Goal: Task Accomplishment & Management: Use online tool/utility

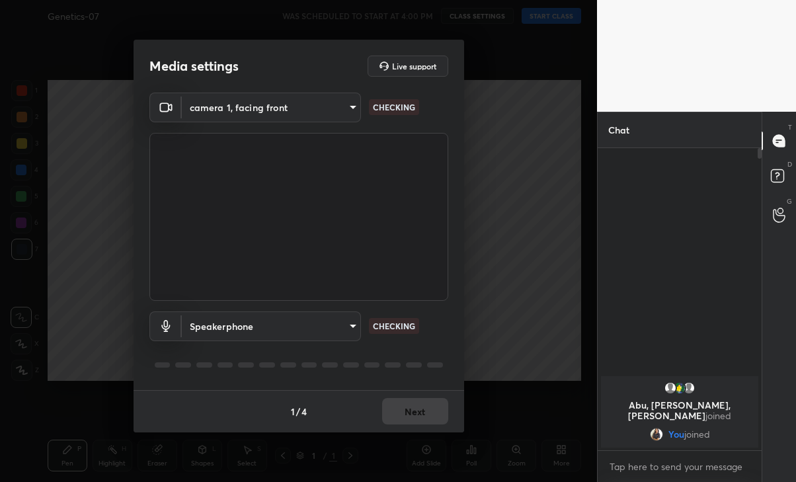
click at [418, 410] on button "Next" at bounding box center [415, 411] width 66 height 26
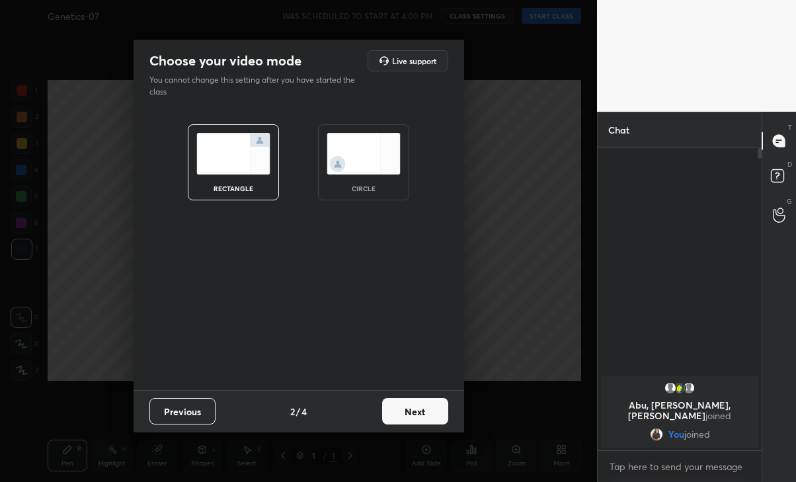
click at [411, 419] on button "Next" at bounding box center [415, 411] width 66 height 26
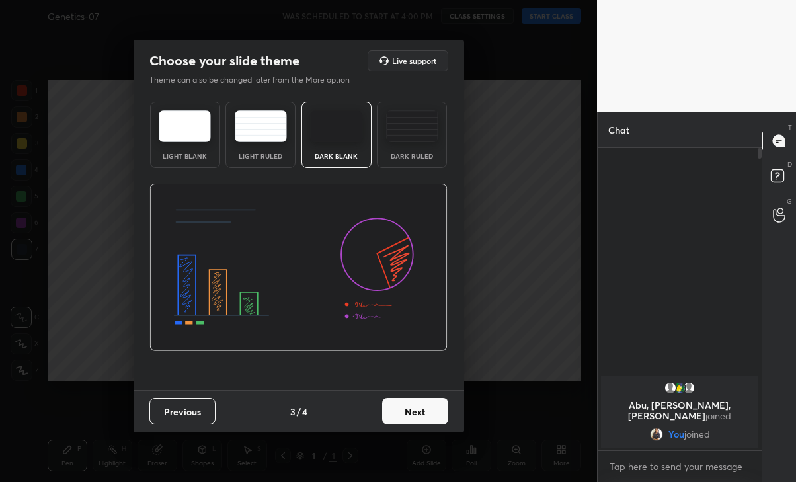
click at [425, 412] on button "Next" at bounding box center [415, 411] width 66 height 26
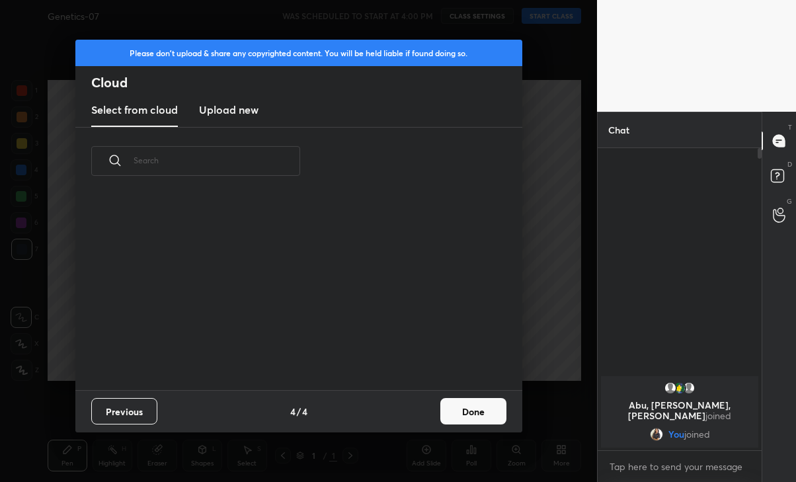
click at [465, 410] on button "Done" at bounding box center [473, 411] width 66 height 26
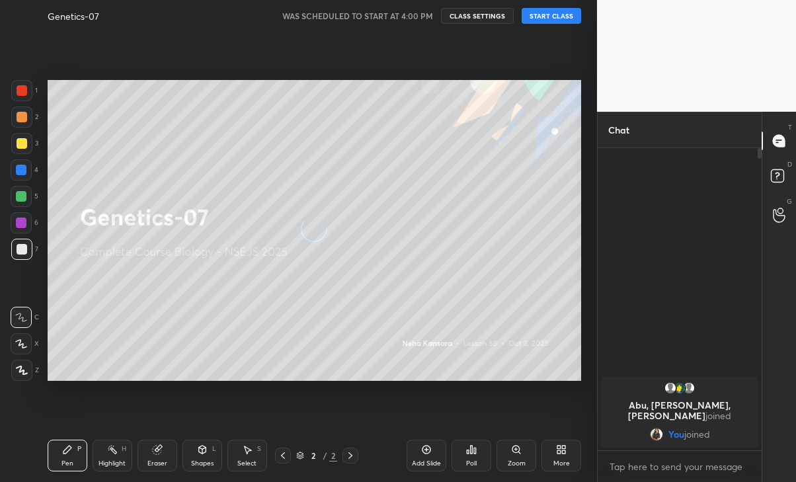
click at [565, 20] on button "START CLASS" at bounding box center [551, 16] width 59 height 16
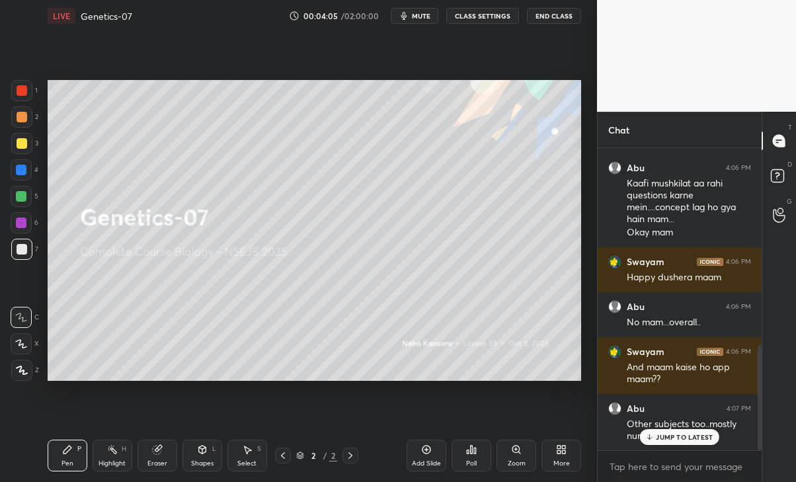
scroll to position [566, 0]
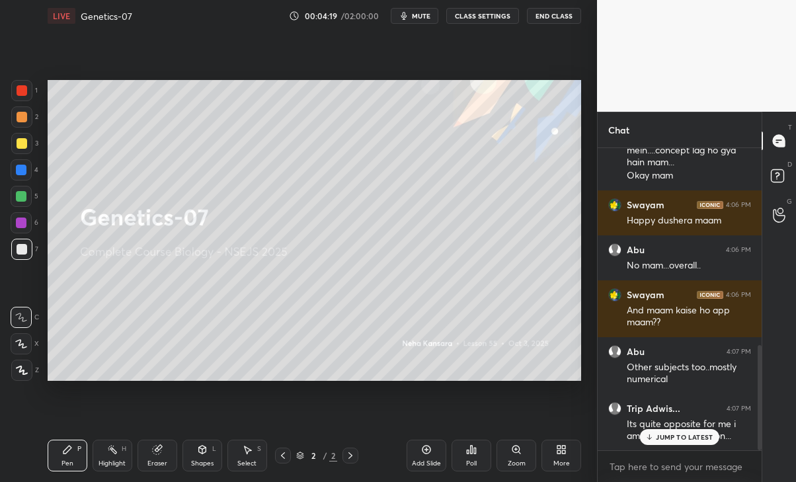
click at [697, 440] on p "JUMP TO LATEST" at bounding box center [684, 437] width 57 height 8
click at [697, 434] on p "JUMP TO LATEST" at bounding box center [684, 437] width 57 height 8
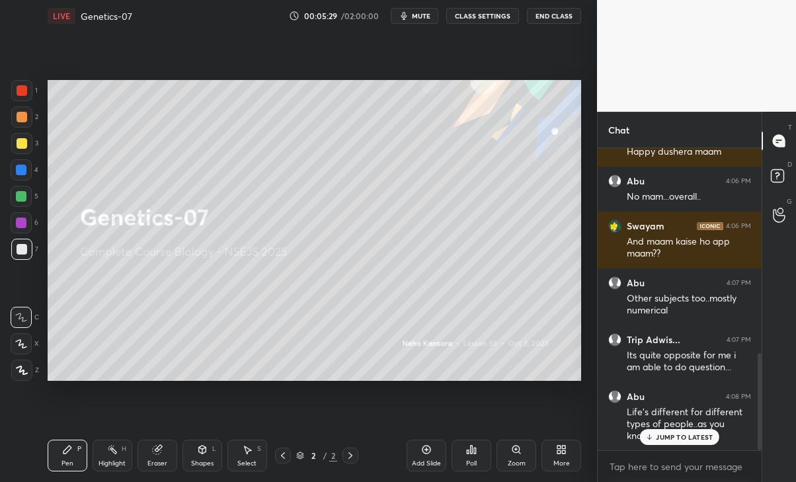
scroll to position [703, 0]
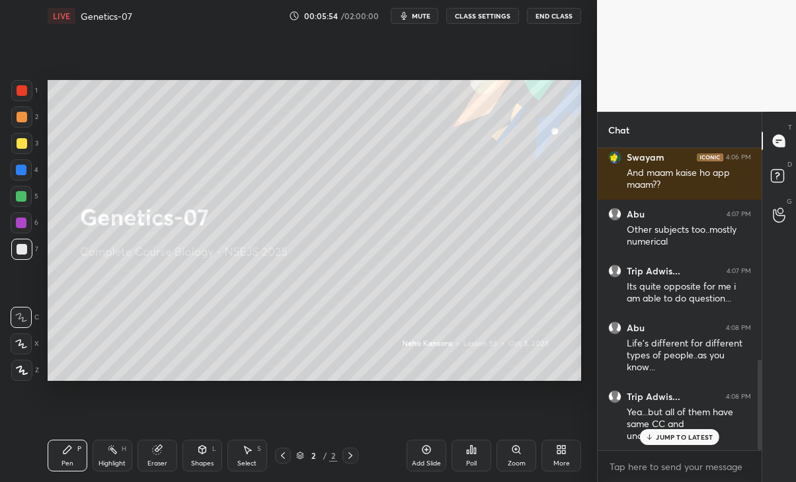
click at [697, 433] on p "JUMP TO LATEST" at bounding box center [684, 437] width 57 height 8
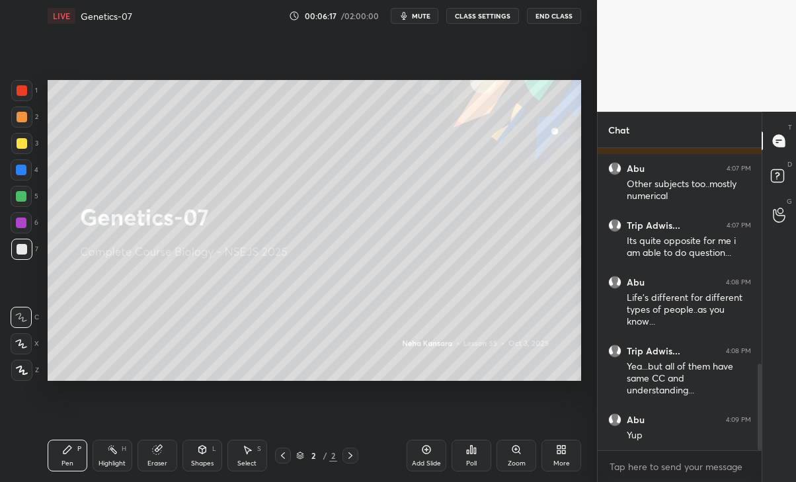
click at [563, 457] on div "More" at bounding box center [561, 456] width 40 height 32
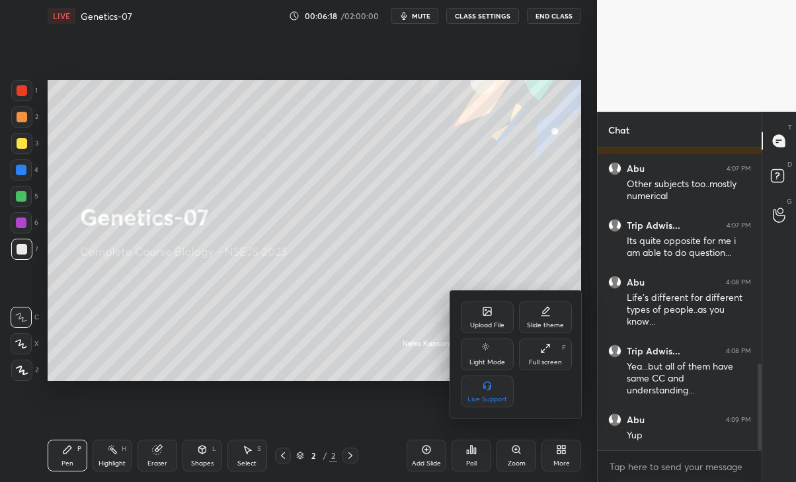
click at [490, 322] on div "Upload File" at bounding box center [487, 325] width 34 height 7
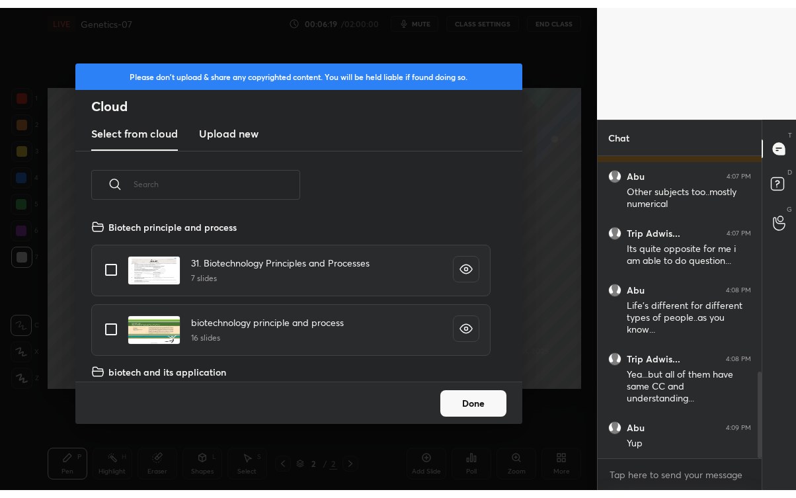
scroll to position [163, 424]
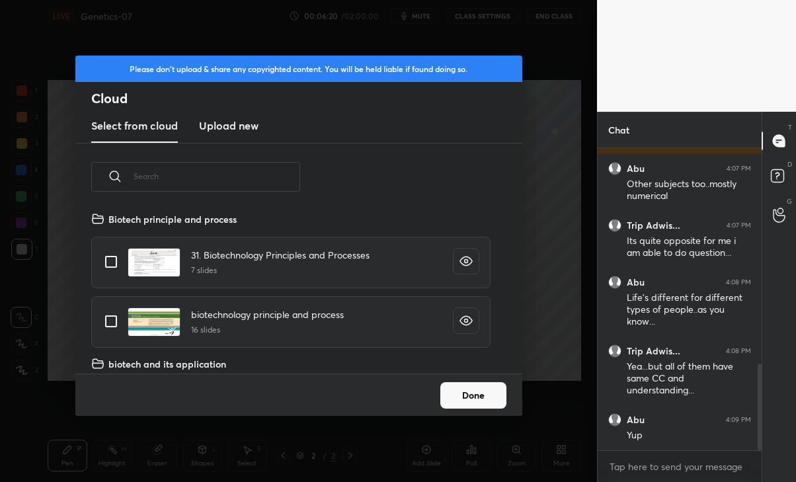
click at [233, 119] on h3 "Upload new" at bounding box center [228, 126] width 59 height 16
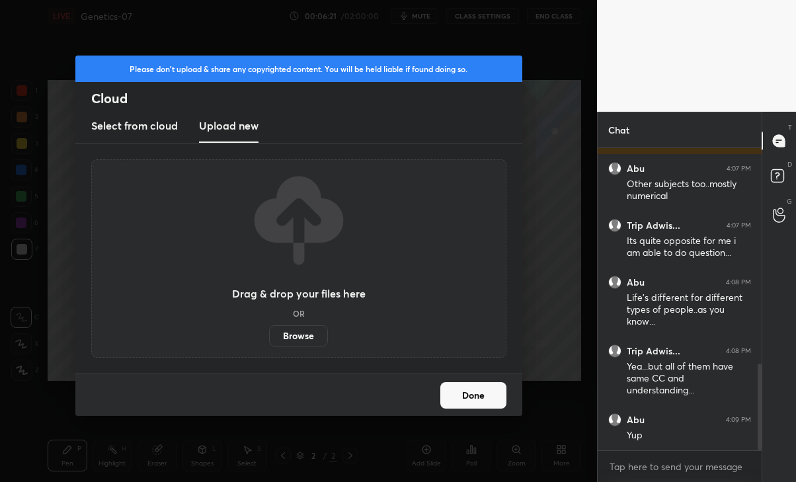
click at [304, 336] on label "Browse" at bounding box center [298, 335] width 59 height 21
click at [269, 336] on input "Browse" at bounding box center [269, 335] width 0 height 21
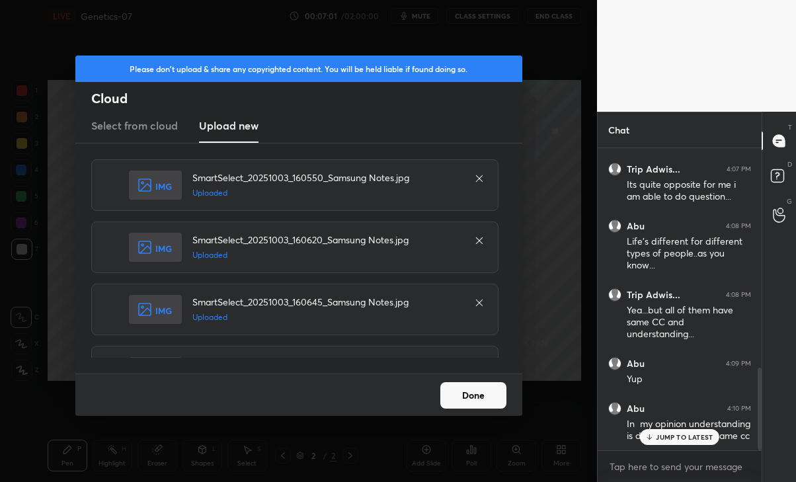
scroll to position [806, 0]
click at [483, 395] on button "Done" at bounding box center [473, 395] width 66 height 26
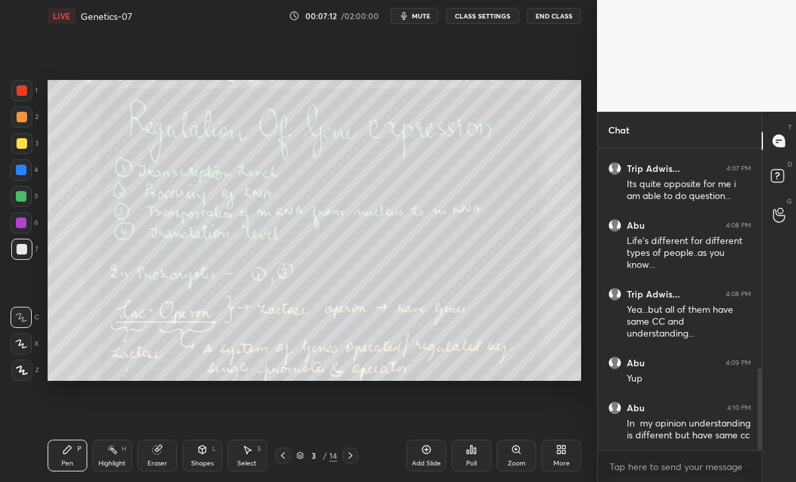
click at [354, 453] on icon at bounding box center [350, 455] width 11 height 11
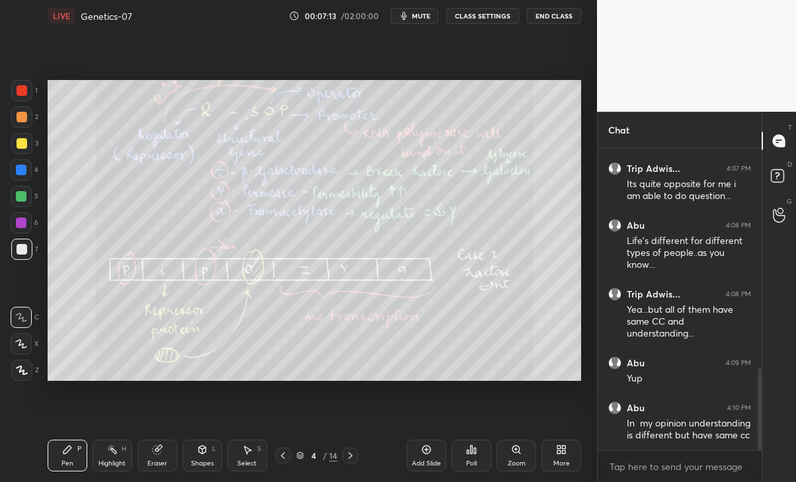
click at [353, 461] on div at bounding box center [350, 455] width 16 height 16
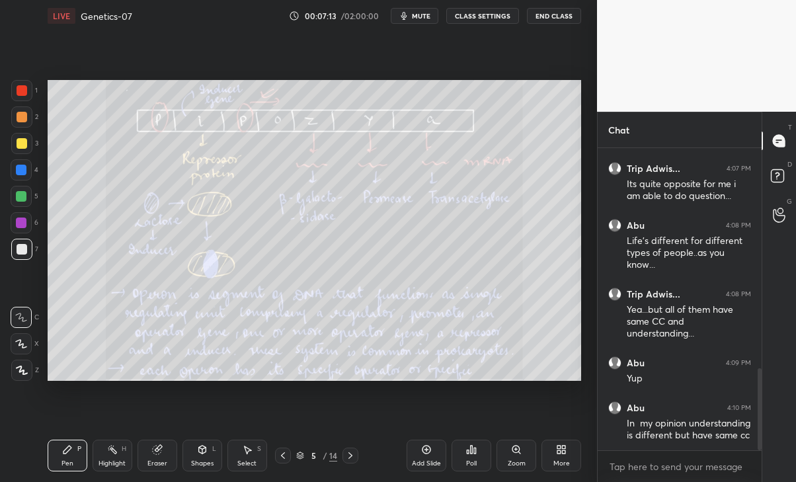
click at [350, 453] on icon at bounding box center [350, 455] width 4 height 7
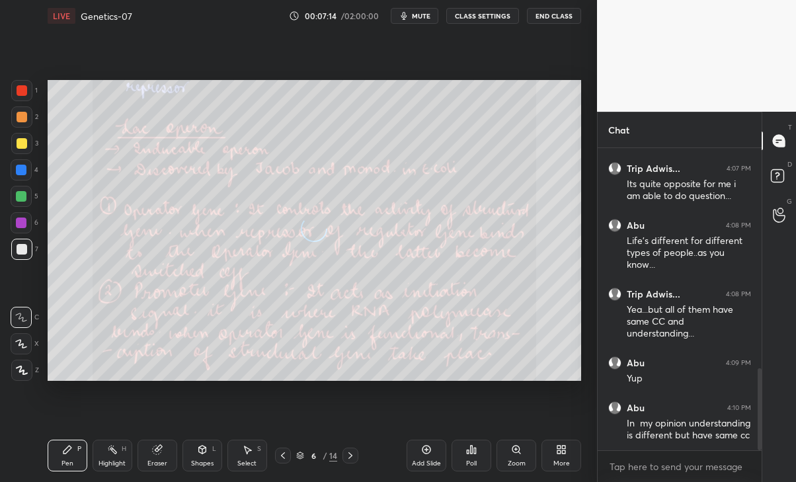
click at [351, 452] on icon at bounding box center [350, 455] width 11 height 11
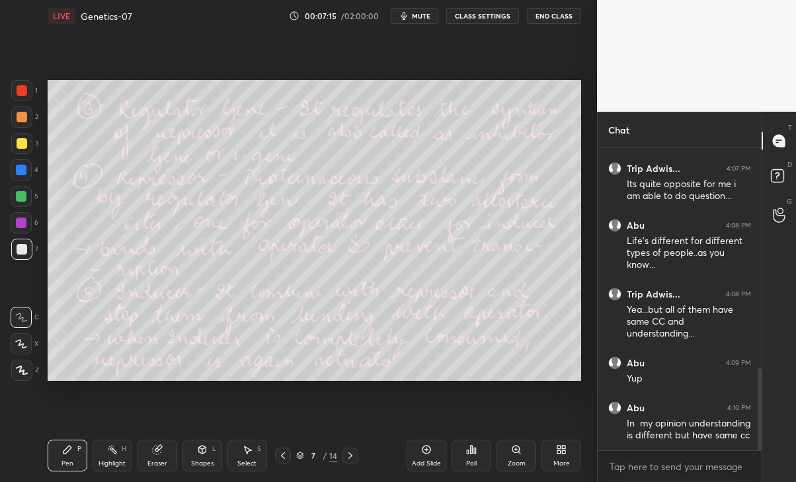
click at [280, 456] on icon at bounding box center [283, 455] width 11 height 11
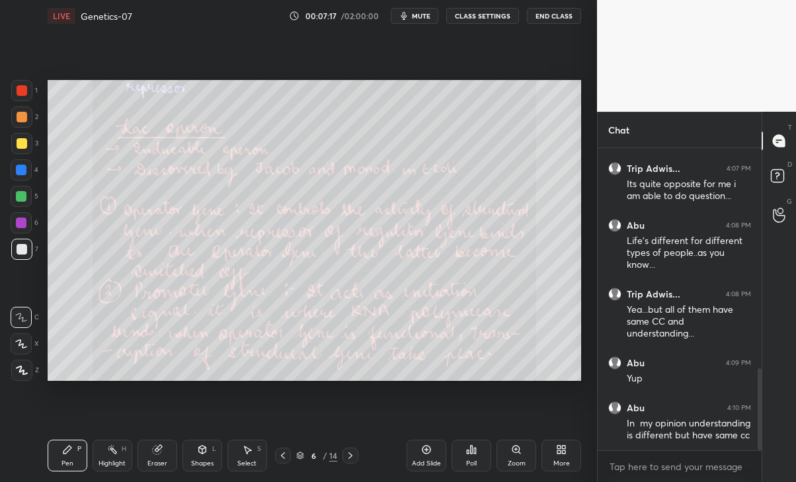
click at [352, 451] on icon at bounding box center [350, 455] width 11 height 11
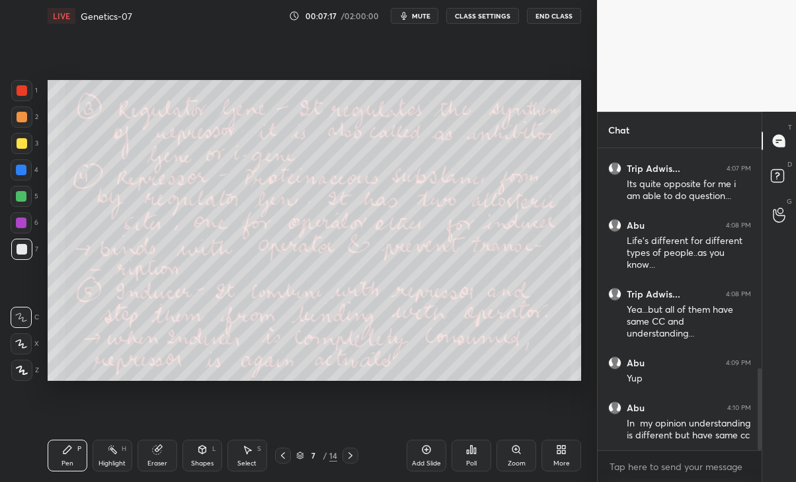
click at [354, 453] on icon at bounding box center [350, 455] width 11 height 11
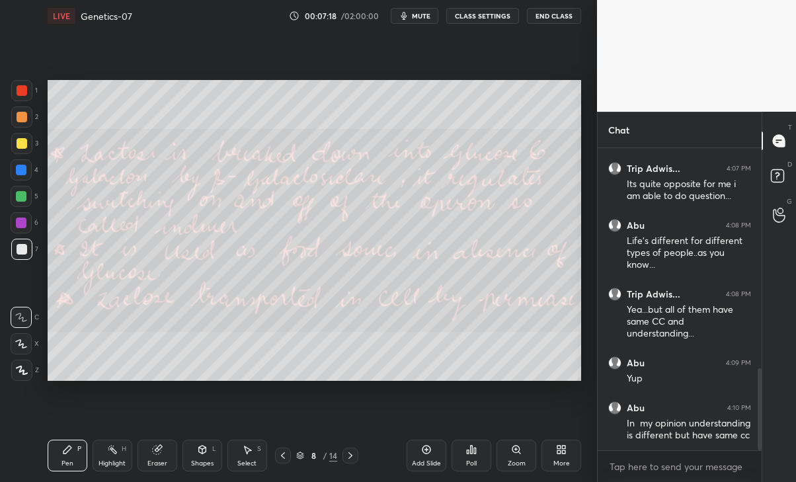
click at [352, 451] on icon at bounding box center [350, 455] width 11 height 11
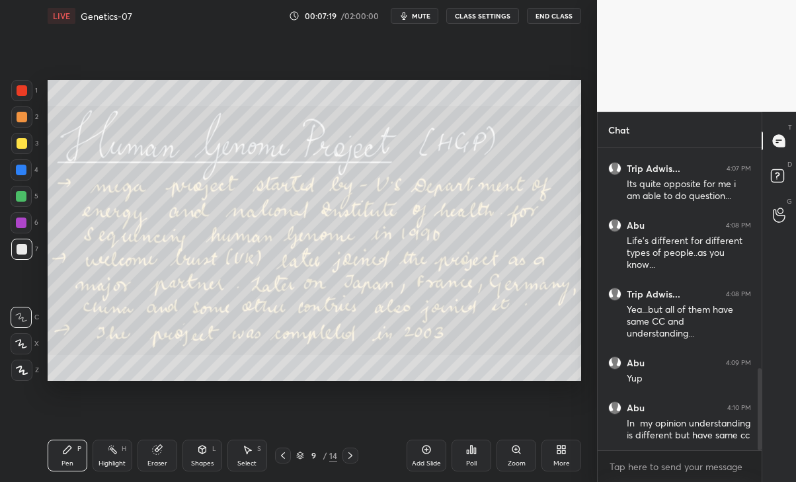
click at [351, 455] on icon at bounding box center [350, 455] width 11 height 11
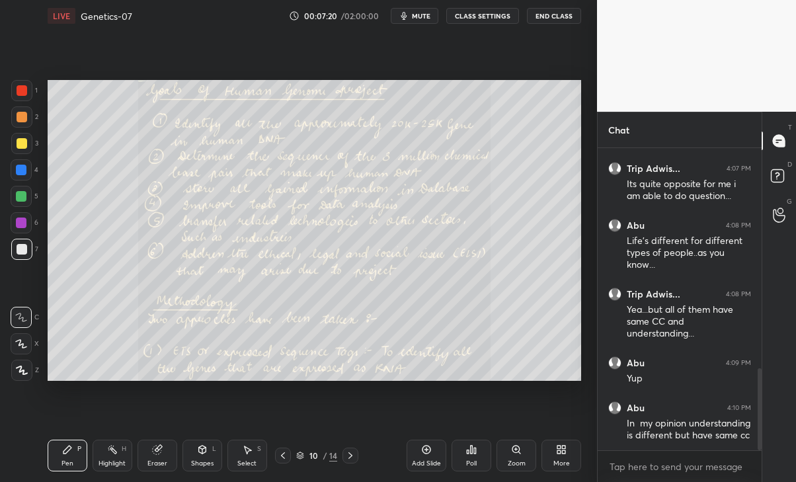
click at [353, 453] on icon at bounding box center [350, 455] width 11 height 11
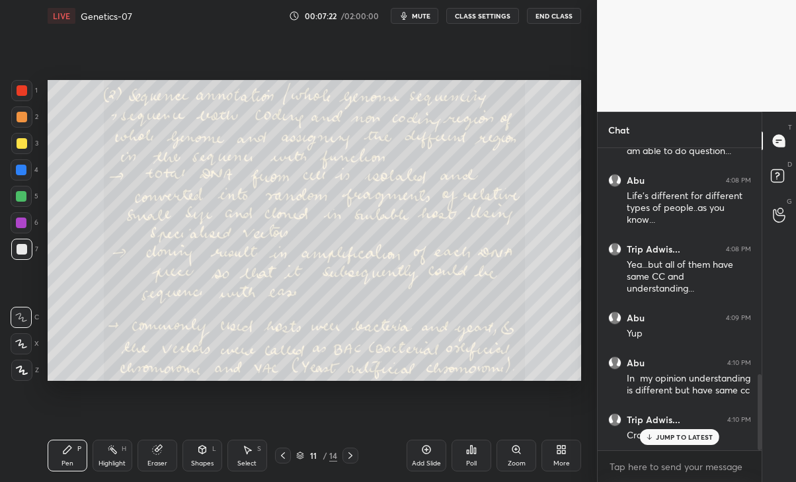
scroll to position [895, 0]
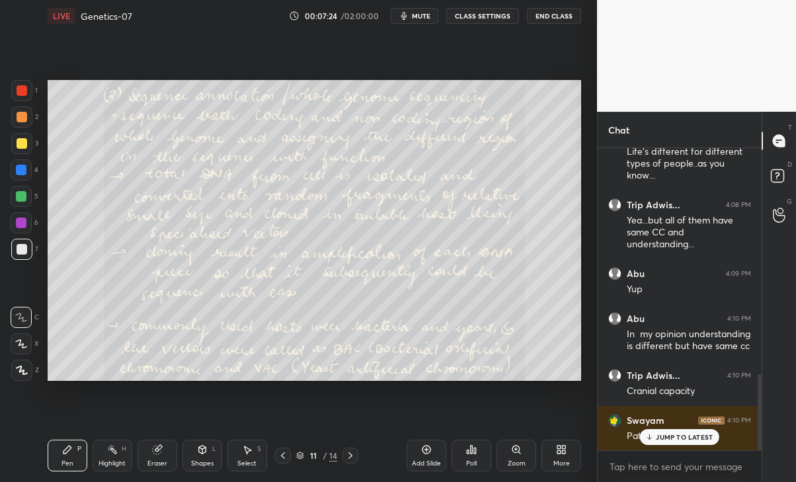
click at [688, 436] on p "JUMP TO LATEST" at bounding box center [684, 437] width 57 height 8
click at [353, 451] on icon at bounding box center [350, 455] width 11 height 11
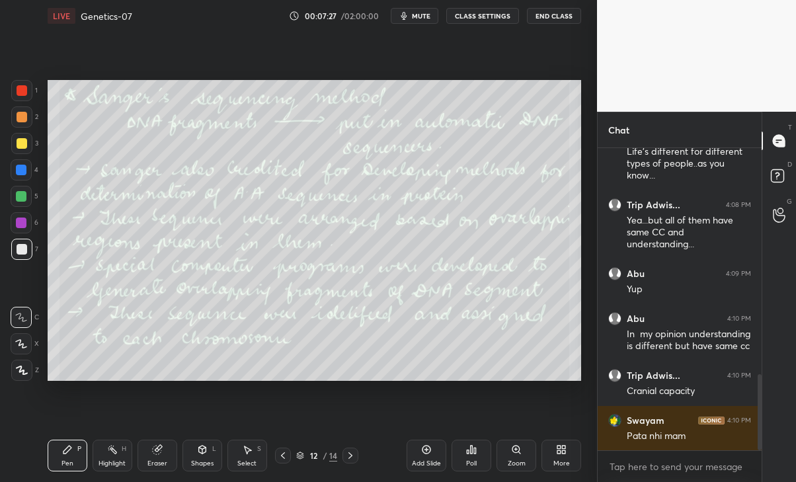
click at [356, 451] on div at bounding box center [350, 455] width 16 height 16
click at [358, 449] on div at bounding box center [350, 455] width 16 height 16
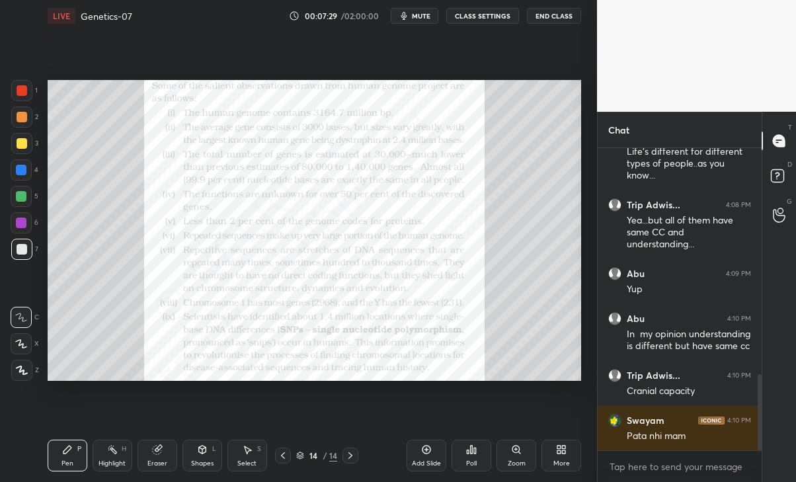
click at [352, 455] on icon at bounding box center [350, 455] width 4 height 7
click at [269, 461] on div "14 / 14" at bounding box center [317, 455] width 180 height 16
click at [280, 455] on icon at bounding box center [283, 455] width 11 height 11
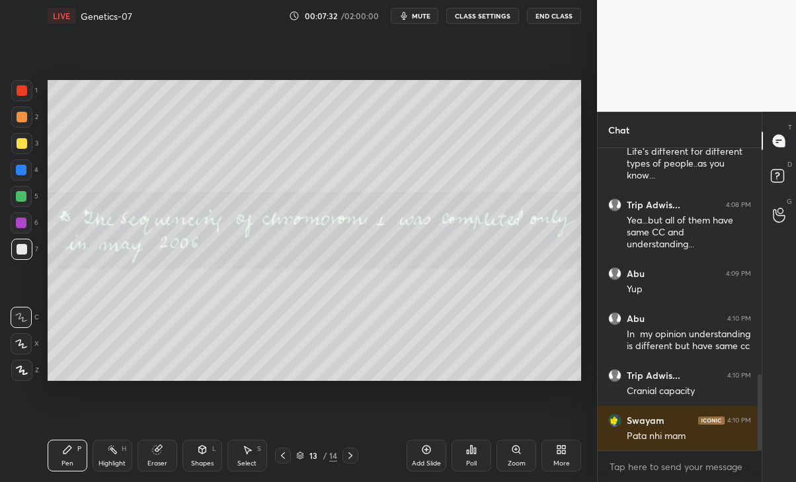
click at [281, 457] on icon at bounding box center [283, 455] width 11 height 11
click at [284, 459] on icon at bounding box center [283, 455] width 11 height 11
click at [286, 458] on icon at bounding box center [283, 455] width 11 height 11
click at [288, 459] on icon at bounding box center [283, 455] width 11 height 11
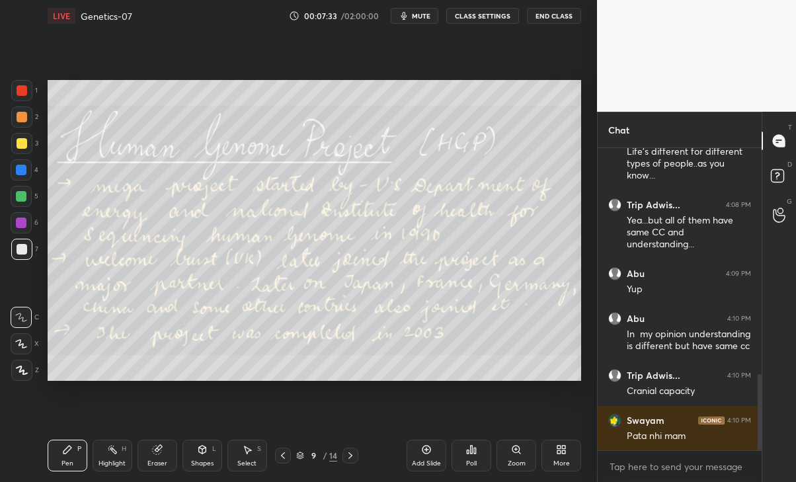
click at [289, 462] on div at bounding box center [283, 455] width 16 height 16
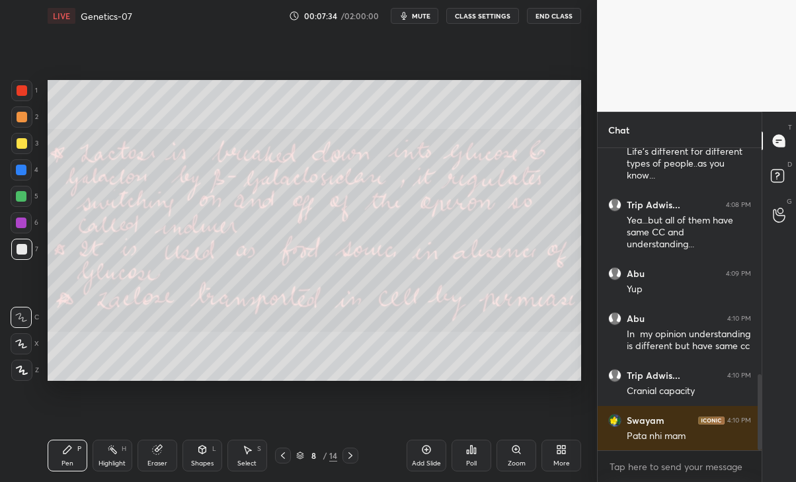
click at [292, 461] on div "8 / 14" at bounding box center [316, 455] width 83 height 16
click at [285, 455] on icon at bounding box center [283, 455] width 11 height 11
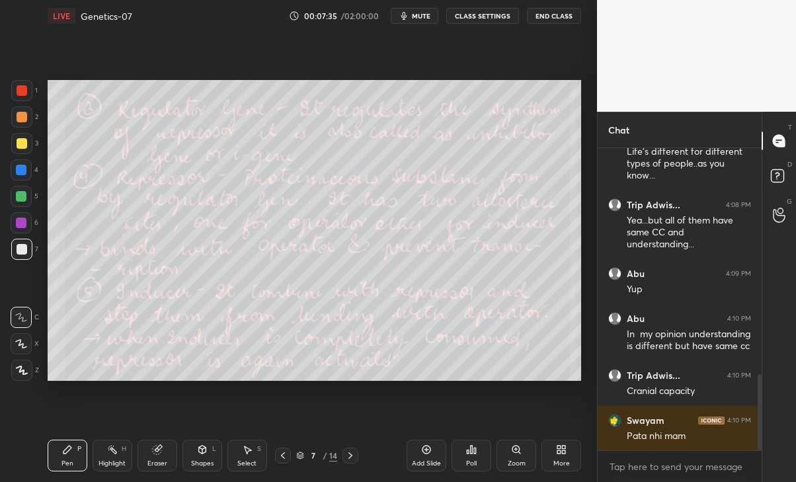
click at [282, 457] on icon at bounding box center [283, 455] width 11 height 11
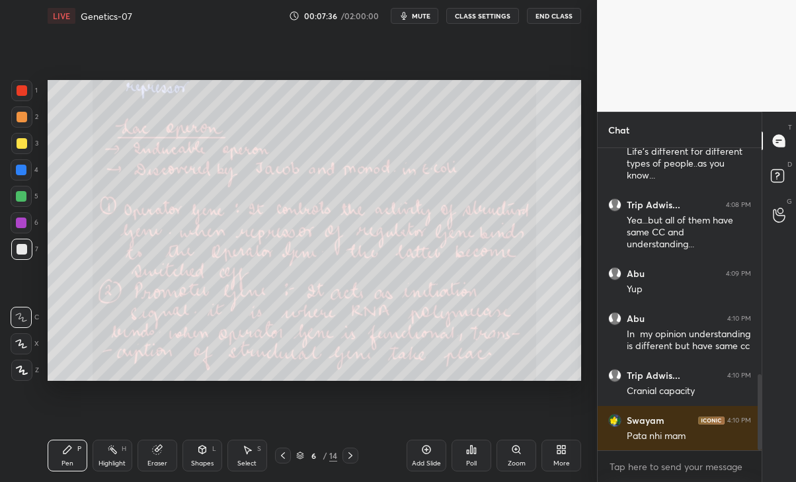
click at [282, 459] on icon at bounding box center [283, 455] width 11 height 11
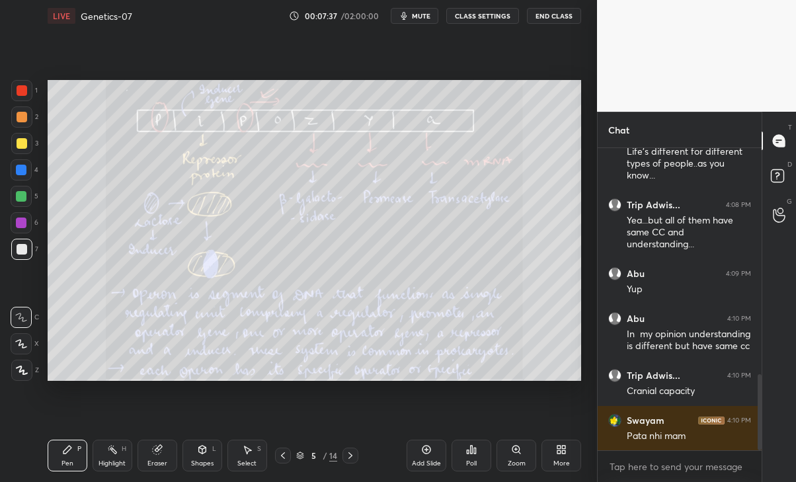
click at [284, 461] on div at bounding box center [283, 455] width 16 height 16
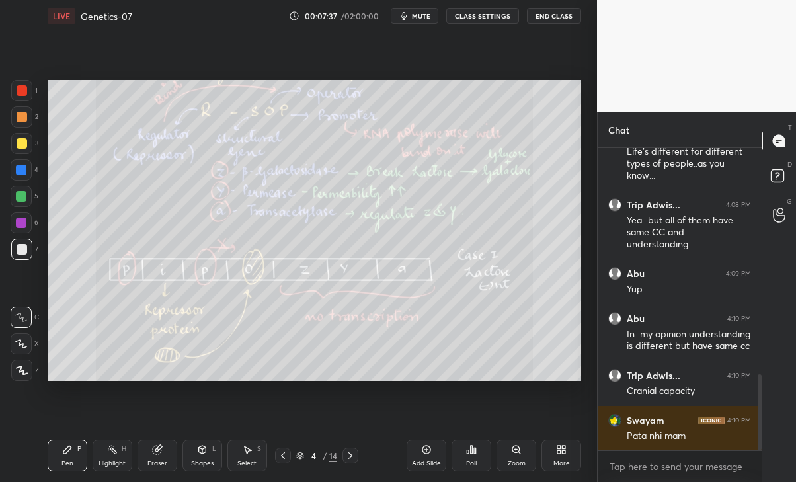
click at [282, 455] on icon at bounding box center [283, 455] width 4 height 7
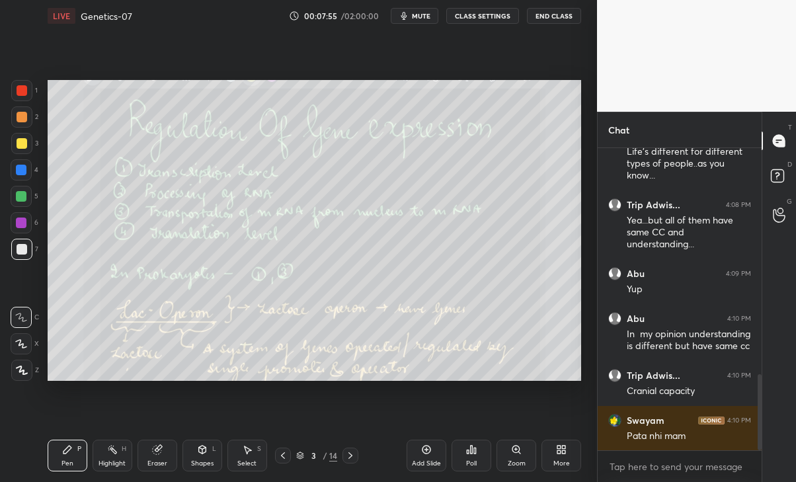
click at [278, 458] on icon at bounding box center [283, 455] width 11 height 11
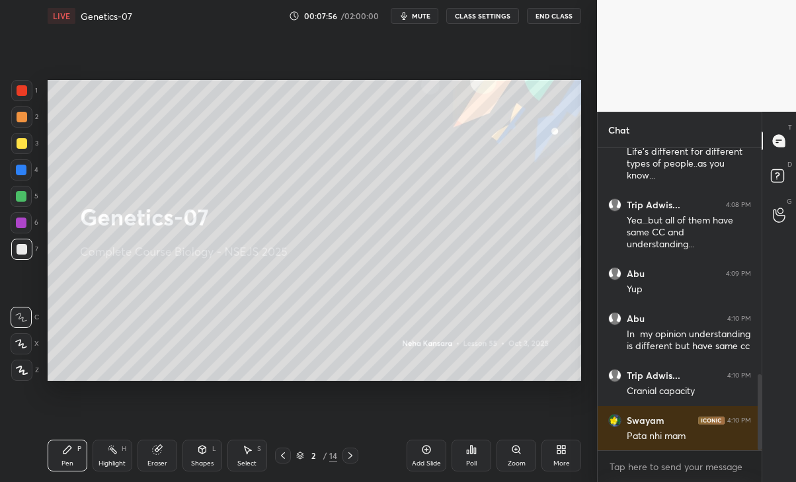
click at [424, 457] on div "Add Slide" at bounding box center [427, 456] width 40 height 32
click at [25, 339] on icon at bounding box center [21, 343] width 12 height 9
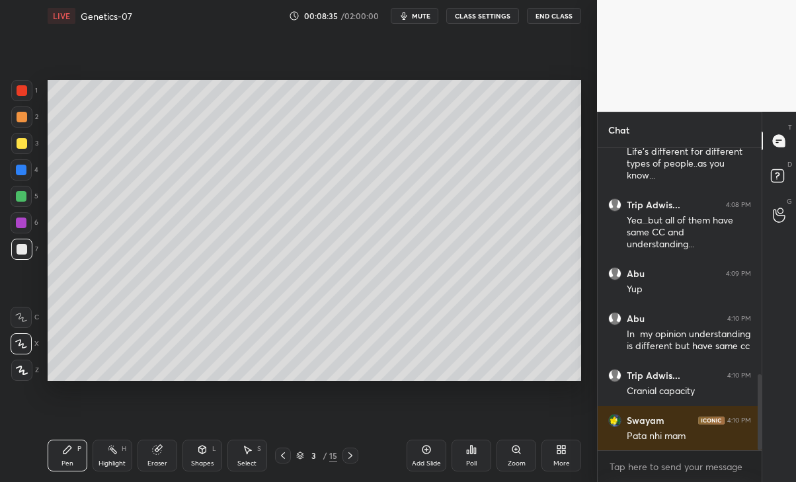
click at [14, 173] on div at bounding box center [21, 169] width 21 height 21
click at [350, 452] on icon at bounding box center [350, 455] width 11 height 11
click at [422, 11] on span "mute" at bounding box center [421, 15] width 19 height 9
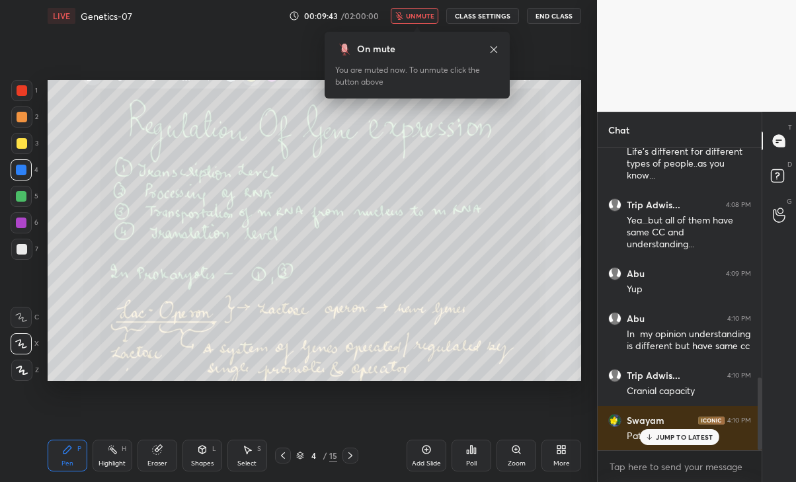
scroll to position [952, 0]
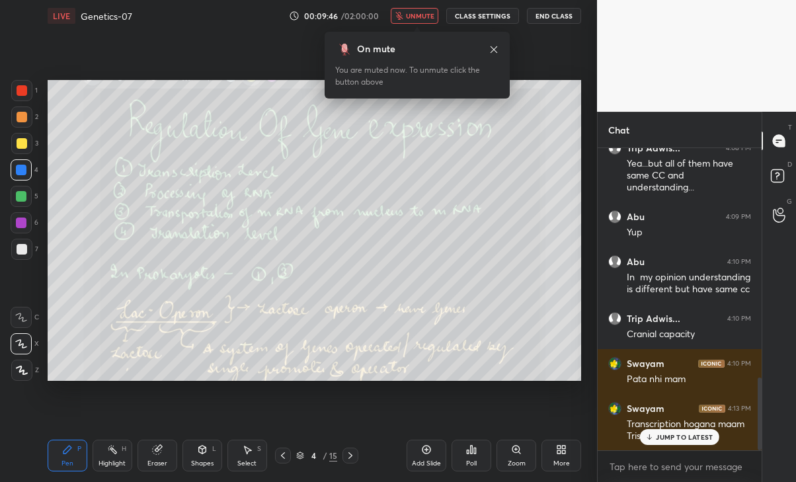
click at [407, 19] on button "unmute" at bounding box center [415, 16] width 48 height 16
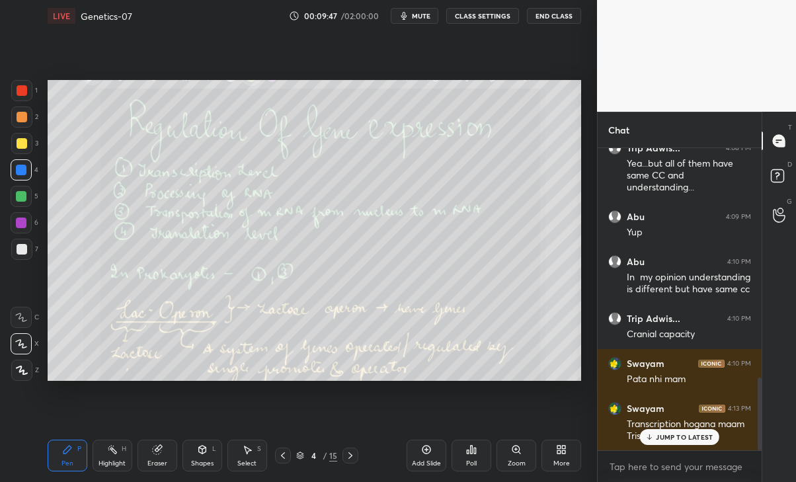
click at [489, 55] on div "Setting up your live class Poll for secs No correct answer Start poll" at bounding box center [314, 230] width 544 height 397
click at [674, 441] on div "JUMP TO LATEST" at bounding box center [679, 437] width 79 height 16
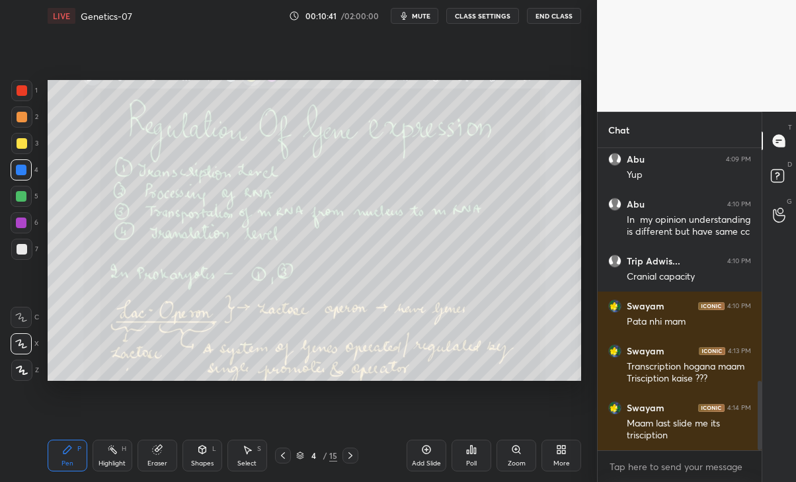
click at [161, 460] on div "Eraser" at bounding box center [157, 463] width 20 height 7
click at [160, 455] on div "Eraser" at bounding box center [157, 456] width 40 height 32
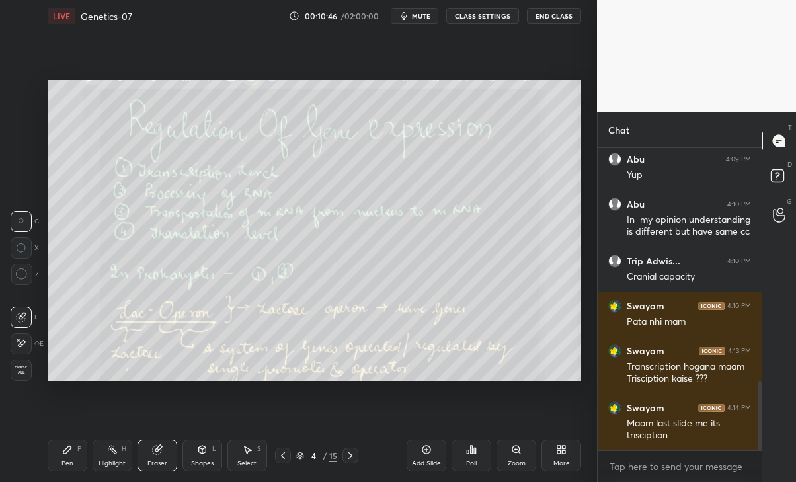
click at [67, 454] on icon at bounding box center [67, 449] width 11 height 11
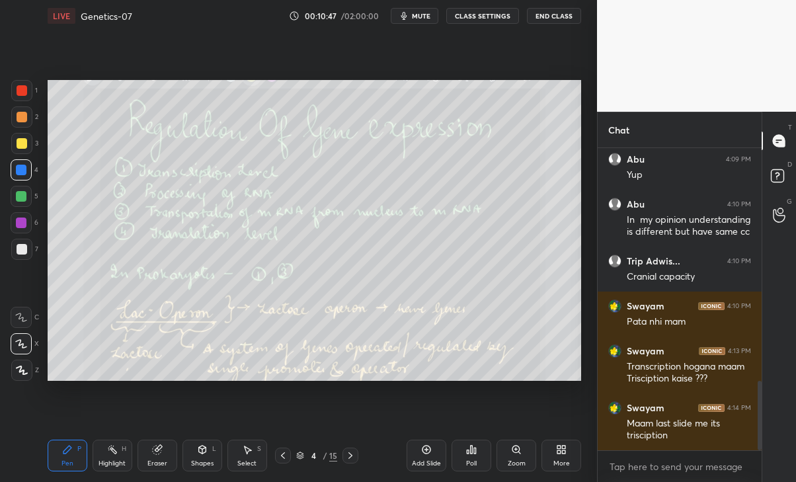
click at [275, 457] on div at bounding box center [283, 455] width 16 height 16
click at [17, 224] on div at bounding box center [21, 222] width 11 height 11
click at [20, 249] on div at bounding box center [22, 249] width 11 height 11
click at [350, 452] on icon at bounding box center [350, 455] width 11 height 11
click at [282, 454] on icon at bounding box center [283, 455] width 4 height 7
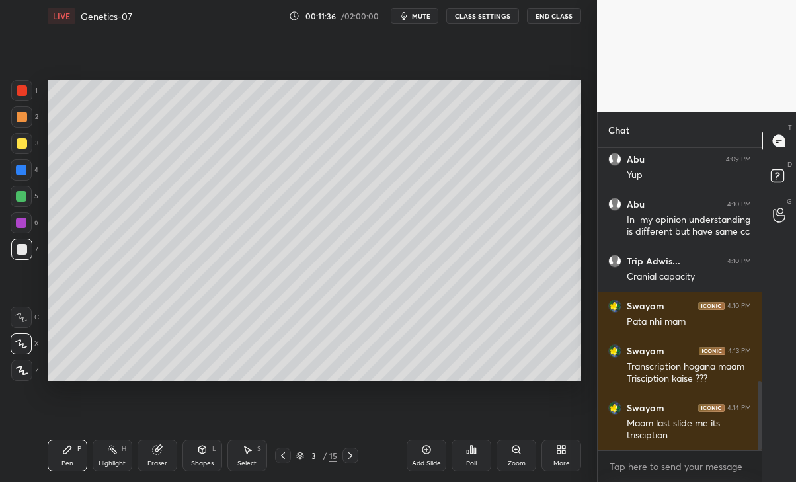
click at [348, 459] on icon at bounding box center [350, 455] width 11 height 11
click at [350, 455] on icon at bounding box center [350, 455] width 11 height 11
click at [153, 455] on div "Eraser" at bounding box center [157, 456] width 40 height 32
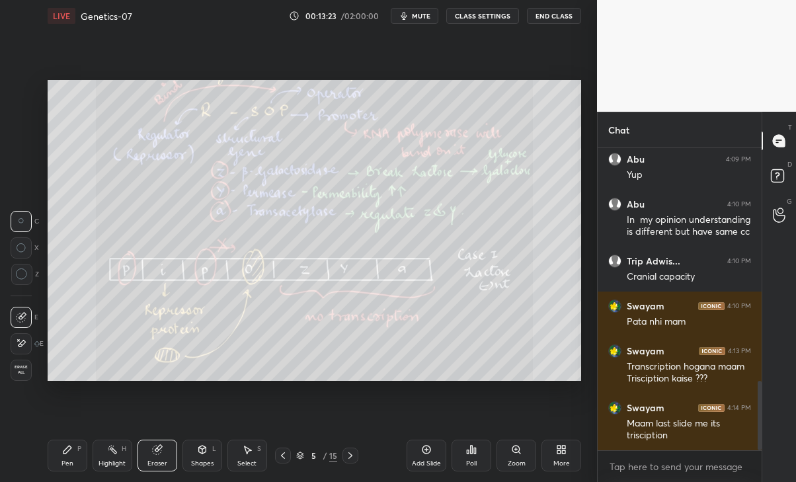
click at [61, 457] on div "Pen P" at bounding box center [68, 456] width 40 height 32
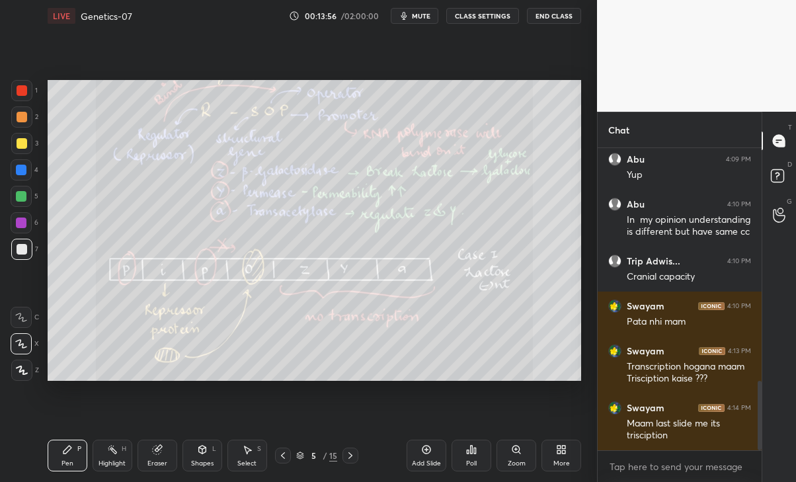
click at [360, 471] on div "Pen P Highlight H Eraser Shapes L Select S 5 / 15 Add Slide Poll Zoom More" at bounding box center [315, 455] width 534 height 53
click at [356, 461] on div at bounding box center [350, 455] width 16 height 16
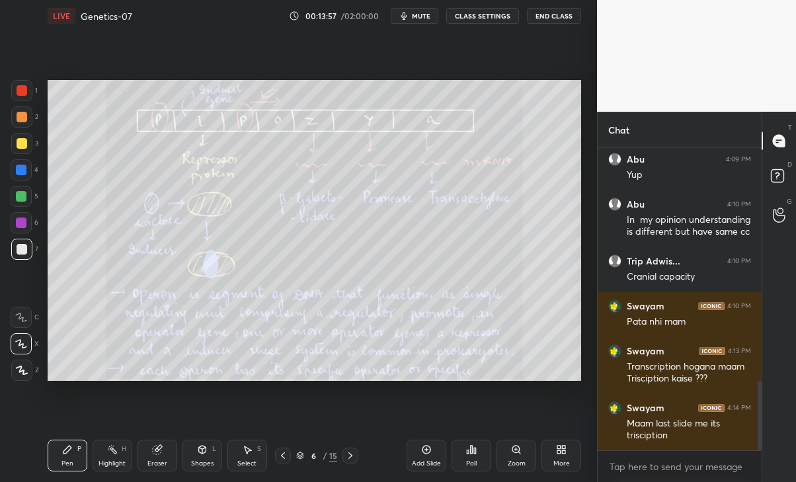
click at [356, 459] on div at bounding box center [350, 455] width 16 height 16
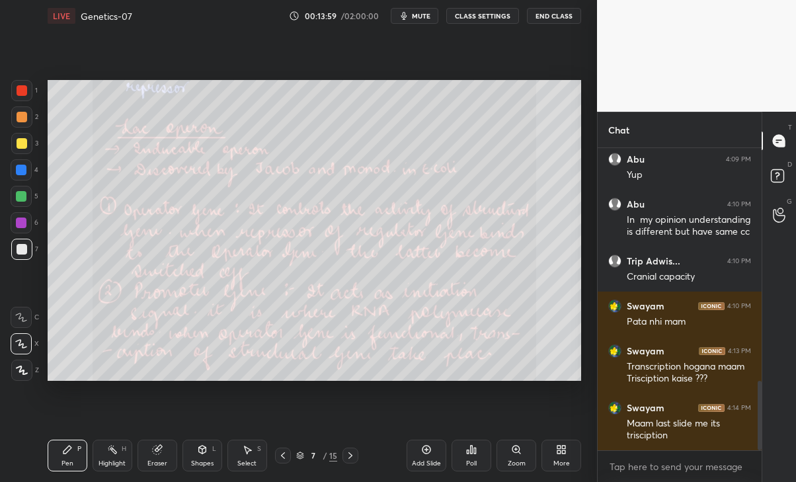
click at [290, 455] on div at bounding box center [283, 455] width 16 height 16
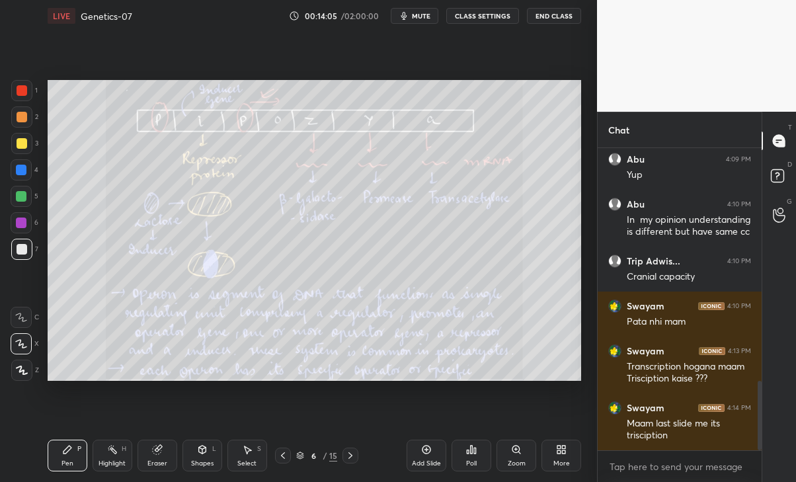
click at [280, 455] on icon at bounding box center [283, 455] width 11 height 11
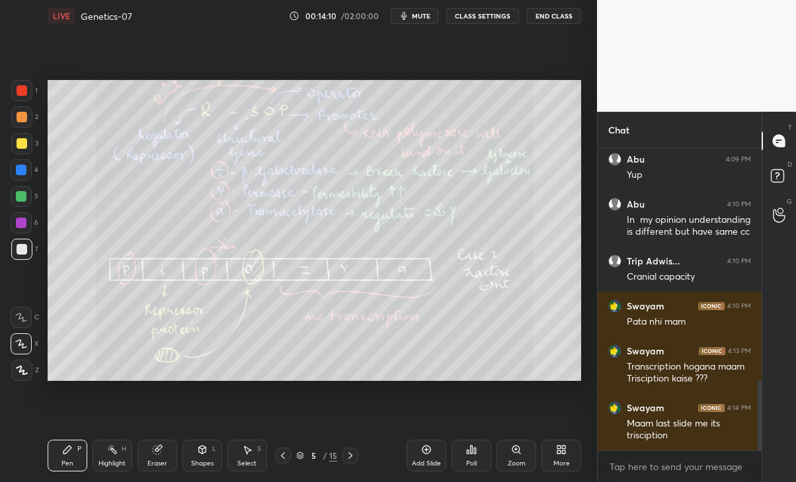
click at [161, 461] on div "Eraser" at bounding box center [157, 463] width 20 height 7
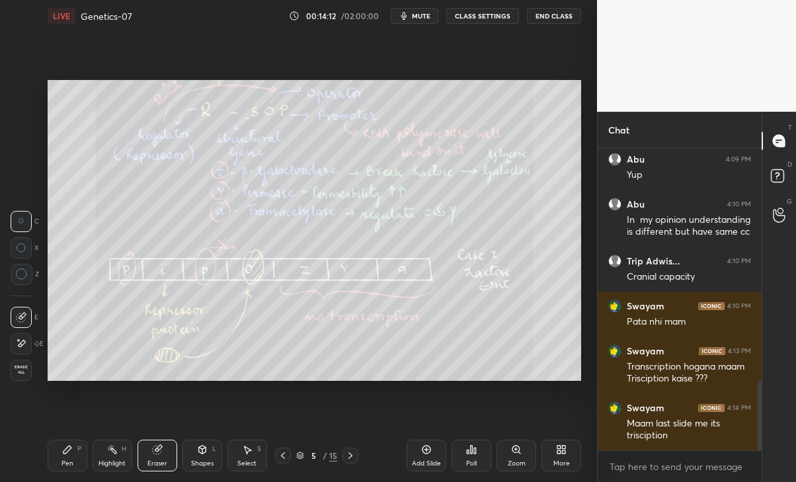
click at [56, 459] on div "Pen P" at bounding box center [68, 456] width 40 height 32
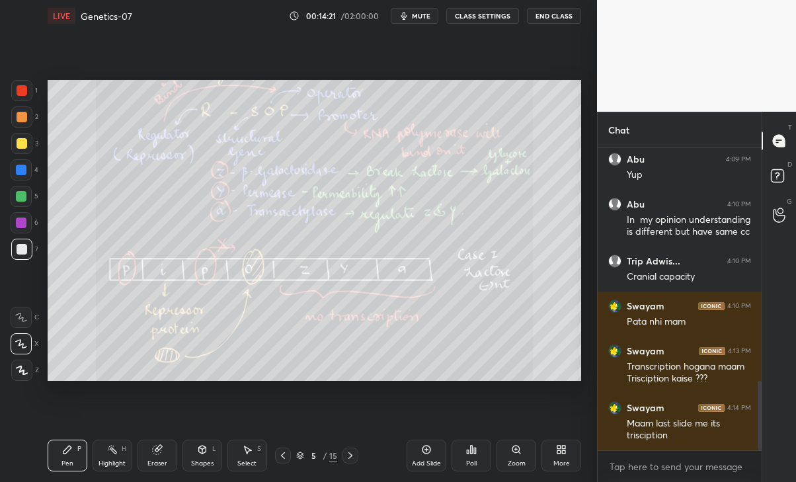
click at [342, 459] on div "5 / 15" at bounding box center [316, 455] width 83 height 16
click at [426, 457] on div "Add Slide" at bounding box center [427, 456] width 40 height 32
click at [194, 460] on div "Shapes" at bounding box center [202, 463] width 22 height 7
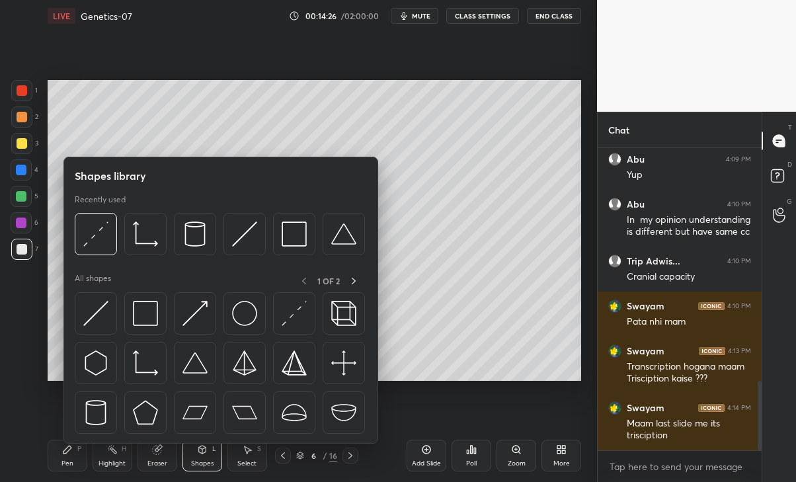
click at [147, 316] on img at bounding box center [145, 313] width 25 height 25
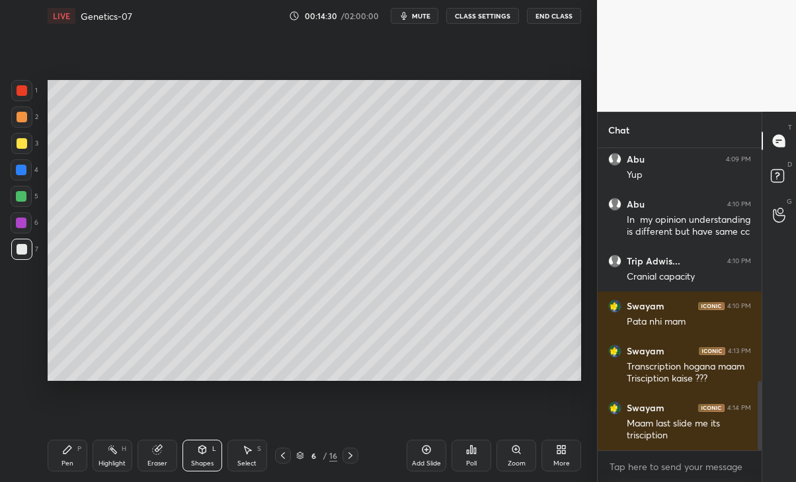
click at [67, 456] on div "Pen P" at bounding box center [68, 456] width 40 height 32
click at [278, 455] on div at bounding box center [283, 455] width 16 height 16
click at [344, 451] on div at bounding box center [350, 455] width 16 height 16
click at [156, 458] on div "Eraser" at bounding box center [157, 456] width 40 height 32
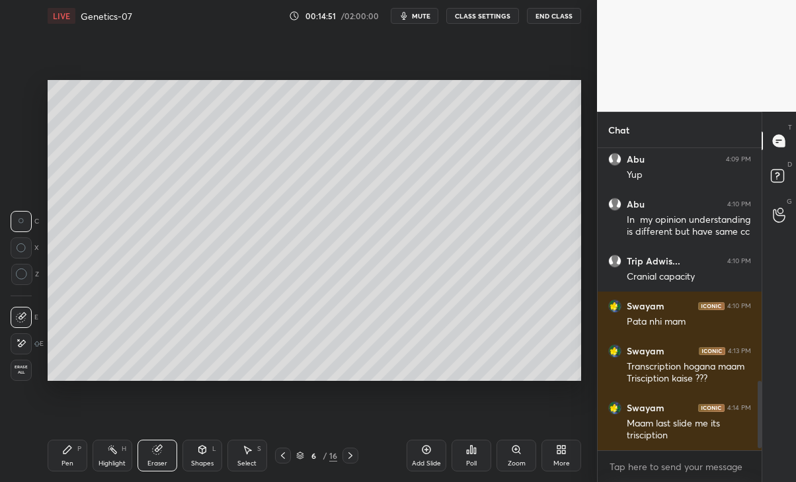
scroll to position [1054, 0]
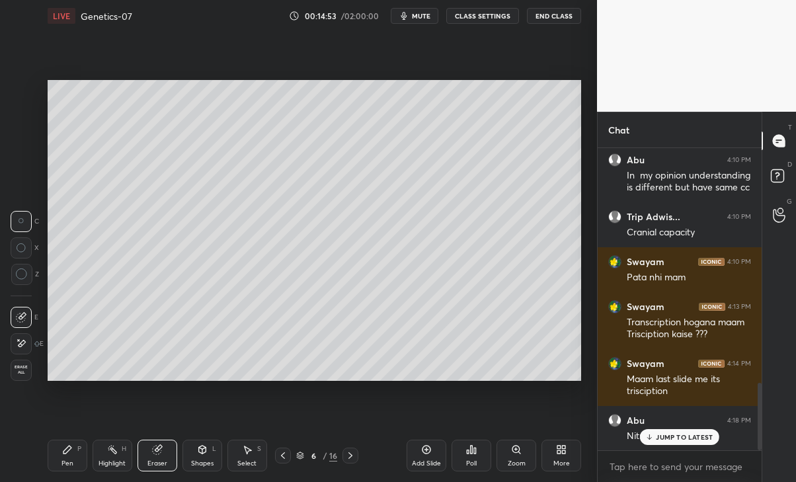
click at [694, 440] on p "JUMP TO LATEST" at bounding box center [684, 437] width 57 height 8
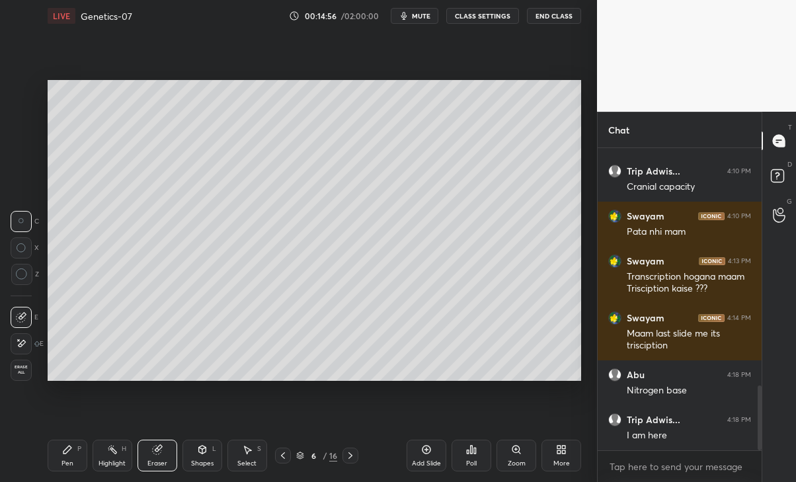
scroll to position [1144, 0]
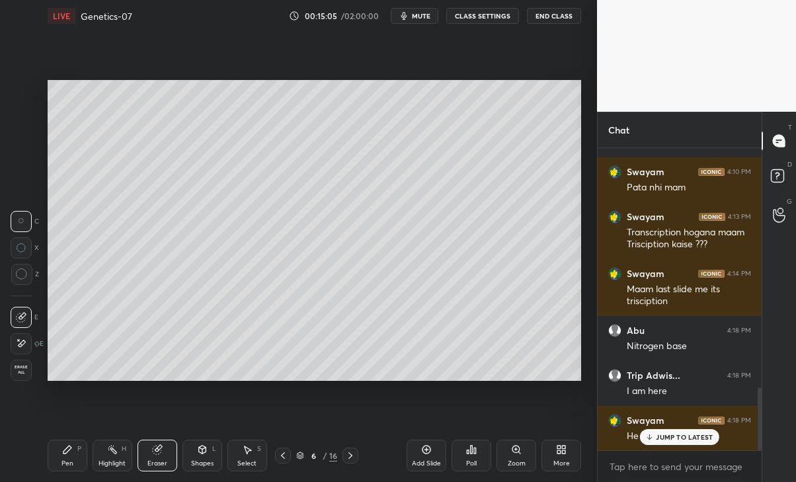
click at [55, 453] on div "Pen P" at bounding box center [68, 456] width 40 height 32
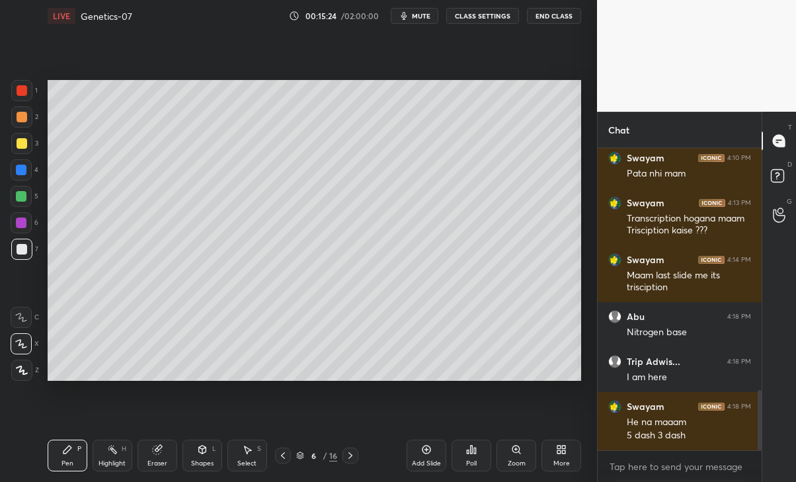
scroll to position [1214, 0]
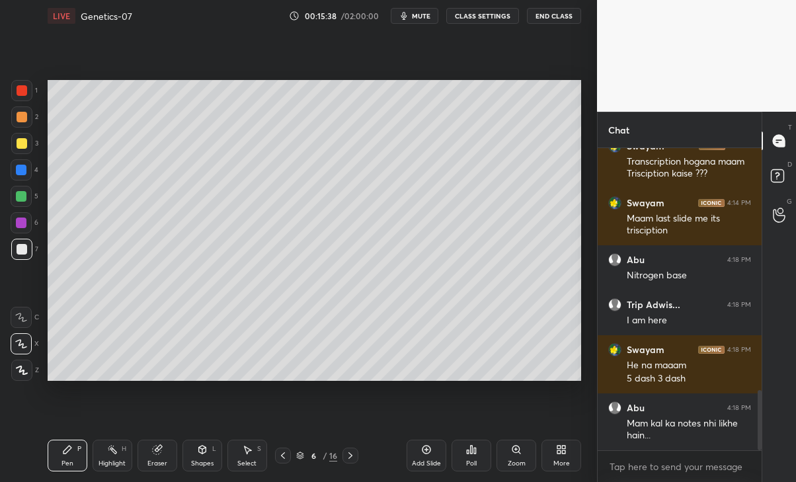
click at [152, 460] on div "Eraser" at bounding box center [157, 463] width 20 height 7
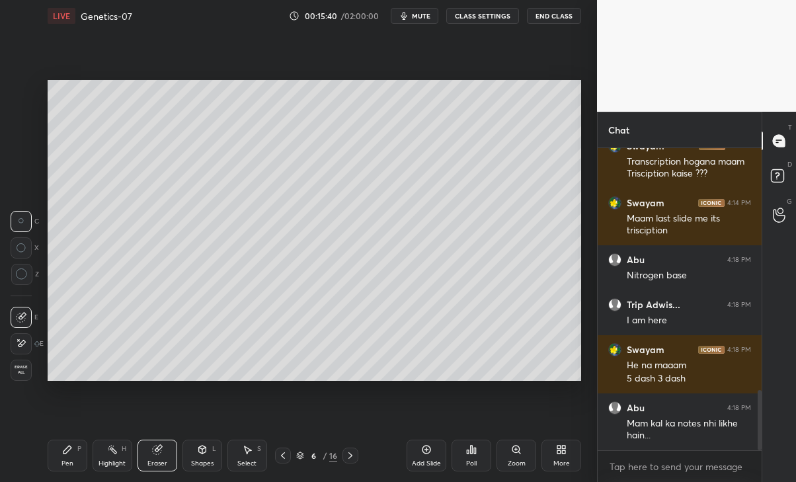
click at [17, 348] on icon at bounding box center [21, 343] width 11 height 11
click at [65, 453] on icon at bounding box center [67, 450] width 8 height 8
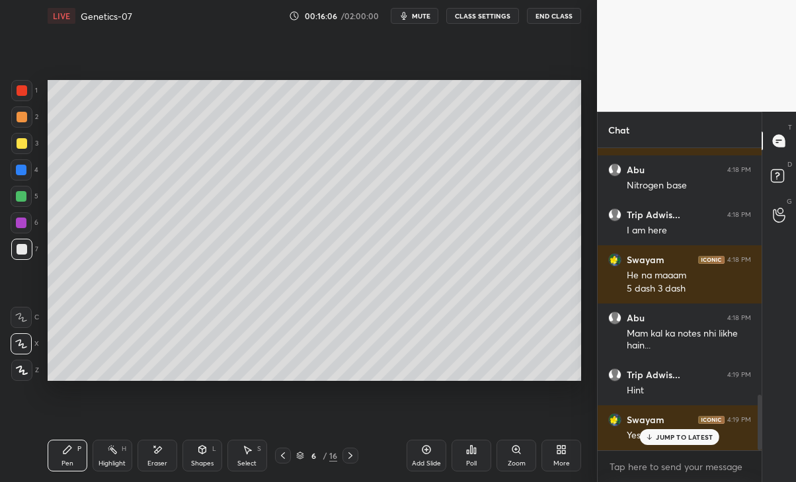
scroll to position [1348, 0]
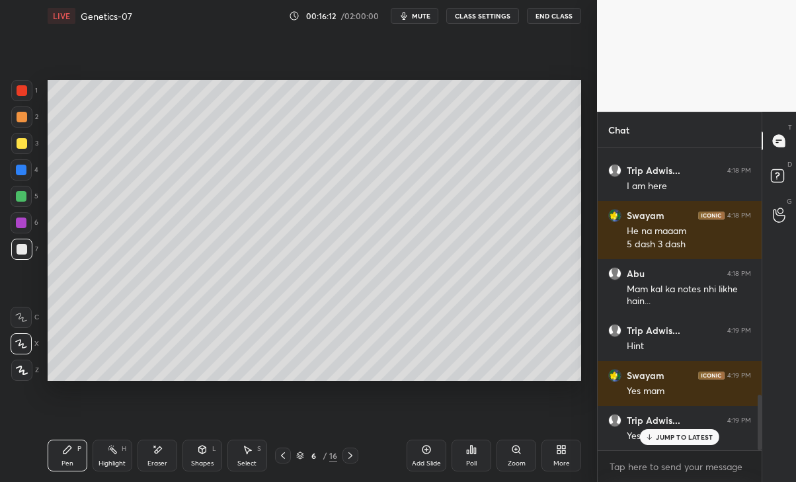
click at [26, 179] on div at bounding box center [21, 169] width 21 height 21
click at [162, 457] on div "Eraser" at bounding box center [157, 456] width 40 height 32
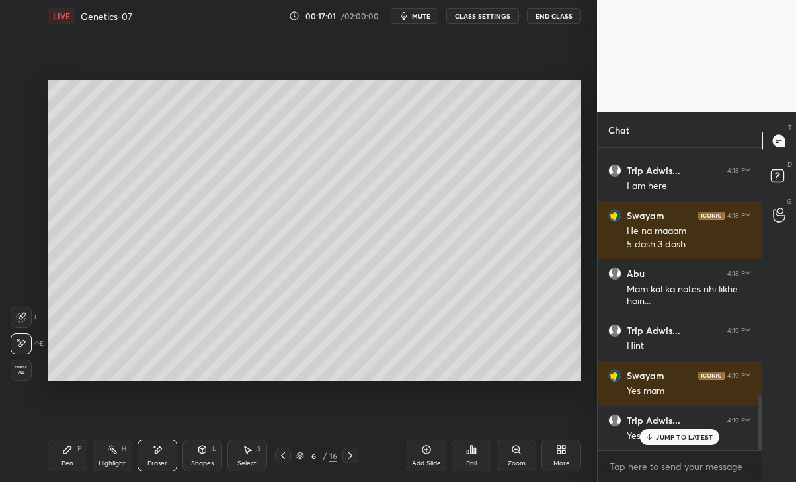
click at [69, 451] on icon at bounding box center [67, 449] width 11 height 11
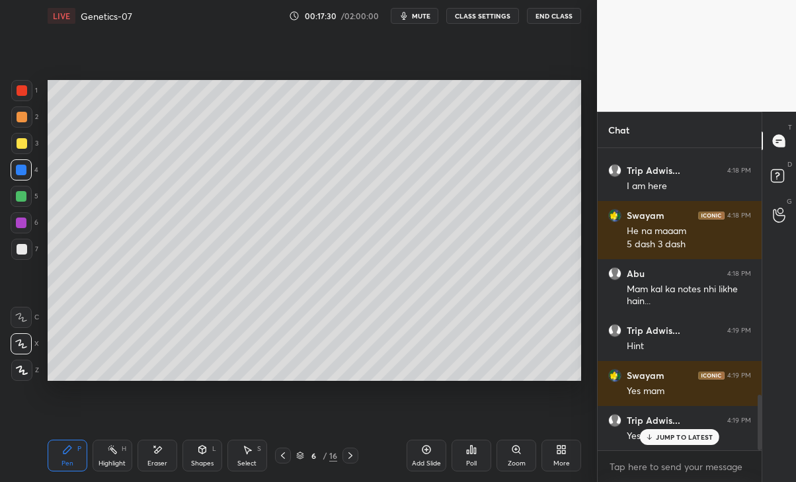
click at [160, 460] on div "Eraser" at bounding box center [157, 463] width 20 height 7
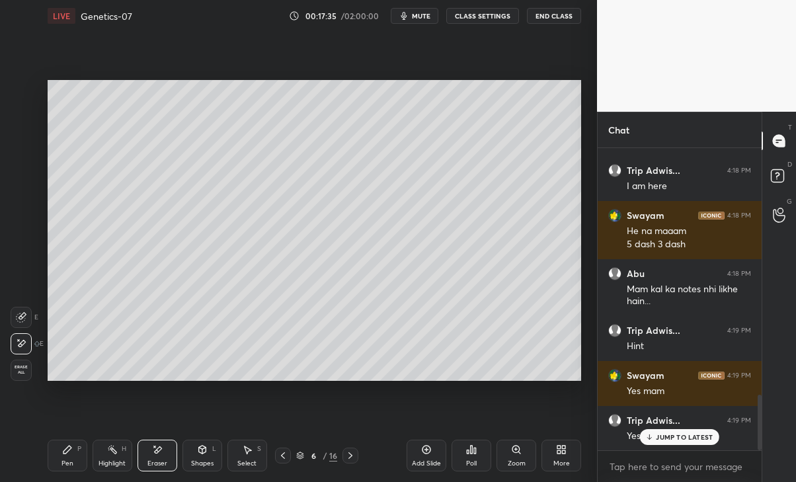
click at [68, 463] on div "Pen" at bounding box center [67, 463] width 12 height 7
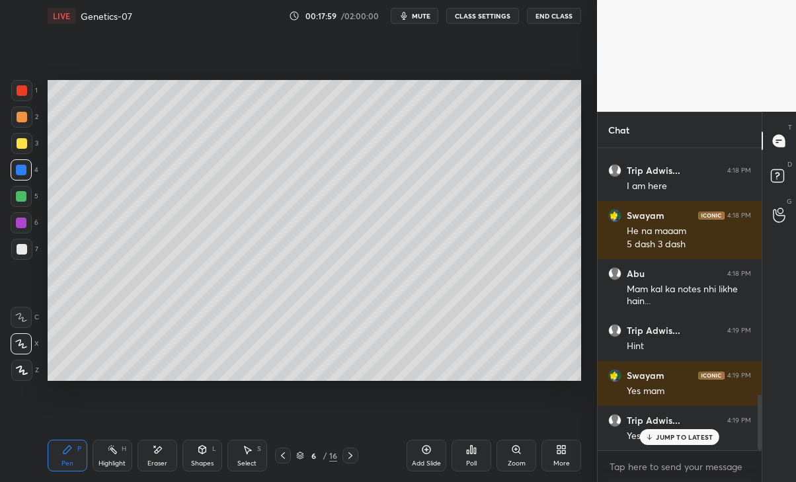
click at [163, 453] on div "Eraser" at bounding box center [157, 456] width 40 height 32
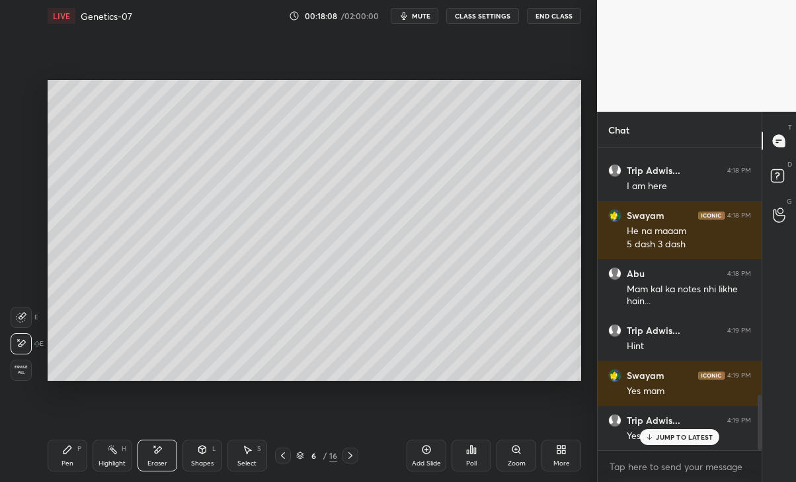
click at [201, 453] on icon at bounding box center [202, 449] width 11 height 11
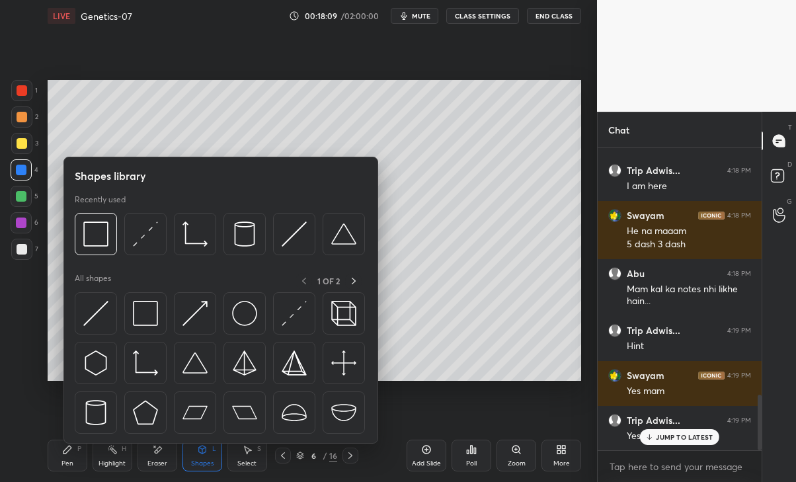
click at [89, 240] on img at bounding box center [95, 233] width 25 height 25
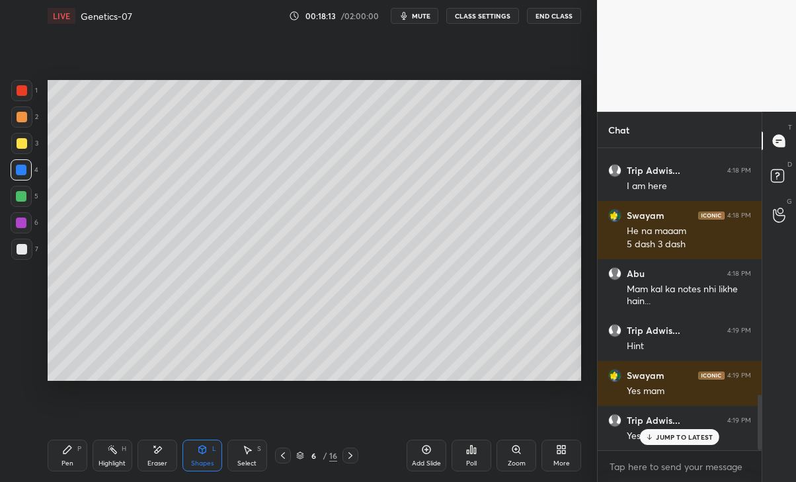
click at [19, 254] on div at bounding box center [21, 249] width 21 height 21
click at [71, 444] on icon at bounding box center [67, 449] width 11 height 11
click at [163, 471] on div "Pen P Highlight H Eraser Shapes L Select S 6 / 16 Add Slide Poll Zoom More" at bounding box center [315, 455] width 534 height 53
click at [154, 455] on div "Eraser" at bounding box center [157, 456] width 40 height 32
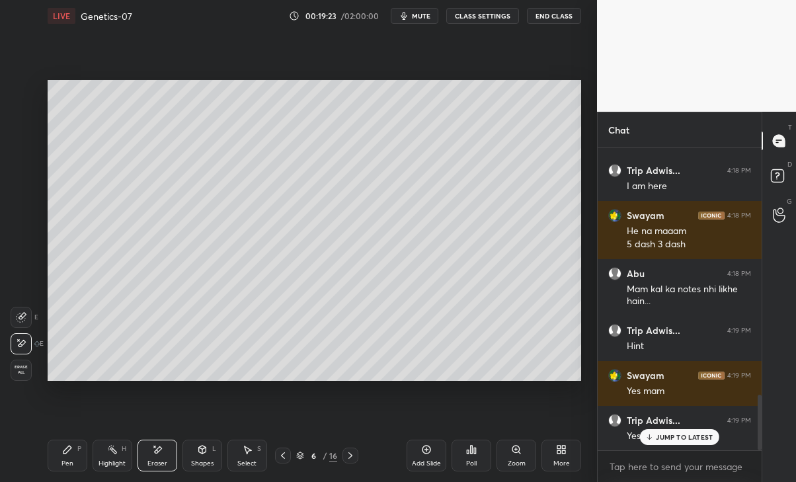
click at [68, 452] on icon at bounding box center [67, 449] width 11 height 11
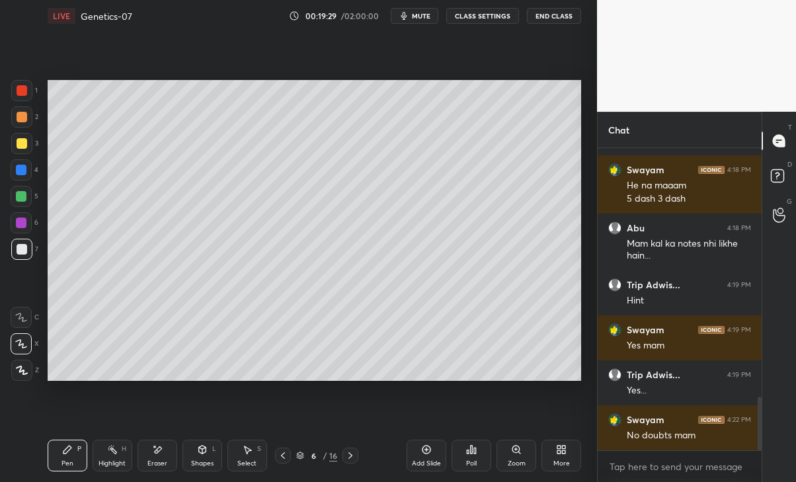
scroll to position [1438, 0]
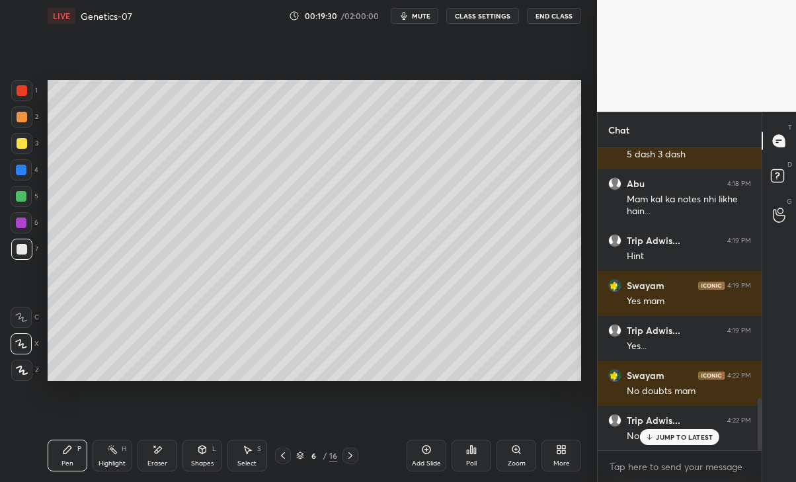
click at [662, 442] on div "JUMP TO LATEST" at bounding box center [679, 437] width 79 height 16
click at [24, 167] on div at bounding box center [21, 170] width 11 height 11
click at [160, 460] on div "Eraser" at bounding box center [157, 463] width 20 height 7
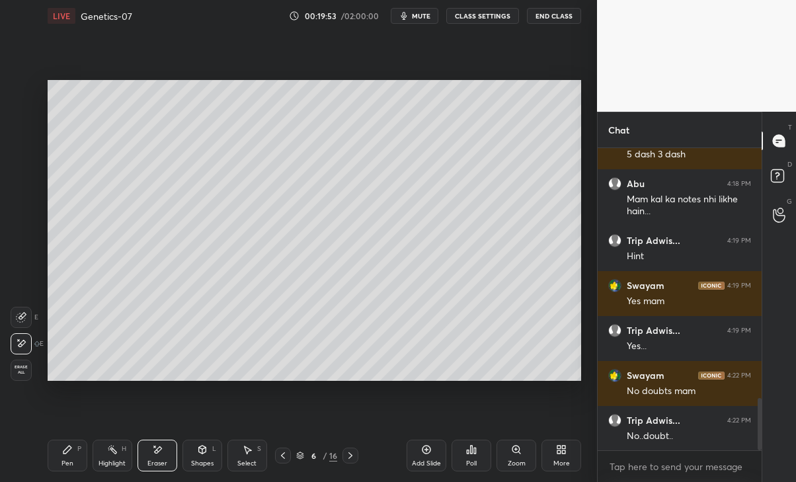
click at [61, 460] on div "Pen" at bounding box center [67, 463] width 12 height 7
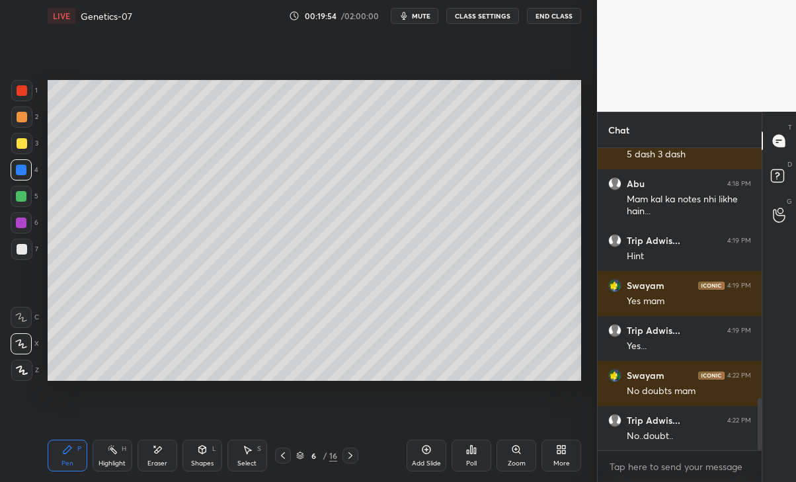
click at [22, 198] on div at bounding box center [21, 196] width 11 height 11
click at [19, 229] on div at bounding box center [21, 222] width 21 height 21
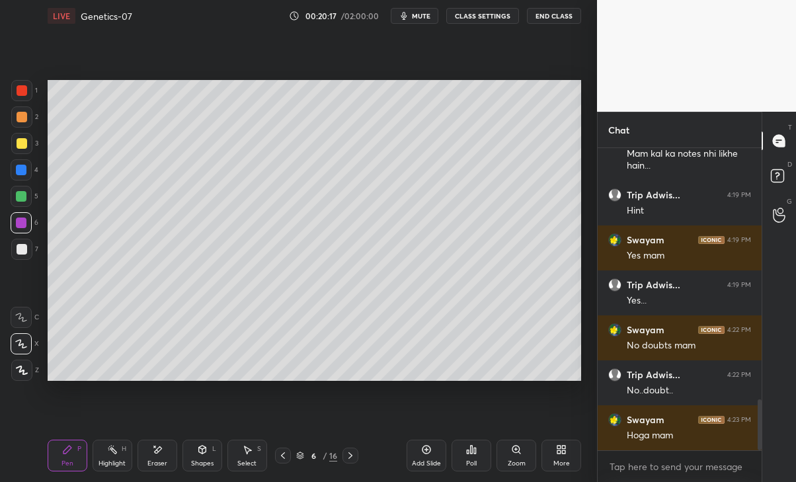
scroll to position [1528, 0]
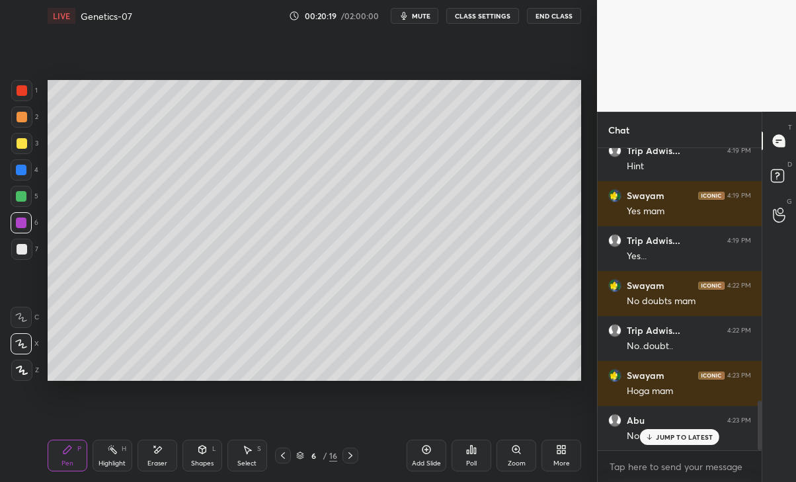
click at [666, 440] on p "JUMP TO LATEST" at bounding box center [684, 437] width 57 height 8
click at [161, 454] on icon at bounding box center [157, 449] width 11 height 11
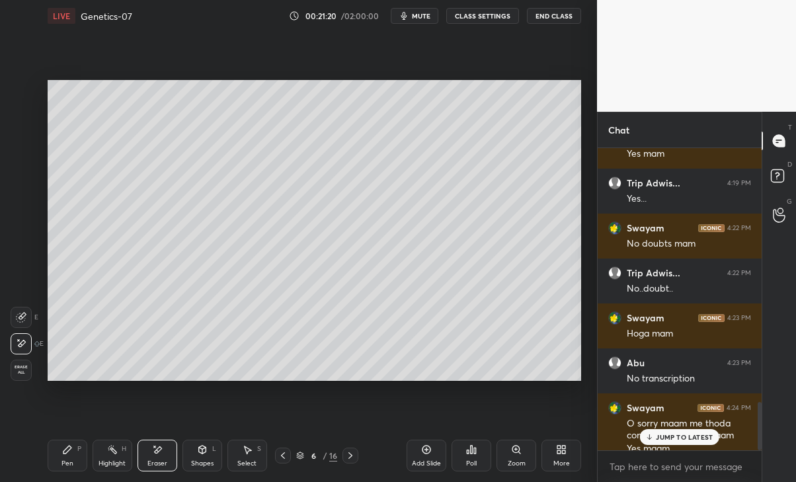
scroll to position [1598, 0]
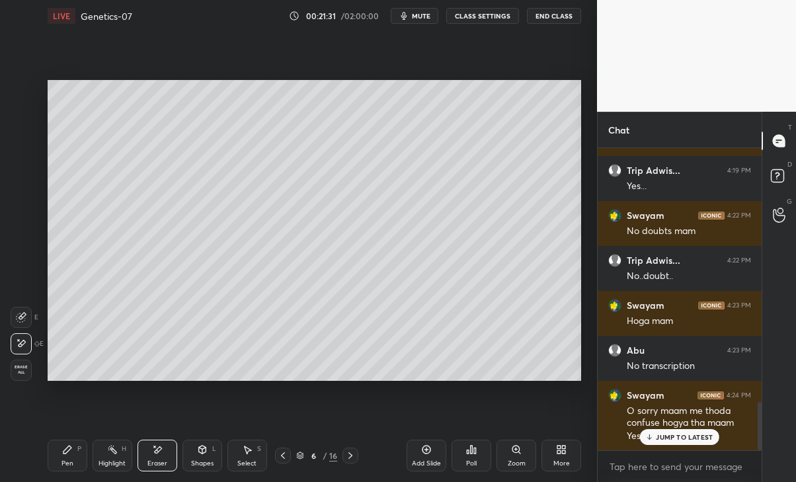
click at [69, 457] on div "Pen P" at bounding box center [68, 456] width 40 height 32
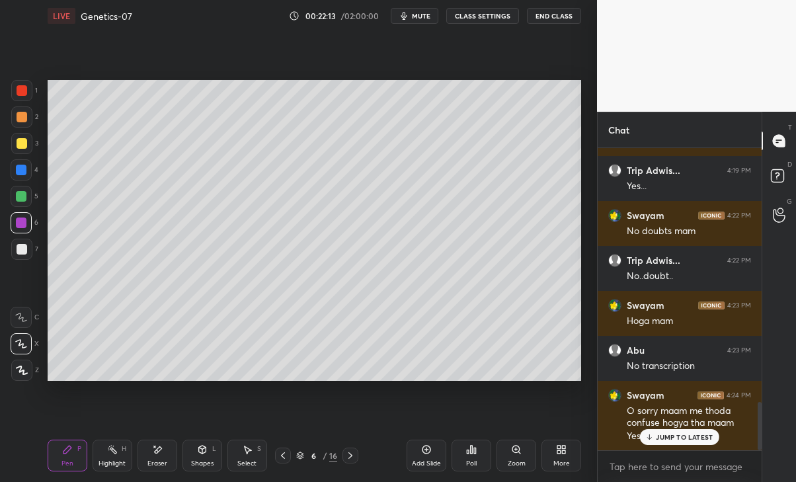
click at [686, 434] on p "JUMP TO LATEST" at bounding box center [684, 437] width 57 height 8
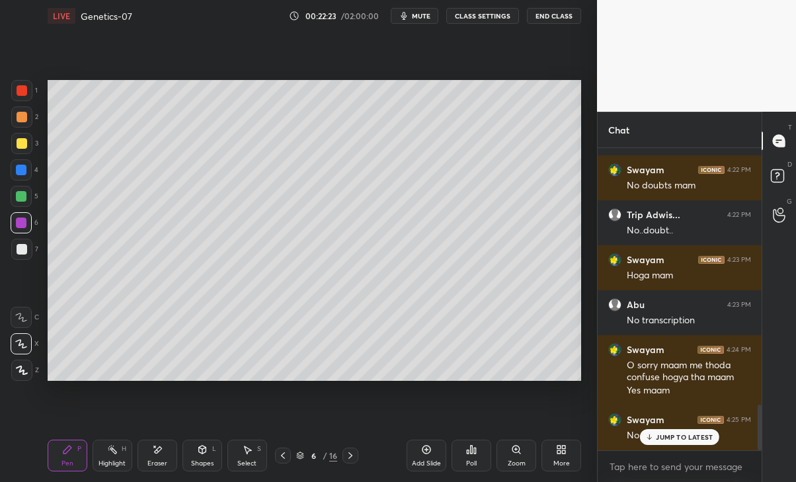
scroll to position [1688, 0]
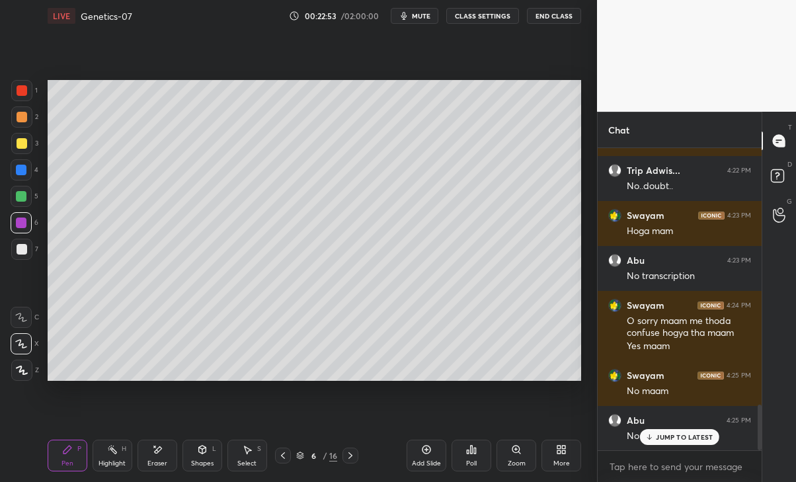
click at [276, 456] on div at bounding box center [283, 455] width 16 height 16
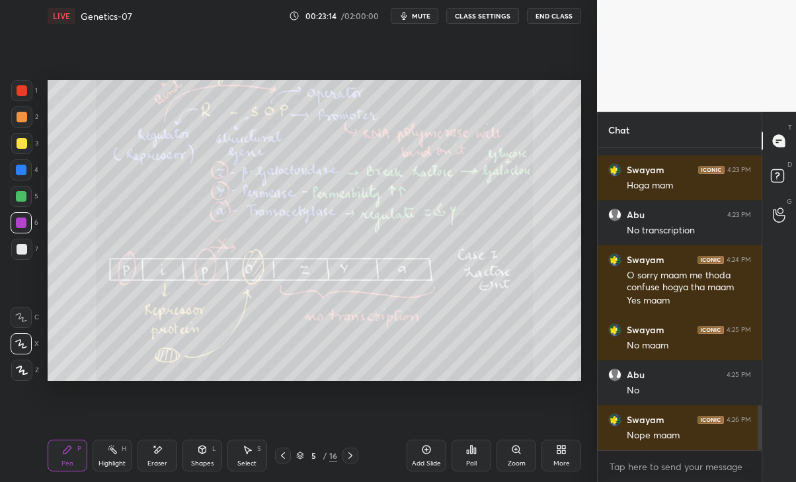
scroll to position [5, 4]
click at [348, 454] on icon at bounding box center [350, 455] width 11 height 11
click at [349, 453] on icon at bounding box center [350, 455] width 11 height 11
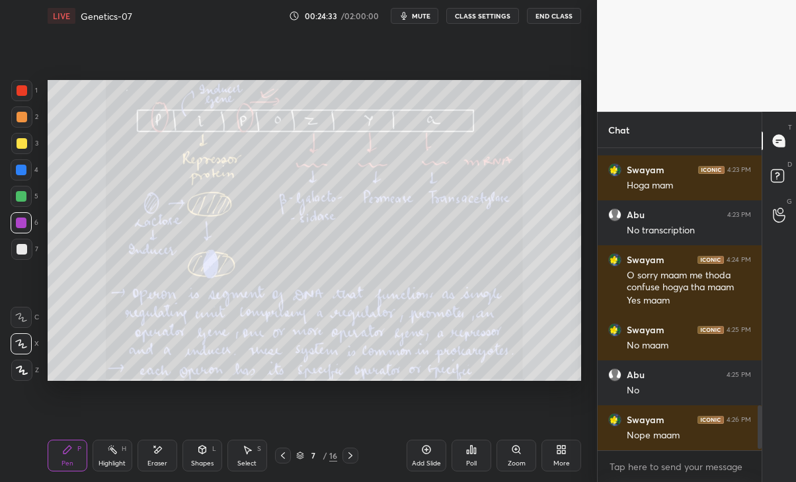
click at [159, 455] on div "Eraser" at bounding box center [157, 456] width 40 height 32
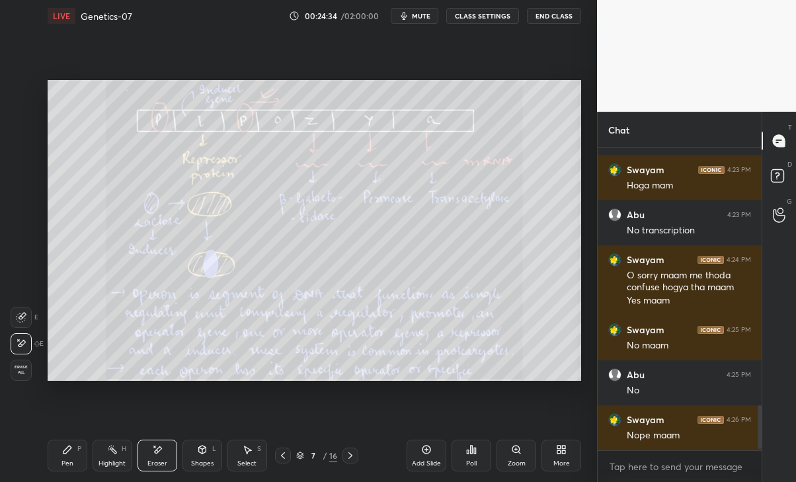
click at [71, 454] on icon at bounding box center [67, 449] width 11 height 11
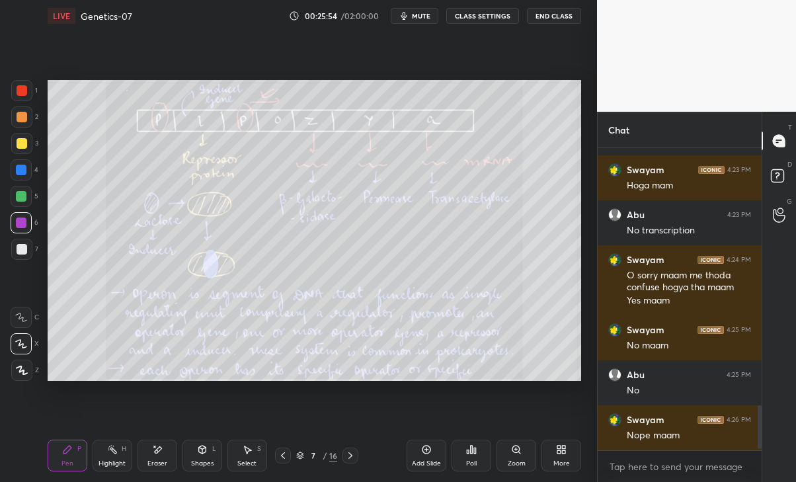
click at [346, 459] on icon at bounding box center [350, 455] width 11 height 11
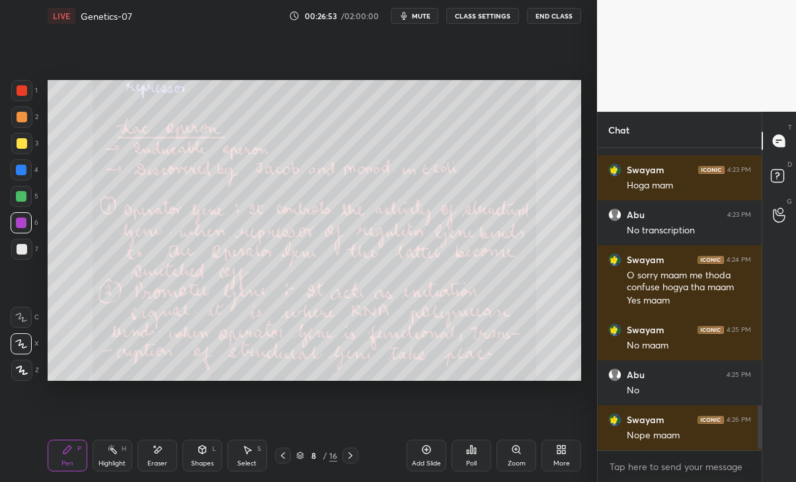
click at [348, 453] on icon at bounding box center [350, 455] width 11 height 11
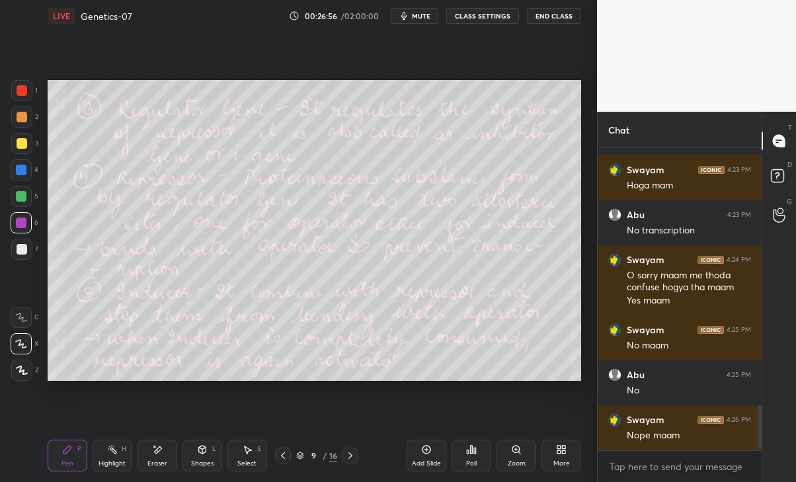
click at [280, 458] on icon at bounding box center [283, 455] width 11 height 11
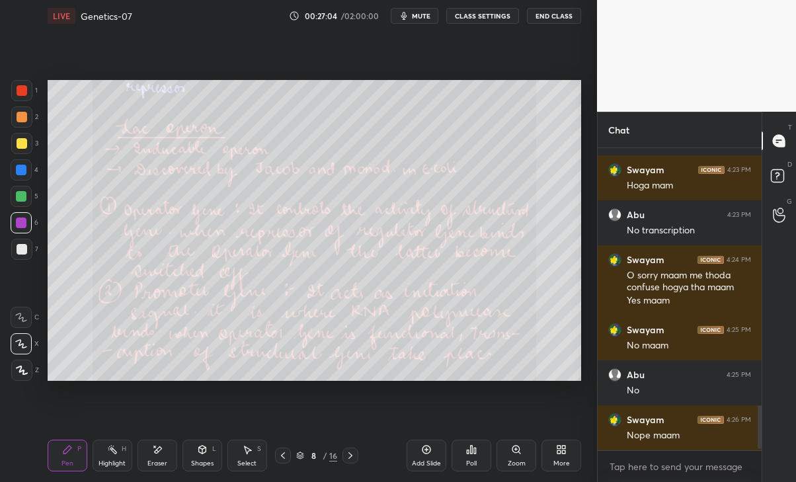
click at [348, 456] on icon at bounding box center [350, 455] width 11 height 11
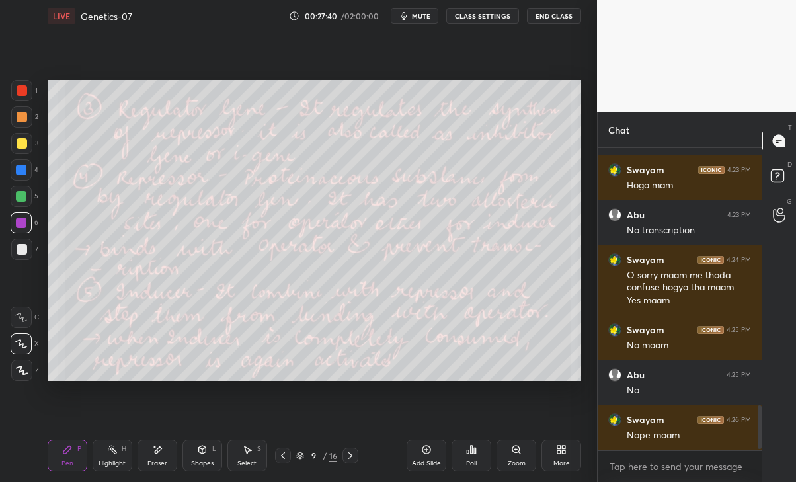
click at [280, 455] on icon at bounding box center [283, 455] width 11 height 11
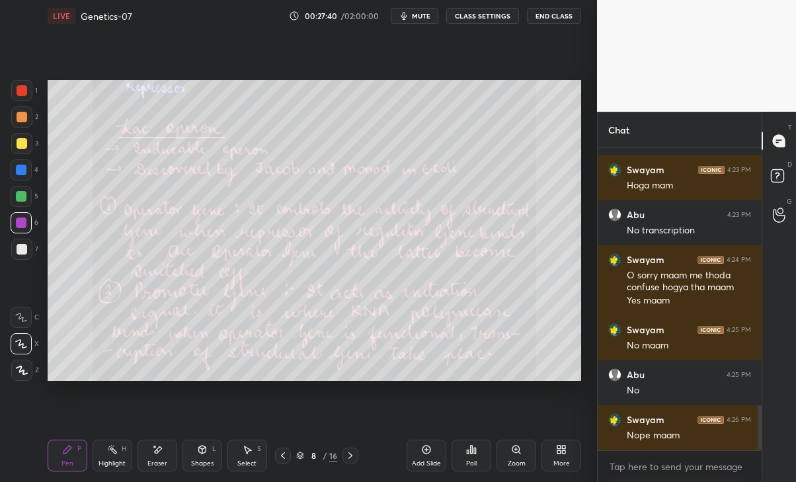
click at [278, 459] on icon at bounding box center [283, 455] width 11 height 11
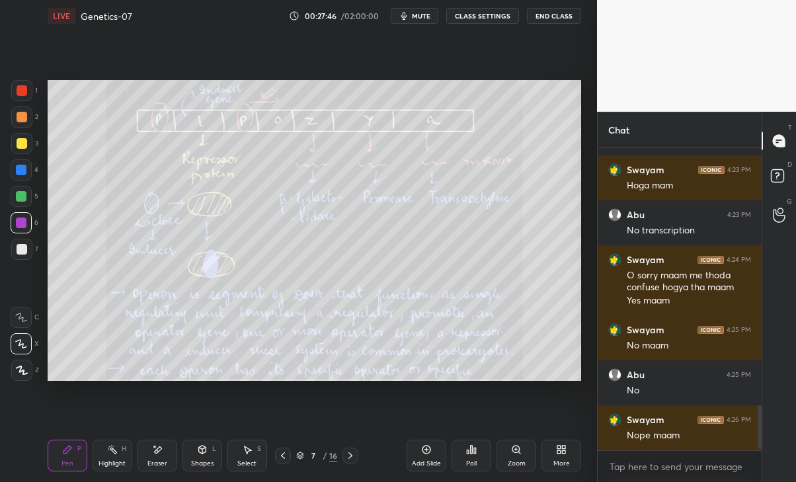
click at [155, 457] on div "Eraser" at bounding box center [157, 456] width 40 height 32
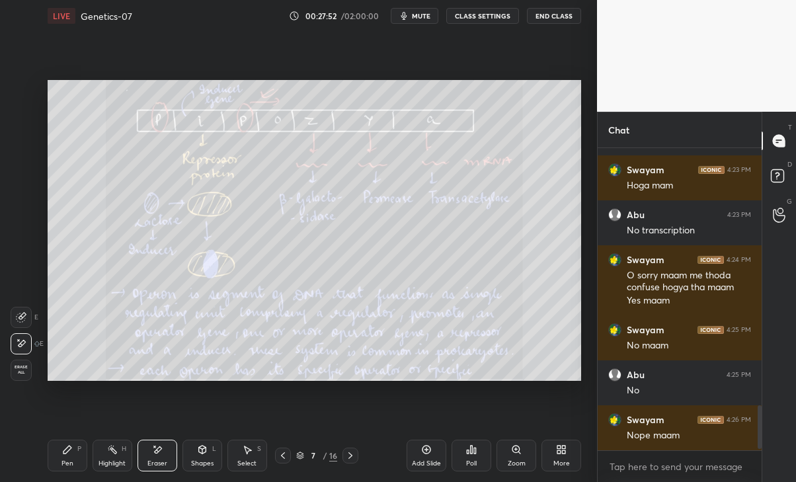
click at [348, 457] on icon at bounding box center [350, 455] width 11 height 11
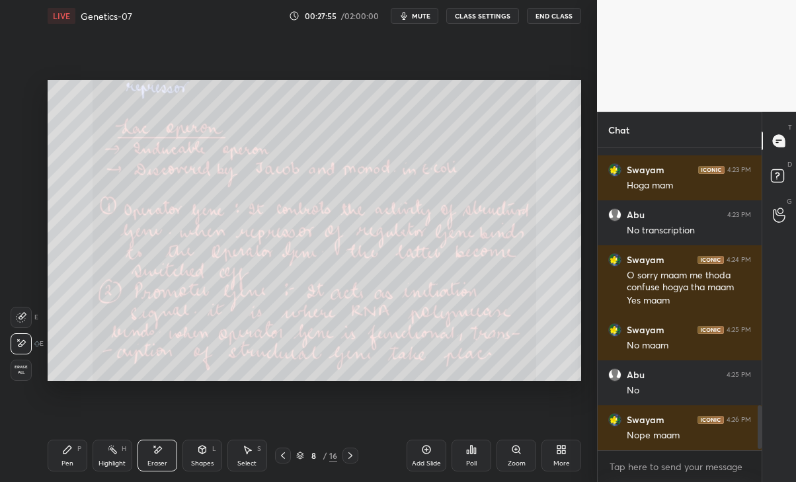
click at [344, 445] on div "Pen P Highlight H Eraser Shapes L Select S 8 / 16 Add Slide Poll Zoom More" at bounding box center [315, 455] width 534 height 53
click at [349, 453] on icon at bounding box center [350, 455] width 11 height 11
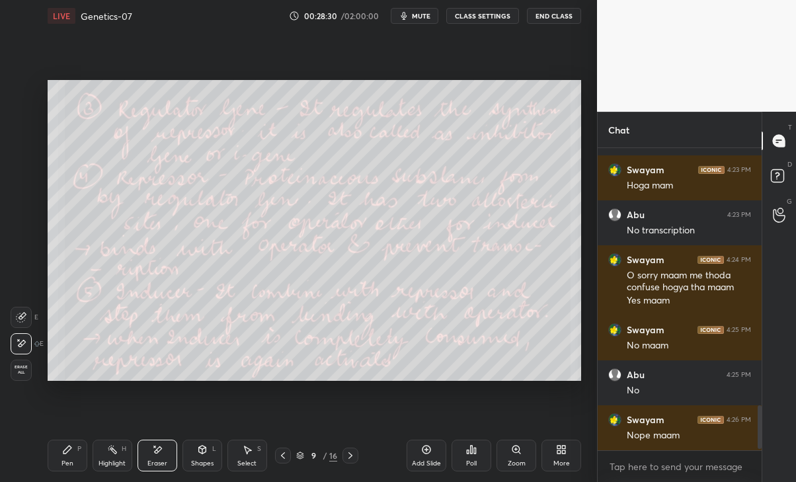
click at [354, 455] on icon at bounding box center [350, 455] width 11 height 11
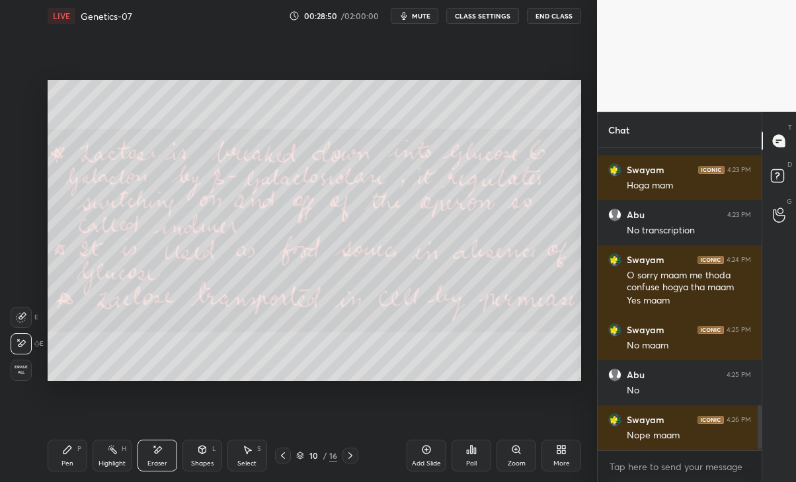
click at [349, 449] on div at bounding box center [350, 455] width 16 height 16
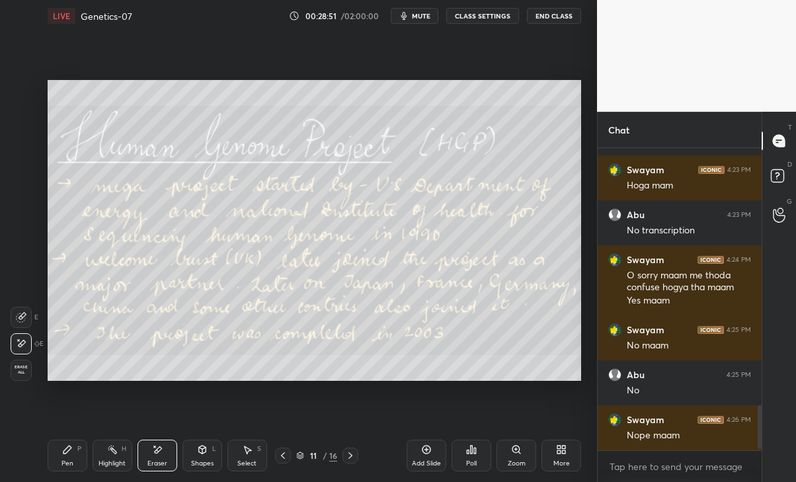
click at [288, 447] on div at bounding box center [283, 455] width 16 height 16
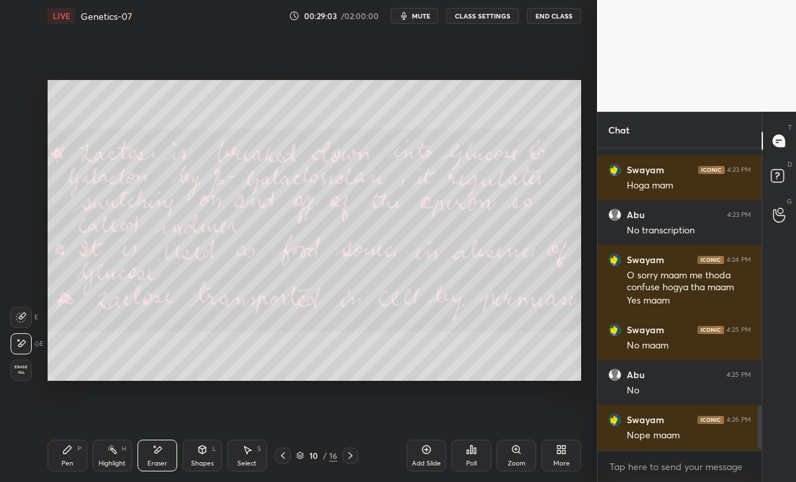
scroll to position [1778, 0]
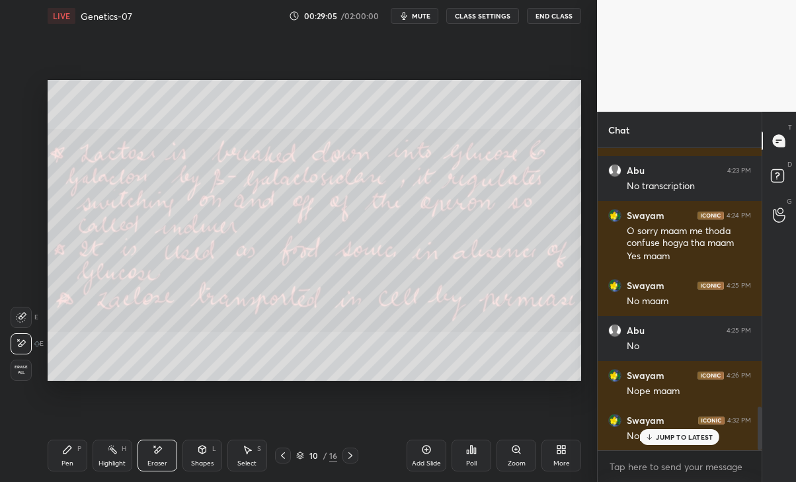
click at [671, 445] on div "Swayam 4:32 PM Nope maam" at bounding box center [680, 428] width 164 height 45
click at [658, 430] on div "JUMP TO LATEST" at bounding box center [679, 437] width 79 height 16
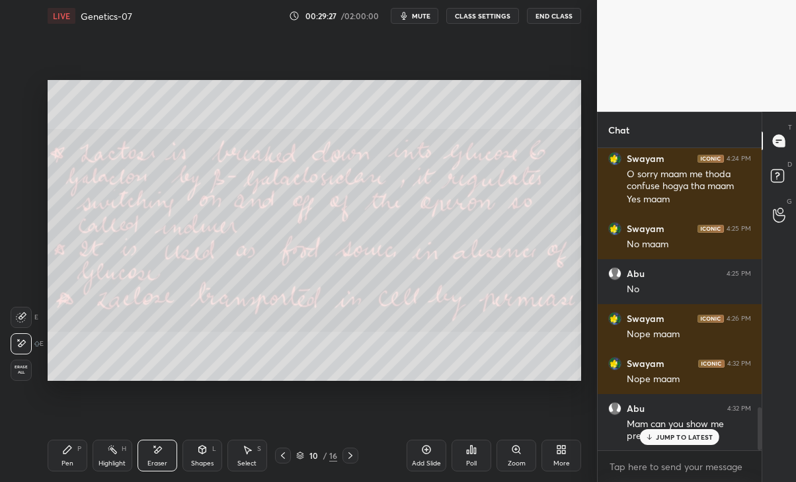
click at [670, 434] on p "JUMP TO LATEST" at bounding box center [684, 437] width 57 height 8
click at [285, 461] on div at bounding box center [283, 455] width 16 height 16
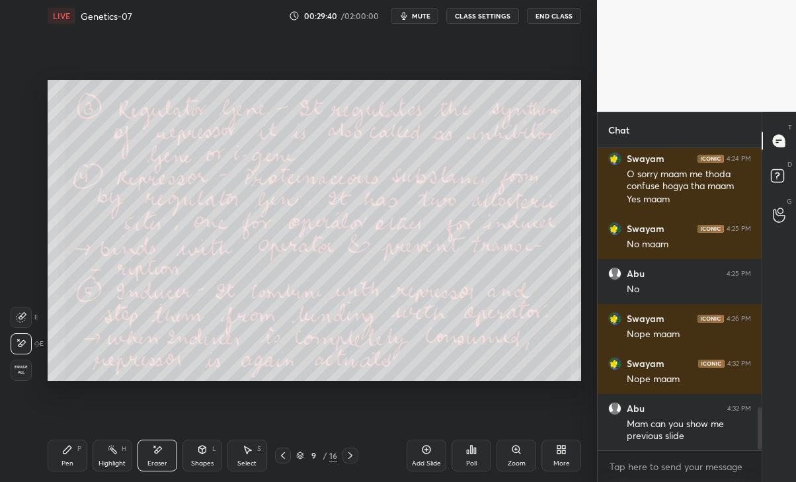
scroll to position [1880, 0]
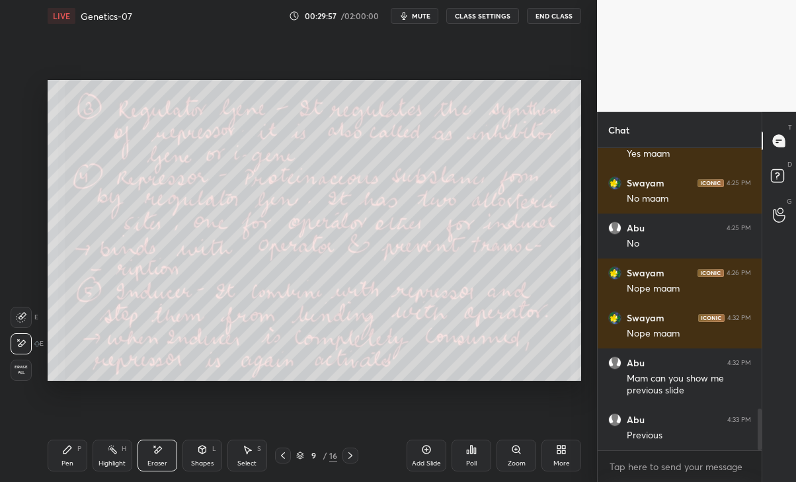
click at [286, 461] on div at bounding box center [283, 455] width 16 height 16
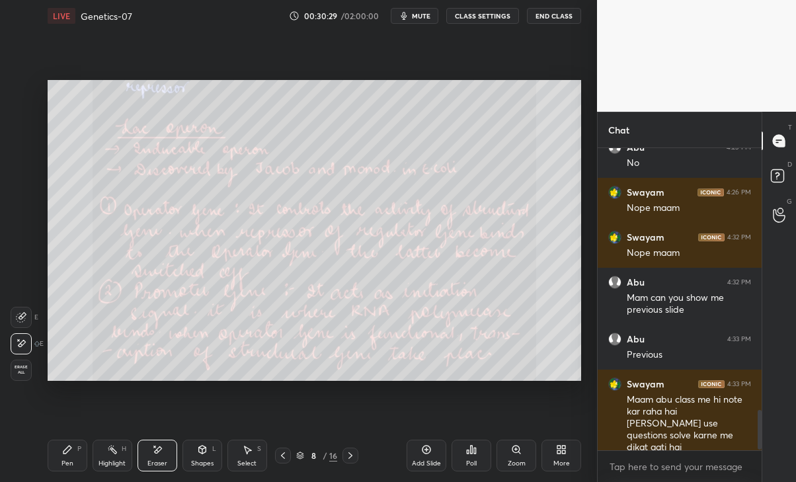
scroll to position [2005, 0]
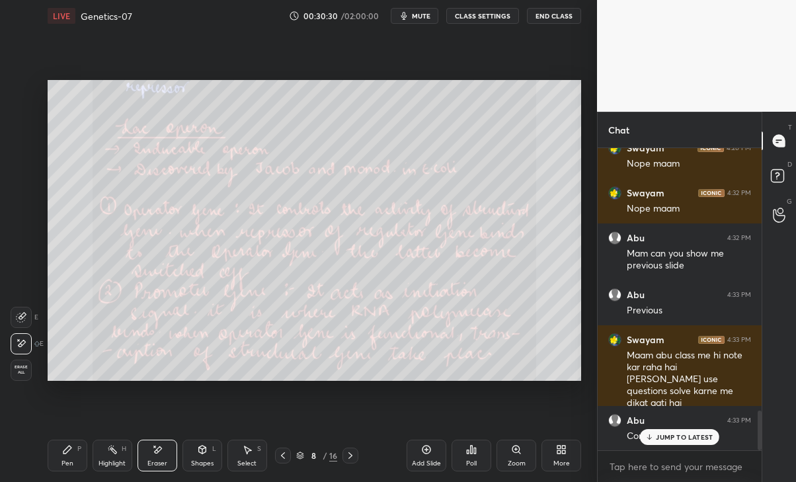
click at [692, 433] on p "JUMP TO LATEST" at bounding box center [684, 437] width 57 height 8
click at [358, 457] on div at bounding box center [350, 455] width 16 height 16
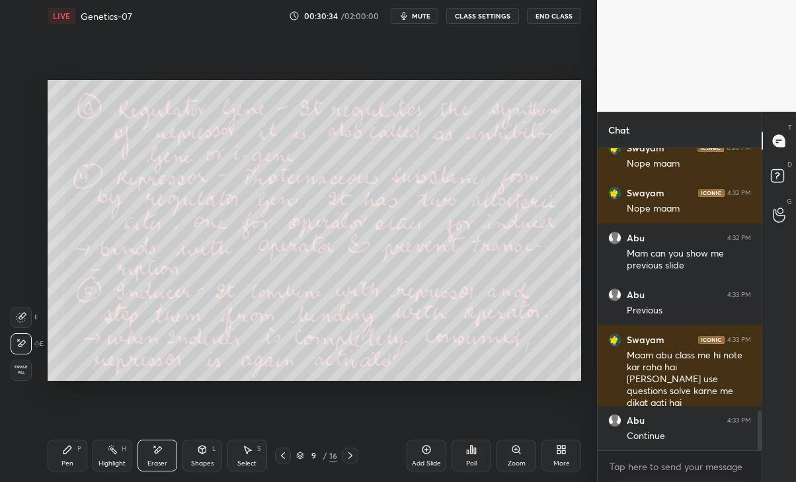
click at [350, 457] on icon at bounding box center [350, 455] width 4 height 7
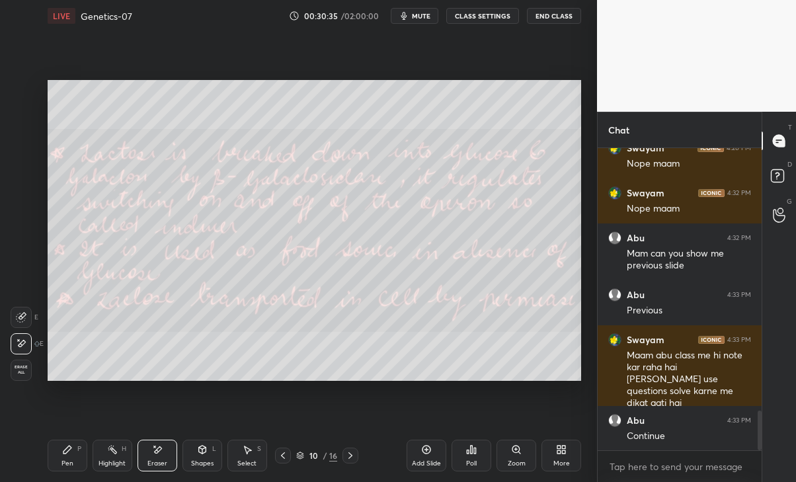
click at [350, 457] on icon at bounding box center [350, 455] width 11 height 11
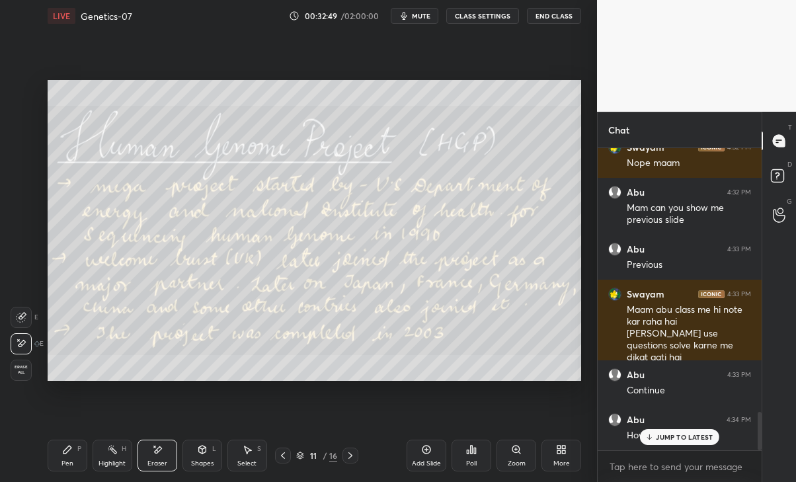
scroll to position [2095, 0]
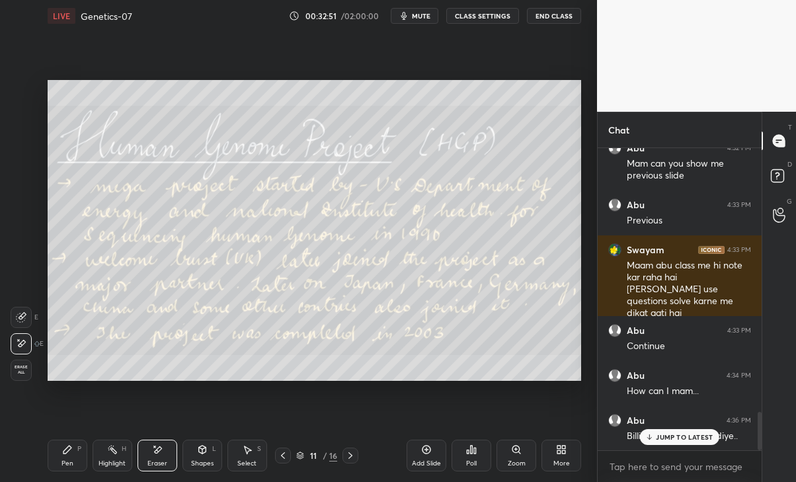
click at [672, 433] on p "JUMP TO LATEST" at bounding box center [684, 437] width 57 height 8
click at [360, 440] on div "Pen P Highlight H Eraser Shapes L Select S 11 / 16 Add Slide Poll Zoom More" at bounding box center [315, 455] width 534 height 53
click at [350, 451] on icon at bounding box center [350, 455] width 11 height 11
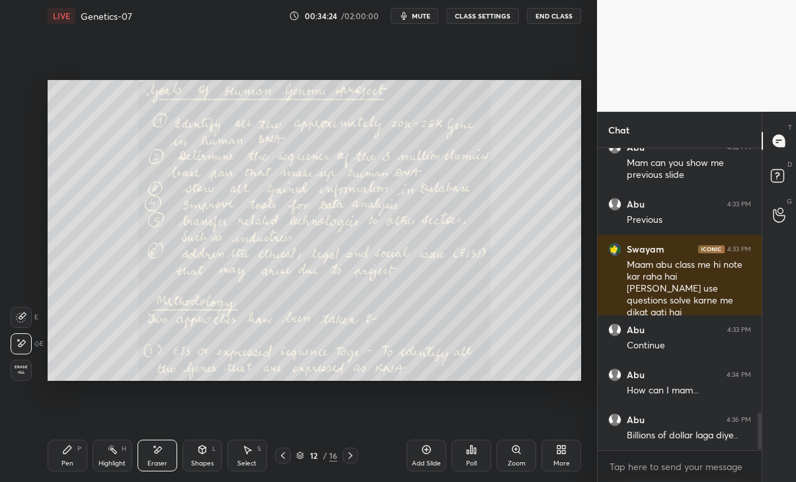
scroll to position [2152, 0]
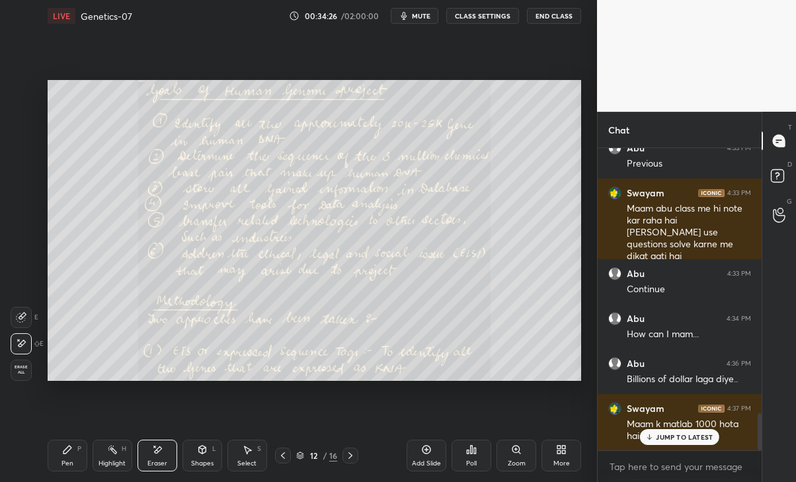
click at [689, 444] on div "Swayam 4:37 PM Maam k matlab 1000 hota hai na ??" at bounding box center [680, 422] width 164 height 57
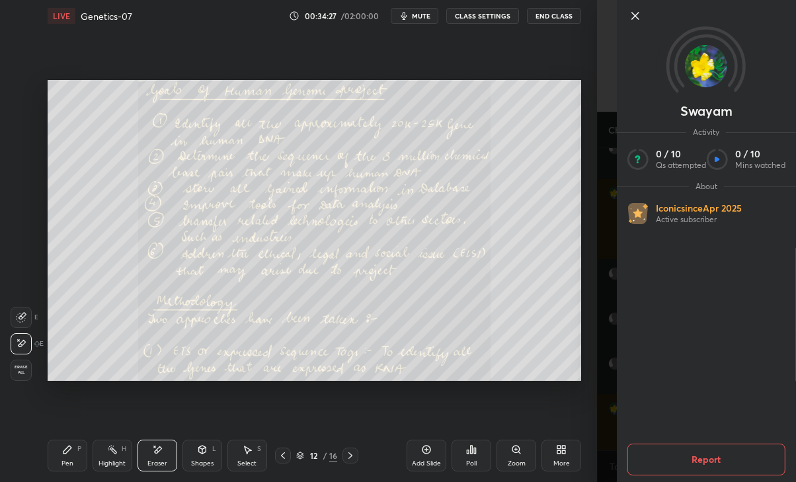
click at [584, 379] on div "Setting up your live class Poll for secs No correct answer Start poll" at bounding box center [314, 230] width 544 height 397
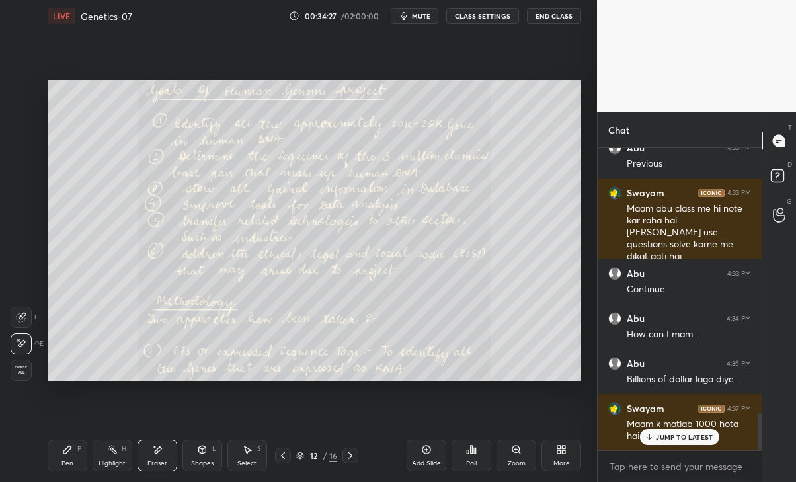
click at [672, 432] on div "JUMP TO LATEST" at bounding box center [679, 437] width 79 height 16
click at [421, 463] on div "Add Slide" at bounding box center [426, 463] width 29 height 7
click at [57, 456] on div "Pen P" at bounding box center [68, 456] width 40 height 32
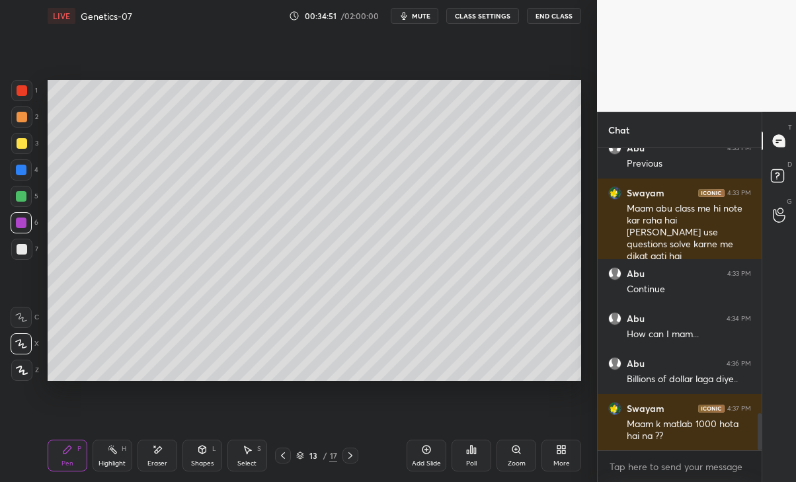
click at [18, 251] on div at bounding box center [22, 249] width 11 height 11
click at [291, 453] on div at bounding box center [283, 455] width 16 height 16
click at [350, 453] on icon at bounding box center [350, 455] width 4 height 7
click at [283, 459] on icon at bounding box center [283, 455] width 11 height 11
click at [348, 453] on icon at bounding box center [350, 455] width 11 height 11
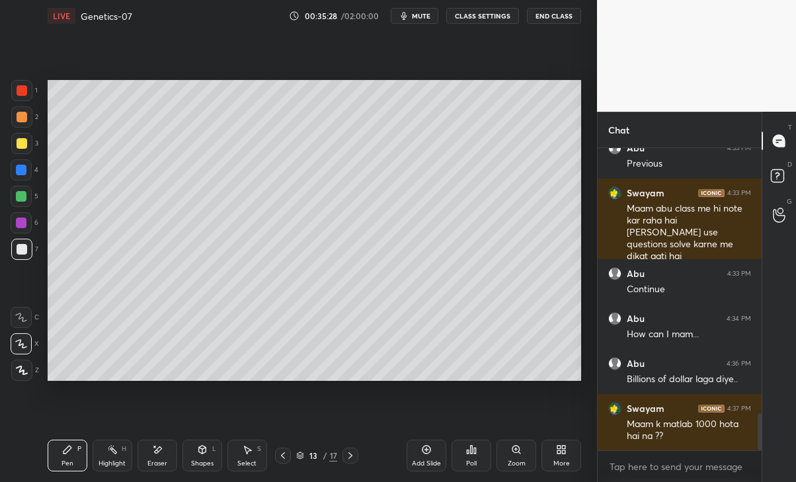
click at [352, 454] on icon at bounding box center [350, 455] width 11 height 11
click at [280, 458] on icon at bounding box center [283, 455] width 11 height 11
click at [344, 456] on div at bounding box center [350, 455] width 16 height 16
click at [279, 458] on icon at bounding box center [283, 455] width 11 height 11
click at [26, 191] on div at bounding box center [21, 196] width 21 height 21
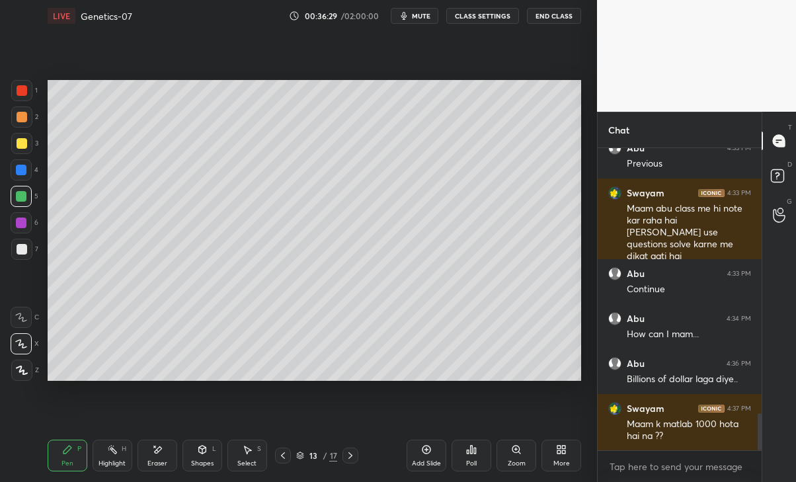
click at [25, 251] on div at bounding box center [22, 249] width 11 height 11
click at [19, 199] on div at bounding box center [21, 196] width 11 height 11
click at [9, 233] on div "1 2 3 4 5 6 7 C X Z E E Erase all H H" at bounding box center [21, 230] width 42 height 300
click at [23, 219] on div at bounding box center [21, 222] width 11 height 11
click at [28, 191] on div at bounding box center [21, 196] width 21 height 21
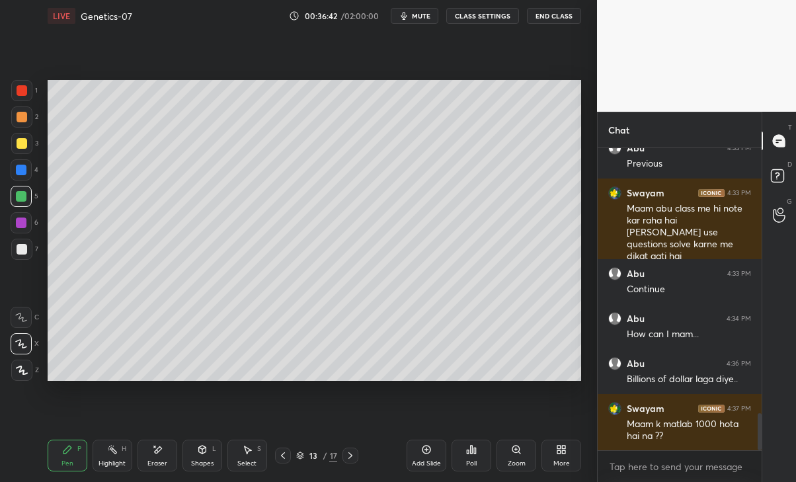
click at [157, 457] on div "Eraser" at bounding box center [157, 456] width 40 height 32
click at [66, 457] on div "Pen P" at bounding box center [68, 456] width 40 height 32
click at [350, 460] on icon at bounding box center [350, 455] width 11 height 11
click at [352, 454] on icon at bounding box center [350, 455] width 11 height 11
click at [283, 455] on icon at bounding box center [283, 455] width 11 height 11
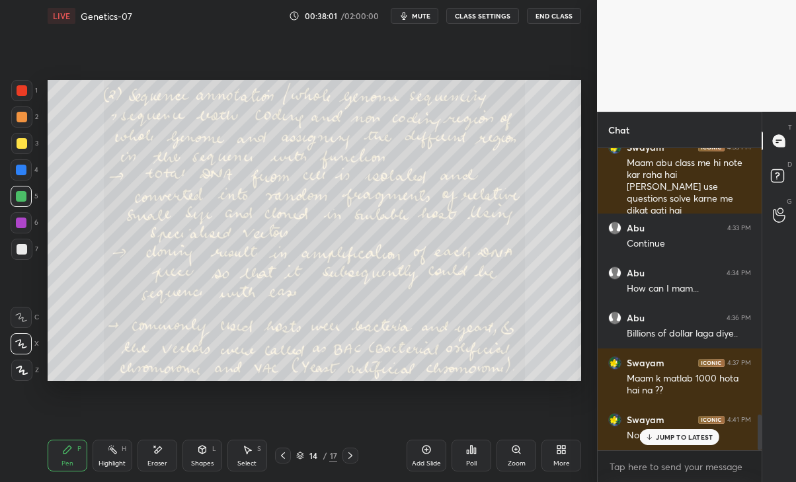
scroll to position [2242, 0]
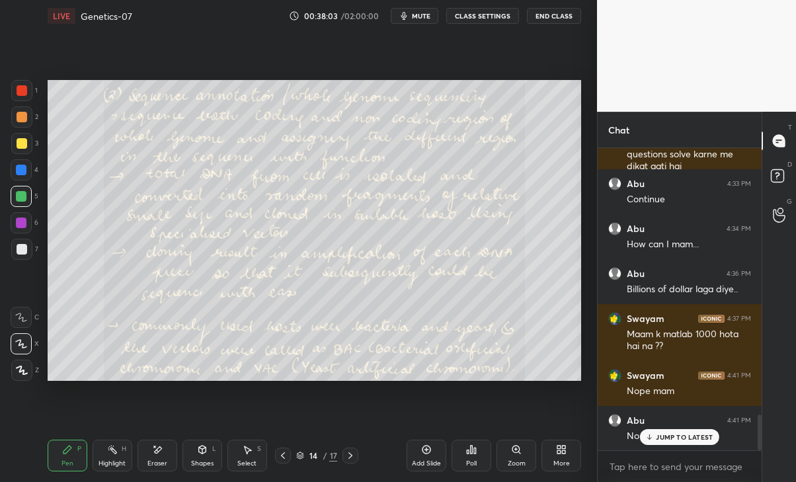
click at [656, 436] on div "JUMP TO LATEST" at bounding box center [679, 437] width 79 height 16
click at [352, 453] on icon at bounding box center [350, 455] width 11 height 11
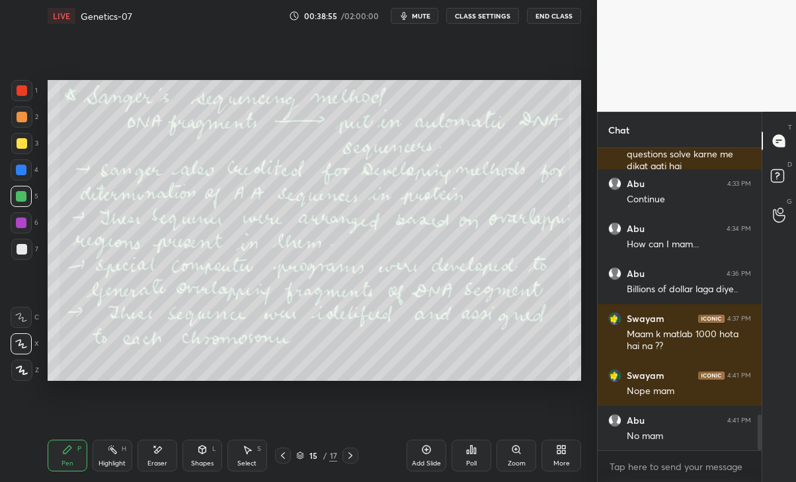
click at [350, 453] on icon at bounding box center [350, 455] width 4 height 7
click at [285, 453] on icon at bounding box center [283, 455] width 11 height 11
click at [280, 453] on icon at bounding box center [283, 455] width 11 height 11
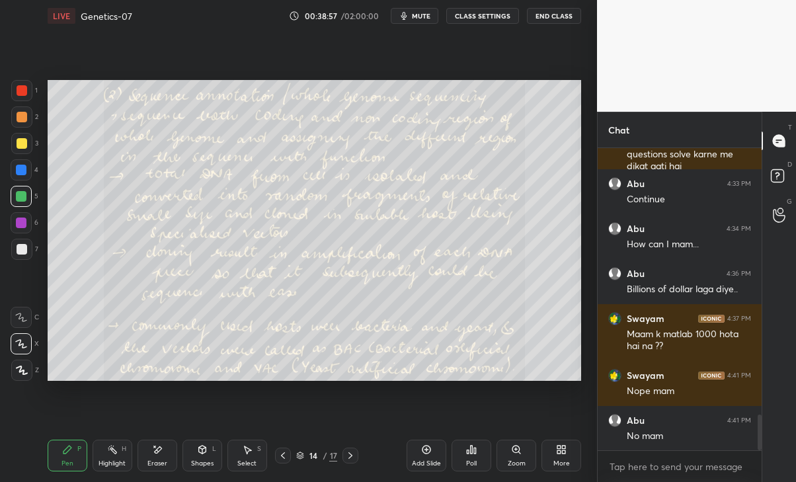
click at [352, 451] on icon at bounding box center [350, 455] width 11 height 11
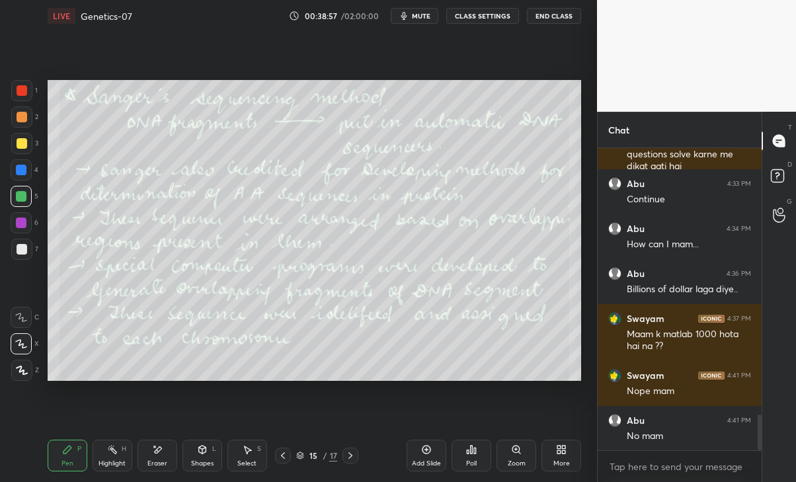
click at [350, 453] on icon at bounding box center [350, 455] width 11 height 11
click at [420, 460] on div "Add Slide" at bounding box center [426, 463] width 29 height 7
click at [22, 244] on div at bounding box center [22, 249] width 11 height 11
click at [155, 453] on icon at bounding box center [157, 449] width 11 height 11
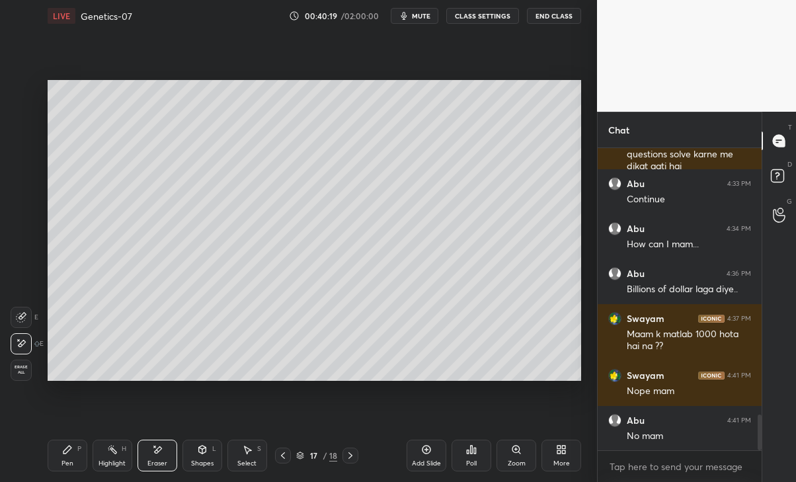
click at [66, 452] on icon at bounding box center [67, 450] width 8 height 8
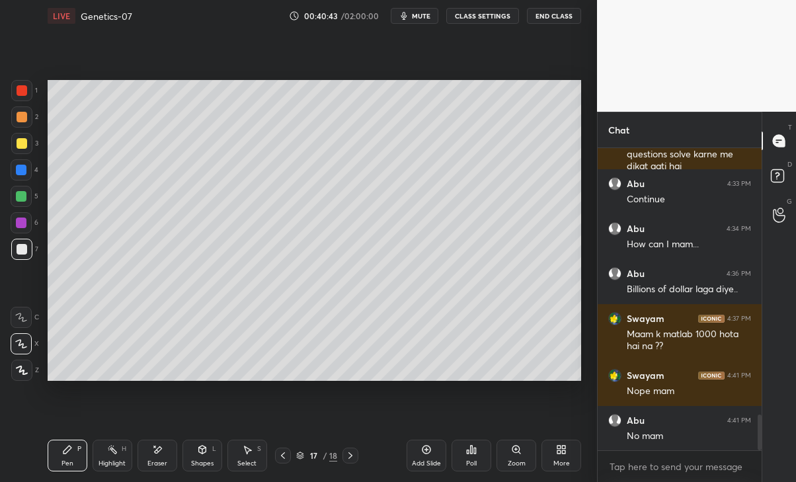
click at [159, 465] on div "Eraser" at bounding box center [157, 463] width 20 height 7
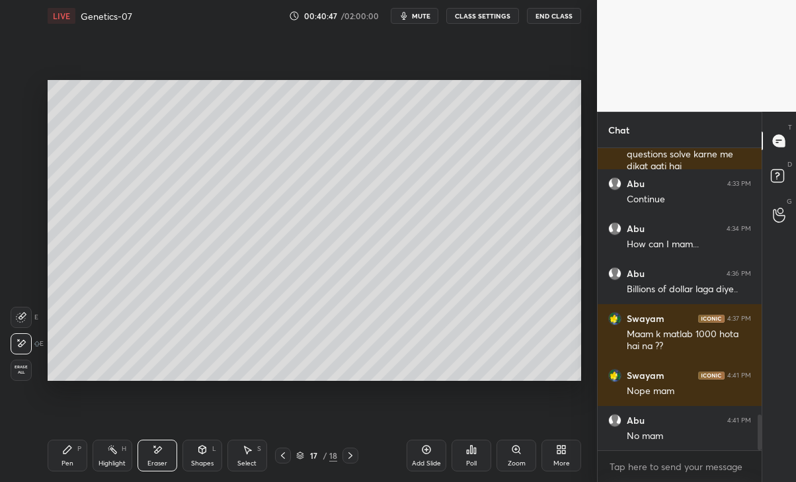
click at [53, 459] on div "Pen P" at bounding box center [68, 456] width 40 height 32
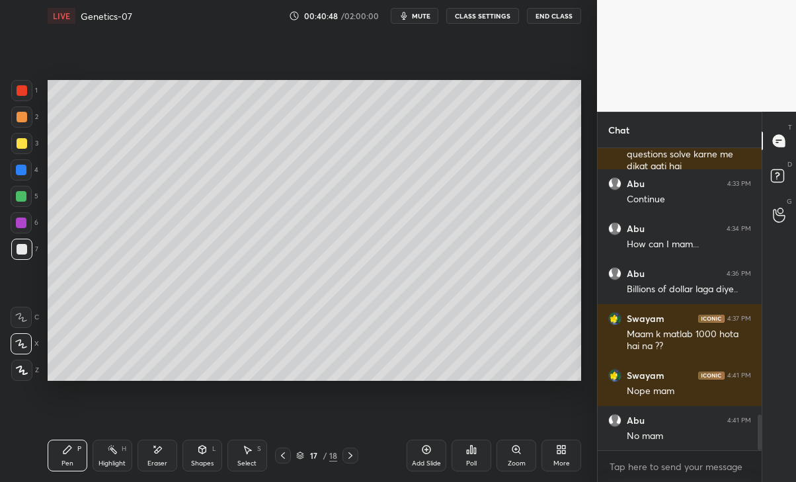
click at [21, 205] on div at bounding box center [21, 196] width 21 height 21
click at [20, 252] on div at bounding box center [22, 249] width 11 height 11
click at [152, 465] on div "Eraser" at bounding box center [157, 463] width 20 height 7
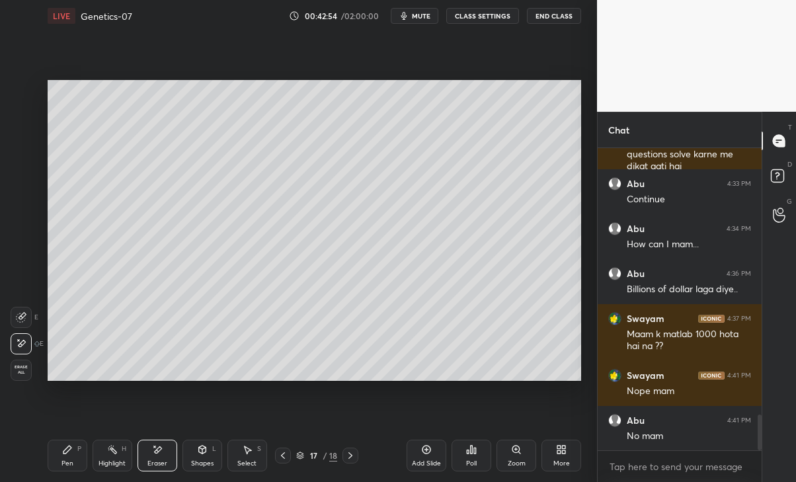
click at [63, 457] on div "Pen P" at bounding box center [68, 456] width 40 height 32
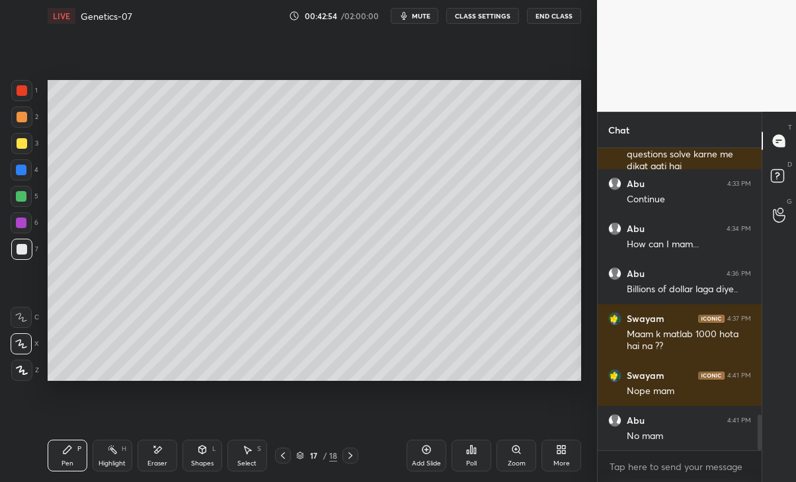
click at [158, 455] on div "Eraser" at bounding box center [157, 456] width 40 height 32
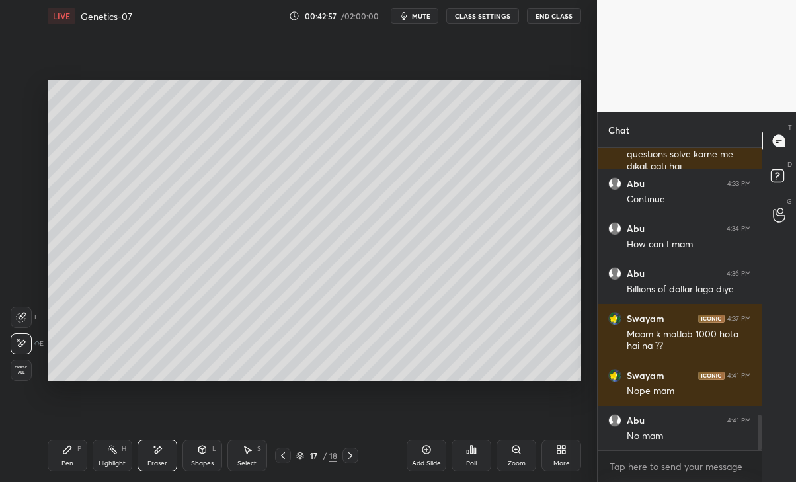
click at [67, 451] on icon at bounding box center [67, 450] width 8 height 8
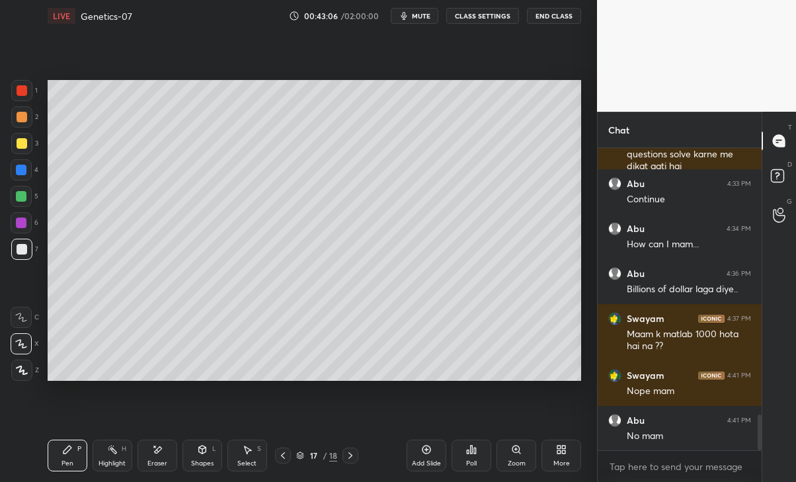
click at [435, 444] on div "Add Slide" at bounding box center [427, 456] width 40 height 32
click at [161, 457] on div "Eraser" at bounding box center [157, 456] width 40 height 32
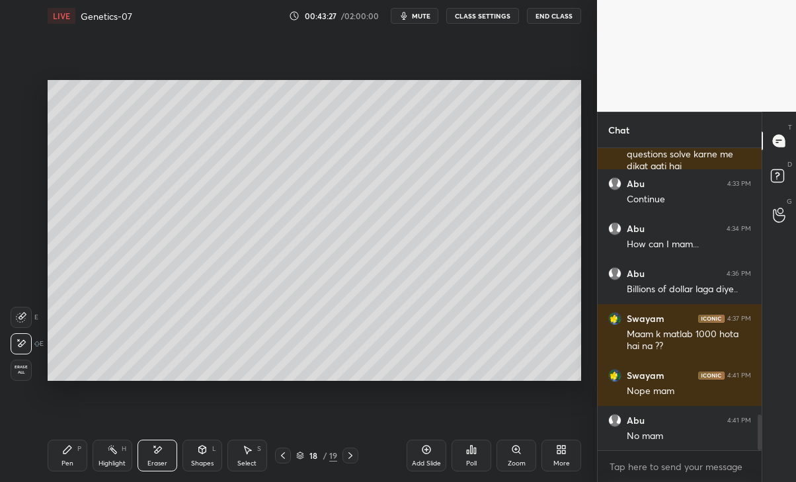
click at [61, 450] on div "Pen P" at bounding box center [68, 456] width 40 height 32
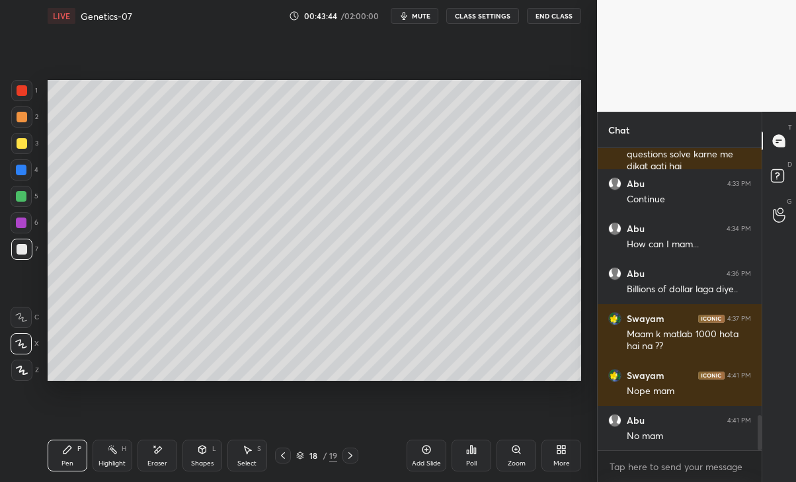
scroll to position [2288, 0]
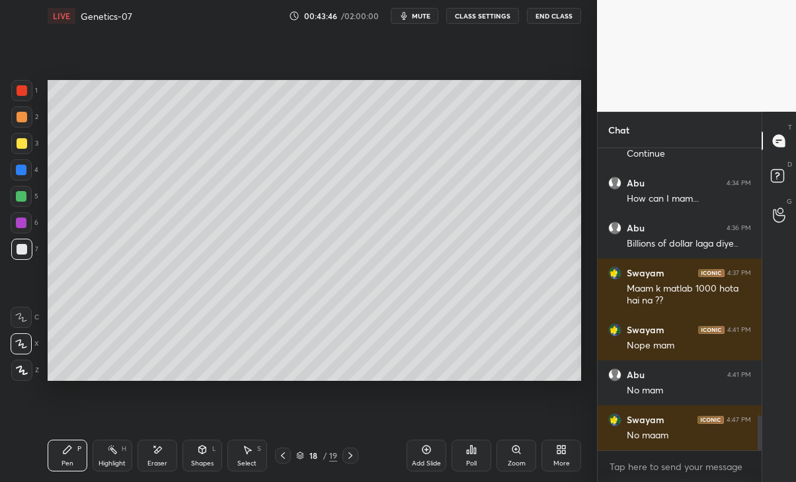
click at [356, 451] on div at bounding box center [350, 455] width 16 height 16
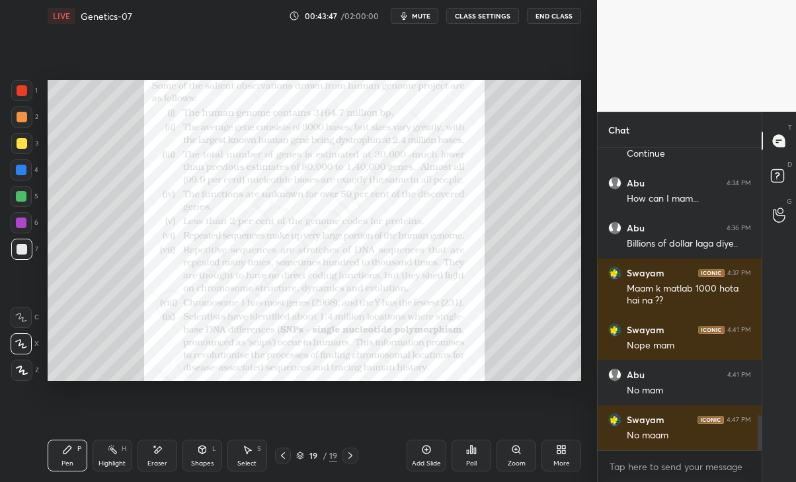
click at [282, 455] on icon at bounding box center [283, 455] width 11 height 11
click at [280, 461] on div at bounding box center [283, 455] width 16 height 16
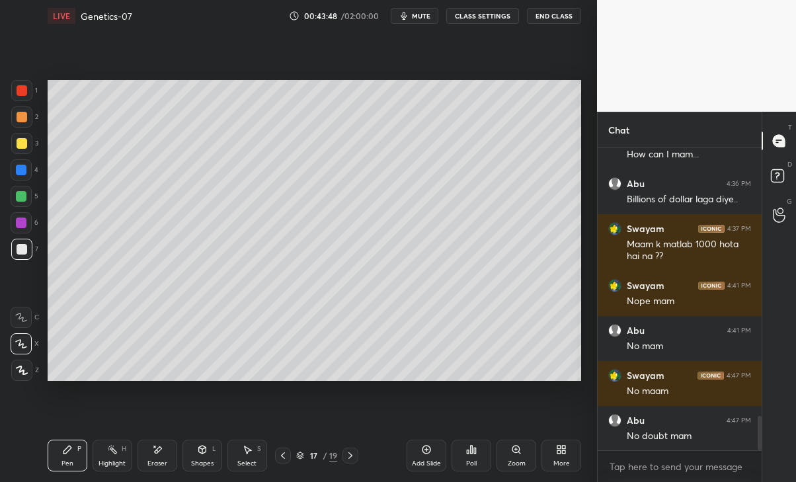
click at [283, 455] on icon at bounding box center [283, 455] width 11 height 11
click at [290, 449] on div at bounding box center [283, 455] width 16 height 16
click at [350, 455] on icon at bounding box center [350, 455] width 11 height 11
click at [354, 448] on div at bounding box center [350, 455] width 16 height 16
click at [281, 448] on div at bounding box center [283, 455] width 16 height 16
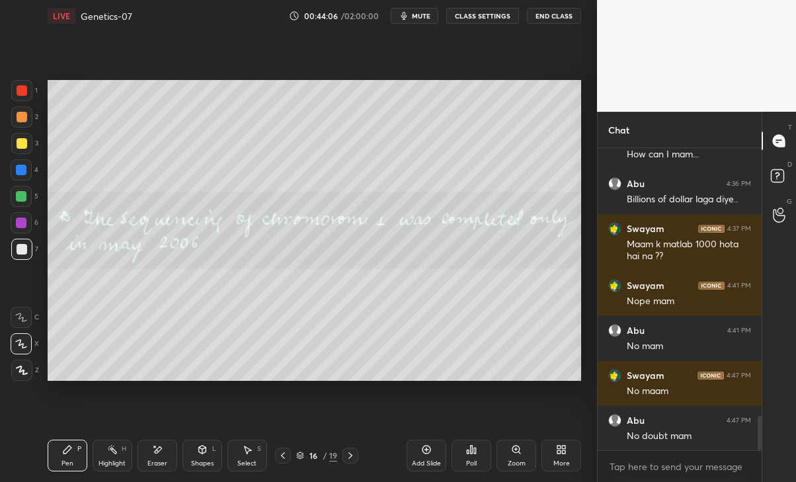
click at [350, 451] on icon at bounding box center [350, 455] width 11 height 11
click at [348, 455] on icon at bounding box center [350, 455] width 11 height 11
click at [341, 459] on div "18 / 19" at bounding box center [316, 455] width 83 height 16
click at [348, 458] on icon at bounding box center [350, 455] width 11 height 11
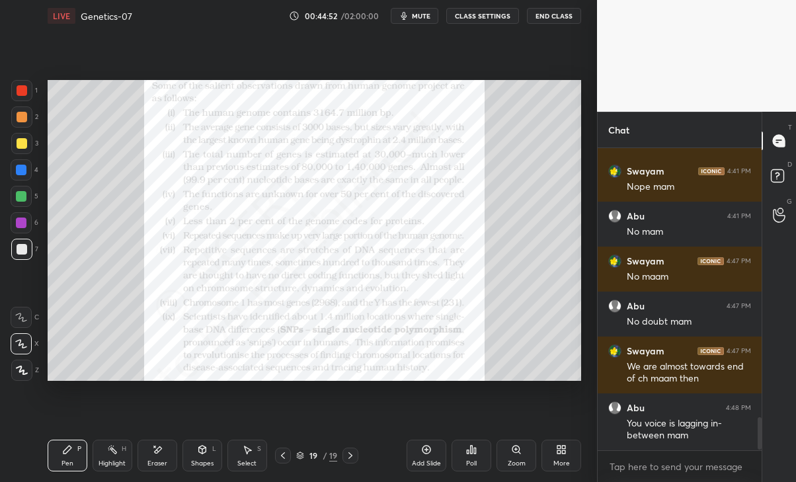
scroll to position [2491, 0]
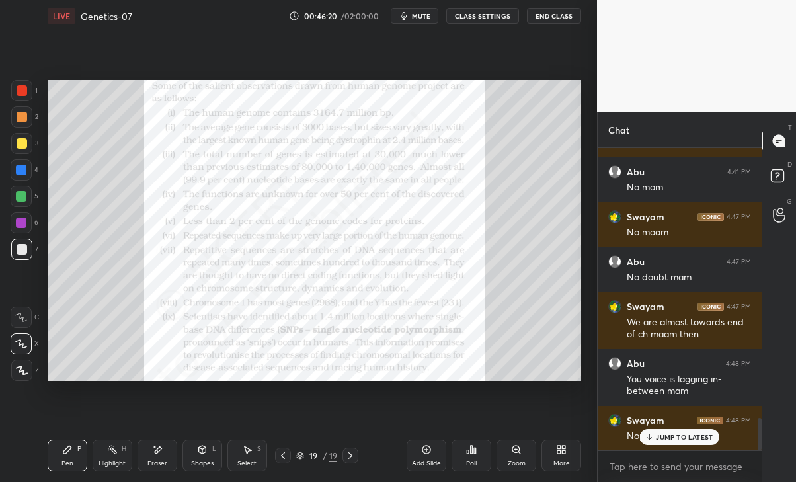
click at [157, 460] on div "Eraser" at bounding box center [157, 463] width 20 height 7
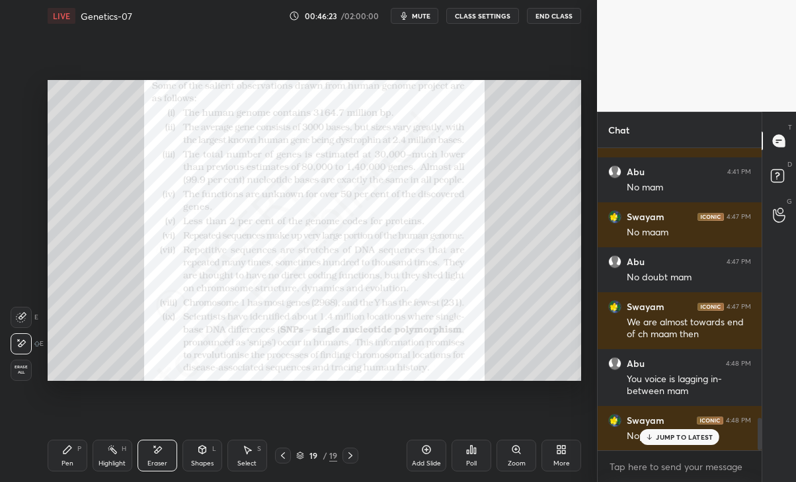
click at [70, 463] on div "Pen" at bounding box center [67, 463] width 12 height 7
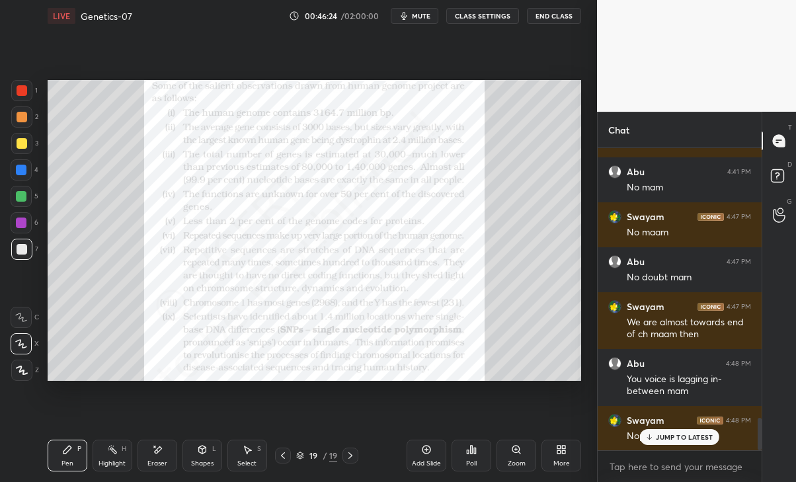
click at [672, 441] on p "JUMP TO LATEST" at bounding box center [684, 437] width 57 height 8
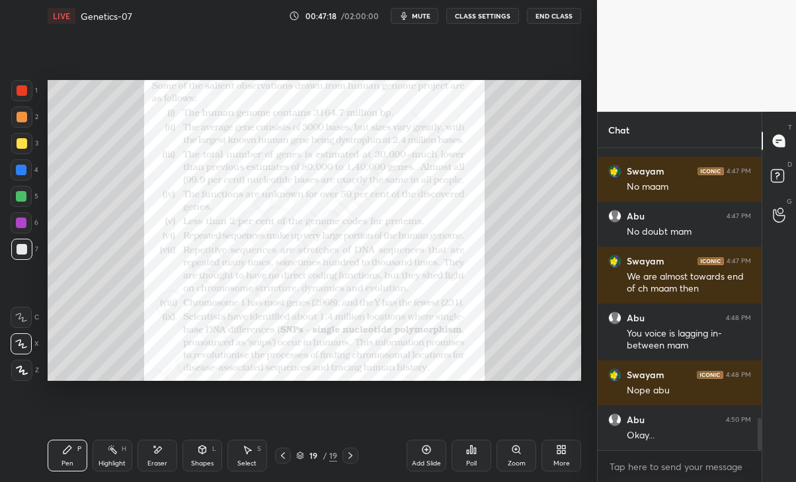
click at [22, 222] on div at bounding box center [21, 222] width 11 height 11
click at [157, 453] on icon at bounding box center [157, 449] width 11 height 11
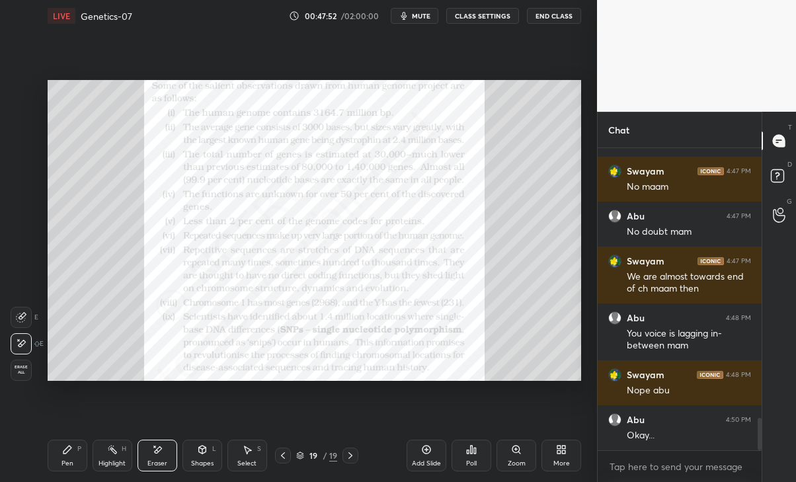
click at [67, 465] on div "Pen" at bounding box center [67, 463] width 12 height 7
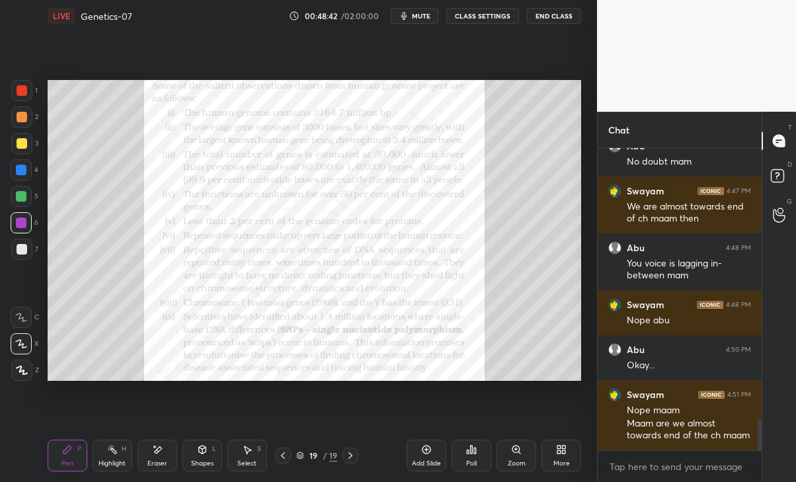
scroll to position [2651, 0]
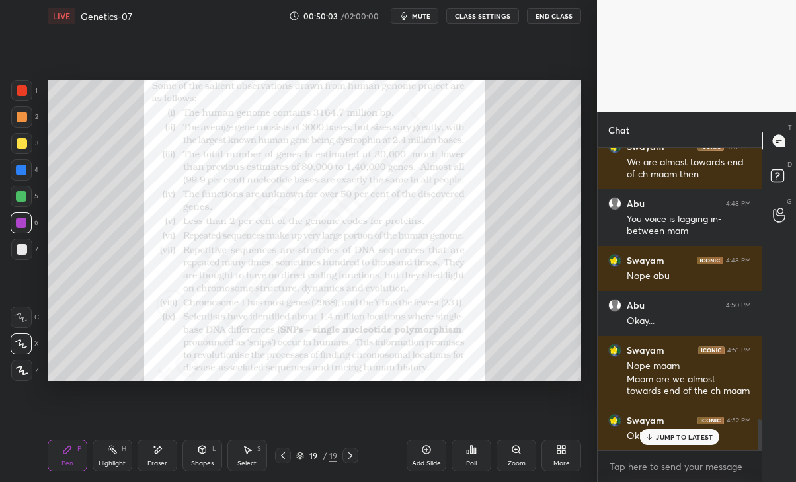
click at [695, 436] on p "JUMP TO LATEST" at bounding box center [684, 437] width 57 height 8
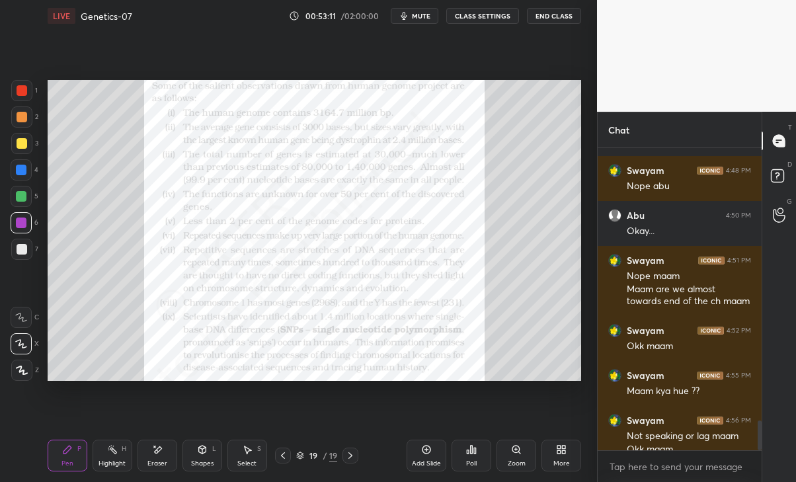
scroll to position [2754, 0]
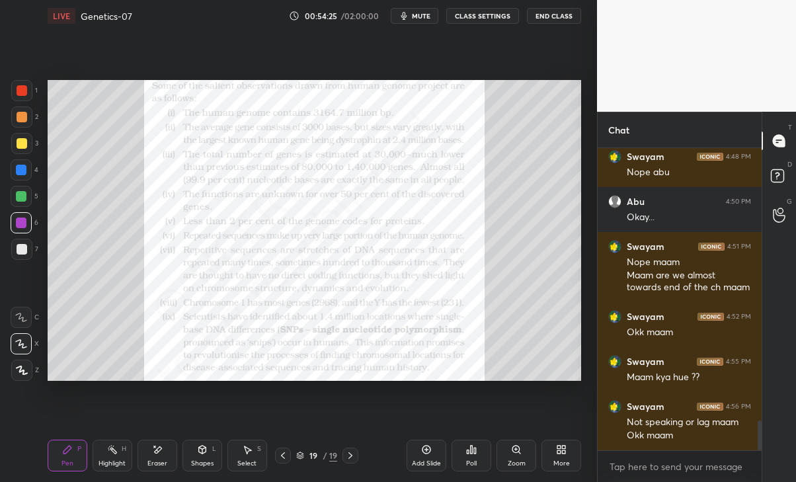
click at [569, 457] on div "More" at bounding box center [561, 456] width 40 height 32
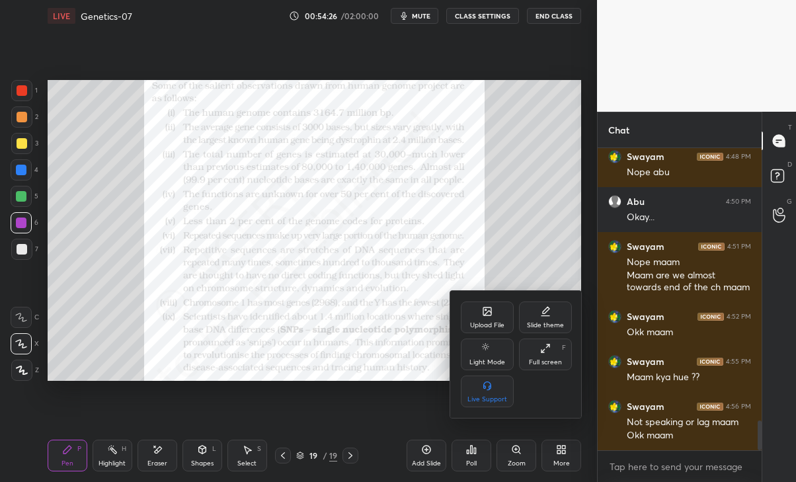
click at [493, 319] on div "Upload File" at bounding box center [487, 317] width 53 height 32
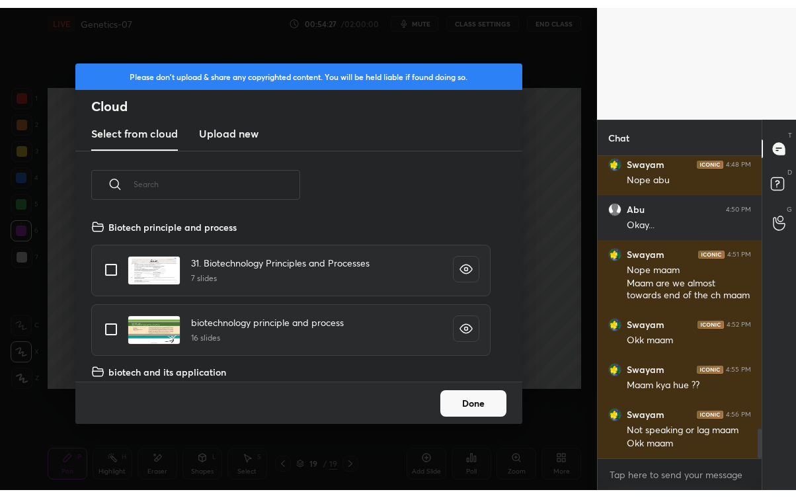
scroll to position [163, 424]
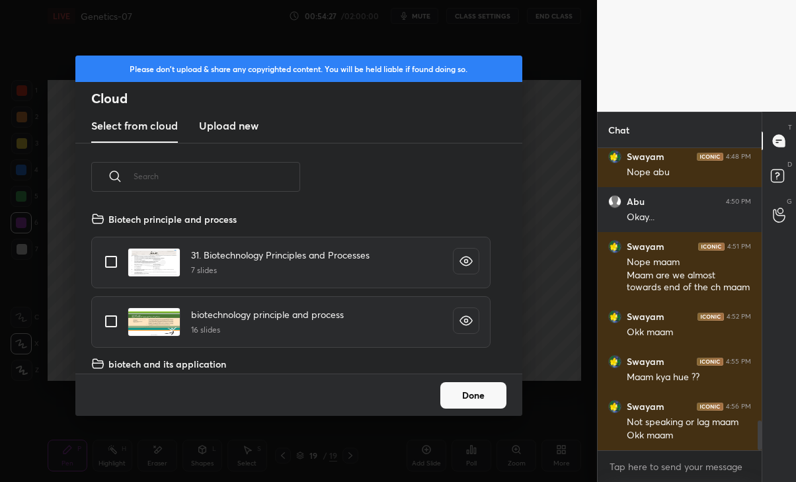
click at [236, 131] on h3 "Upload new" at bounding box center [228, 126] width 59 height 16
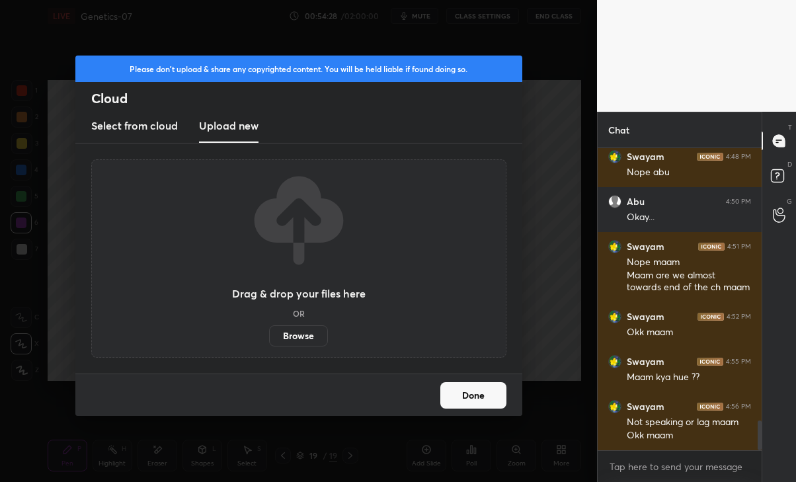
click at [296, 340] on label "Browse" at bounding box center [298, 335] width 59 height 21
click at [269, 340] on input "Browse" at bounding box center [269, 335] width 0 height 21
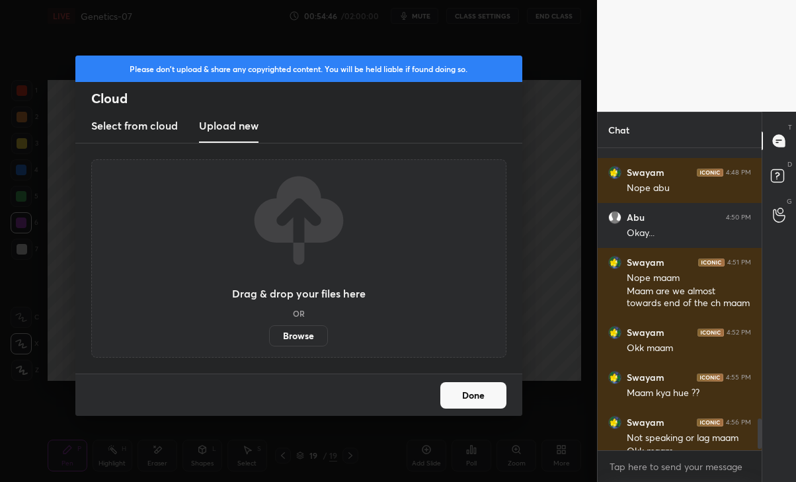
scroll to position [65701, 65554]
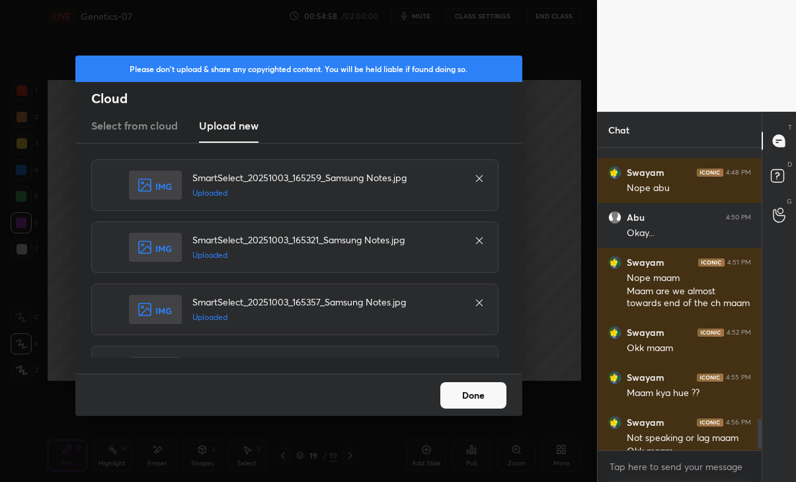
click at [460, 394] on button "Done" at bounding box center [473, 395] width 66 height 26
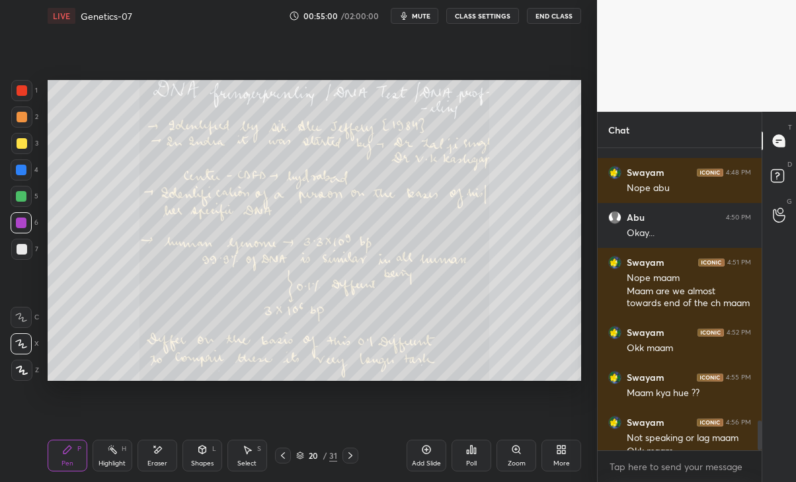
scroll to position [2754, 0]
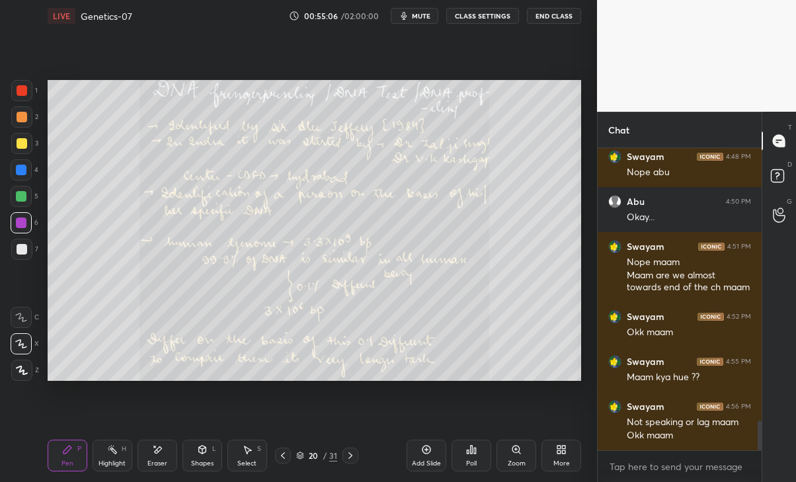
click at [13, 249] on div at bounding box center [21, 249] width 21 height 21
click at [350, 455] on icon at bounding box center [350, 455] width 11 height 11
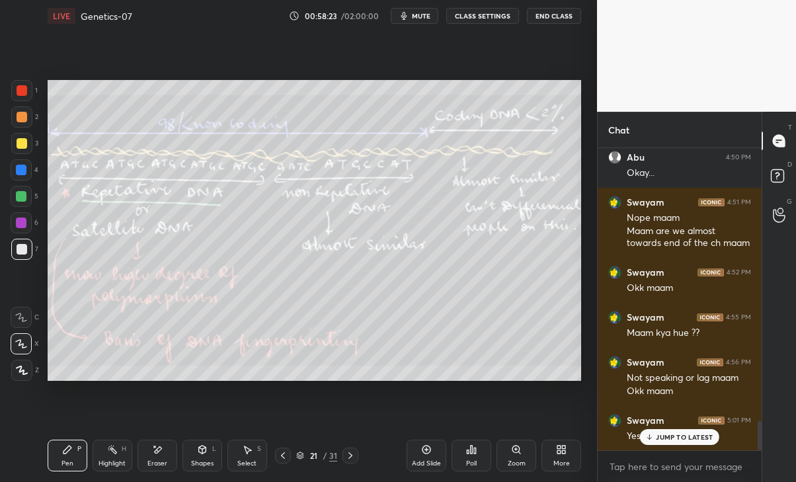
scroll to position [2844, 0]
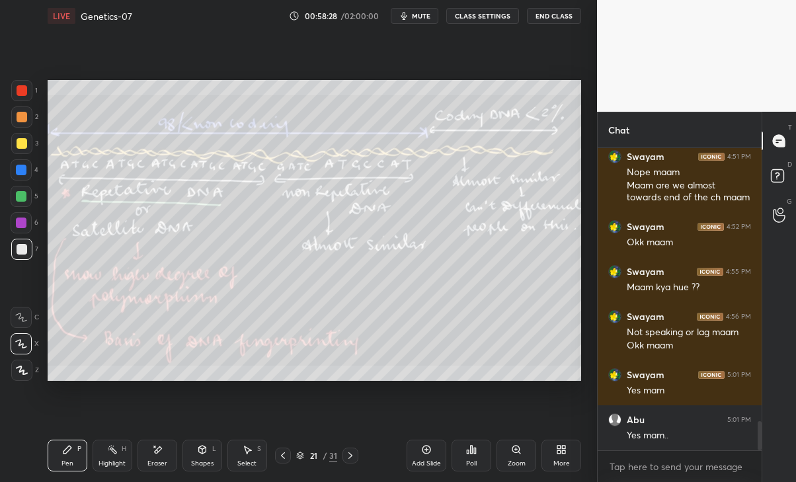
click at [352, 455] on icon at bounding box center [350, 455] width 4 height 7
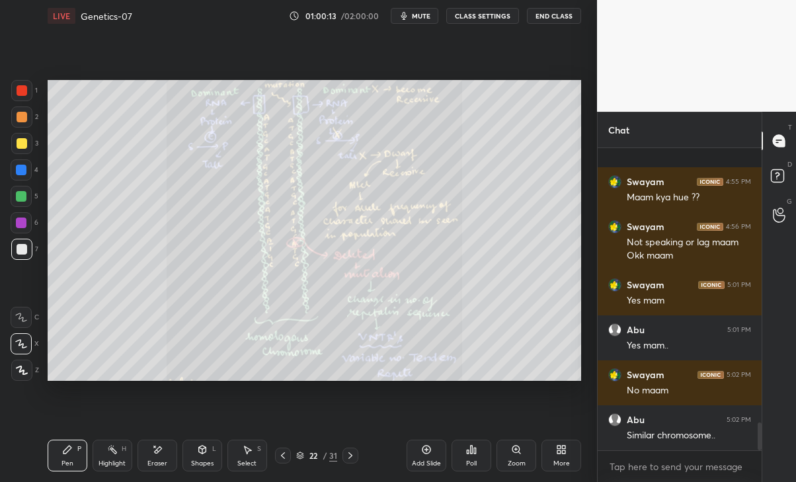
scroll to position [3003, 0]
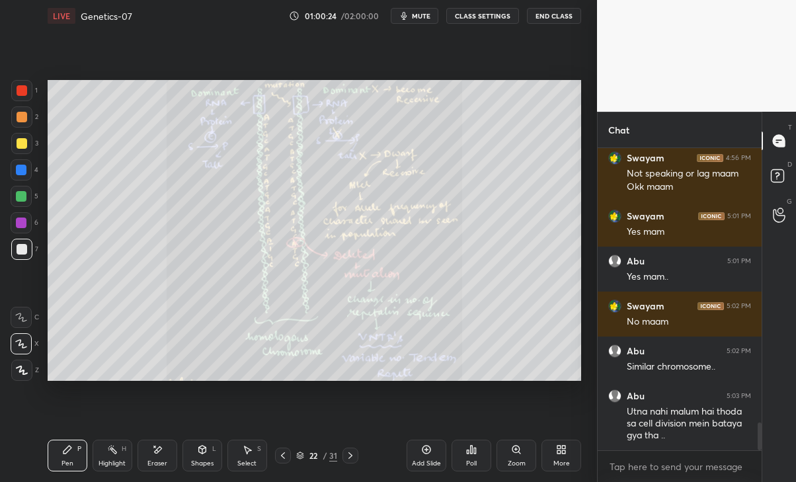
click at [284, 447] on div at bounding box center [283, 455] width 16 height 16
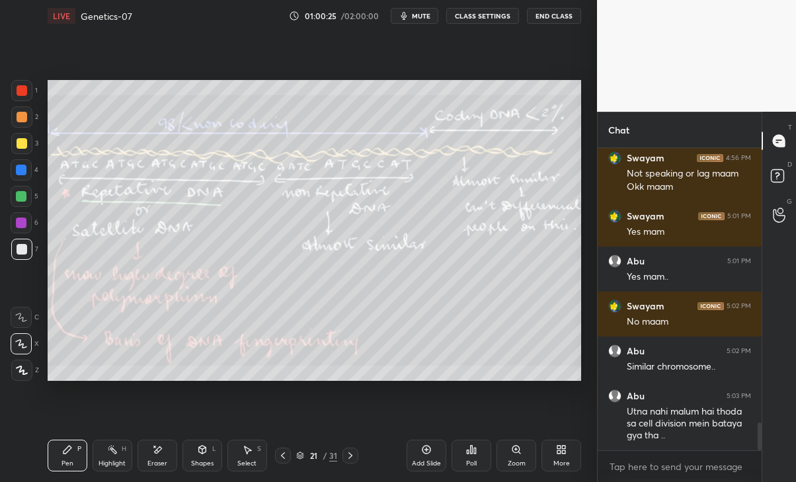
click at [415, 445] on div "Add Slide" at bounding box center [427, 456] width 40 height 32
click at [196, 456] on div "Shapes L" at bounding box center [202, 456] width 40 height 32
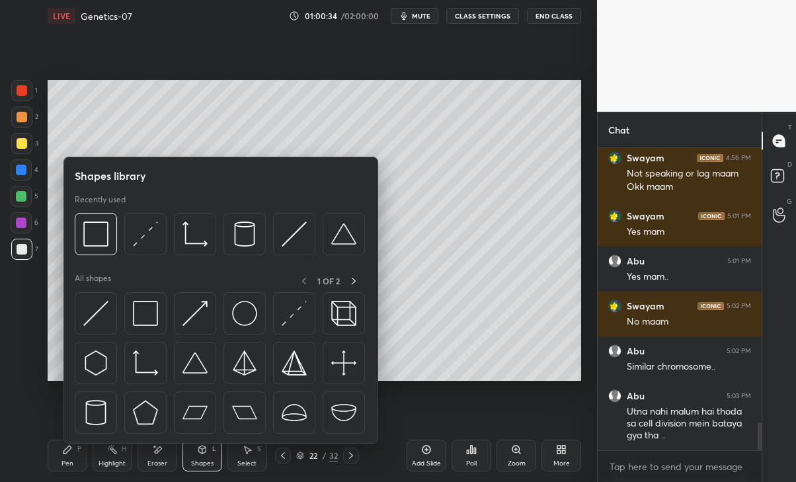
click at [237, 321] on img at bounding box center [244, 313] width 25 height 25
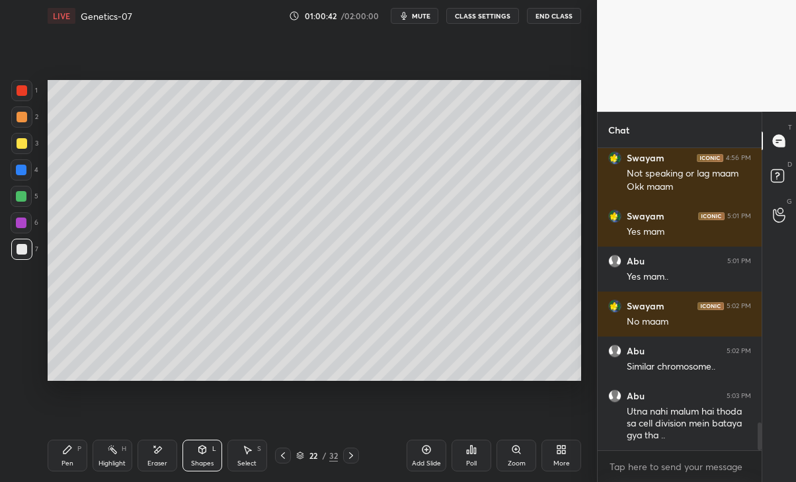
click at [248, 438] on div "Pen P Highlight H Eraser Shapes L Select S 22 / 32 Add Slide Poll Zoom More" at bounding box center [315, 455] width 534 height 53
click at [243, 456] on div "Select S" at bounding box center [247, 456] width 40 height 32
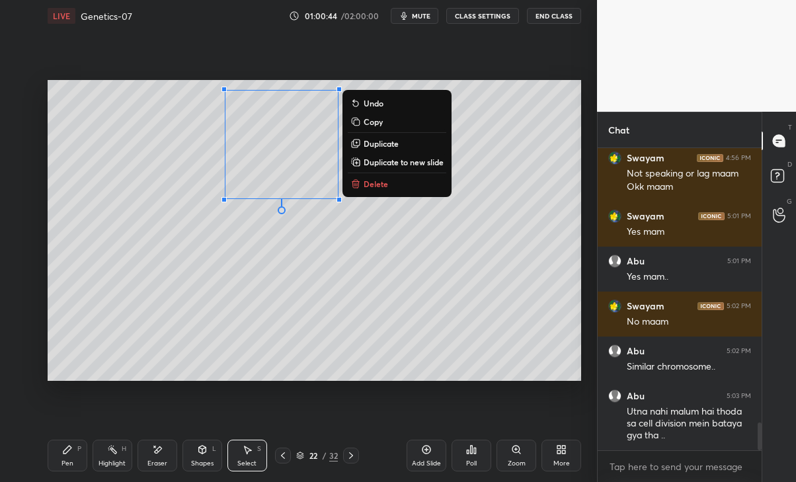
click at [287, 309] on div "0 ° Undo Copy Duplicate Duplicate to new slide Delete" at bounding box center [315, 230] width 534 height 300
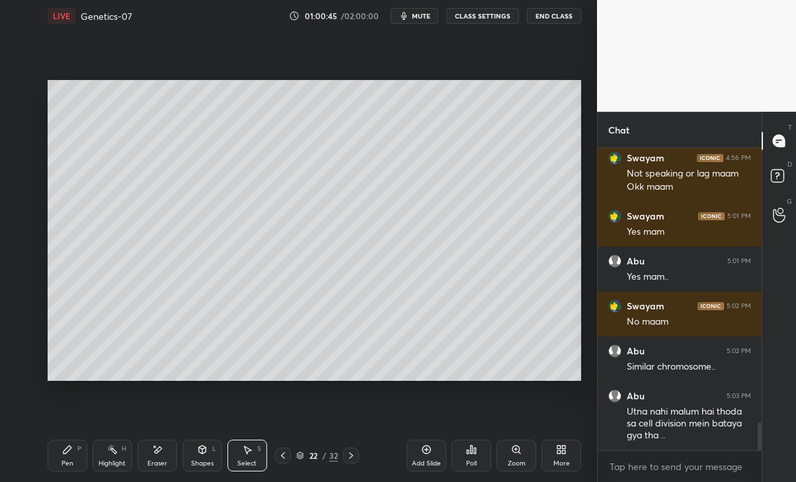
click at [79, 455] on div "Pen P" at bounding box center [68, 456] width 40 height 32
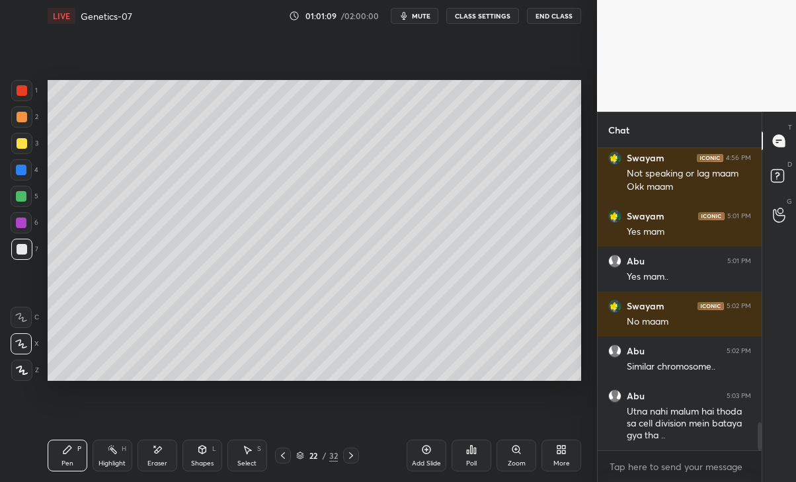
click at [165, 450] on div "Eraser" at bounding box center [157, 456] width 40 height 32
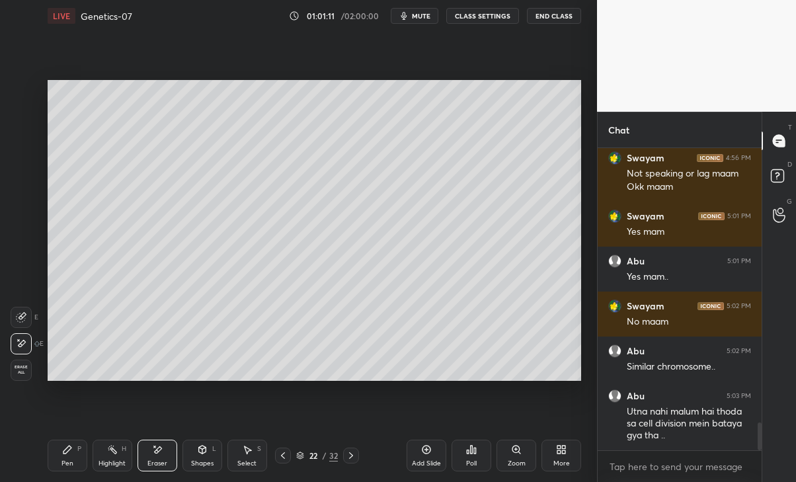
click at [65, 463] on div "Pen" at bounding box center [67, 463] width 12 height 7
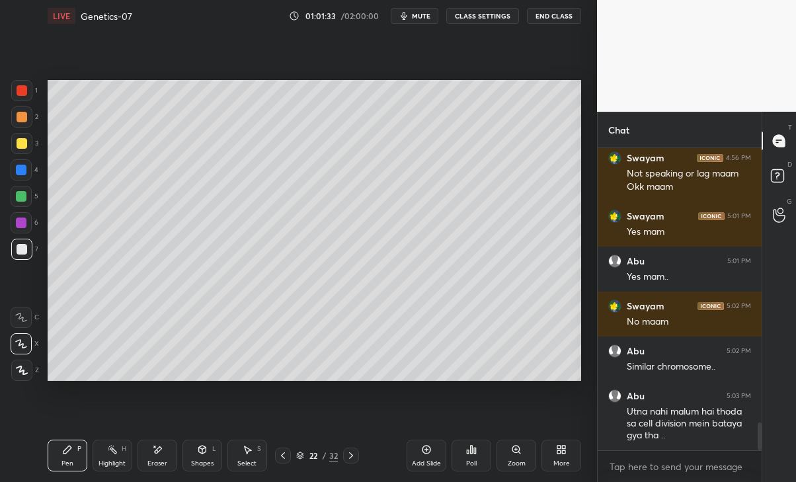
click at [17, 225] on div at bounding box center [21, 222] width 11 height 11
click at [18, 253] on div at bounding box center [22, 249] width 11 height 11
click at [249, 456] on div "Select S" at bounding box center [247, 456] width 40 height 32
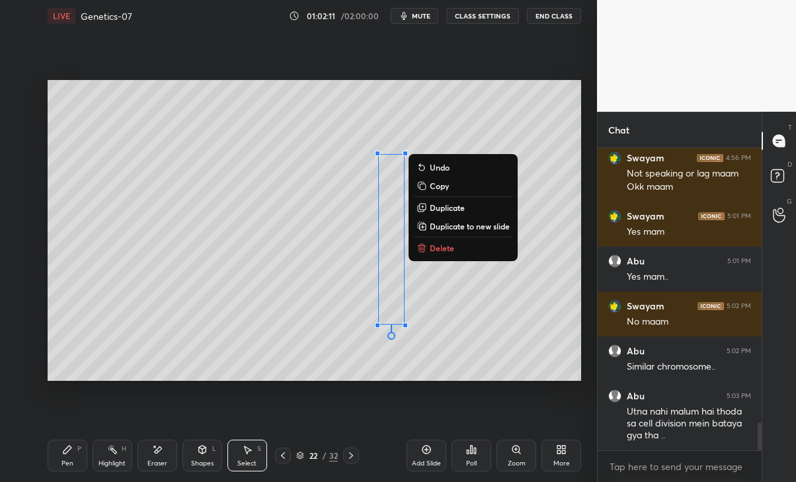
click at [444, 205] on p "Duplicate" at bounding box center [447, 207] width 35 height 11
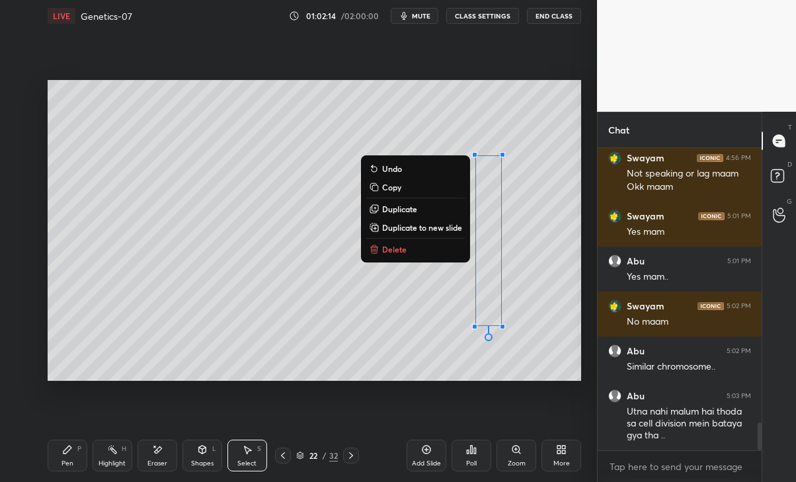
click at [233, 340] on div "0 ° Undo Copy Duplicate Duplicate to new slide Delete" at bounding box center [315, 230] width 534 height 300
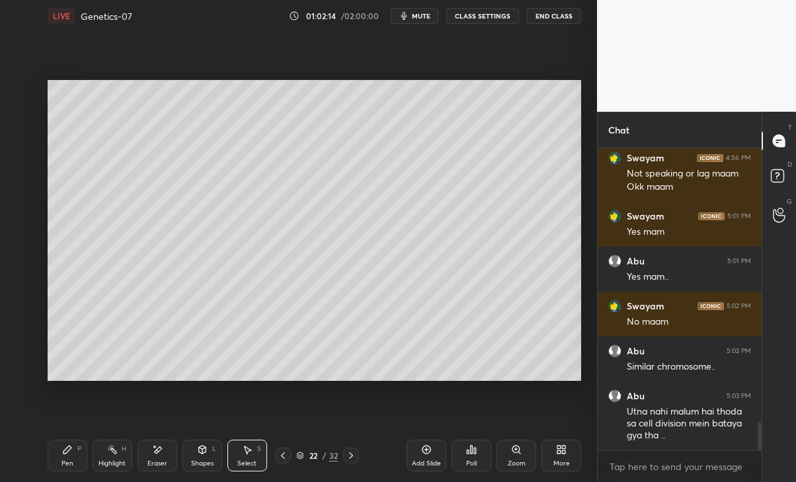
click at [75, 463] on div "Pen P" at bounding box center [68, 456] width 40 height 32
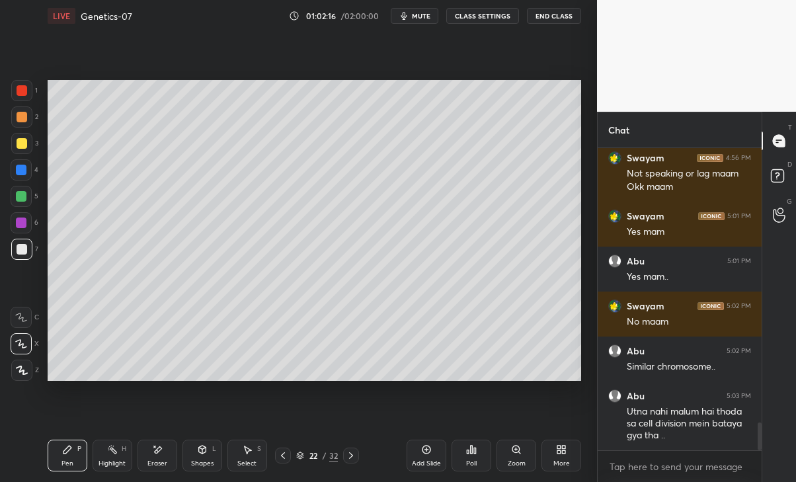
click at [17, 220] on div at bounding box center [21, 222] width 11 height 11
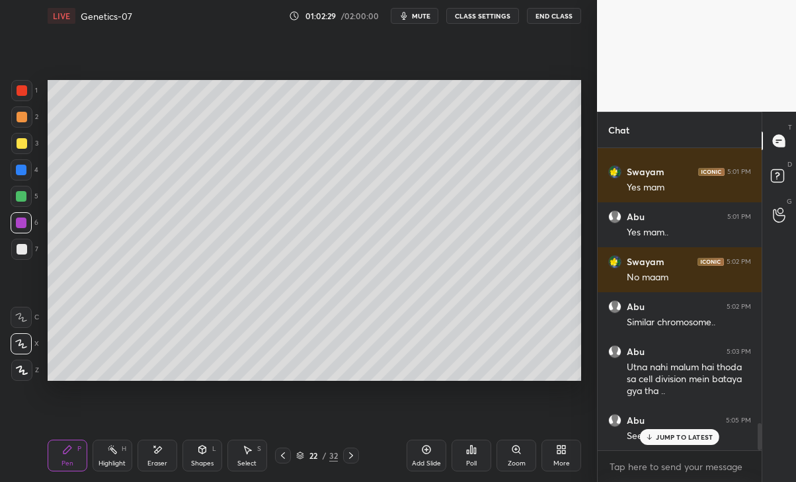
click at [669, 434] on p "JUMP TO LATEST" at bounding box center [684, 437] width 57 height 8
click at [21, 249] on div at bounding box center [22, 249] width 11 height 11
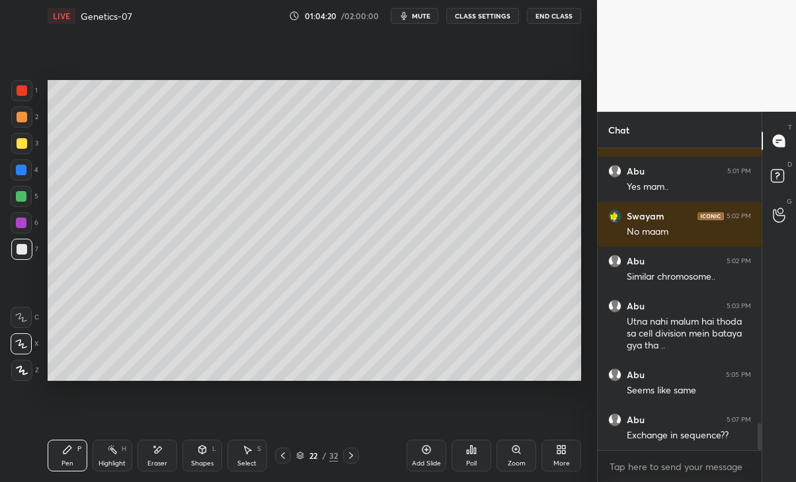
click at [156, 455] on icon at bounding box center [157, 449] width 11 height 11
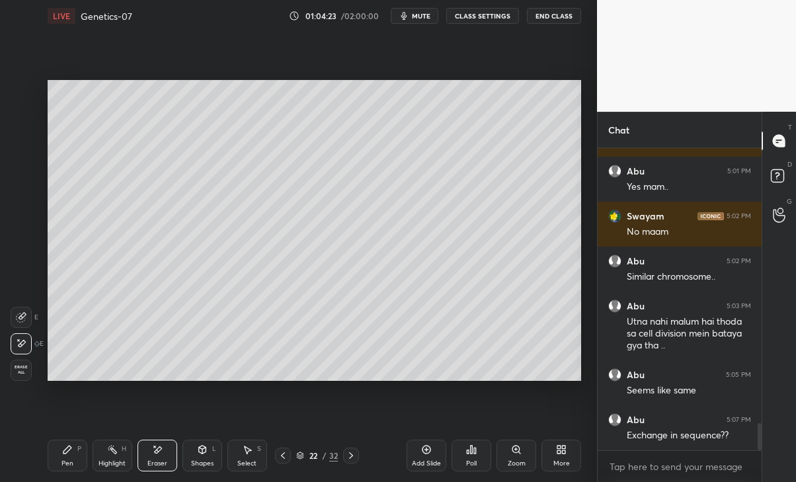
click at [71, 456] on div "Pen P" at bounding box center [68, 456] width 40 height 32
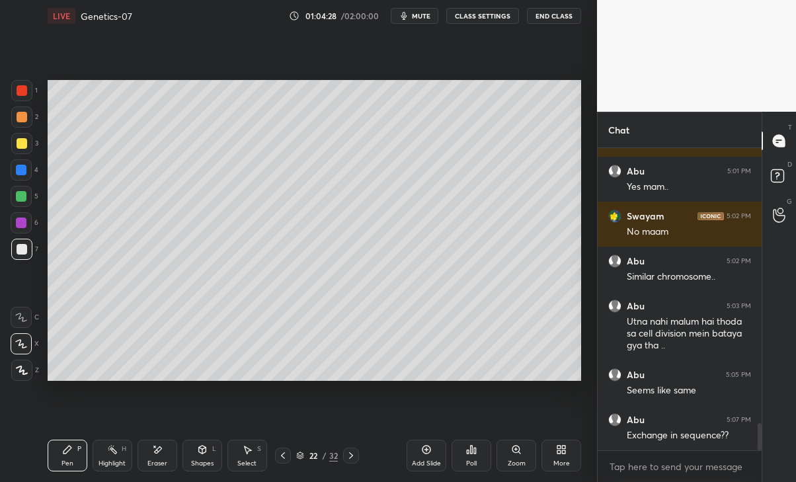
click at [24, 219] on div at bounding box center [21, 222] width 11 height 11
click at [155, 456] on div "Eraser" at bounding box center [157, 456] width 40 height 32
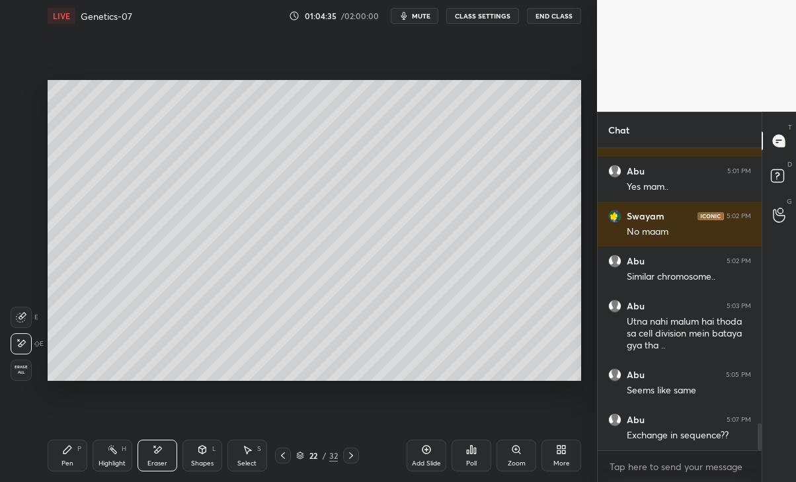
click at [69, 457] on div "Pen P" at bounding box center [68, 456] width 40 height 32
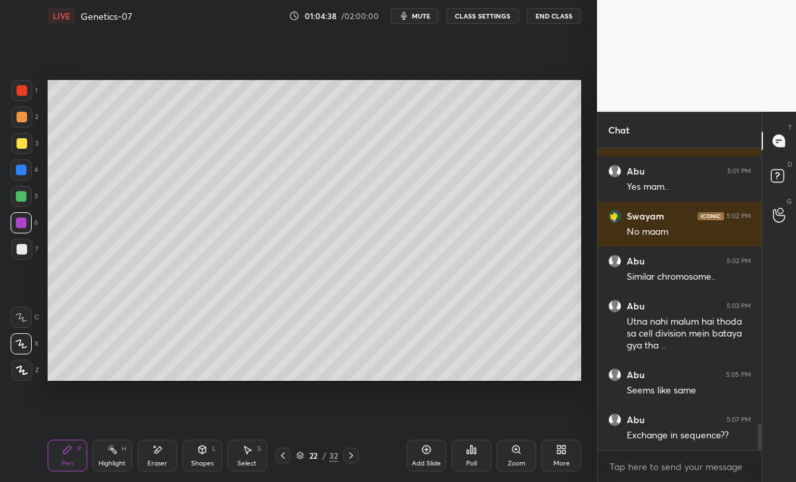
click at [20, 243] on div at bounding box center [21, 249] width 21 height 21
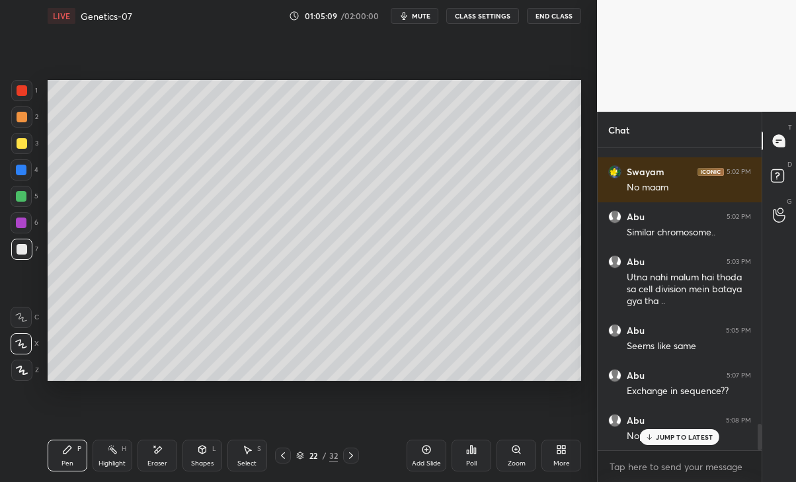
click at [674, 437] on p "JUMP TO LATEST" at bounding box center [684, 437] width 57 height 8
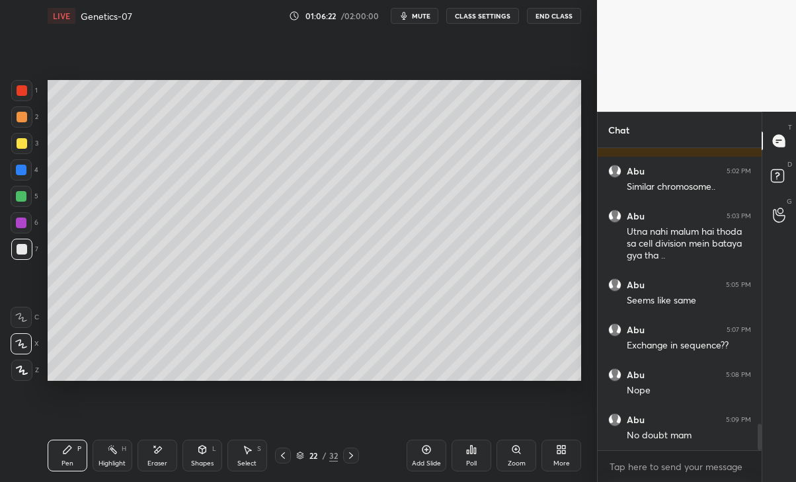
click at [351, 455] on icon at bounding box center [351, 455] width 11 height 11
click at [283, 455] on icon at bounding box center [283, 455] width 11 height 11
click at [160, 463] on div "Eraser" at bounding box center [157, 463] width 20 height 7
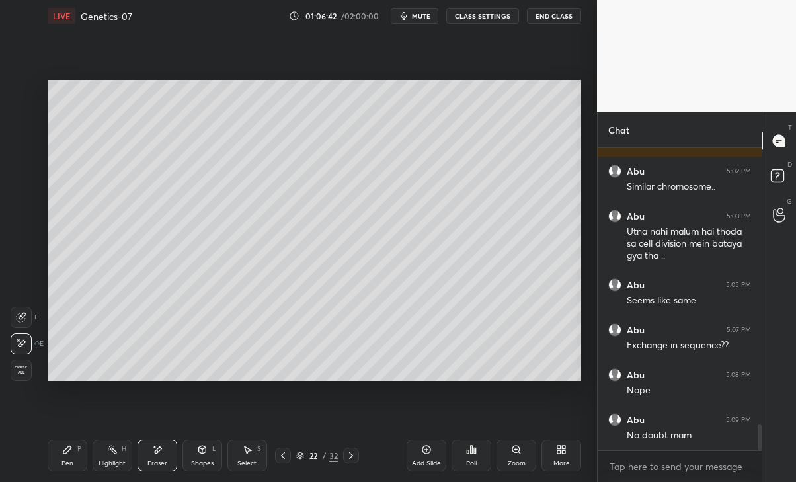
scroll to position [3227, 0]
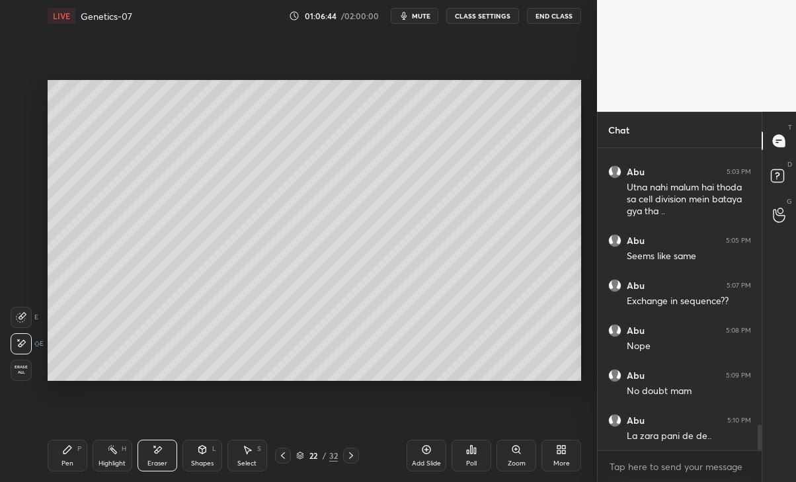
click at [65, 448] on icon at bounding box center [67, 449] width 11 height 11
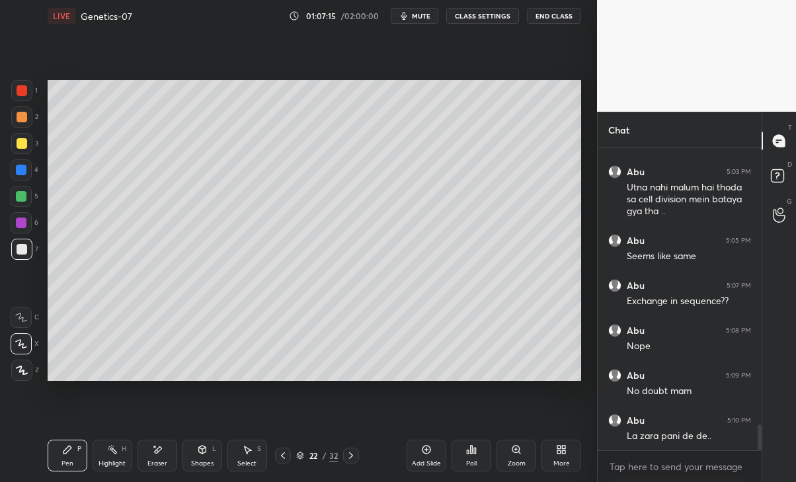
click at [350, 449] on div at bounding box center [351, 455] width 16 height 16
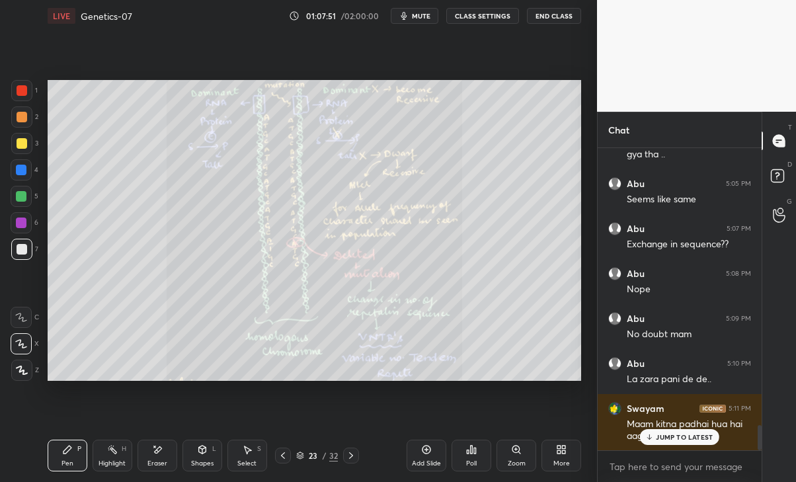
click at [680, 440] on p "JUMP TO LATEST" at bounding box center [684, 437] width 57 height 8
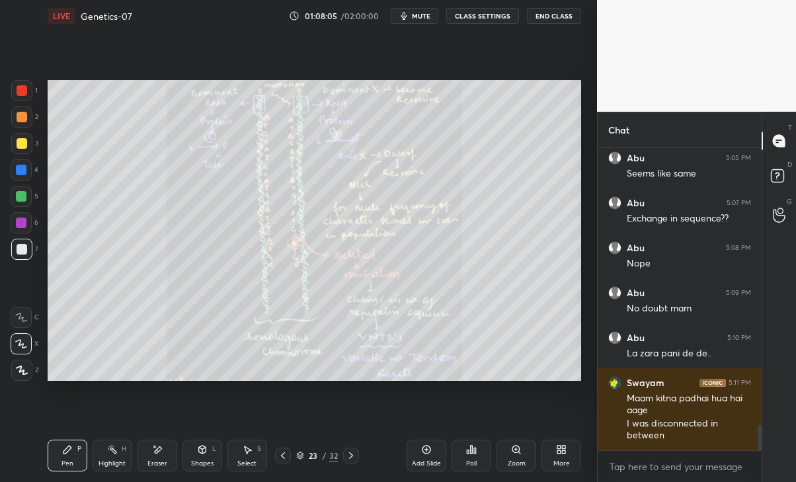
click at [279, 456] on icon at bounding box center [283, 455] width 11 height 11
click at [282, 452] on icon at bounding box center [283, 455] width 11 height 11
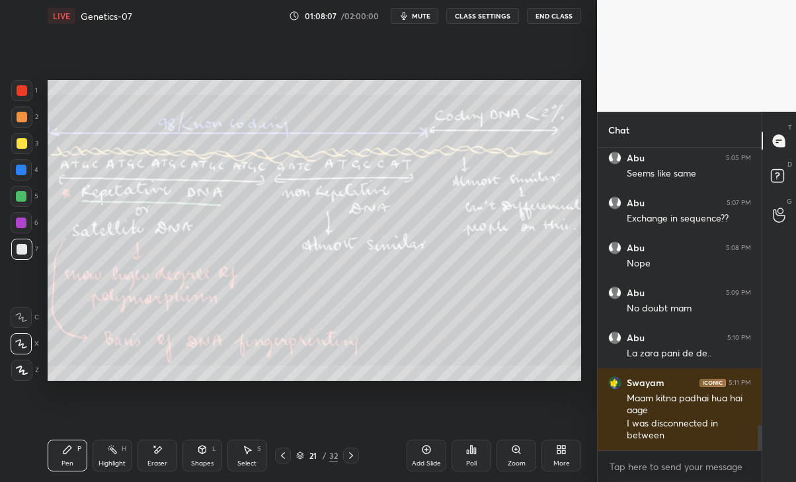
click at [354, 451] on icon at bounding box center [351, 455] width 11 height 11
click at [353, 453] on icon at bounding box center [351, 455] width 11 height 11
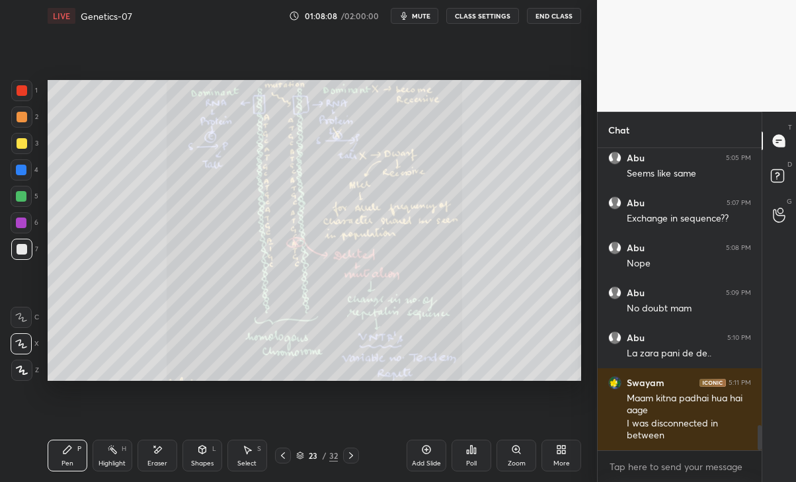
click at [270, 457] on div "23 / 32" at bounding box center [317, 455] width 180 height 16
click at [284, 454] on icon at bounding box center [283, 455] width 11 height 11
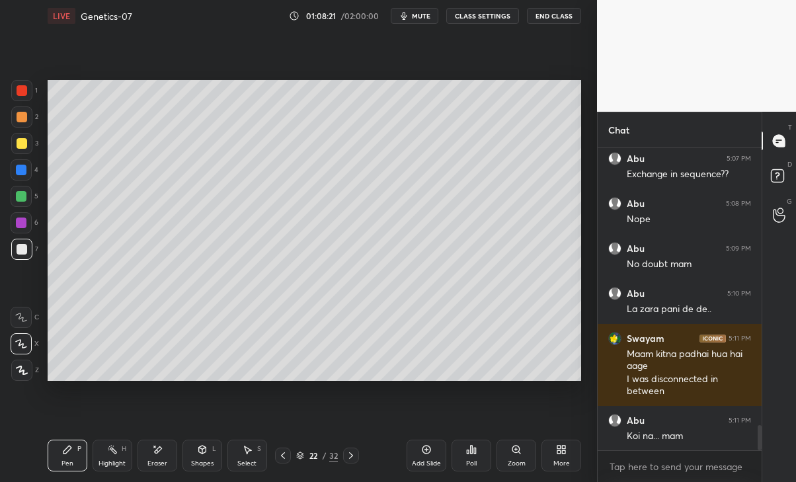
scroll to position [3399, 0]
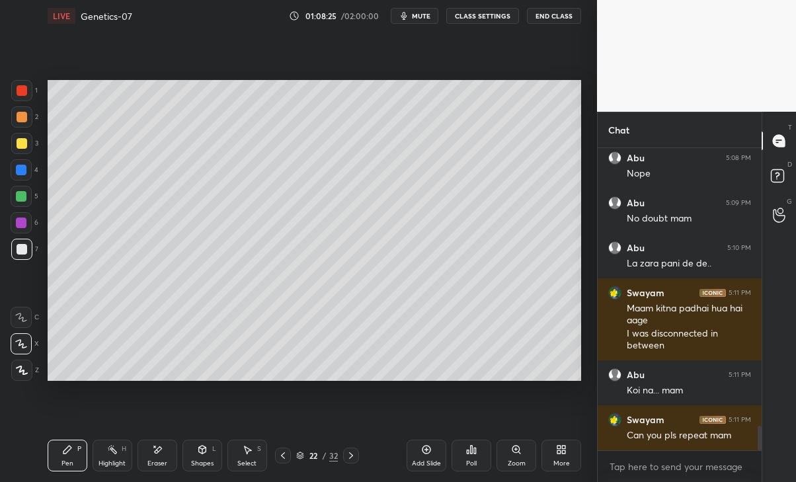
click at [278, 453] on icon at bounding box center [283, 455] width 11 height 11
click at [348, 455] on icon at bounding box center [351, 455] width 11 height 11
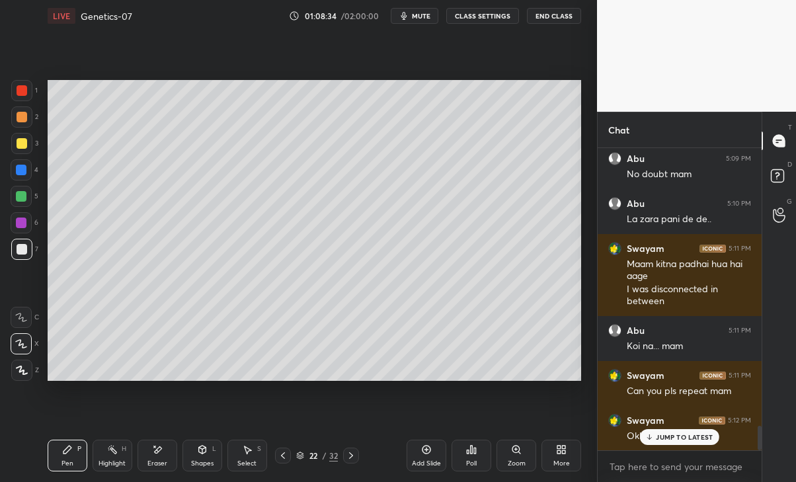
click at [670, 438] on p "JUMP TO LATEST" at bounding box center [684, 437] width 57 height 8
click at [358, 447] on div at bounding box center [351, 455] width 16 height 16
click at [282, 456] on icon at bounding box center [283, 455] width 4 height 7
click at [280, 454] on icon at bounding box center [283, 455] width 11 height 11
click at [349, 451] on icon at bounding box center [351, 455] width 11 height 11
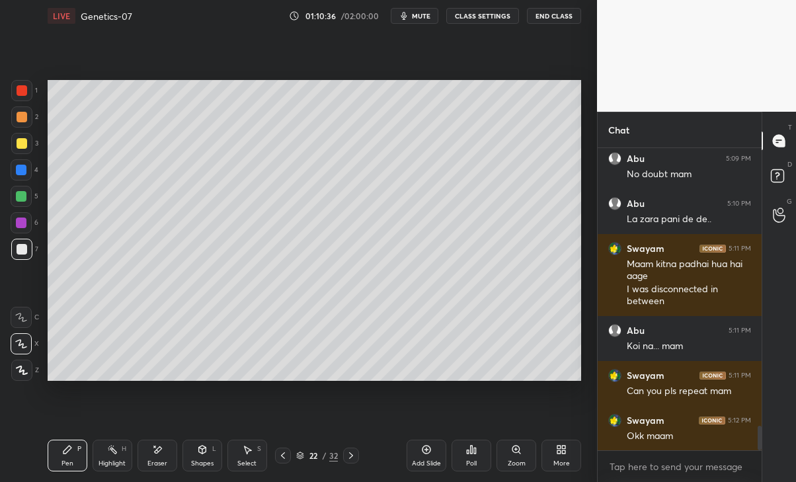
click at [346, 454] on icon at bounding box center [351, 455] width 11 height 11
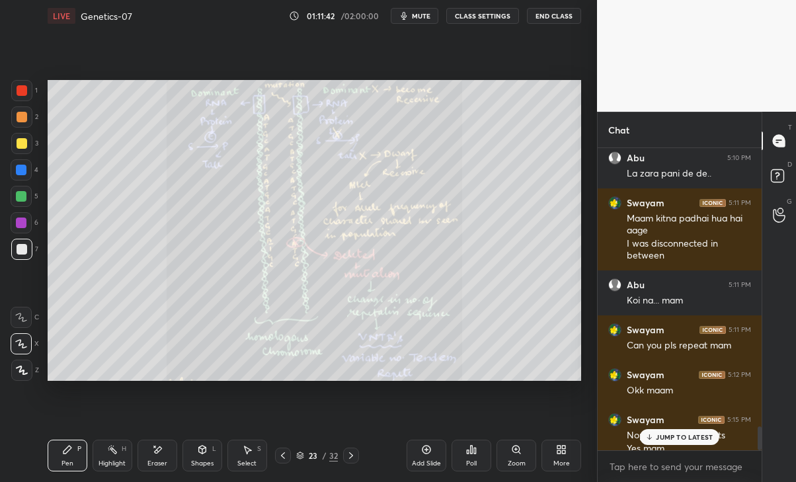
scroll to position [3502, 0]
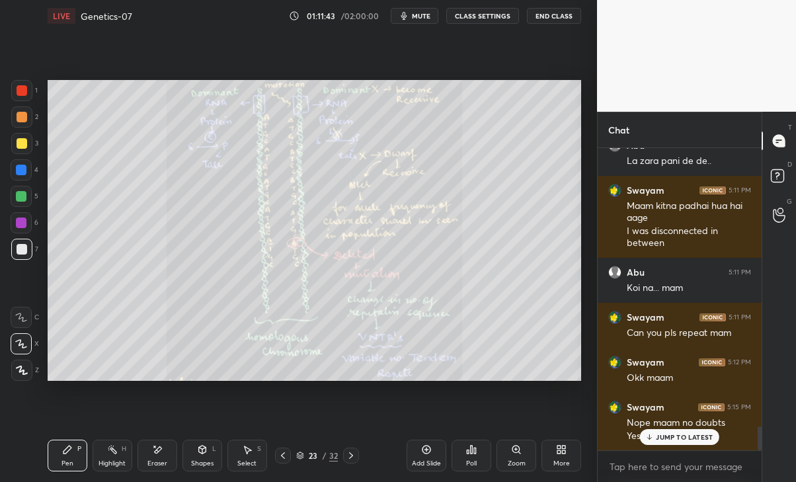
click at [687, 433] on p "JUMP TO LATEST" at bounding box center [684, 437] width 57 height 8
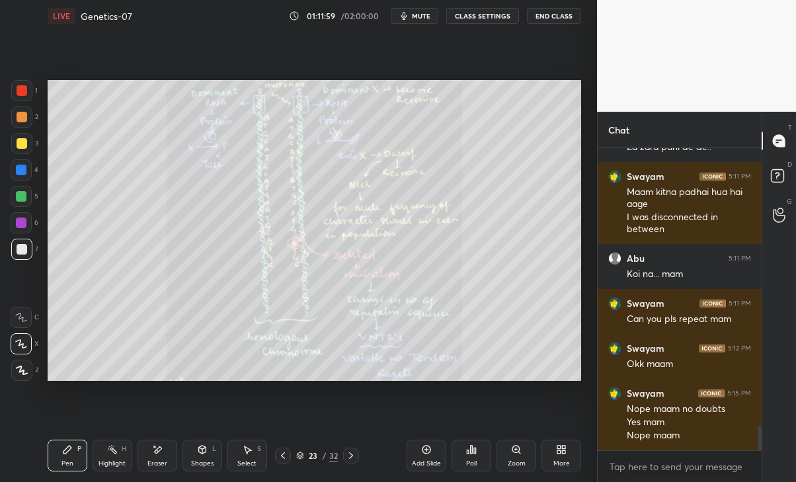
scroll to position [3560, 0]
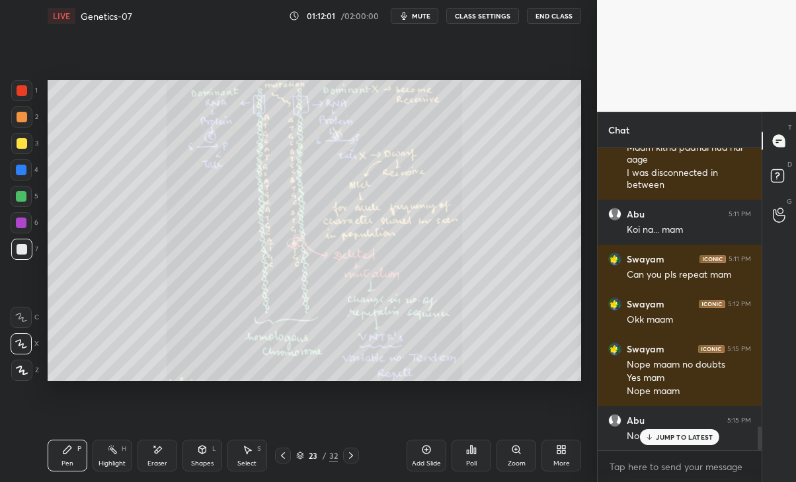
click at [676, 437] on p "JUMP TO LATEST" at bounding box center [684, 437] width 57 height 8
click at [342, 449] on div "23 / 32" at bounding box center [317, 455] width 84 height 16
click at [352, 453] on icon at bounding box center [351, 455] width 11 height 11
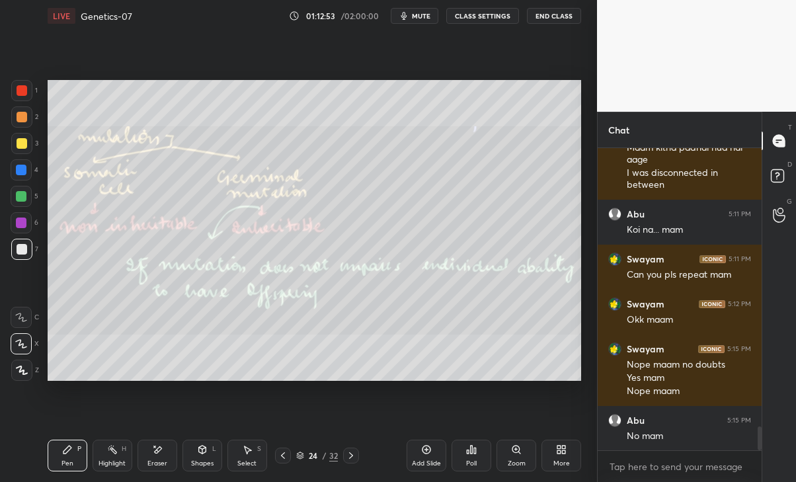
click at [346, 452] on icon at bounding box center [351, 455] width 11 height 11
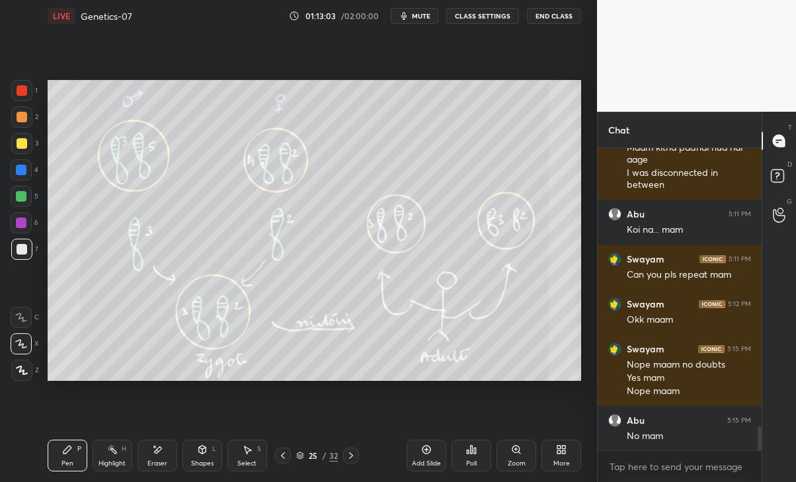
click at [282, 457] on icon at bounding box center [283, 455] width 11 height 11
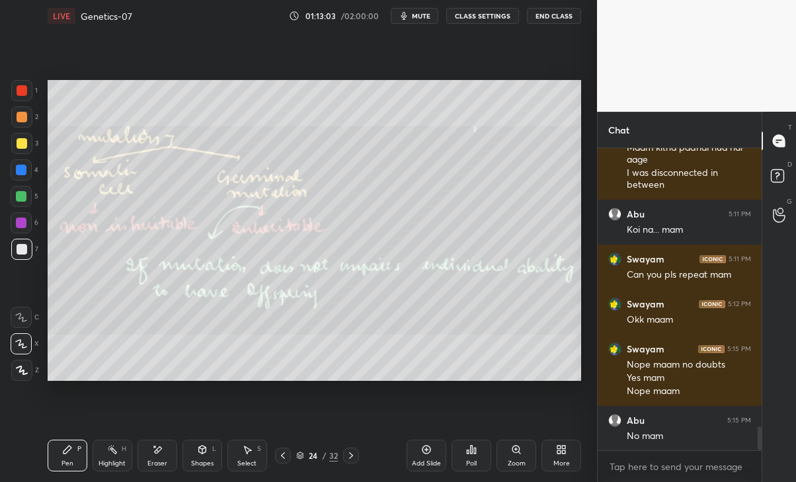
click at [279, 455] on icon at bounding box center [283, 455] width 11 height 11
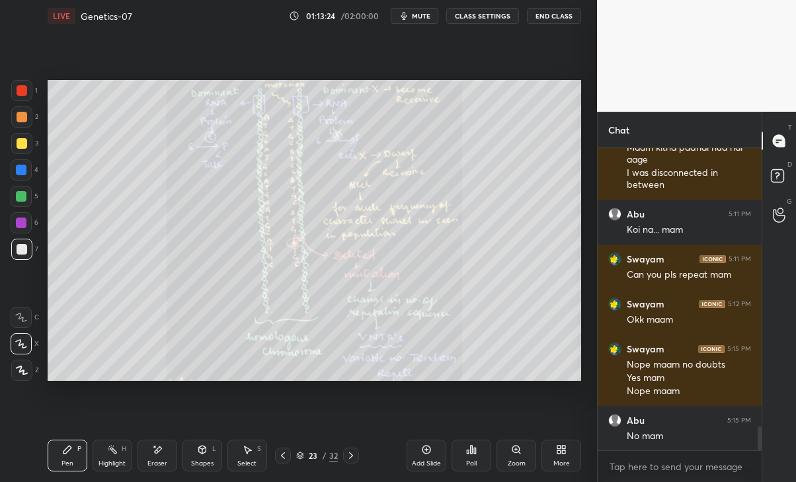
click at [158, 453] on icon at bounding box center [157, 449] width 11 height 11
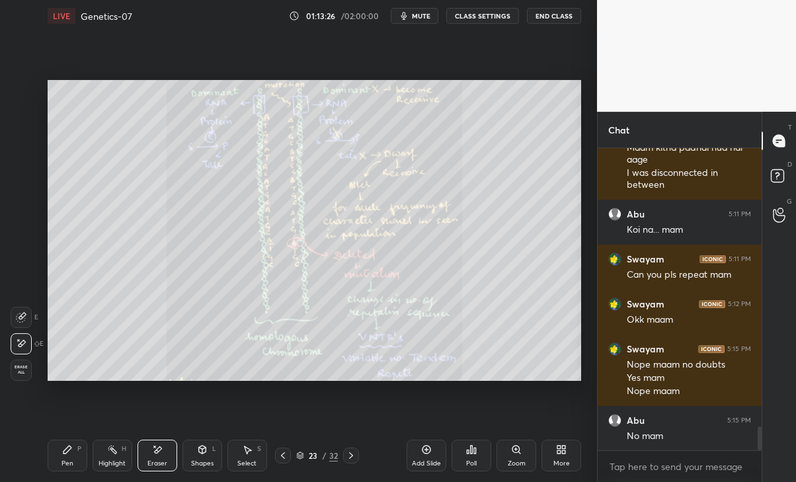
click at [62, 454] on icon at bounding box center [67, 449] width 11 height 11
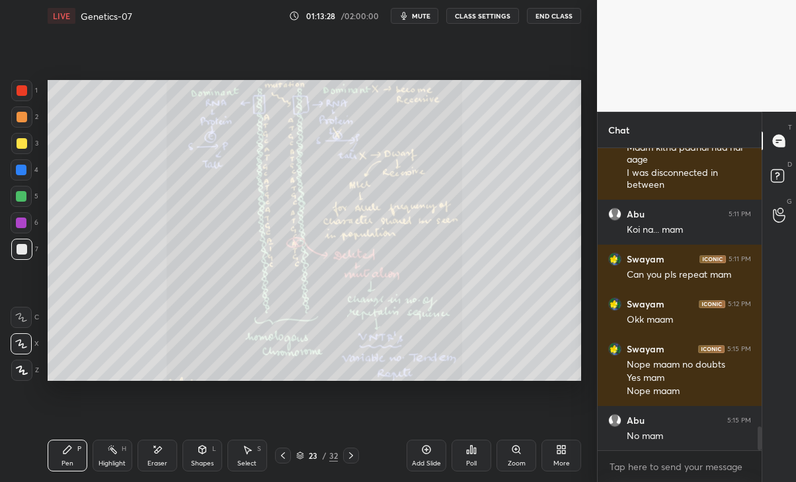
click at [351, 459] on icon at bounding box center [351, 455] width 11 height 11
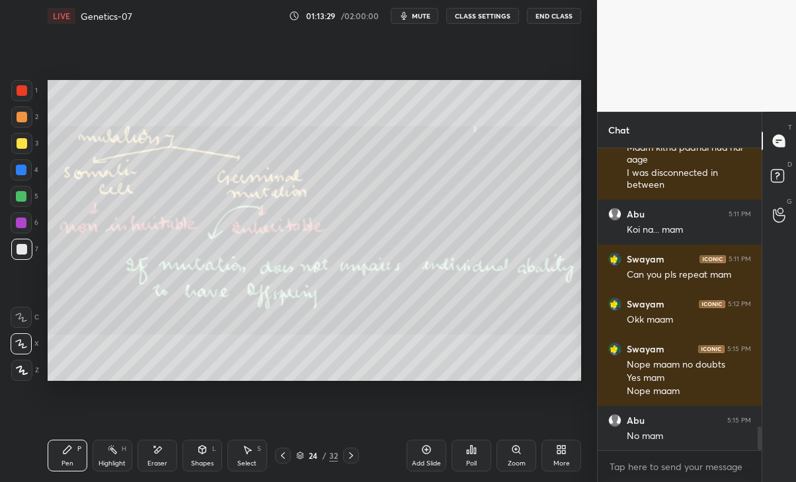
click at [352, 451] on icon at bounding box center [351, 455] width 11 height 11
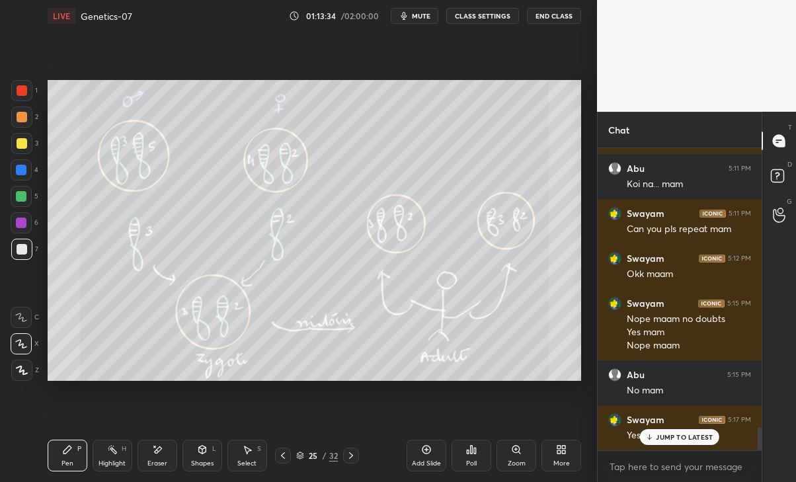
scroll to position [3650, 0]
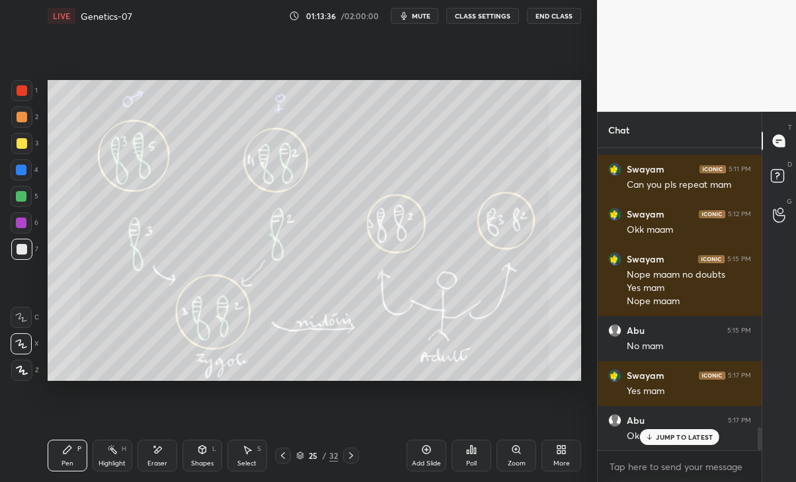
click at [679, 436] on p "JUMP TO LATEST" at bounding box center [684, 437] width 57 height 8
click at [16, 190] on div at bounding box center [21, 196] width 21 height 21
click at [154, 458] on div "Eraser" at bounding box center [157, 456] width 40 height 32
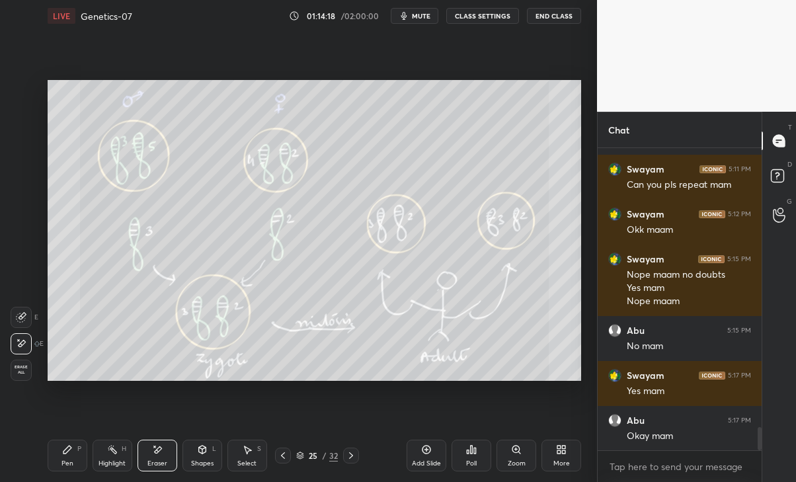
click at [71, 451] on icon at bounding box center [67, 449] width 11 height 11
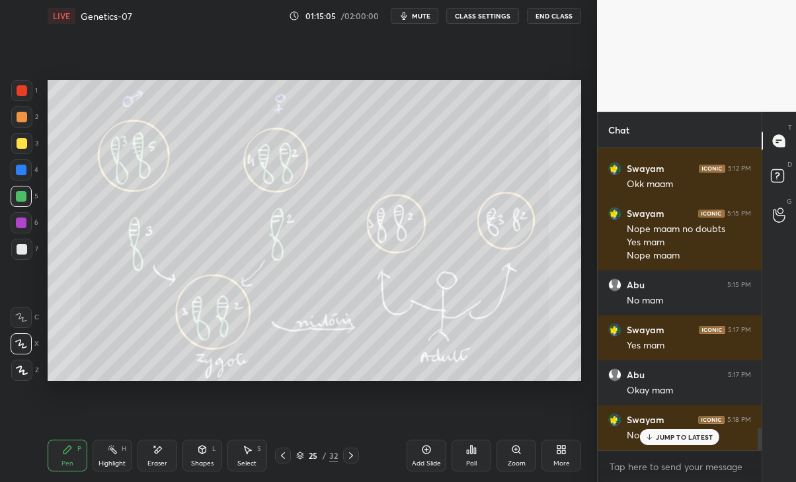
scroll to position [3740, 0]
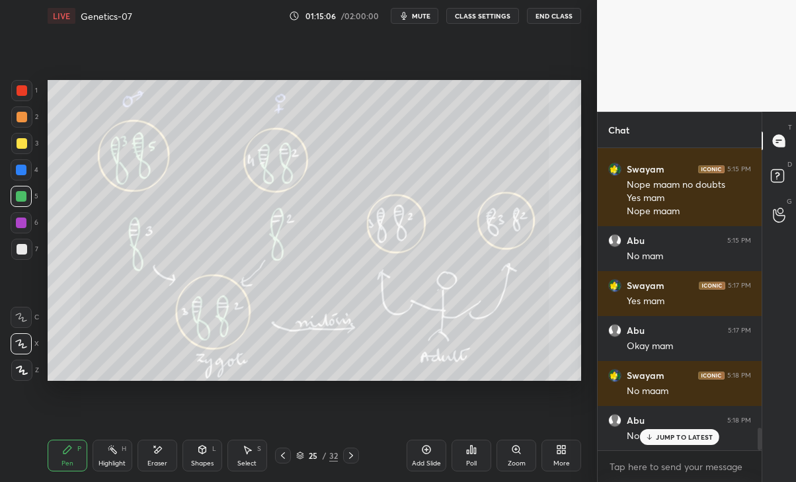
click at [689, 434] on p "JUMP TO LATEST" at bounding box center [684, 437] width 57 height 8
click at [157, 470] on div "Eraser" at bounding box center [157, 456] width 40 height 32
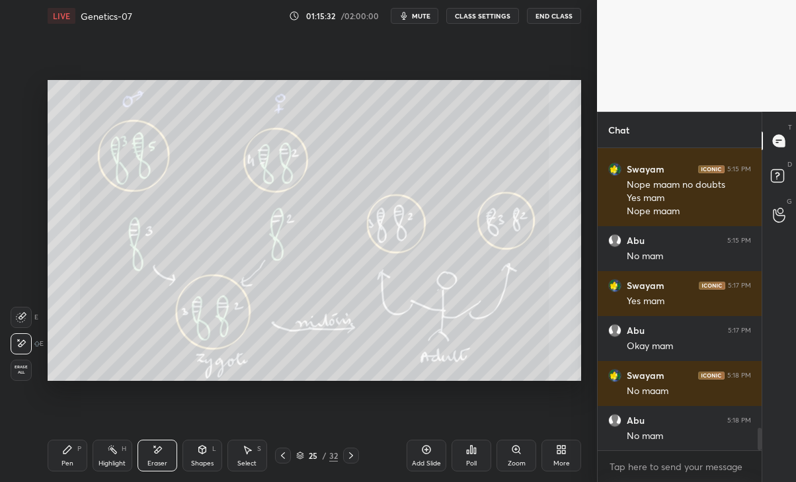
click at [65, 449] on icon at bounding box center [67, 450] width 8 height 8
click at [348, 451] on icon at bounding box center [351, 455] width 11 height 11
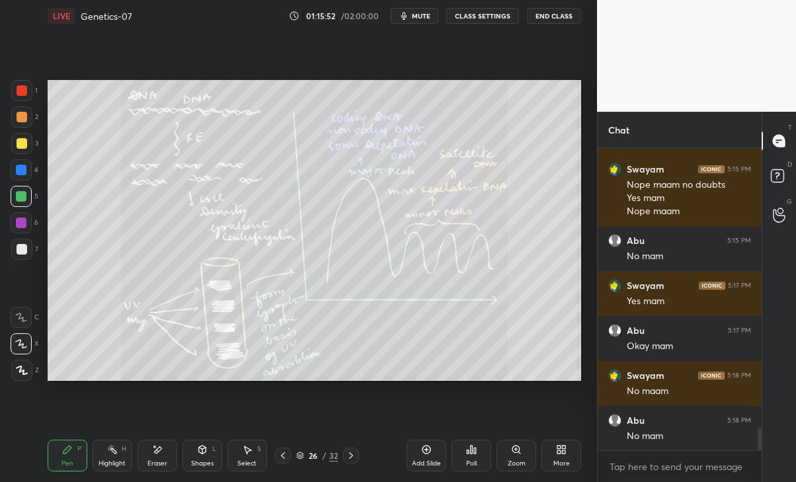
click at [278, 454] on icon at bounding box center [283, 455] width 11 height 11
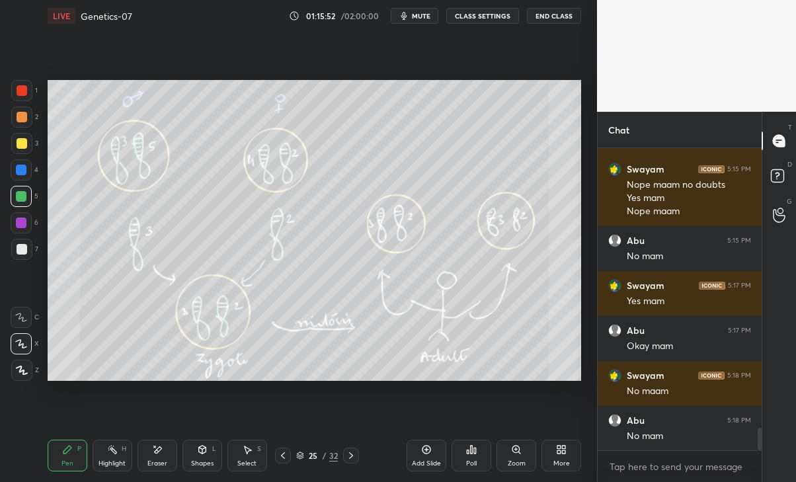
click at [280, 452] on icon at bounding box center [283, 455] width 11 height 11
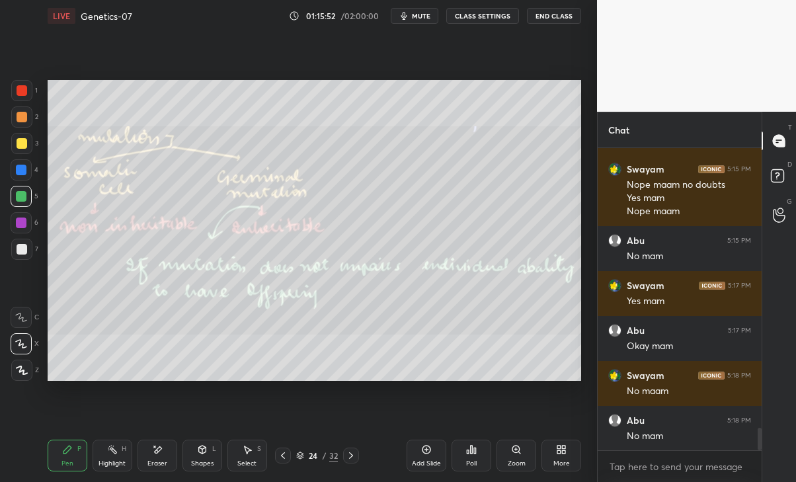
click at [281, 451] on icon at bounding box center [283, 455] width 11 height 11
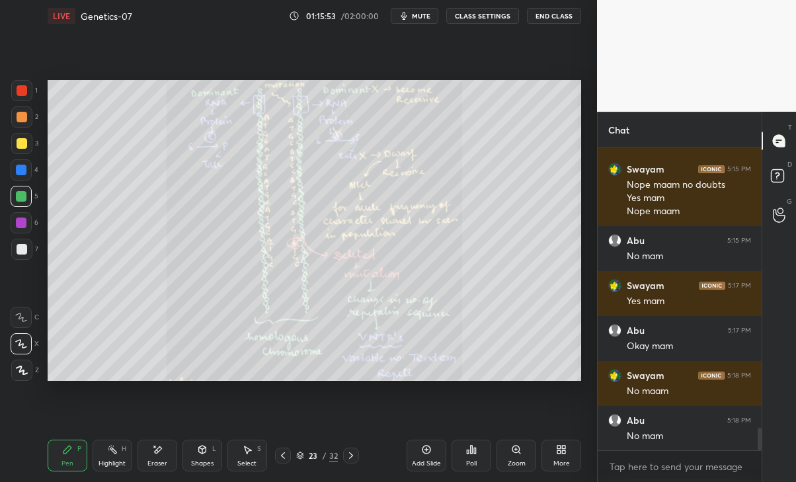
click at [279, 459] on icon at bounding box center [283, 455] width 11 height 11
click at [274, 459] on div "22 / 32" at bounding box center [317, 455] width 180 height 16
click at [354, 451] on icon at bounding box center [351, 455] width 11 height 11
click at [352, 453] on icon at bounding box center [351, 455] width 11 height 11
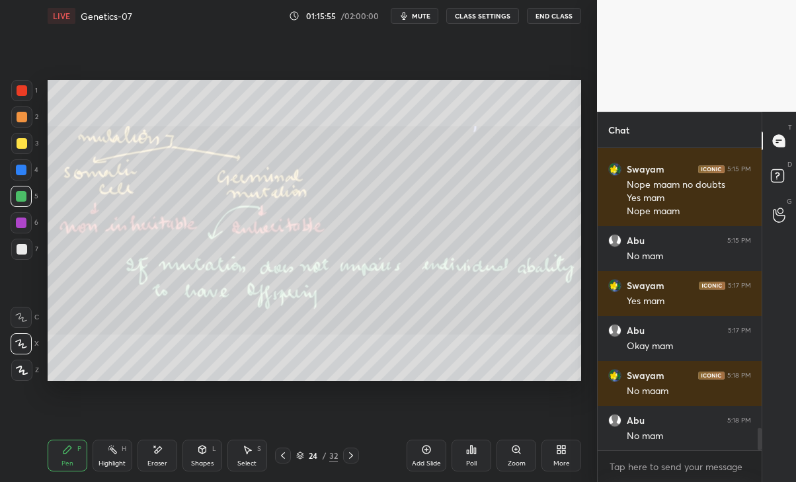
click at [346, 455] on icon at bounding box center [351, 455] width 11 height 11
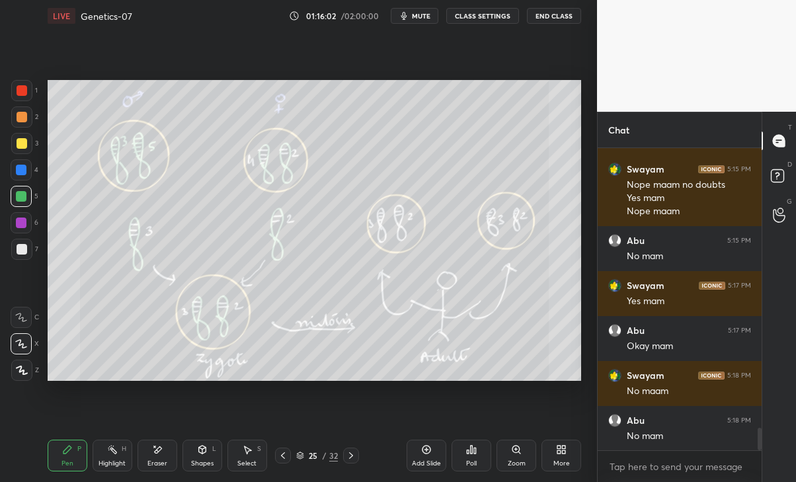
scroll to position [3785, 0]
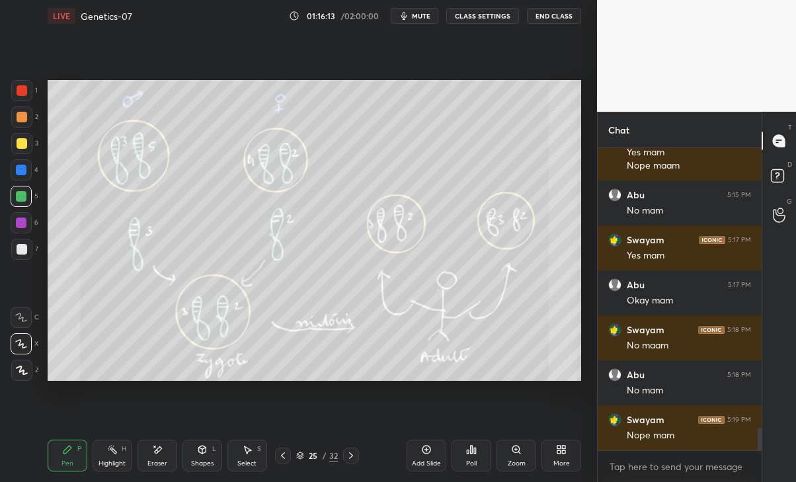
click at [351, 455] on icon at bounding box center [351, 455] width 11 height 11
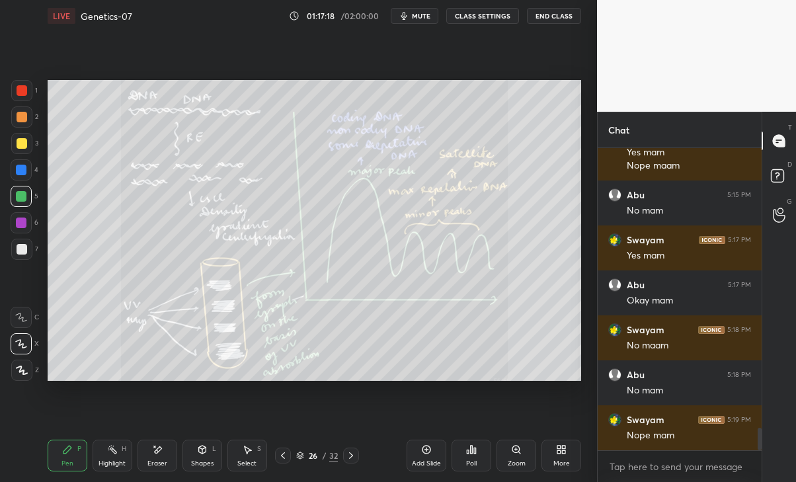
click at [347, 461] on div at bounding box center [351, 455] width 16 height 16
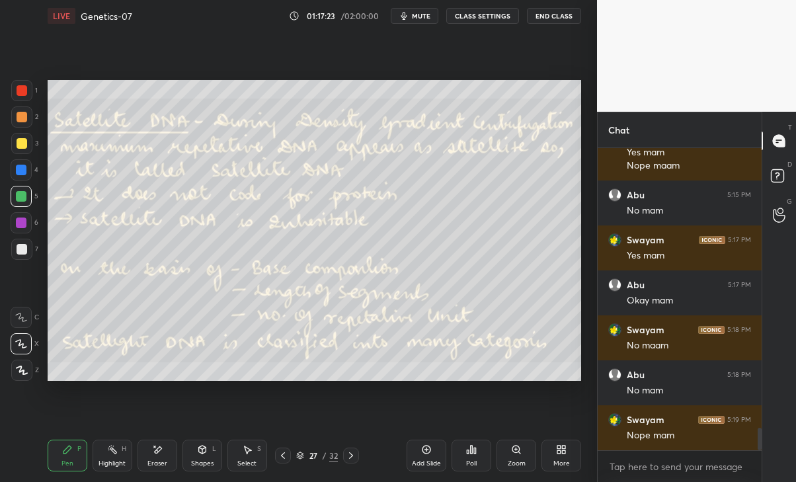
scroll to position [3830, 0]
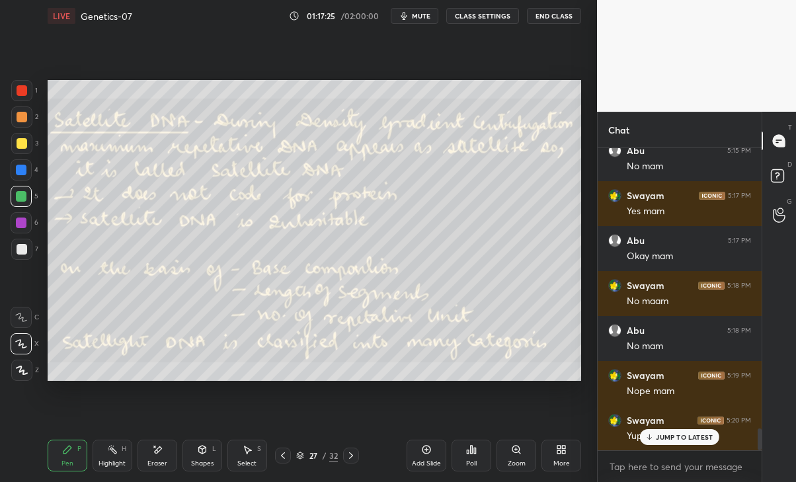
click at [670, 433] on p "JUMP TO LATEST" at bounding box center [684, 437] width 57 height 8
click at [298, 453] on icon at bounding box center [300, 455] width 8 height 8
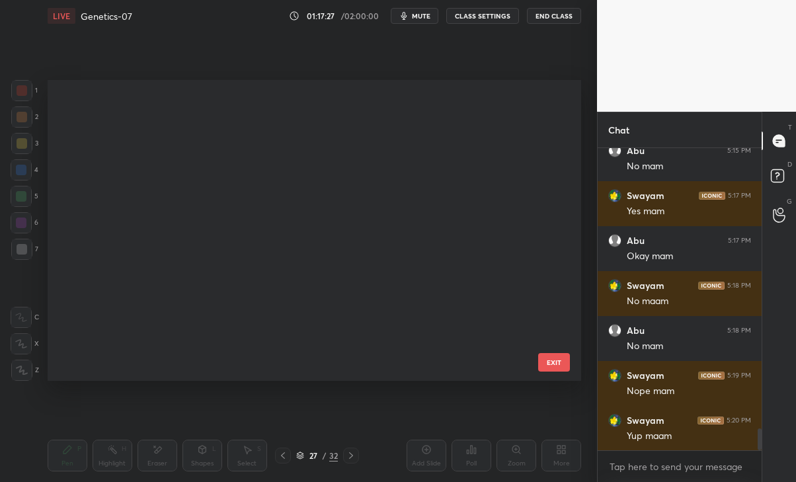
scroll to position [296, 527]
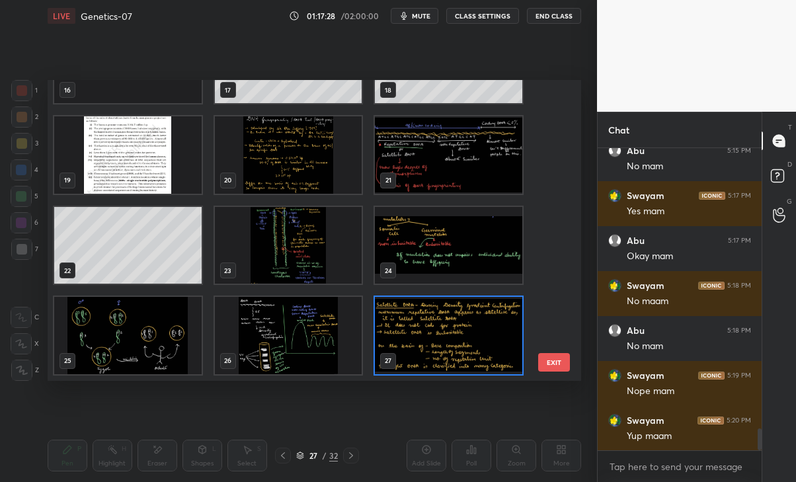
click at [294, 333] on img "grid" at bounding box center [287, 335] width 147 height 77
click at [313, 344] on img "grid" at bounding box center [287, 335] width 147 height 77
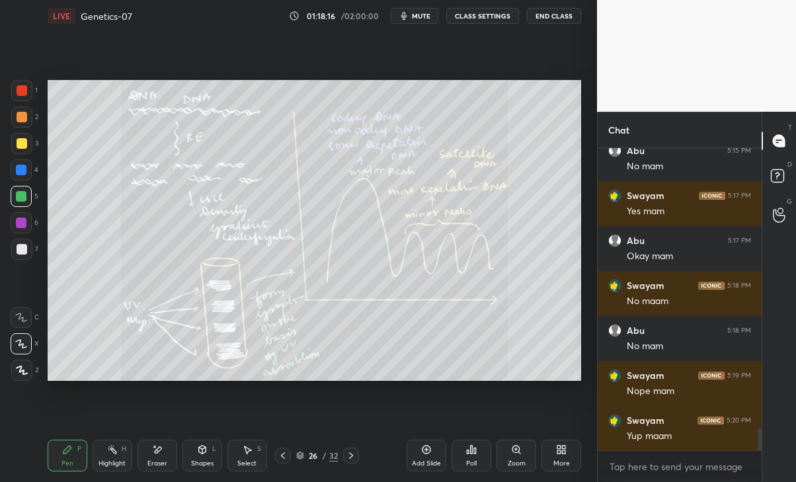
click at [356, 457] on icon at bounding box center [351, 455] width 11 height 11
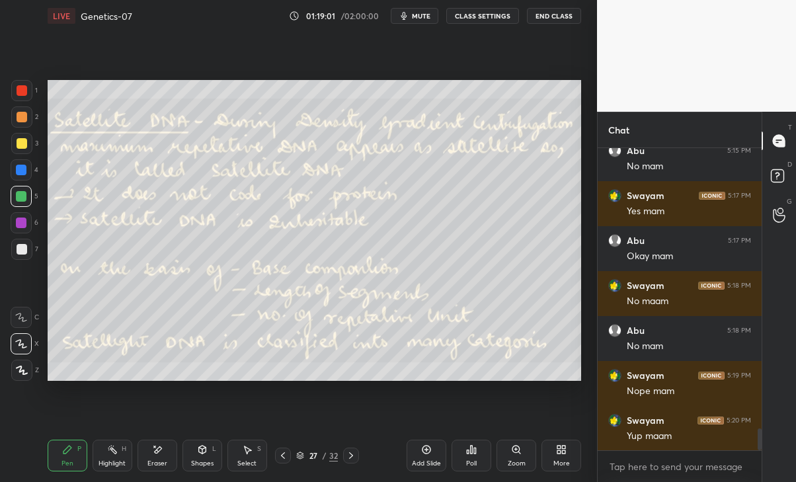
click at [346, 458] on icon at bounding box center [351, 455] width 11 height 11
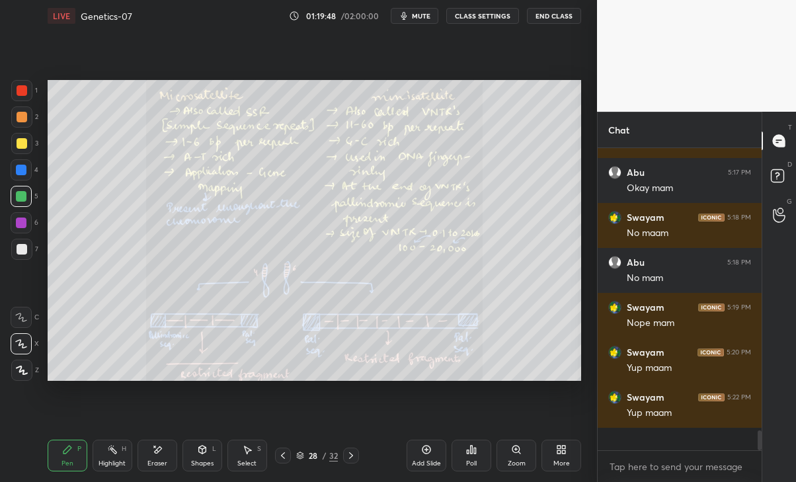
scroll to position [3875, 0]
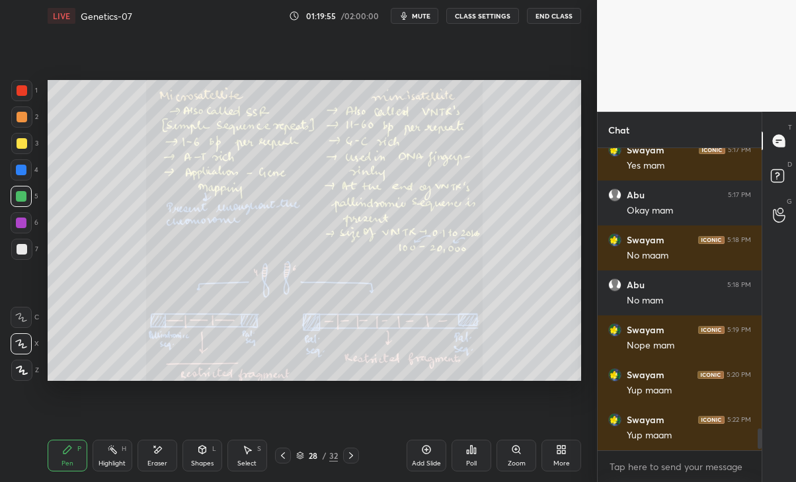
click at [280, 455] on icon at bounding box center [283, 455] width 11 height 11
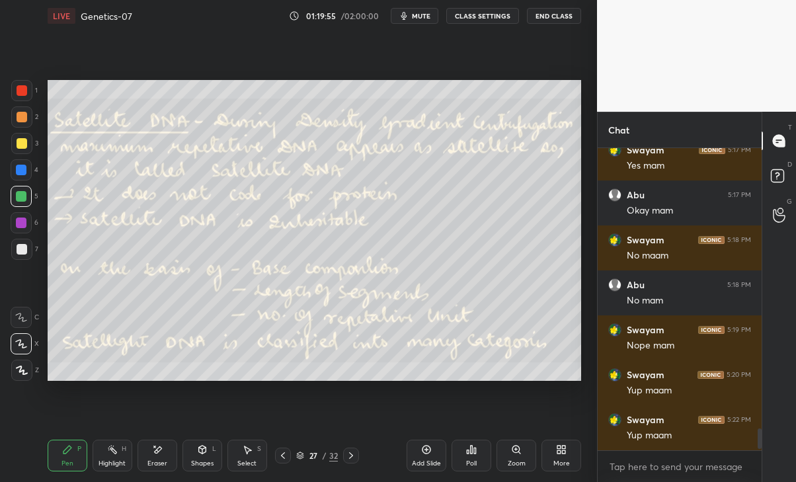
click at [280, 456] on icon at bounding box center [283, 455] width 11 height 11
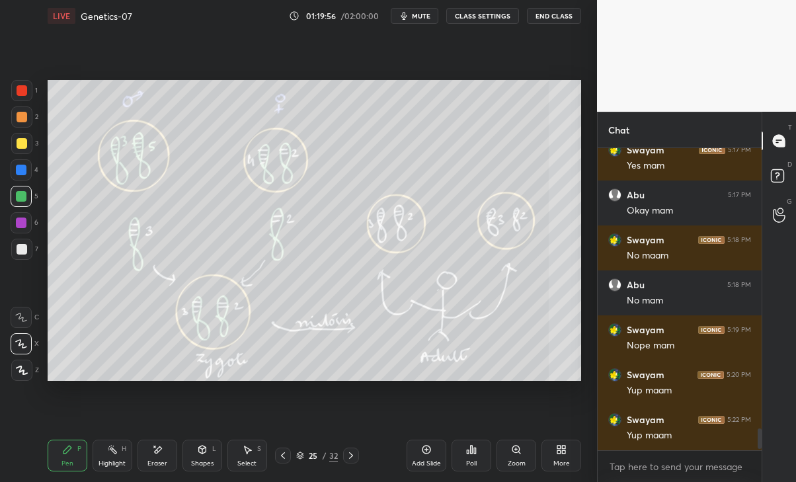
click at [278, 452] on icon at bounding box center [283, 455] width 11 height 11
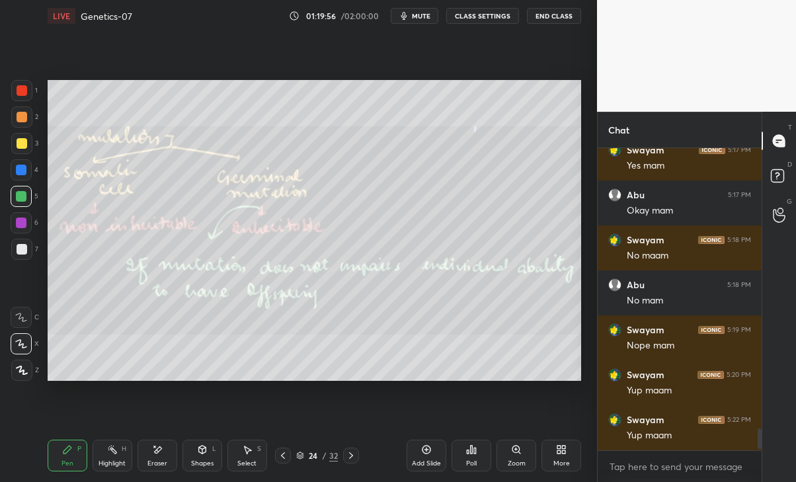
click at [283, 449] on div at bounding box center [283, 455] width 16 height 16
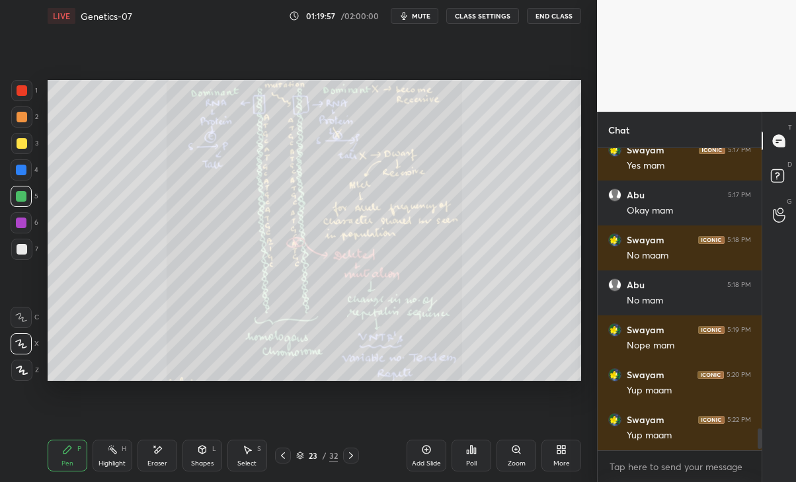
click at [281, 453] on icon at bounding box center [283, 455] width 11 height 11
click at [280, 455] on icon at bounding box center [283, 455] width 11 height 11
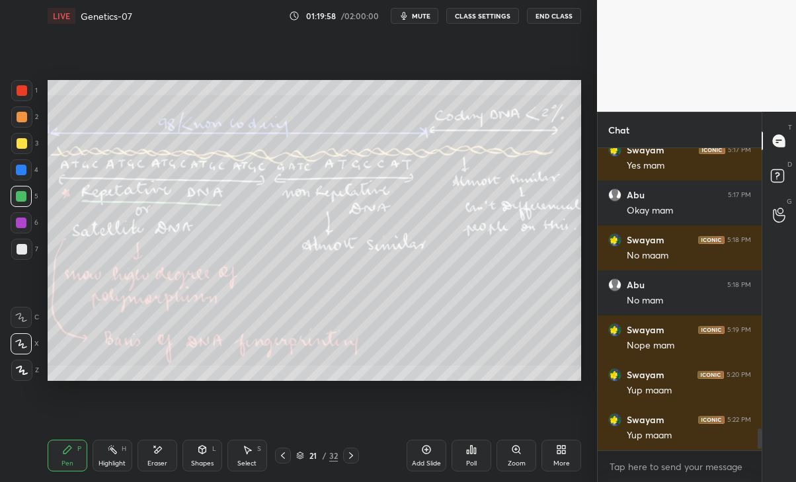
click at [352, 453] on icon at bounding box center [351, 455] width 11 height 11
click at [275, 458] on div at bounding box center [283, 455] width 16 height 16
click at [278, 453] on icon at bounding box center [283, 455] width 11 height 11
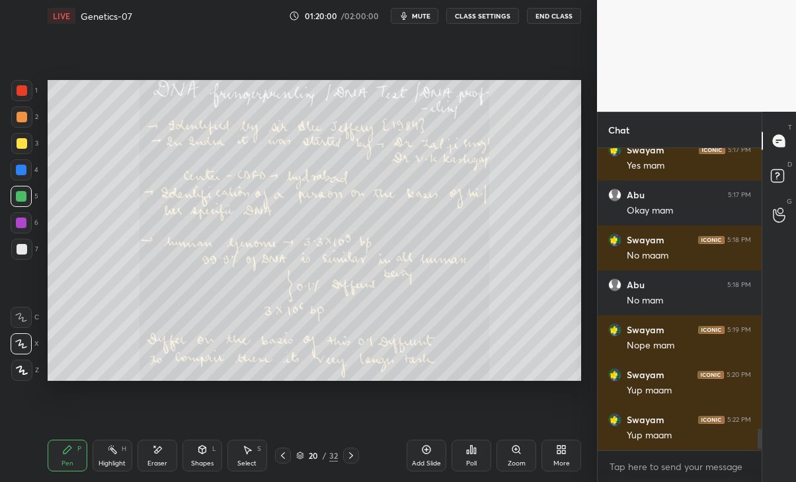
click at [286, 455] on icon at bounding box center [283, 455] width 11 height 11
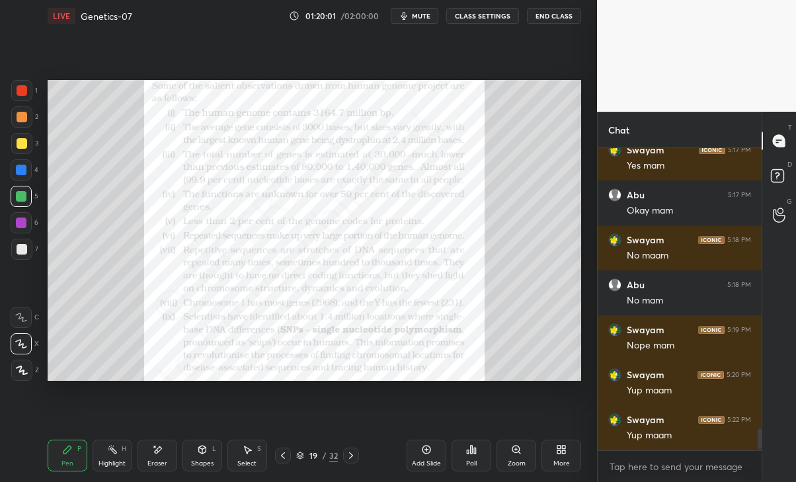
click at [360, 456] on div "19 / 32" at bounding box center [317, 455] width 180 height 16
click at [354, 455] on icon at bounding box center [351, 455] width 11 height 11
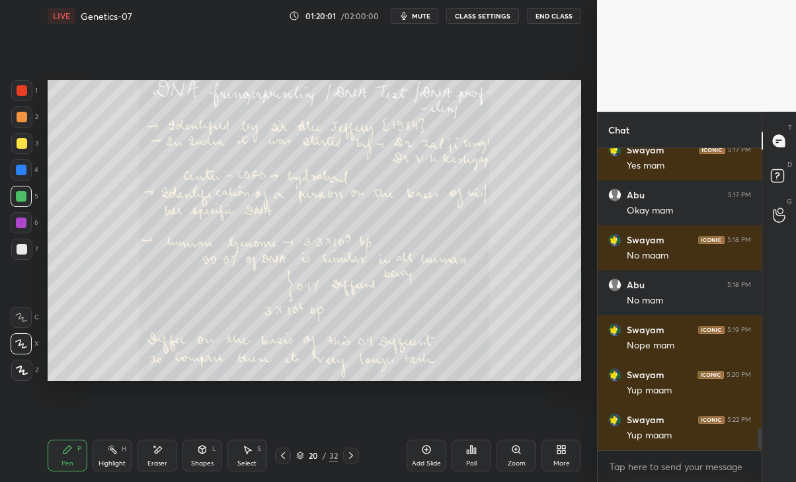
click at [351, 453] on icon at bounding box center [351, 455] width 4 height 7
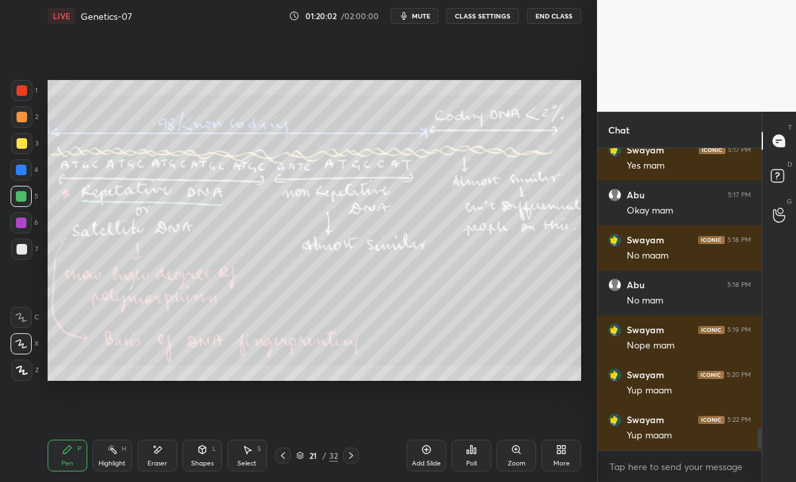
click at [351, 452] on icon at bounding box center [351, 455] width 11 height 11
click at [350, 450] on icon at bounding box center [351, 455] width 11 height 11
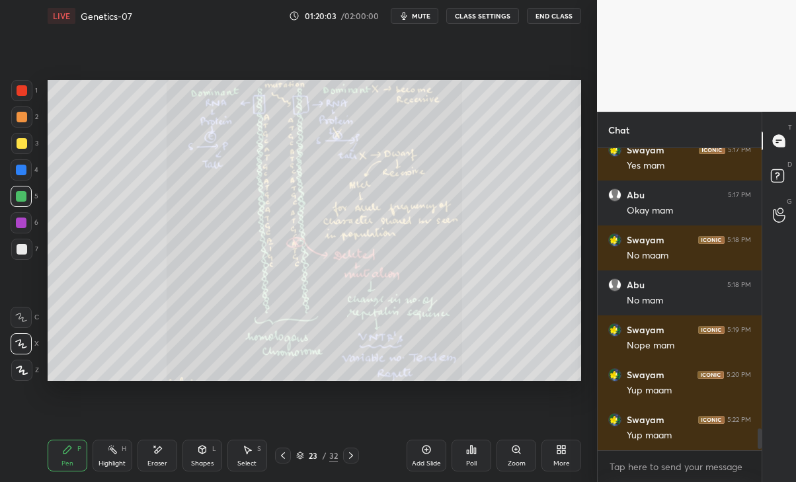
click at [352, 454] on icon at bounding box center [351, 455] width 4 height 7
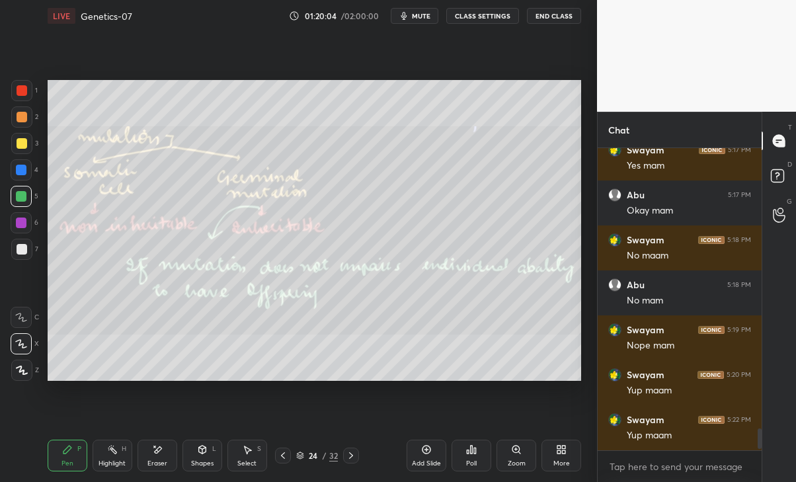
click at [352, 455] on icon at bounding box center [351, 455] width 4 height 7
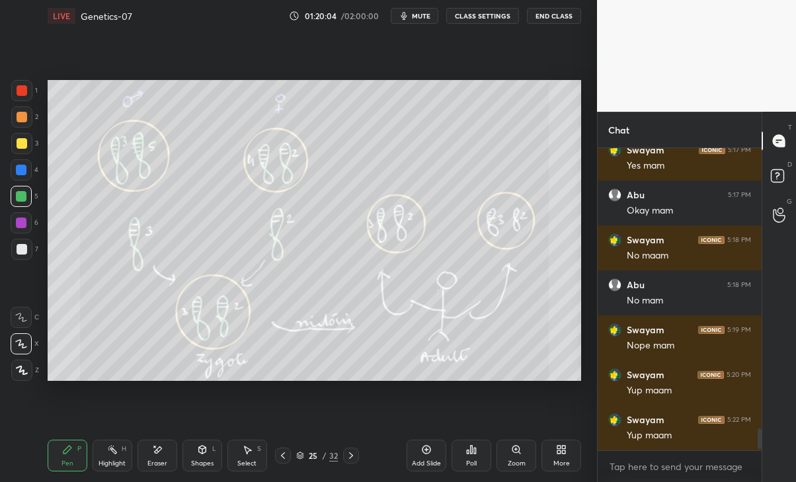
click at [356, 455] on icon at bounding box center [351, 455] width 11 height 11
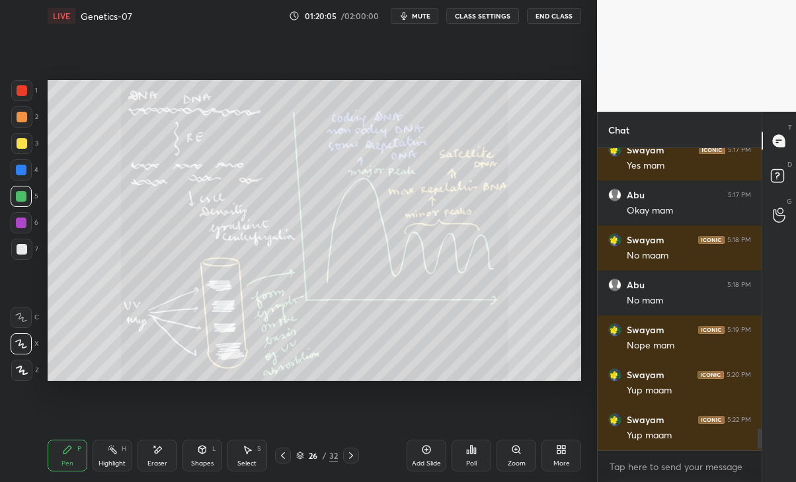
click at [280, 453] on icon at bounding box center [283, 455] width 11 height 11
click at [280, 454] on icon at bounding box center [283, 455] width 11 height 11
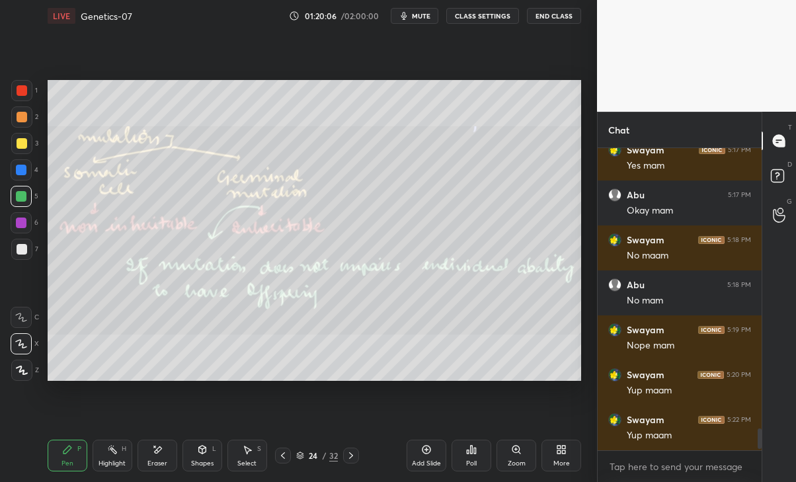
click at [282, 455] on icon at bounding box center [283, 455] width 4 height 7
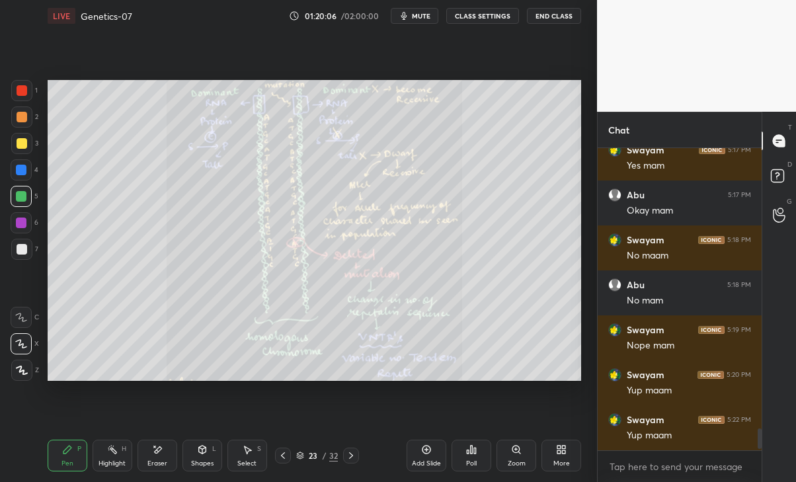
click at [280, 455] on icon at bounding box center [283, 455] width 11 height 11
click at [282, 453] on icon at bounding box center [283, 455] width 11 height 11
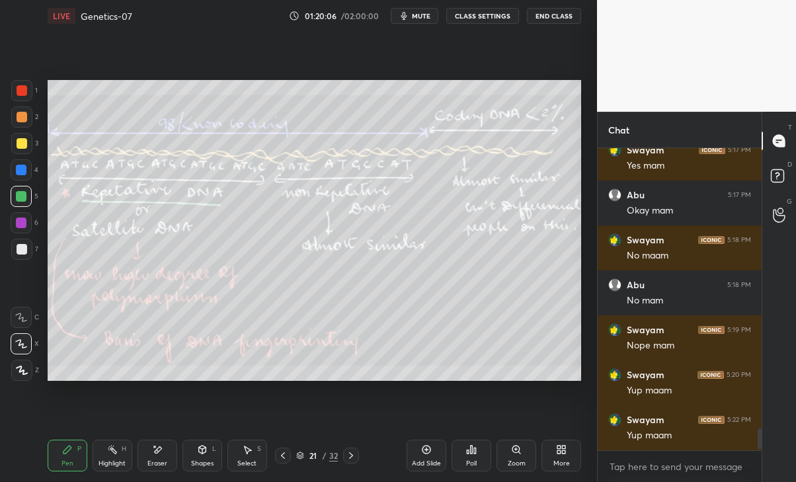
click at [283, 453] on icon at bounding box center [283, 455] width 4 height 7
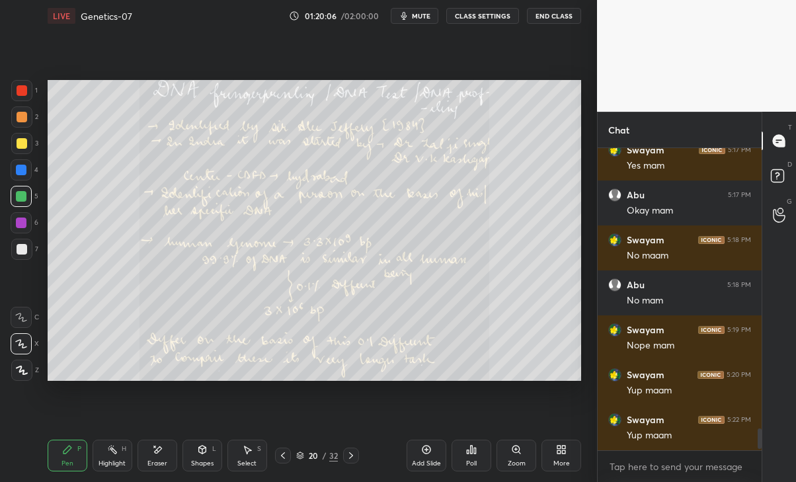
click at [284, 455] on icon at bounding box center [283, 455] width 11 height 11
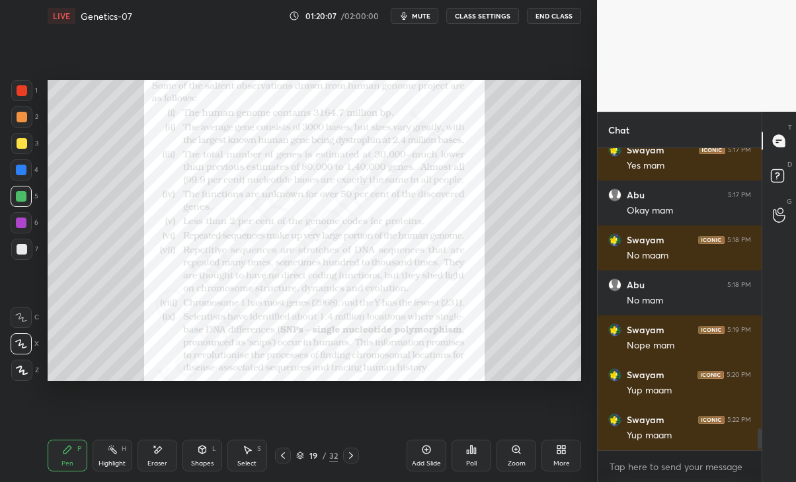
click at [284, 455] on icon at bounding box center [283, 455] width 11 height 11
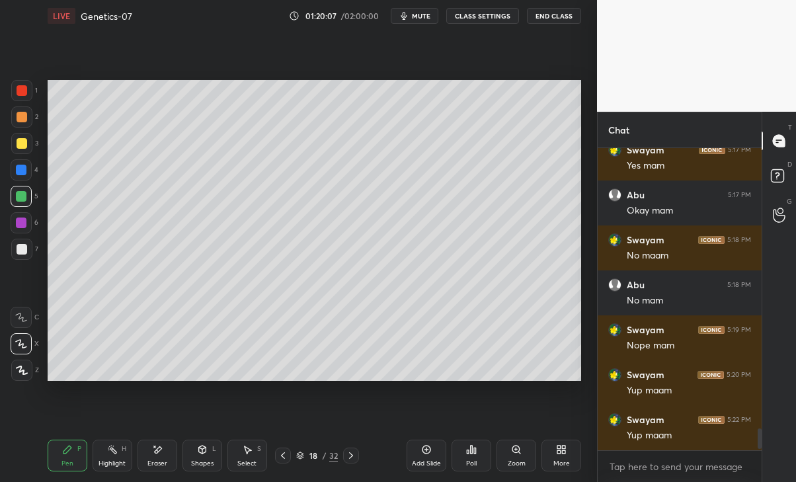
click at [287, 455] on icon at bounding box center [283, 455] width 11 height 11
click at [288, 454] on icon at bounding box center [283, 455] width 11 height 11
click at [355, 455] on icon at bounding box center [351, 455] width 11 height 11
click at [17, 247] on div at bounding box center [22, 249] width 11 height 11
click at [350, 457] on icon at bounding box center [351, 455] width 11 height 11
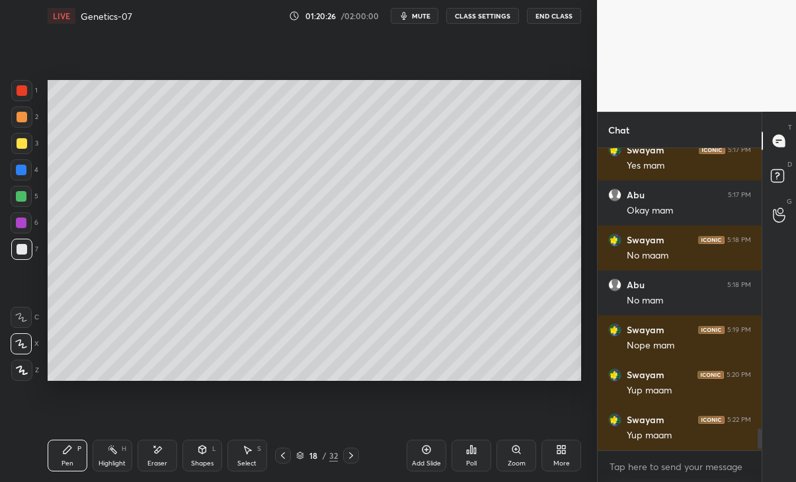
click at [350, 451] on icon at bounding box center [351, 455] width 11 height 11
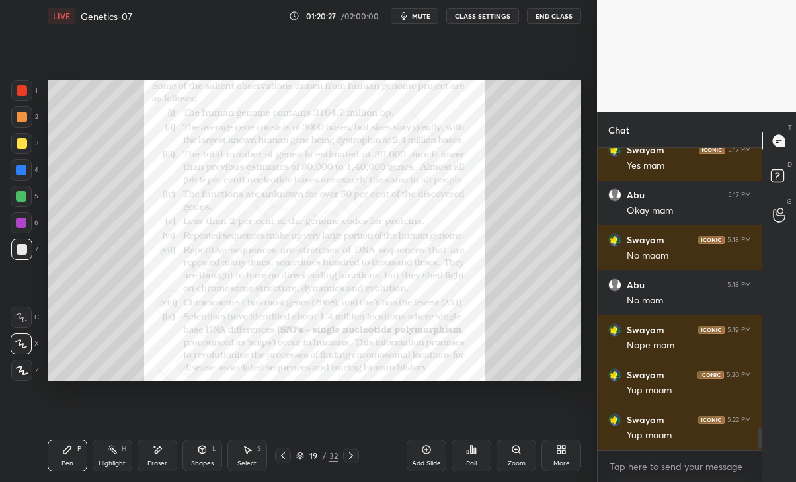
click at [354, 449] on div at bounding box center [351, 455] width 16 height 16
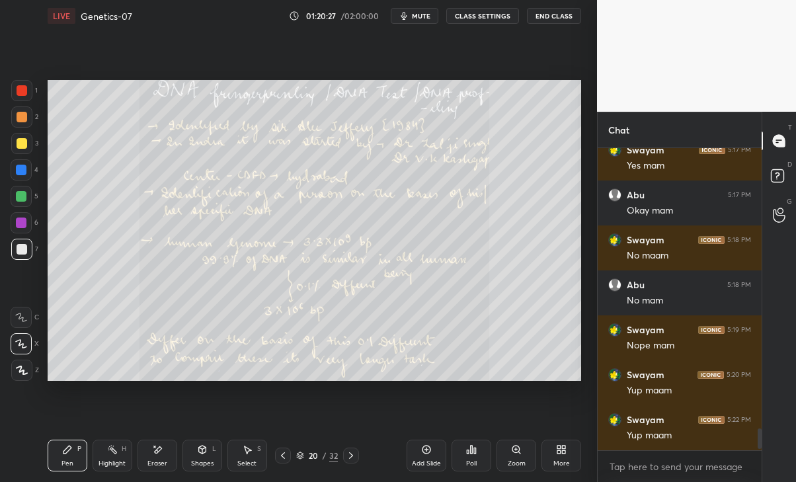
click at [352, 453] on icon at bounding box center [351, 455] width 11 height 11
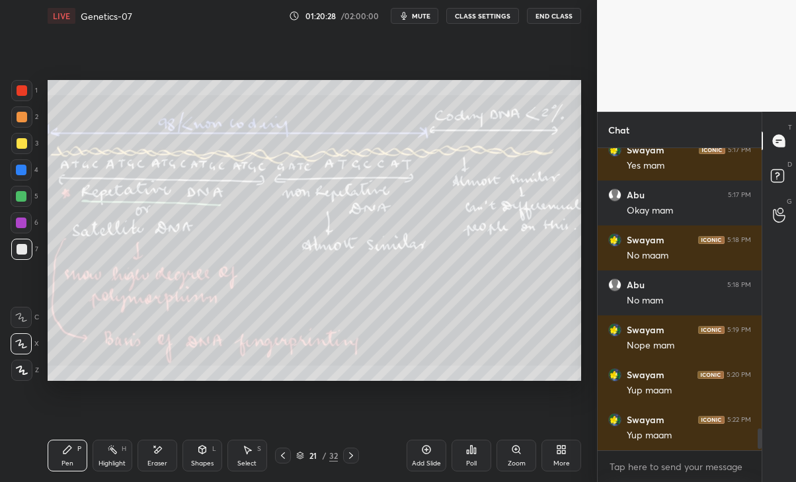
click at [356, 451] on icon at bounding box center [351, 455] width 11 height 11
click at [355, 453] on icon at bounding box center [351, 455] width 11 height 11
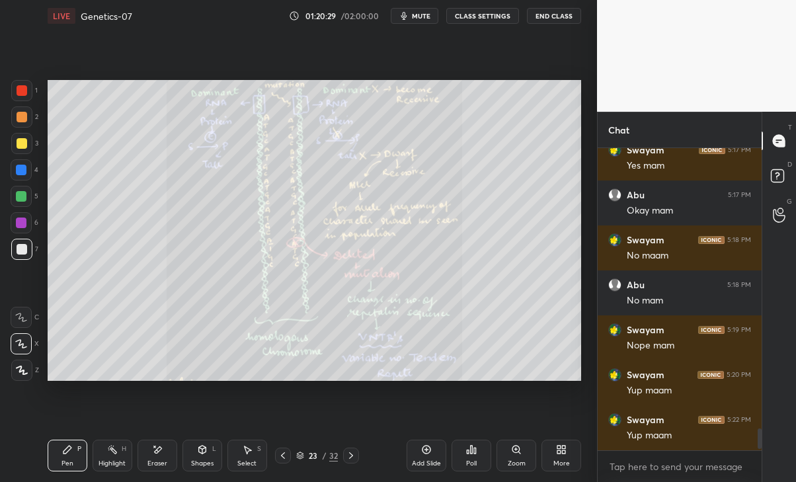
click at [349, 453] on icon at bounding box center [351, 455] width 11 height 11
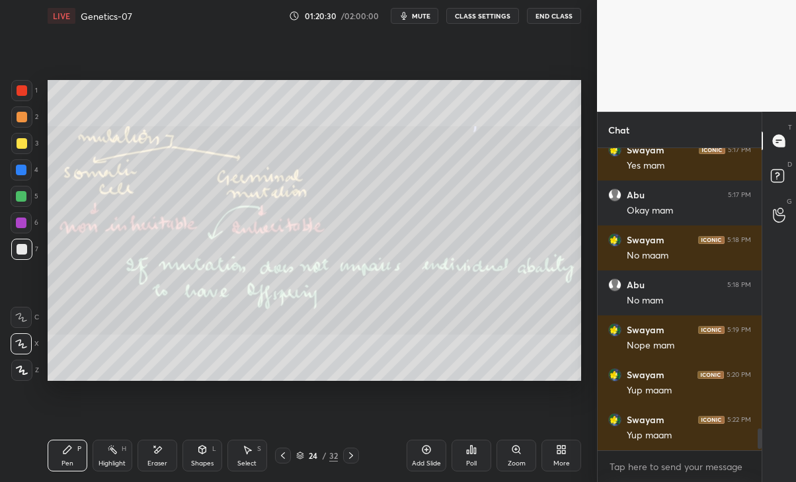
click at [350, 455] on icon at bounding box center [351, 455] width 11 height 11
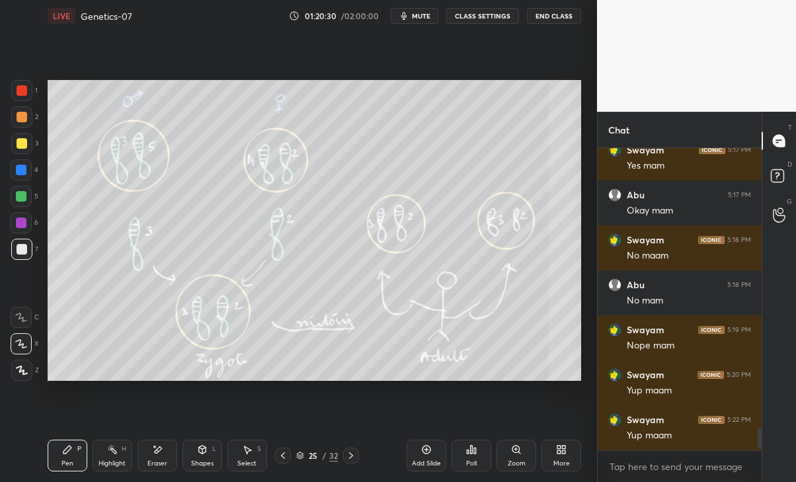
click at [353, 453] on icon at bounding box center [351, 455] width 11 height 11
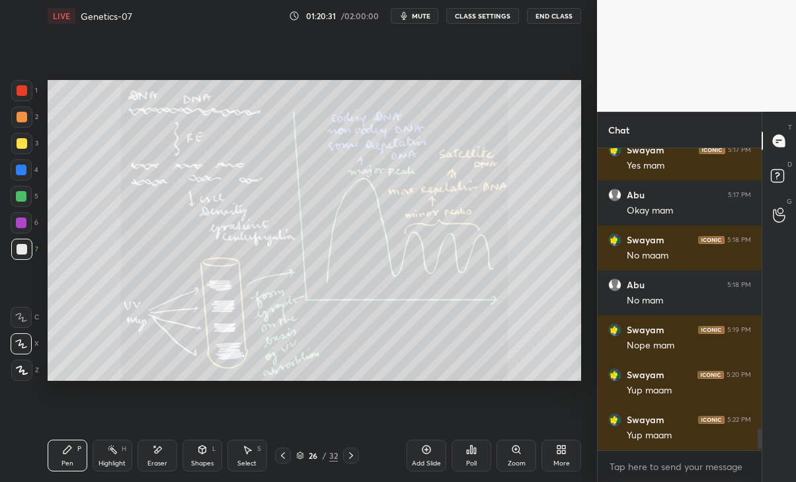
click at [354, 455] on icon at bounding box center [351, 455] width 11 height 11
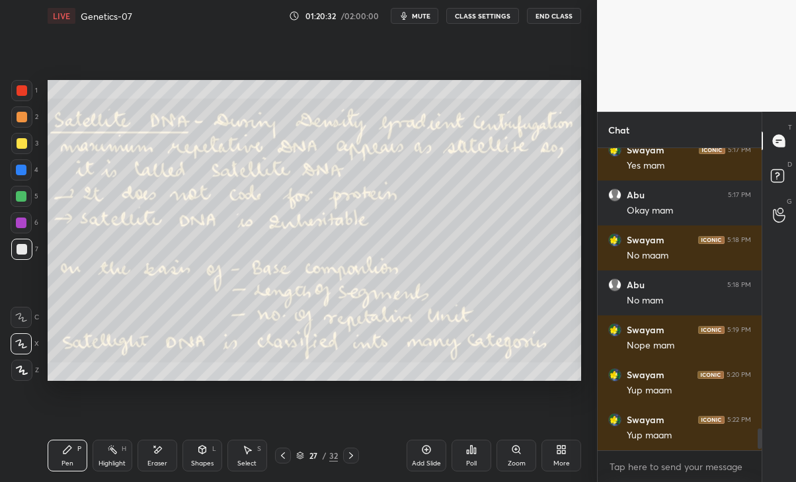
click at [350, 457] on icon at bounding box center [351, 455] width 11 height 11
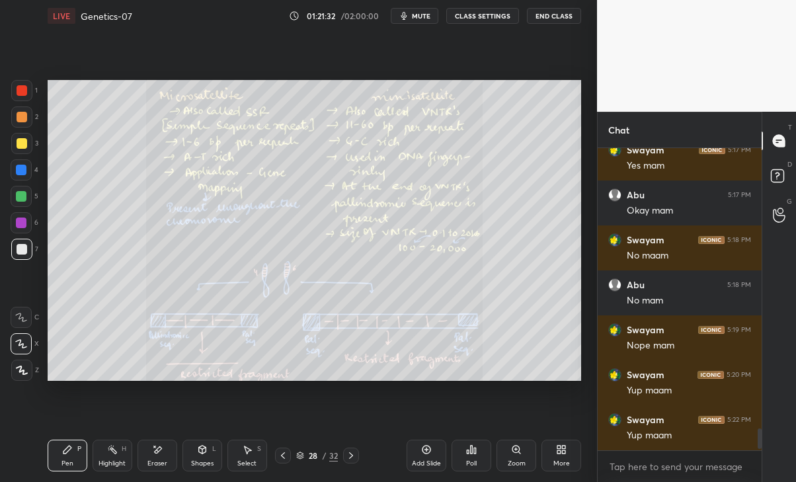
click at [155, 455] on div "Eraser" at bounding box center [157, 456] width 40 height 32
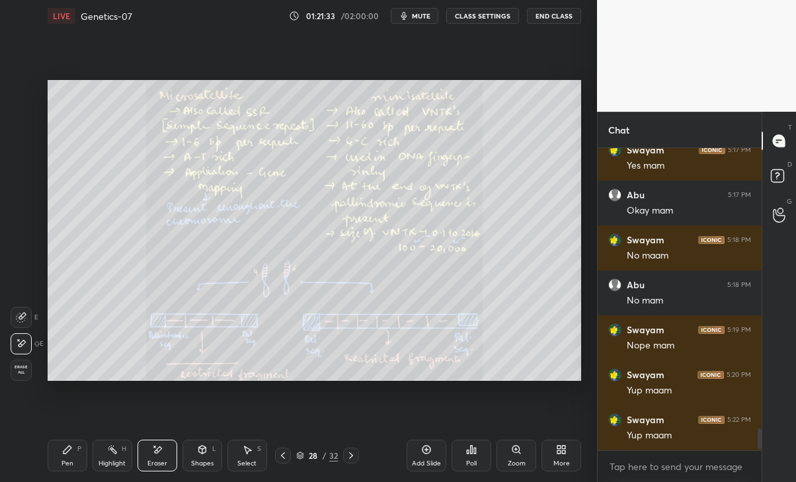
click at [64, 462] on div "Pen" at bounding box center [67, 463] width 12 height 7
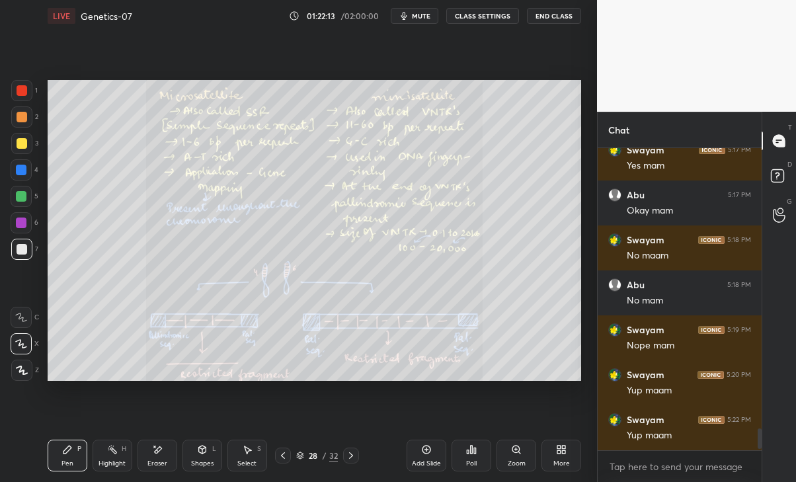
click at [350, 455] on icon at bounding box center [351, 455] width 11 height 11
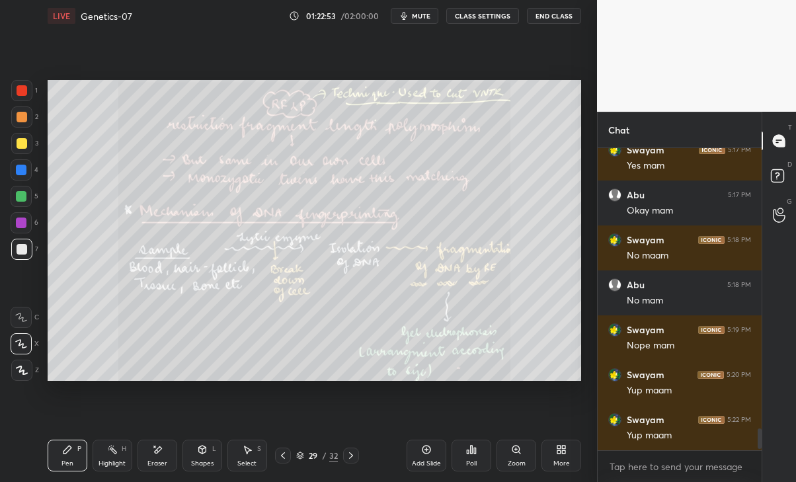
scroll to position [3920, 0]
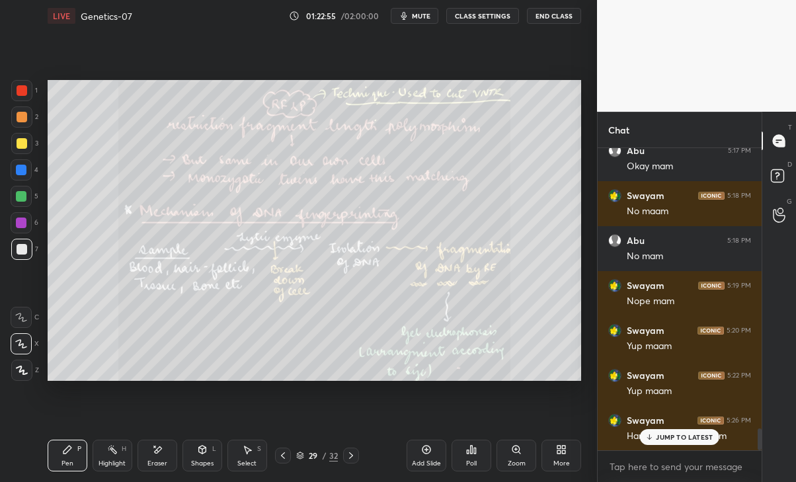
click at [664, 430] on div "JUMP TO LATEST" at bounding box center [679, 437] width 79 height 16
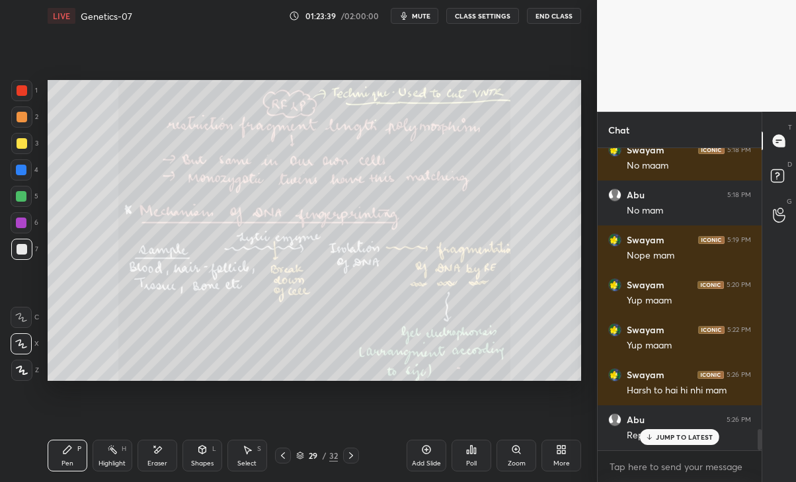
scroll to position [4010, 0]
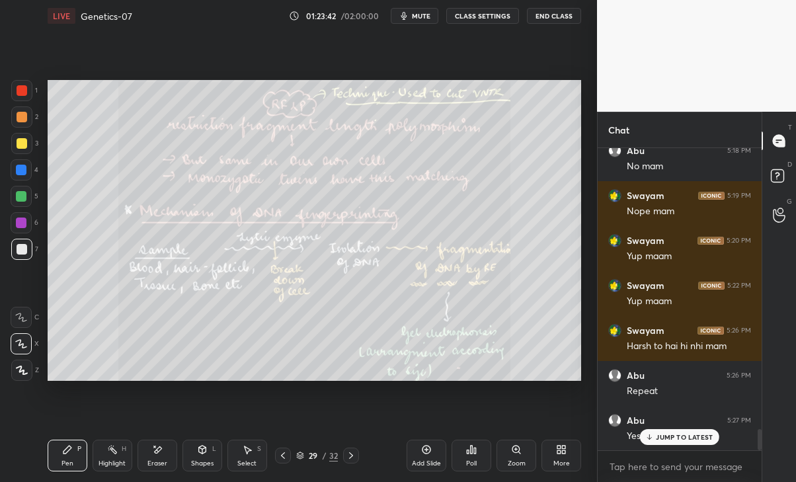
click at [701, 430] on div "JUMP TO LATEST" at bounding box center [679, 437] width 79 height 16
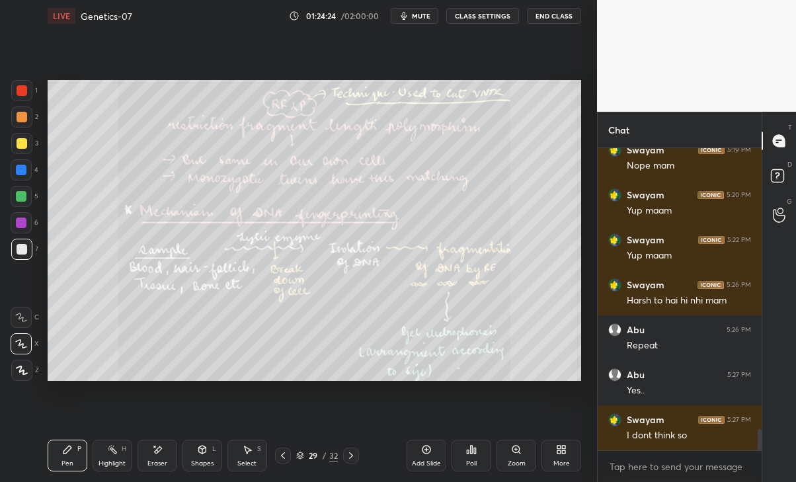
click at [284, 446] on div "Pen P Highlight H Eraser Shapes L Select S 29 / 32 Add Slide Poll Zoom More" at bounding box center [315, 455] width 534 height 53
click at [286, 448] on div at bounding box center [283, 455] width 16 height 16
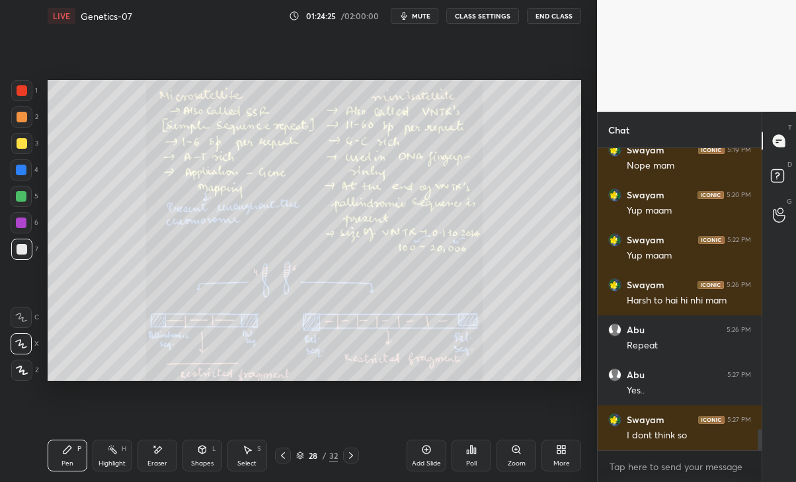
click at [280, 455] on icon at bounding box center [283, 455] width 11 height 11
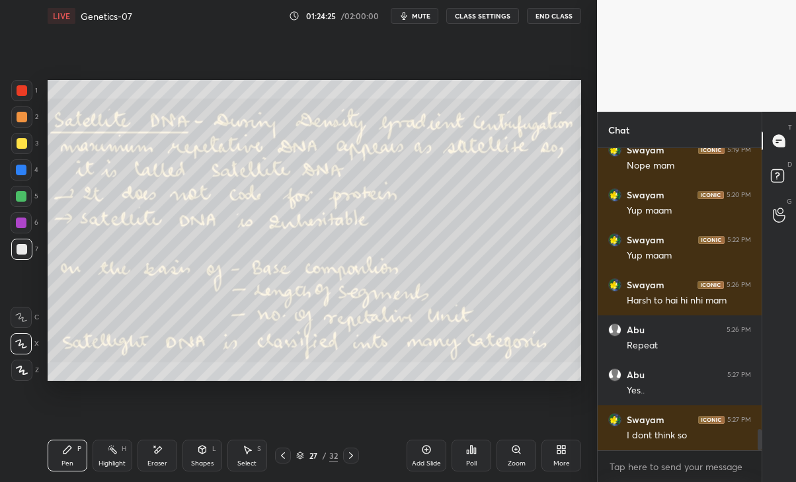
click at [282, 454] on icon at bounding box center [283, 455] width 11 height 11
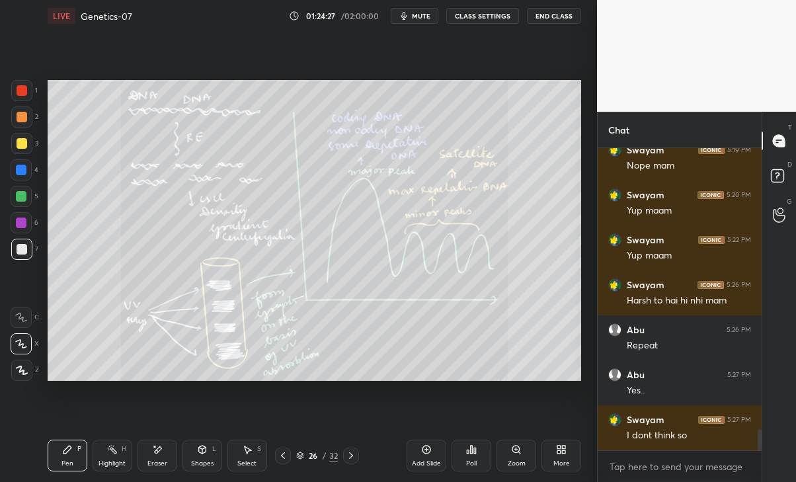
click at [284, 455] on icon at bounding box center [283, 455] width 11 height 11
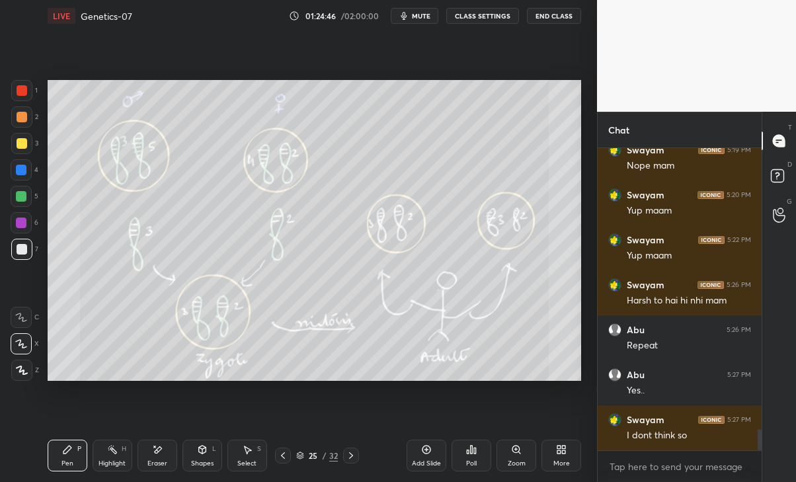
click at [155, 469] on div "Eraser" at bounding box center [157, 456] width 40 height 32
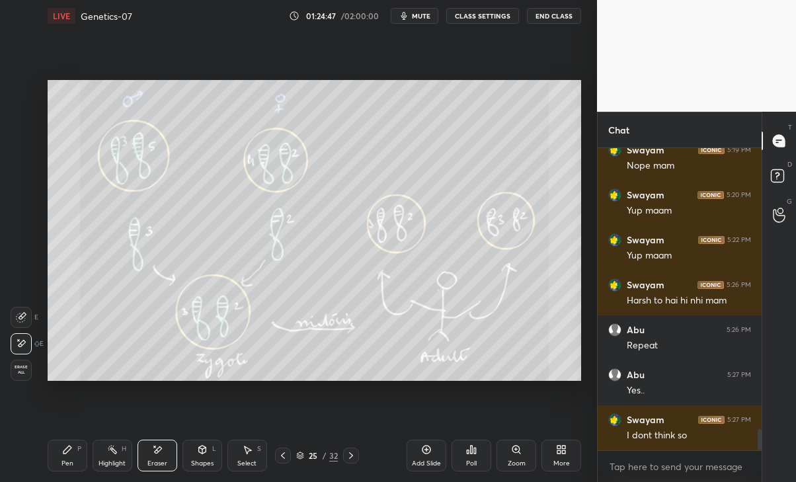
click at [85, 464] on div "Pen P" at bounding box center [68, 456] width 40 height 32
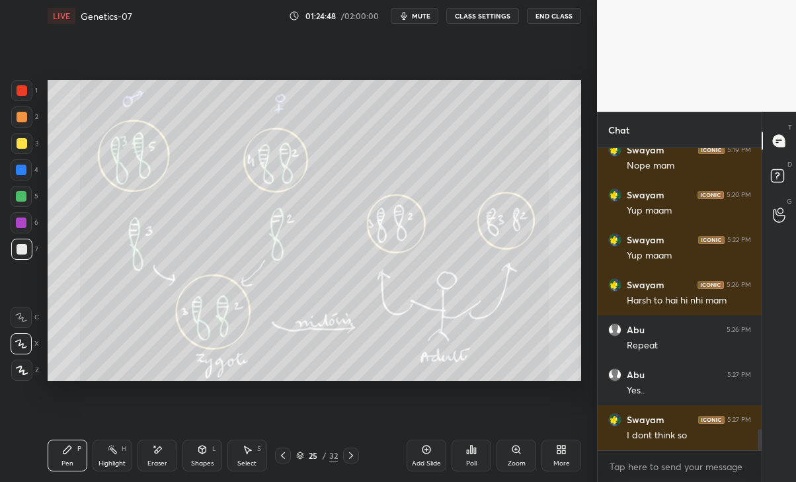
scroll to position [4099, 0]
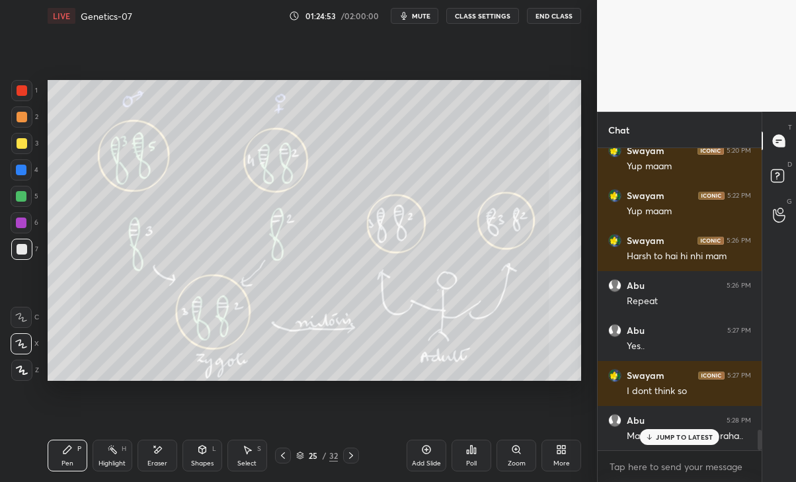
click at [695, 433] on p "JUMP TO LATEST" at bounding box center [684, 437] width 57 height 8
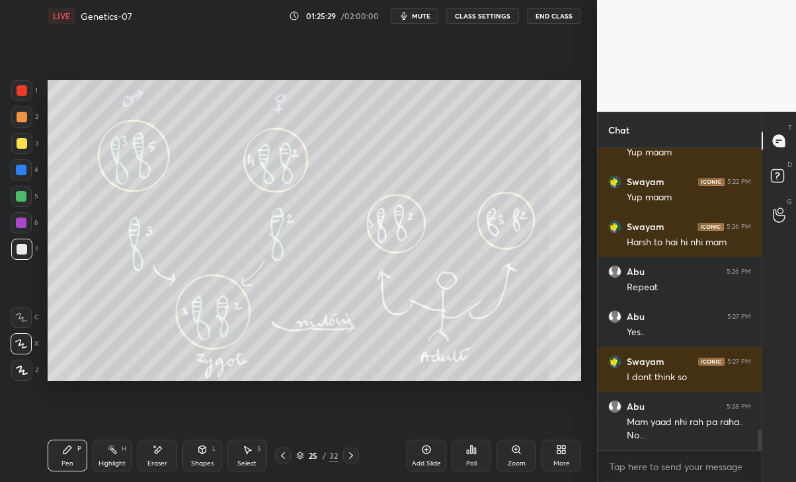
click at [351, 456] on icon at bounding box center [351, 455] width 11 height 11
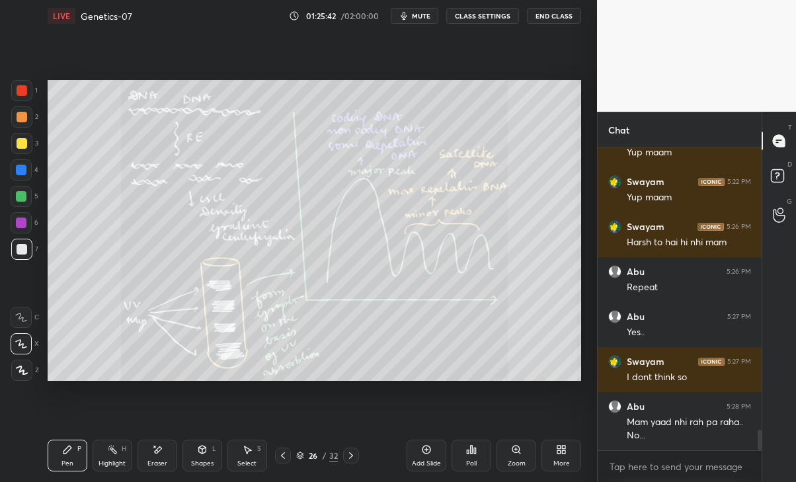
scroll to position [4158, 0]
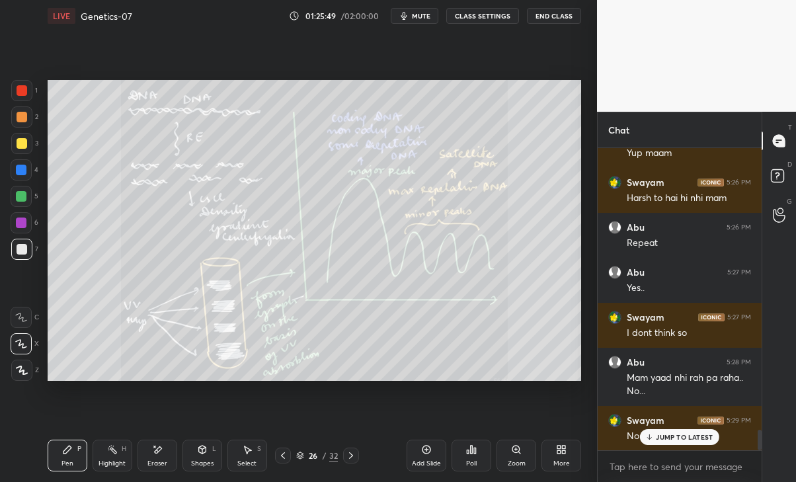
click at [701, 447] on div "Swayam 5:29 PM No" at bounding box center [680, 428] width 164 height 45
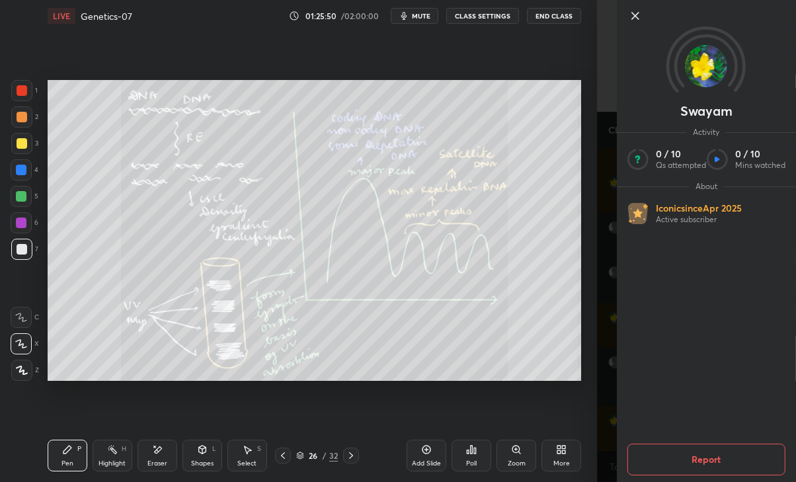
click at [599, 373] on div "Swayam Activity 0 / 10 Qs attempted 0 / 10 Mins watched About Iconic since [DAT…" at bounding box center [696, 241] width 199 height 482
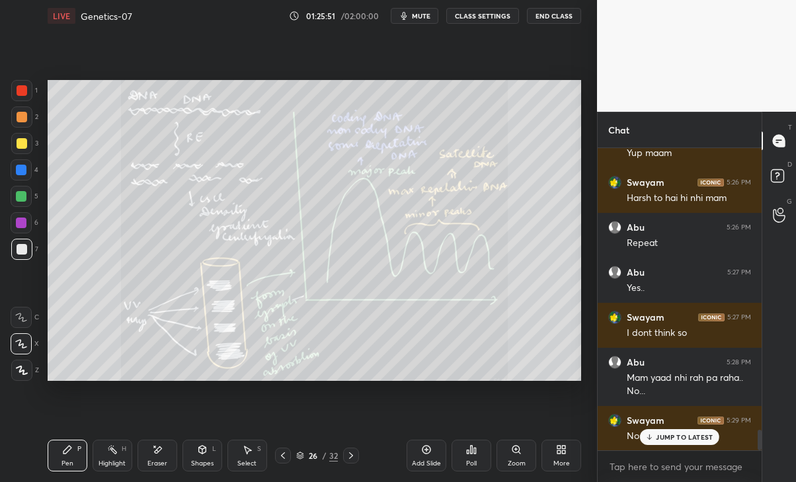
click at [677, 429] on div "JUMP TO LATEST" at bounding box center [679, 437] width 79 height 16
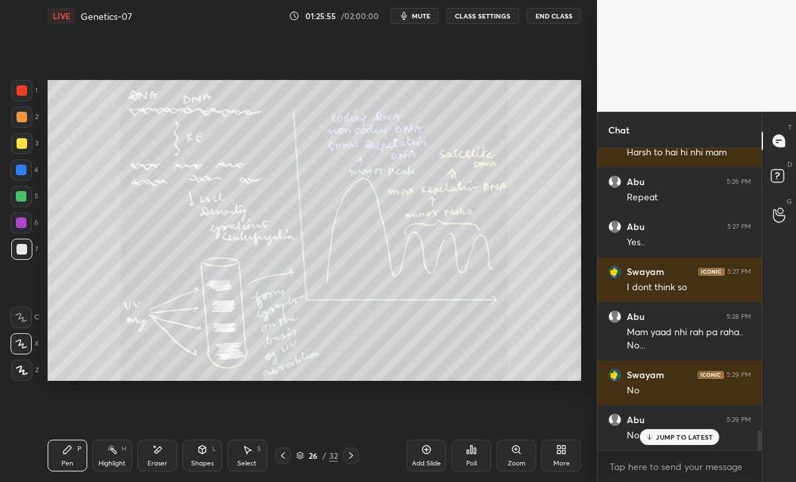
scroll to position [4247, 0]
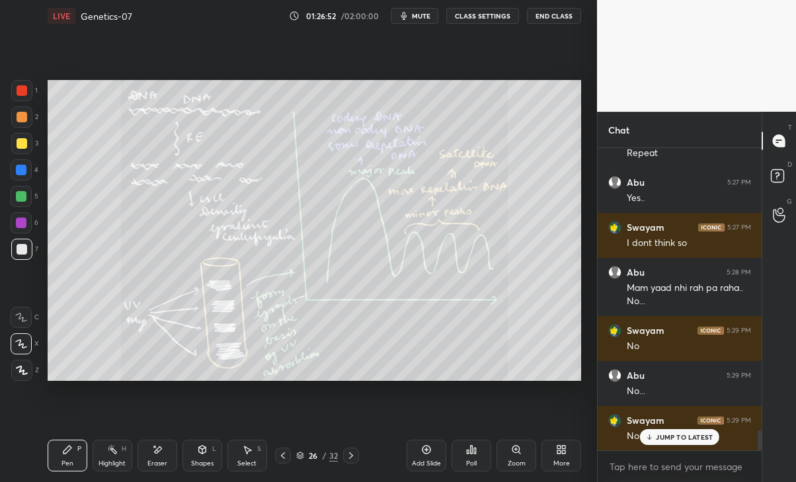
click at [699, 434] on p "JUMP TO LATEST" at bounding box center [684, 437] width 57 height 8
click at [357, 450] on div at bounding box center [351, 455] width 16 height 16
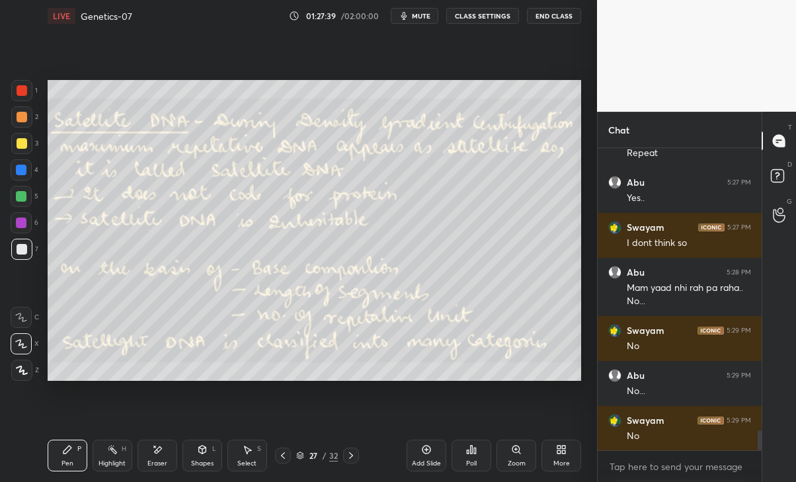
click at [283, 454] on icon at bounding box center [283, 455] width 11 height 11
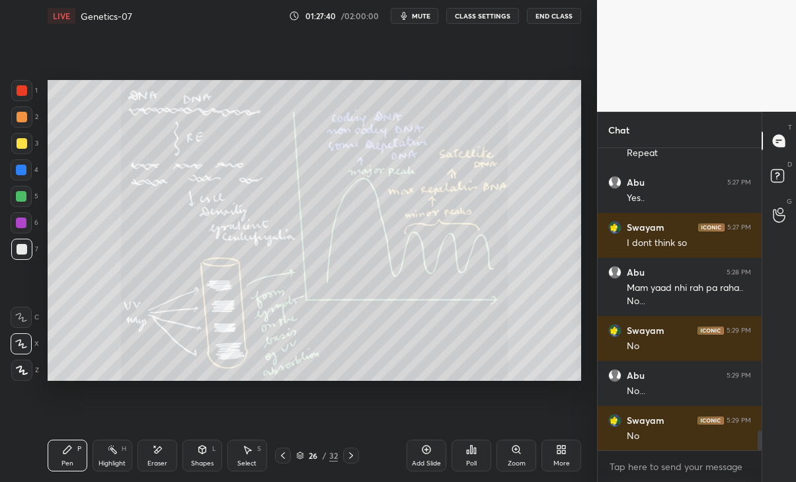
click at [283, 455] on icon at bounding box center [283, 455] width 11 height 11
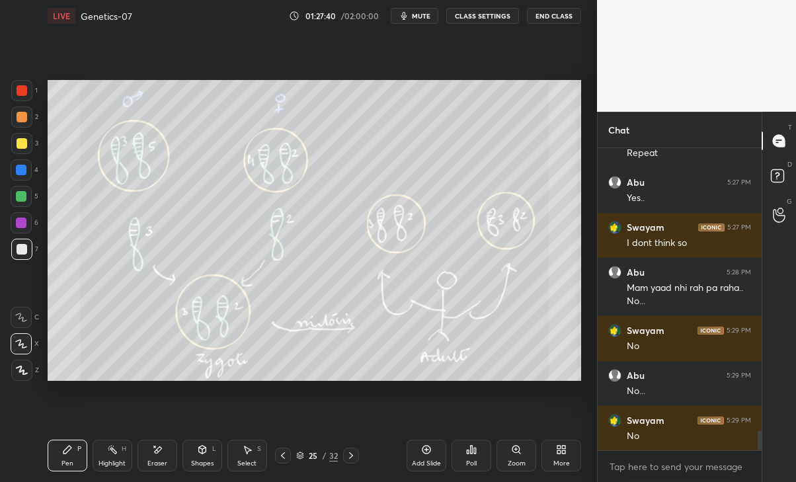
click at [283, 455] on icon at bounding box center [283, 455] width 11 height 11
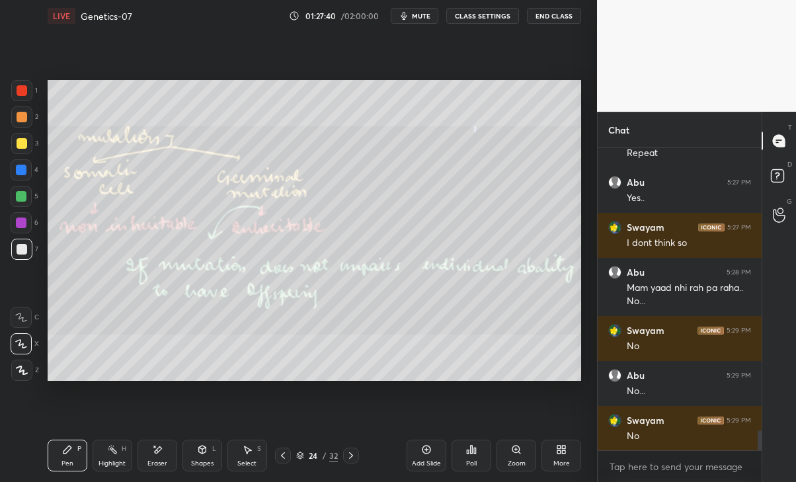
click at [283, 455] on icon at bounding box center [283, 455] width 11 height 11
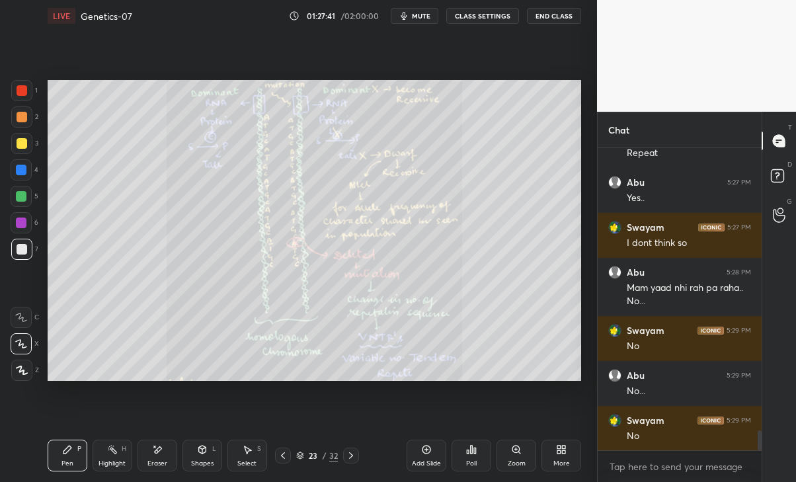
click at [283, 455] on icon at bounding box center [283, 455] width 11 height 11
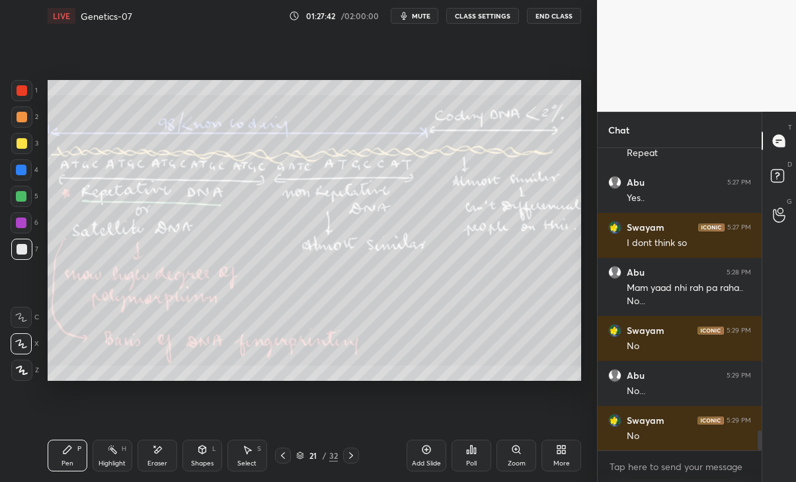
click at [283, 455] on icon at bounding box center [283, 455] width 11 height 11
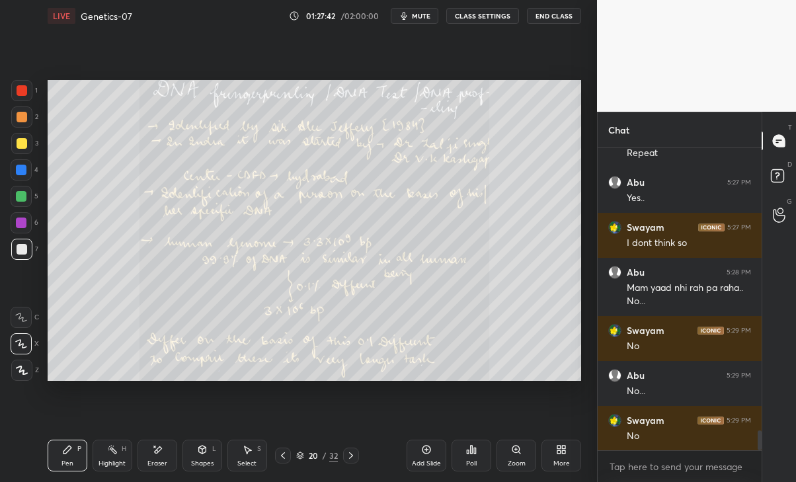
click at [287, 462] on div at bounding box center [283, 455] width 16 height 16
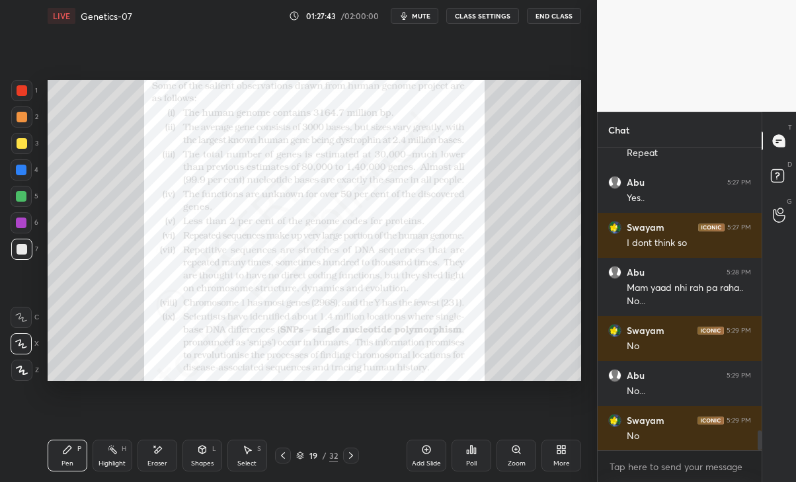
click at [283, 455] on icon at bounding box center [283, 455] width 11 height 11
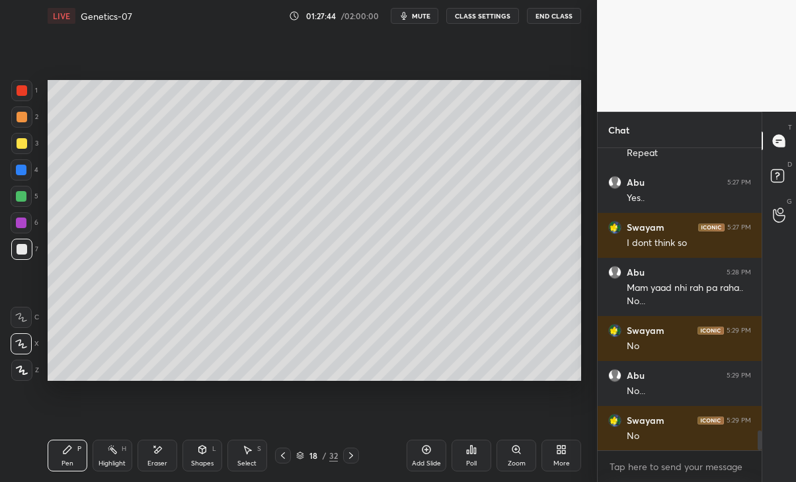
click at [280, 461] on div at bounding box center [283, 455] width 16 height 16
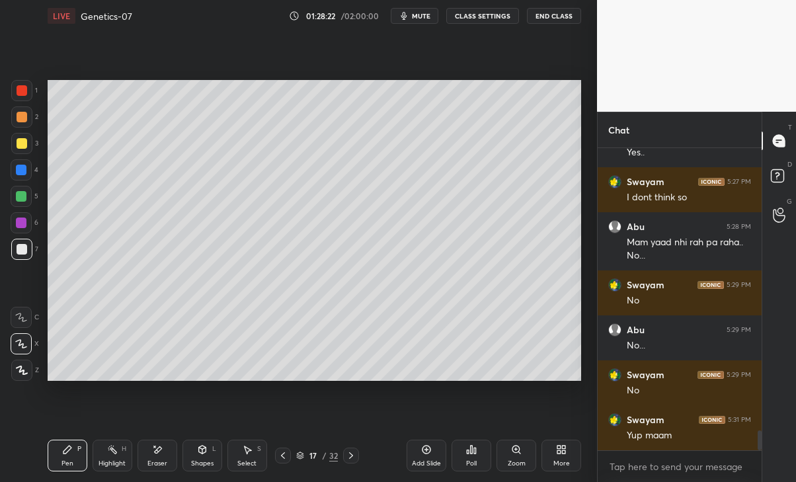
click at [346, 461] on div at bounding box center [351, 455] width 16 height 16
click at [351, 455] on icon at bounding box center [351, 455] width 11 height 11
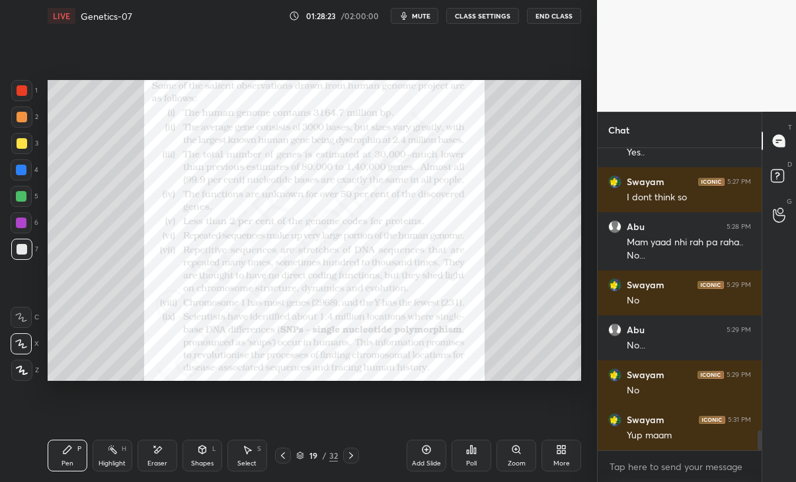
click at [350, 455] on icon at bounding box center [351, 455] width 11 height 11
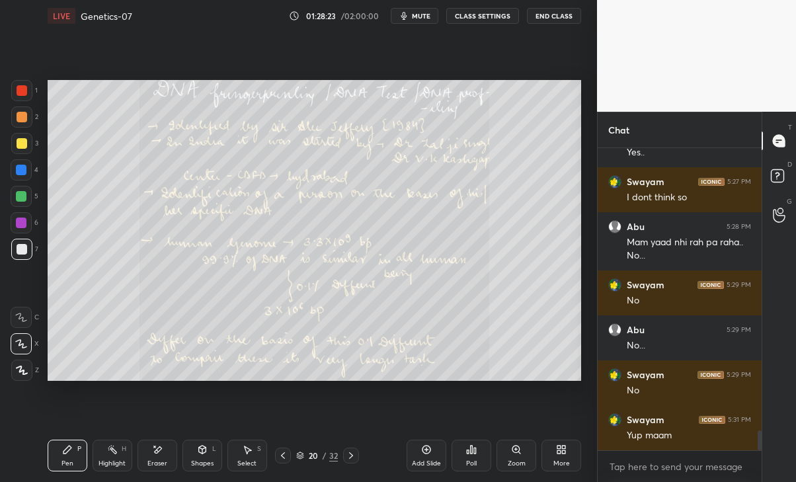
click at [348, 449] on div at bounding box center [351, 455] width 16 height 16
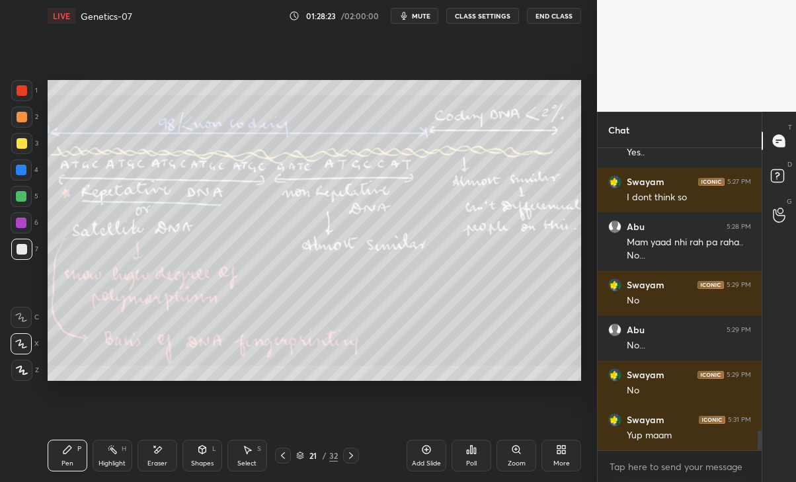
click at [350, 455] on icon at bounding box center [351, 455] width 11 height 11
click at [346, 453] on icon at bounding box center [351, 455] width 11 height 11
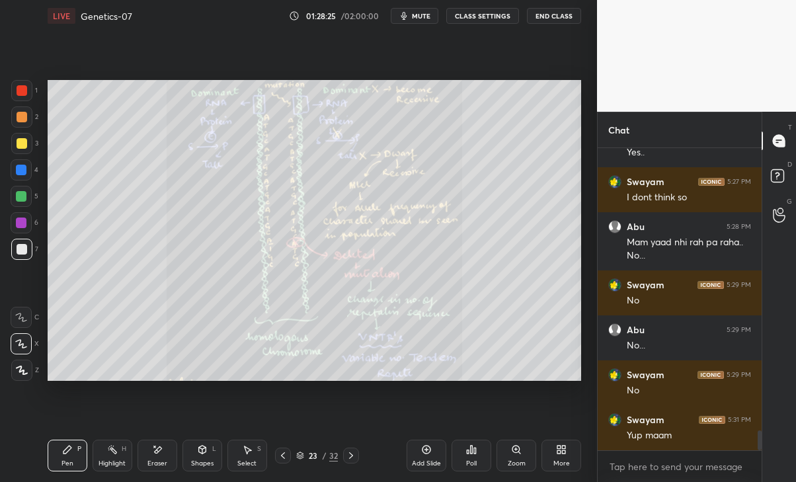
click at [352, 462] on div at bounding box center [351, 455] width 16 height 16
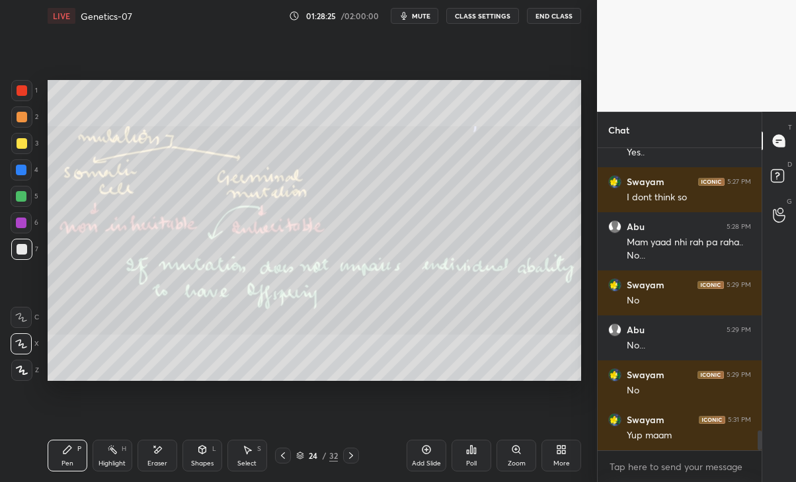
click at [351, 460] on icon at bounding box center [351, 455] width 11 height 11
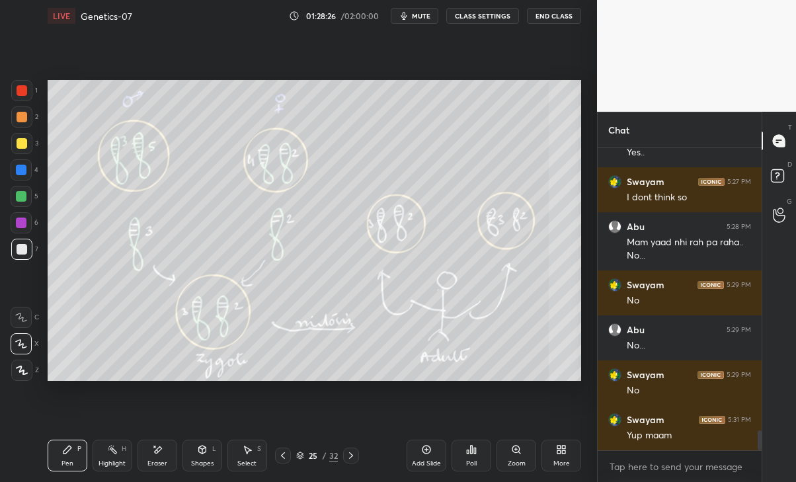
click at [351, 455] on icon at bounding box center [351, 455] width 11 height 11
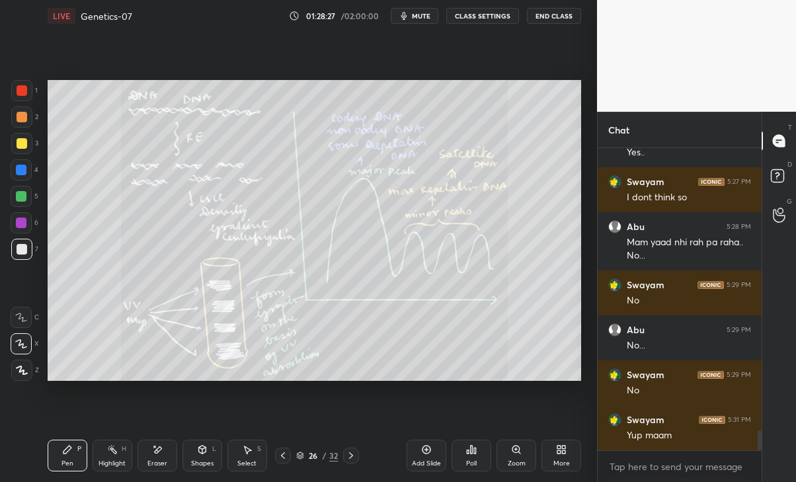
click at [351, 455] on icon at bounding box center [351, 455] width 11 height 11
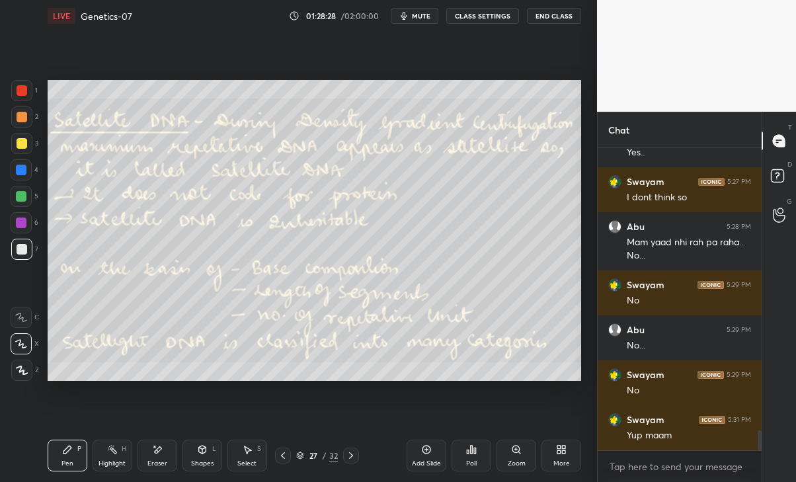
click at [283, 455] on icon at bounding box center [283, 455] width 11 height 11
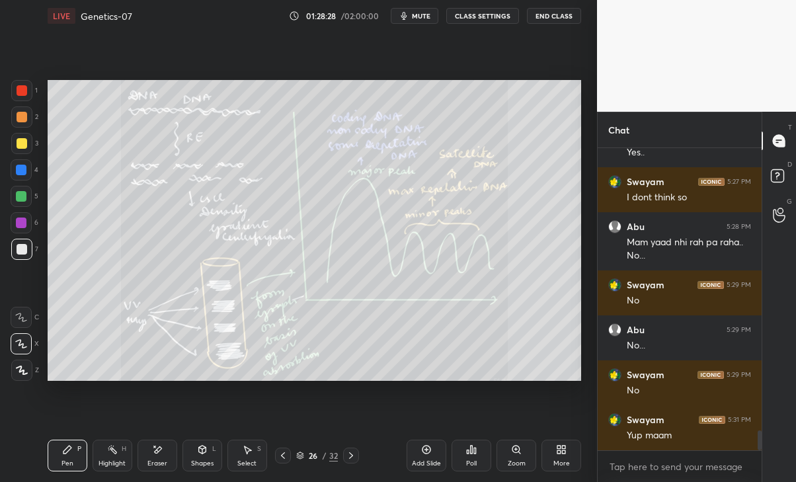
click at [356, 447] on div at bounding box center [351, 455] width 16 height 16
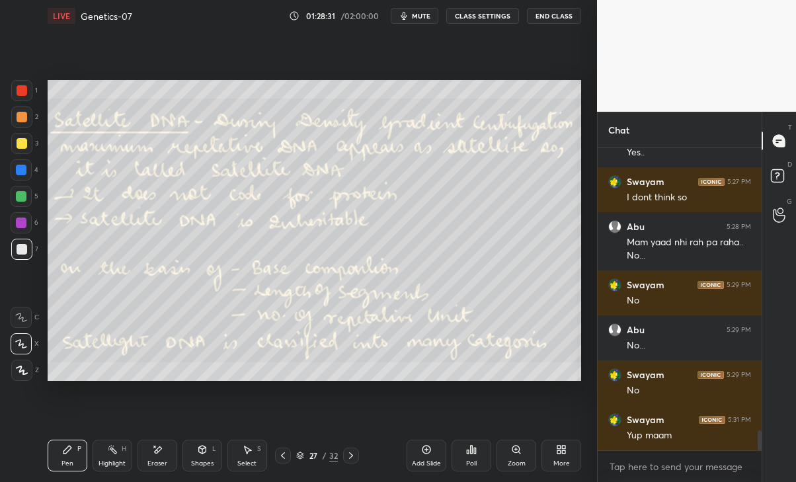
click at [351, 455] on icon at bounding box center [351, 455] width 11 height 11
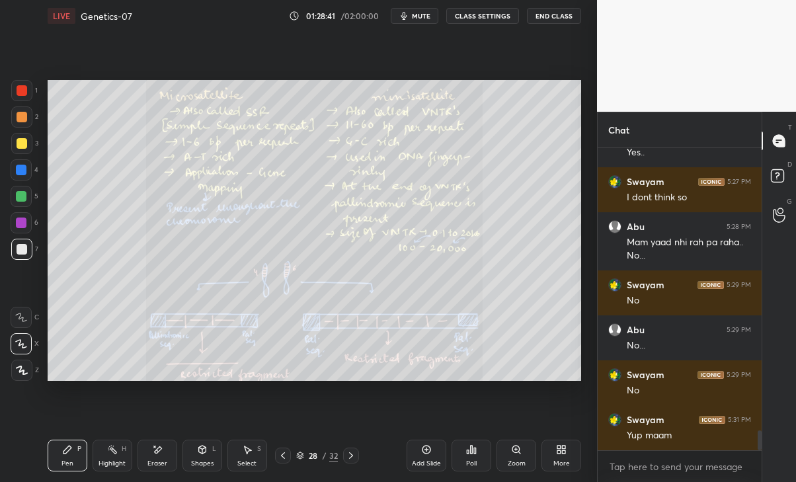
click at [278, 453] on icon at bounding box center [283, 455] width 11 height 11
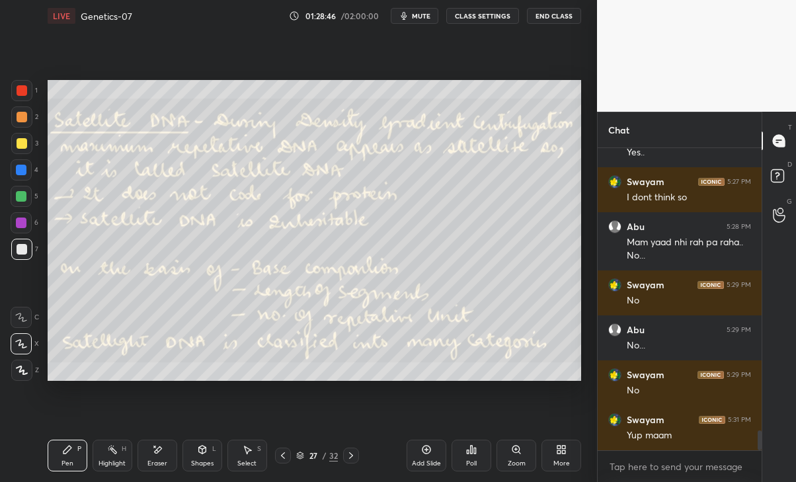
click at [354, 463] on div at bounding box center [351, 455] width 16 height 16
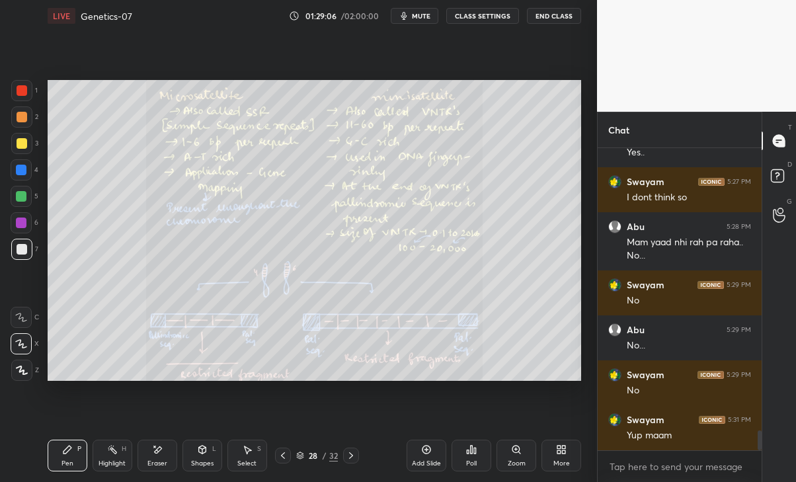
scroll to position [4337, 0]
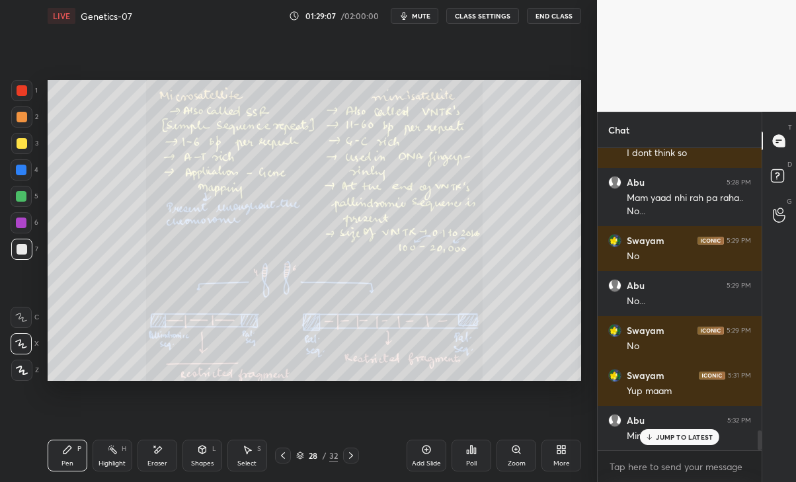
click at [689, 431] on div "JUMP TO LATEST" at bounding box center [679, 437] width 79 height 16
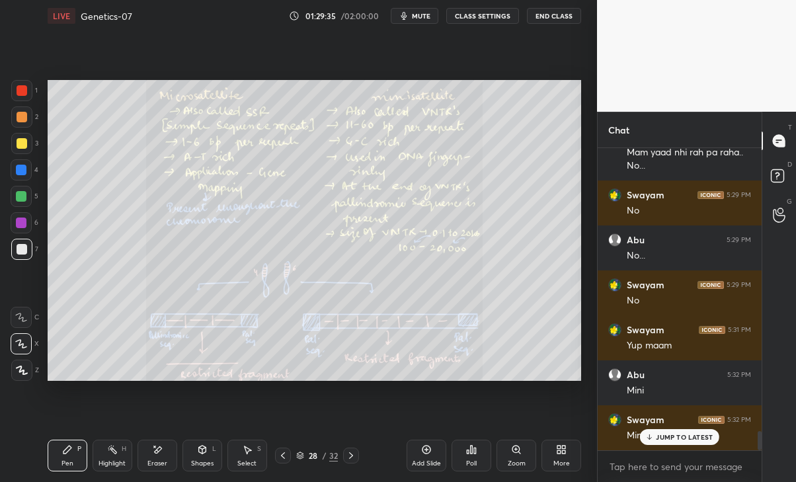
scroll to position [4427, 0]
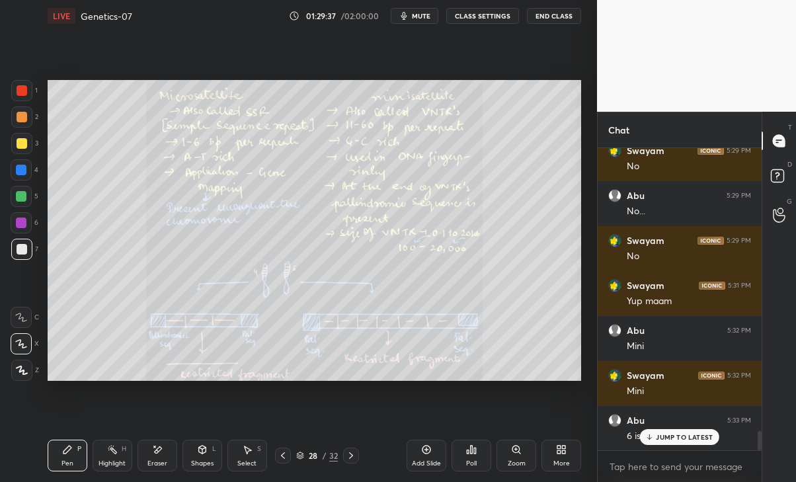
click at [679, 430] on div "JUMP TO LATEST" at bounding box center [679, 437] width 79 height 16
click at [355, 453] on icon at bounding box center [351, 455] width 11 height 11
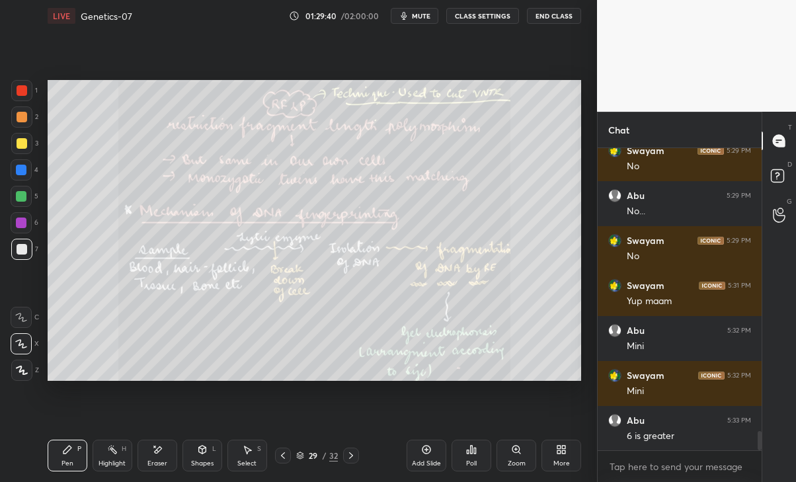
scroll to position [4473, 0]
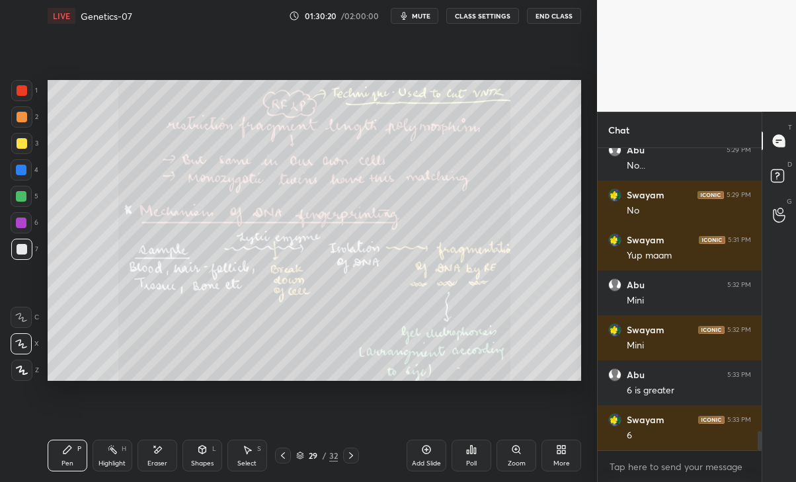
click at [281, 456] on icon at bounding box center [283, 455] width 11 height 11
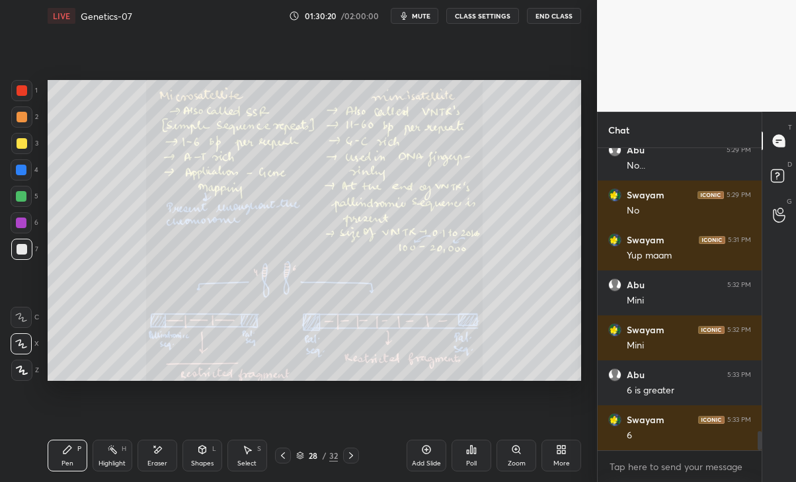
click at [424, 457] on div "Add Slide" at bounding box center [427, 456] width 40 height 32
click at [197, 465] on div "Shapes" at bounding box center [202, 463] width 22 height 7
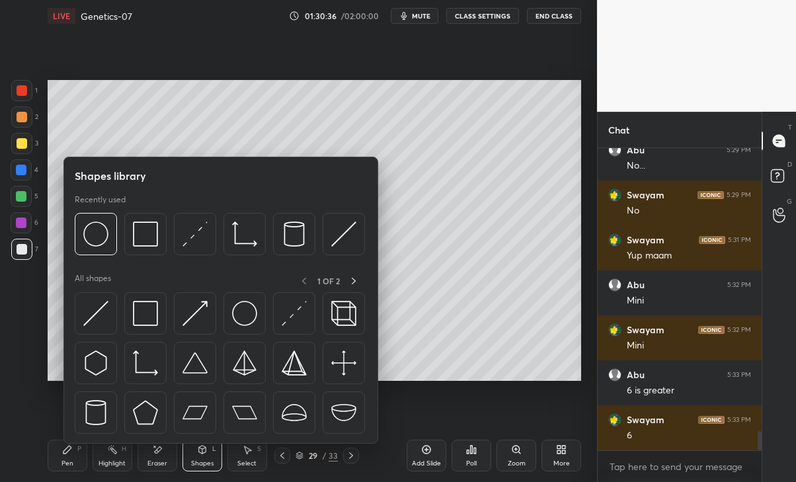
click at [145, 247] on div at bounding box center [145, 234] width 42 height 42
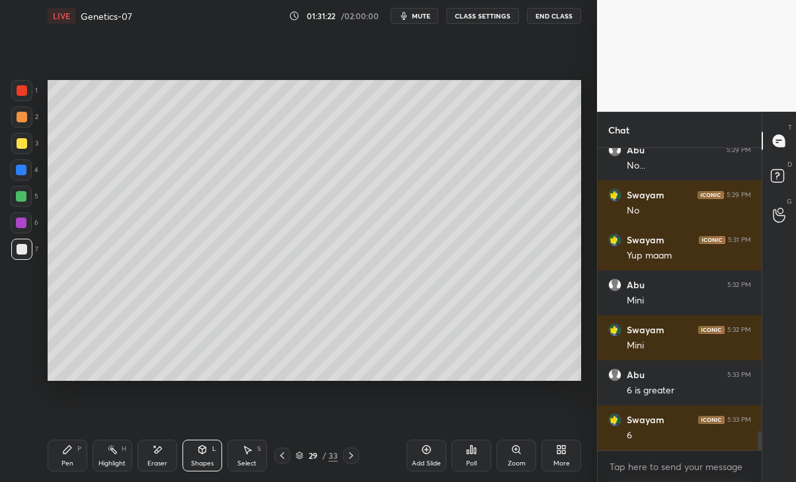
click at [150, 465] on div "Eraser" at bounding box center [157, 463] width 20 height 7
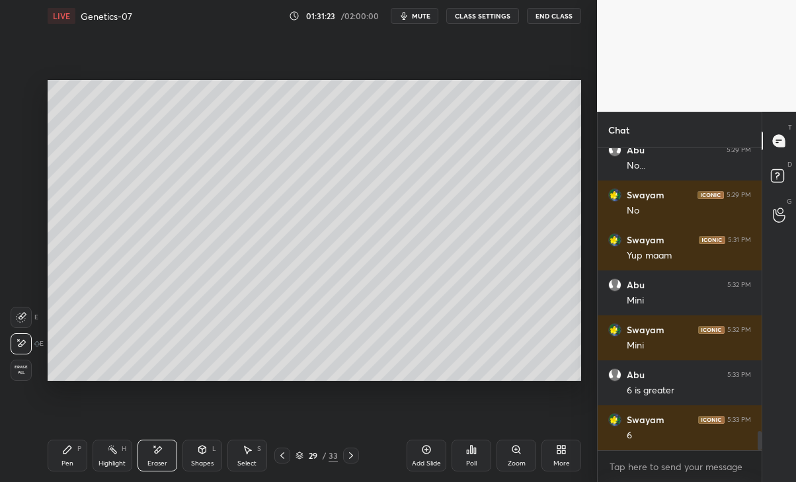
click at [58, 452] on div "Pen P" at bounding box center [68, 456] width 40 height 32
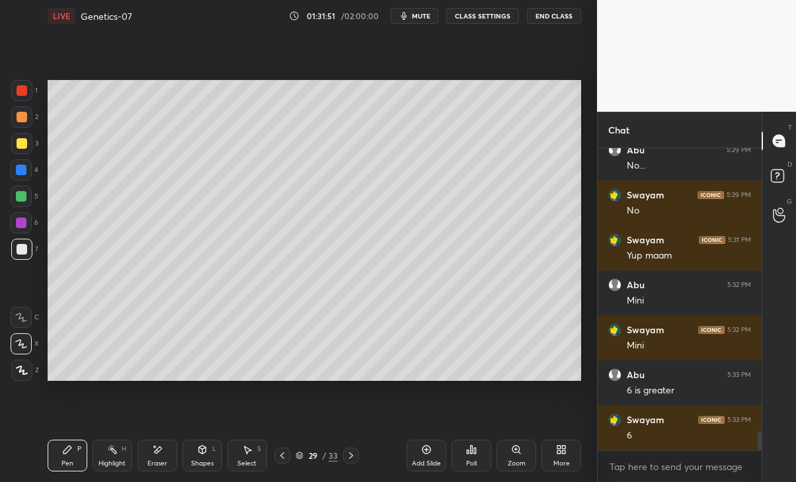
click at [18, 223] on div at bounding box center [21, 222] width 11 height 11
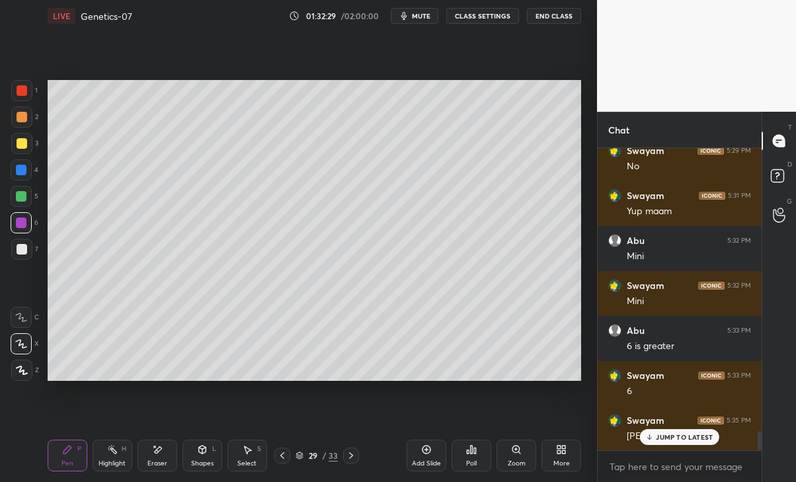
click at [685, 434] on p "JUMP TO LATEST" at bounding box center [684, 437] width 57 height 8
click at [15, 169] on div at bounding box center [21, 169] width 21 height 21
click at [352, 457] on icon at bounding box center [351, 455] width 4 height 7
click at [347, 453] on icon at bounding box center [351, 455] width 11 height 11
click at [295, 455] on div "31 / 33" at bounding box center [316, 455] width 85 height 16
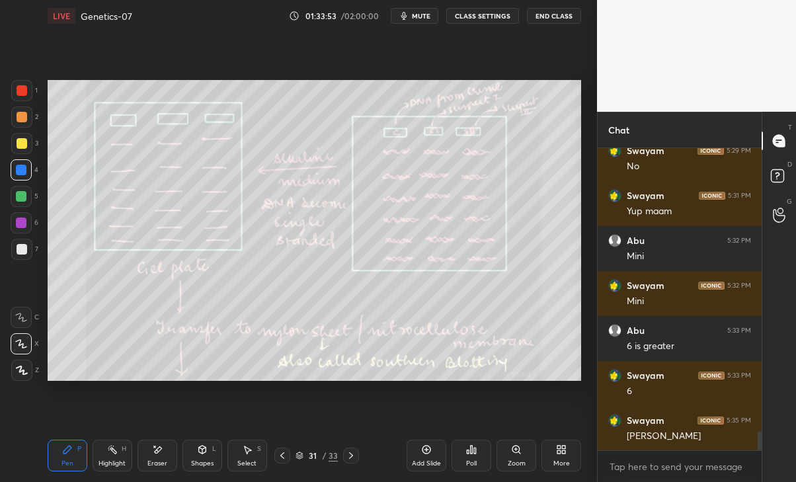
click at [280, 455] on icon at bounding box center [282, 455] width 11 height 11
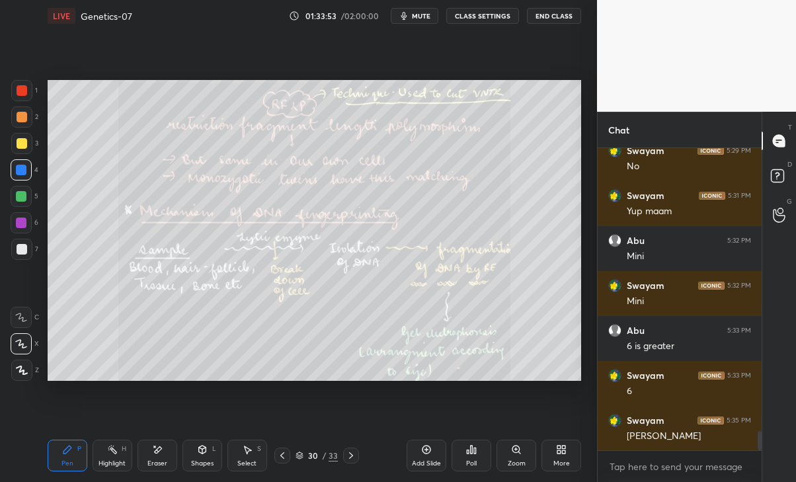
click at [277, 453] on div at bounding box center [282, 455] width 16 height 16
click at [274, 456] on div "29 / 33" at bounding box center [317, 455] width 180 height 16
click at [284, 455] on icon at bounding box center [282, 455] width 11 height 11
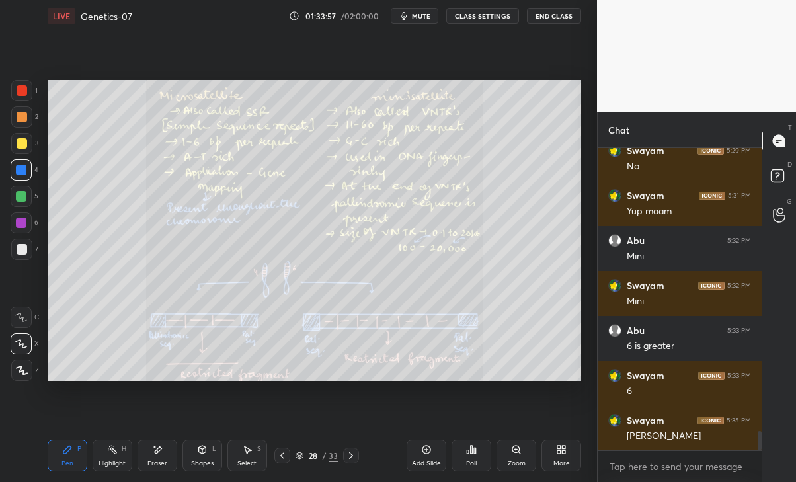
click at [351, 453] on icon at bounding box center [351, 455] width 4 height 7
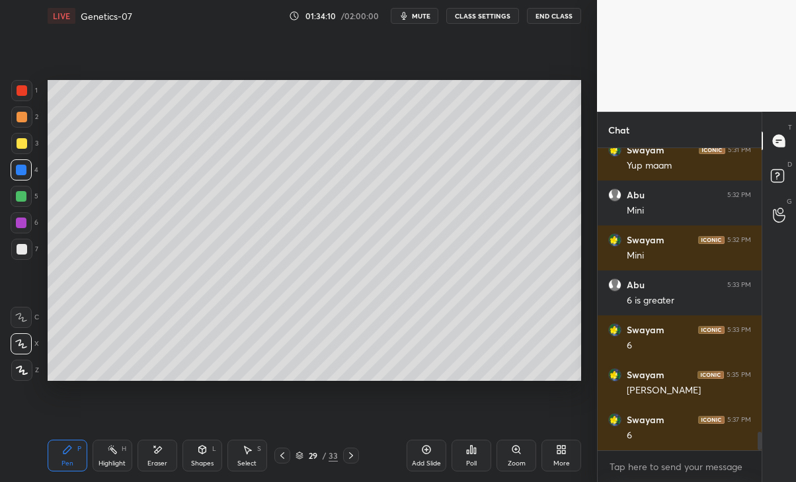
scroll to position [4607, 0]
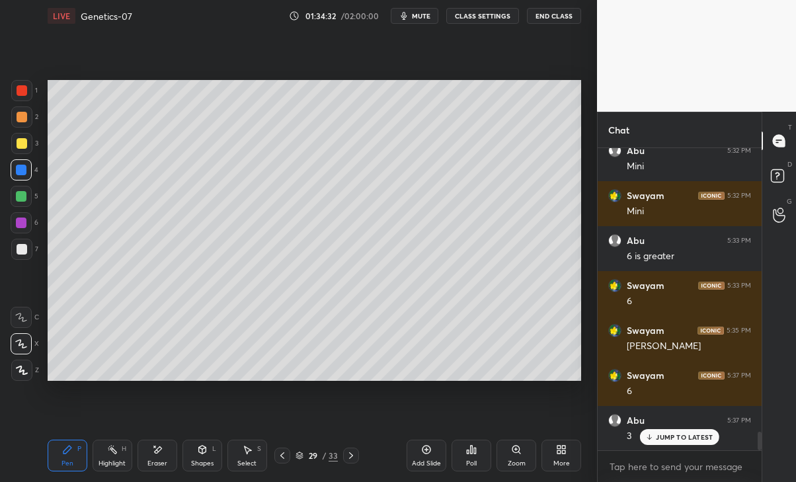
click at [353, 456] on icon at bounding box center [351, 455] width 11 height 11
click at [353, 459] on icon at bounding box center [351, 455] width 11 height 11
click at [276, 453] on div at bounding box center [282, 455] width 16 height 16
click at [276, 455] on div at bounding box center [282, 455] width 16 height 16
click at [280, 455] on icon at bounding box center [282, 455] width 11 height 11
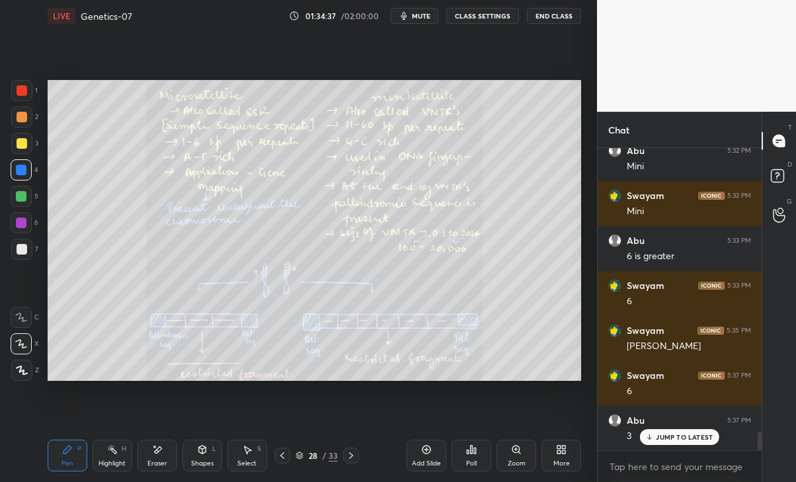
click at [348, 453] on icon at bounding box center [351, 455] width 11 height 11
click at [346, 455] on icon at bounding box center [351, 455] width 11 height 11
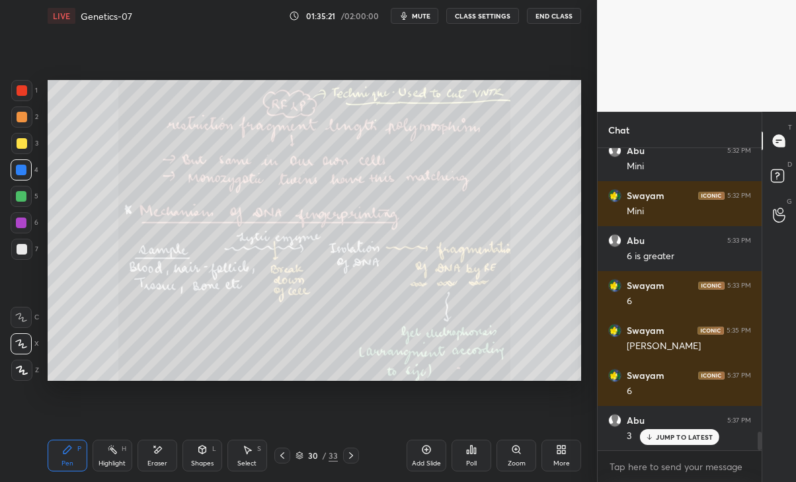
click at [350, 457] on icon at bounding box center [351, 455] width 4 height 7
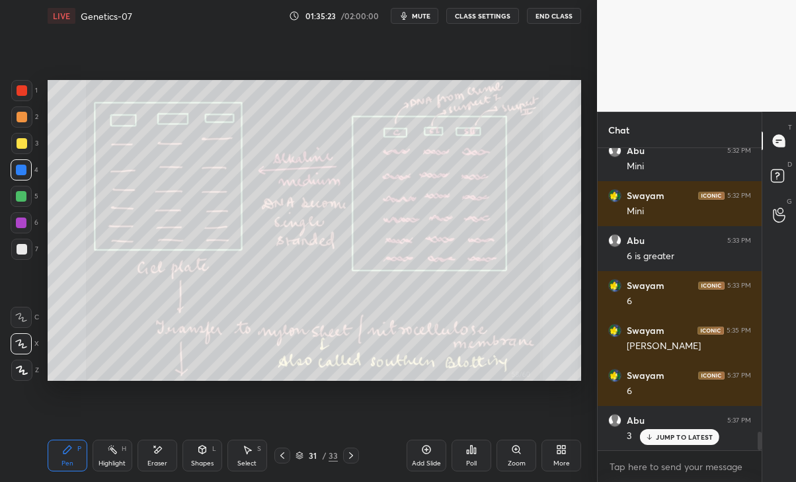
click at [673, 431] on div "JUMP TO LATEST" at bounding box center [679, 437] width 79 height 16
click at [284, 450] on icon at bounding box center [282, 455] width 11 height 11
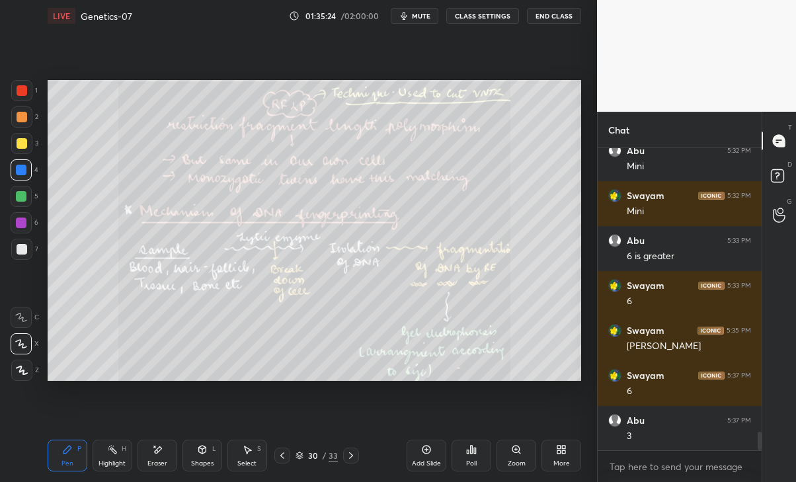
click at [285, 455] on icon at bounding box center [282, 455] width 11 height 11
click at [282, 454] on icon at bounding box center [282, 455] width 4 height 7
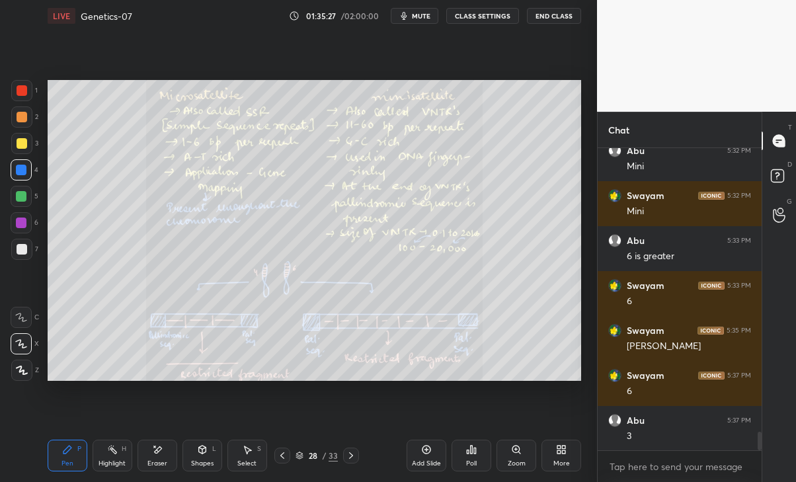
click at [351, 453] on icon at bounding box center [351, 455] width 11 height 11
click at [352, 453] on icon at bounding box center [351, 455] width 11 height 11
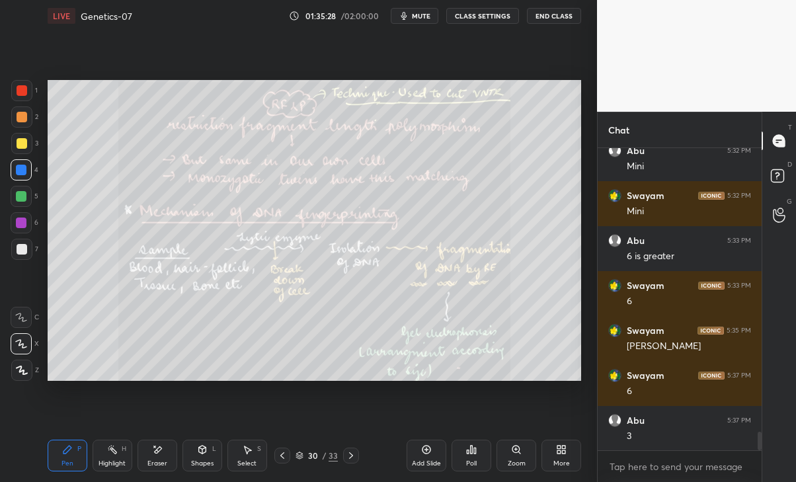
click at [349, 452] on icon at bounding box center [351, 455] width 11 height 11
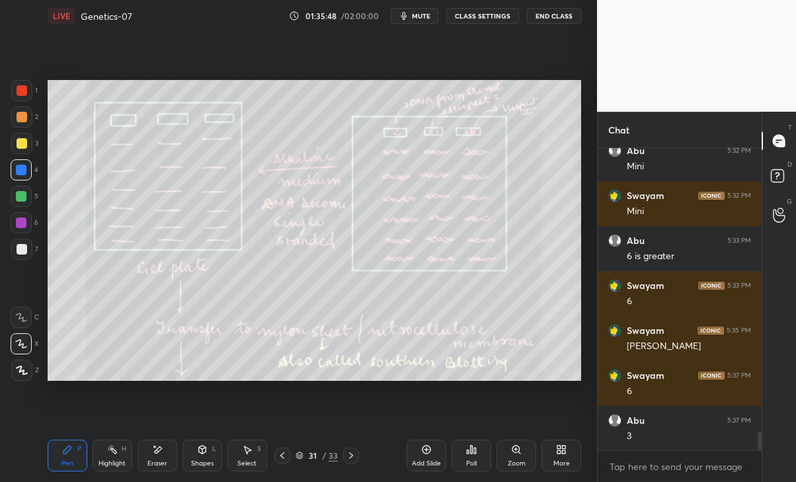
click at [163, 458] on div "Eraser" at bounding box center [157, 456] width 40 height 32
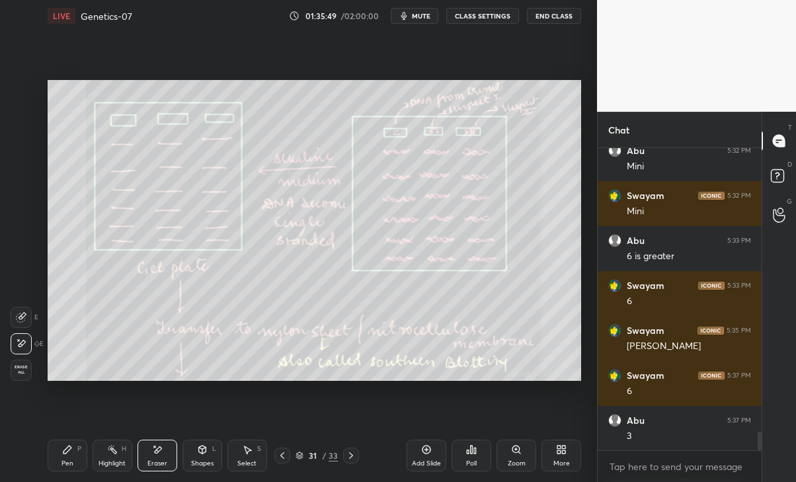
click at [71, 455] on div "Pen P" at bounding box center [68, 456] width 40 height 32
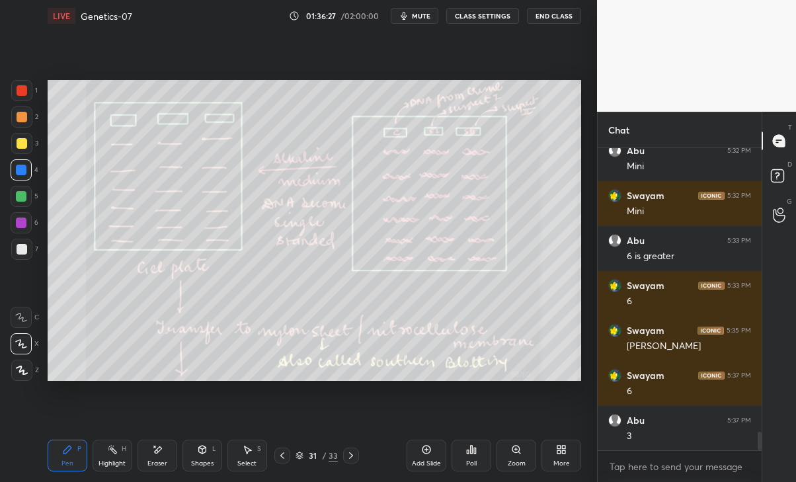
click at [353, 457] on icon at bounding box center [351, 455] width 11 height 11
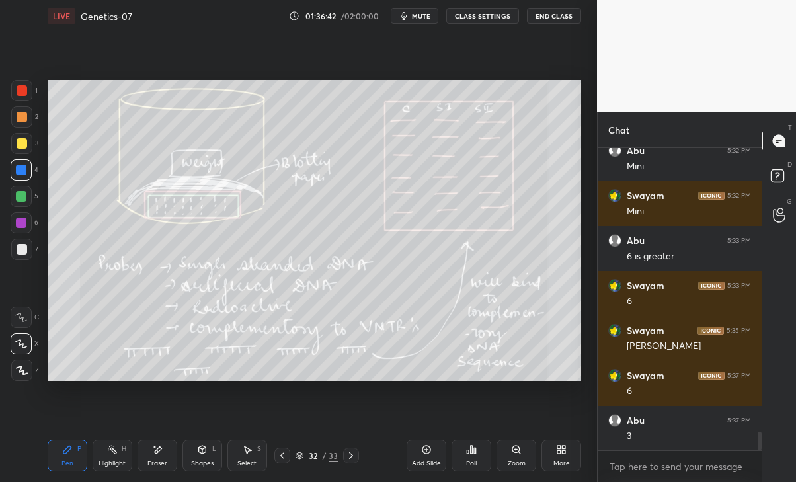
click at [346, 455] on icon at bounding box center [351, 455] width 11 height 11
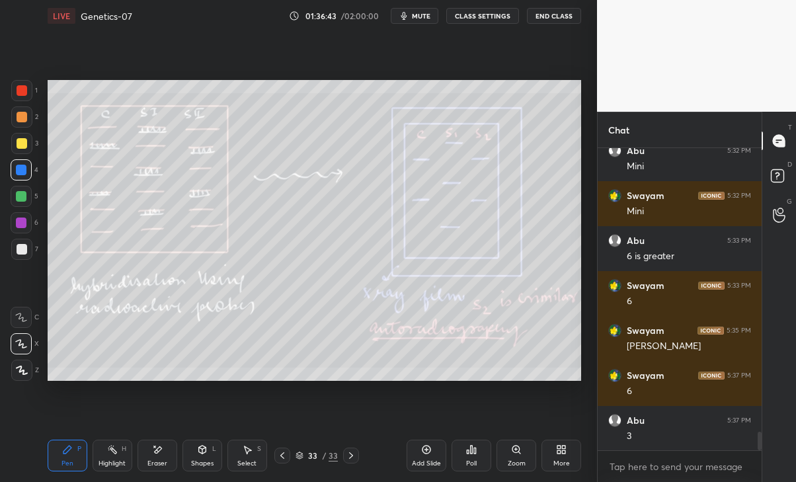
click at [348, 457] on icon at bounding box center [351, 455] width 11 height 11
click at [270, 457] on div "33 / 33" at bounding box center [317, 455] width 180 height 16
click at [278, 457] on icon at bounding box center [282, 455] width 11 height 11
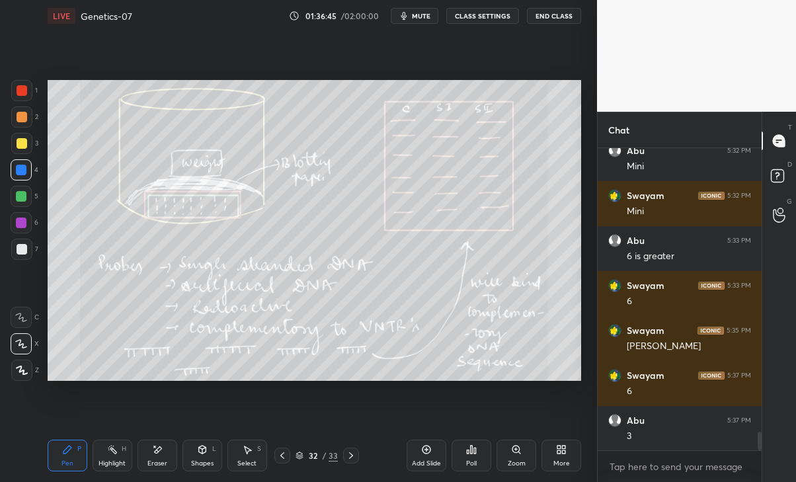
click at [426, 454] on icon at bounding box center [426, 449] width 11 height 11
click at [162, 462] on div "Eraser" at bounding box center [157, 463] width 20 height 7
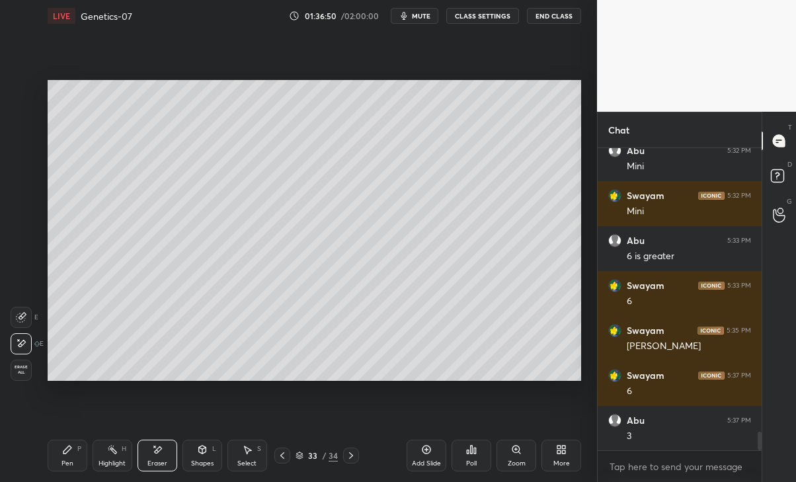
click at [61, 456] on div "Pen P" at bounding box center [68, 456] width 40 height 32
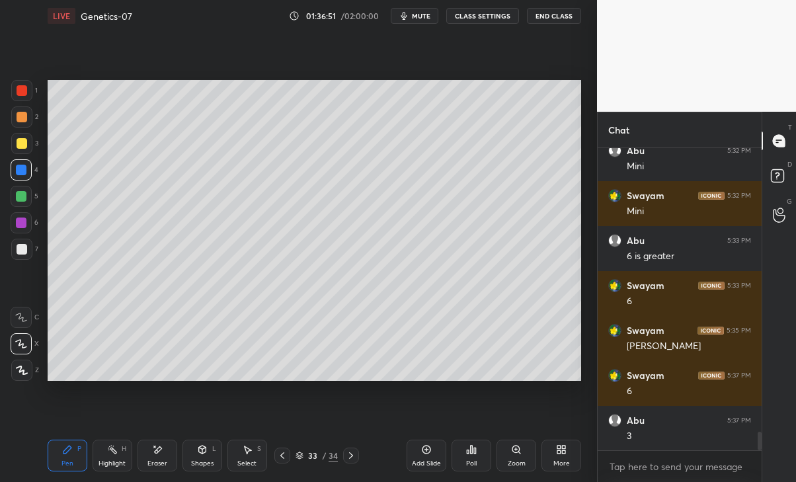
click at [239, 452] on div "Select S" at bounding box center [247, 456] width 40 height 32
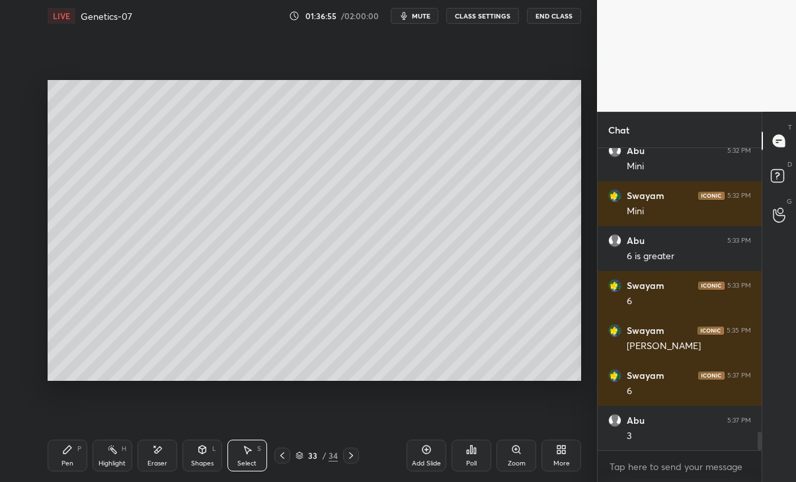
click at [197, 458] on div "Shapes L" at bounding box center [202, 456] width 40 height 32
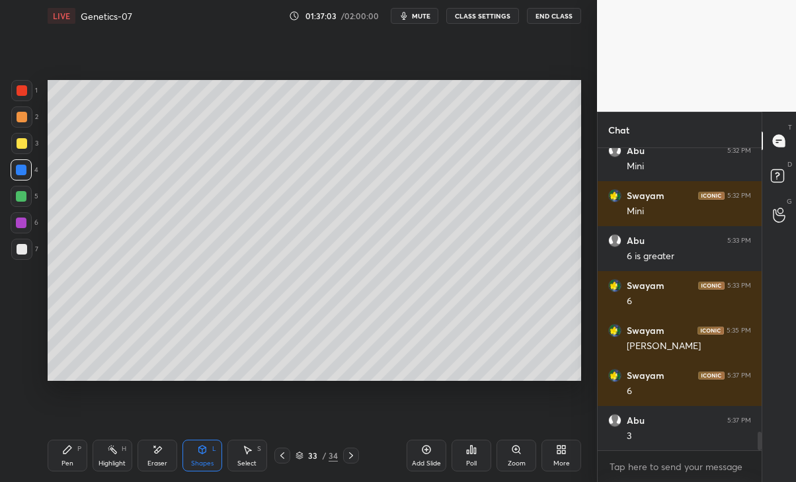
click at [207, 453] on icon at bounding box center [202, 449] width 11 height 11
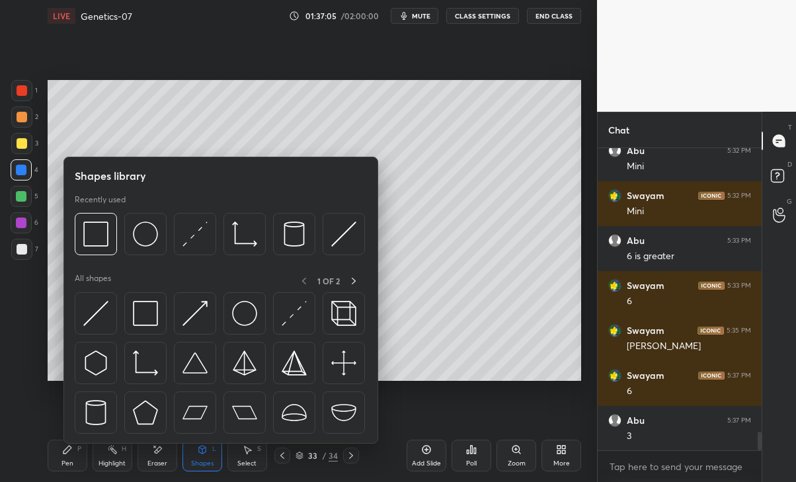
click at [347, 237] on img at bounding box center [343, 233] width 25 height 25
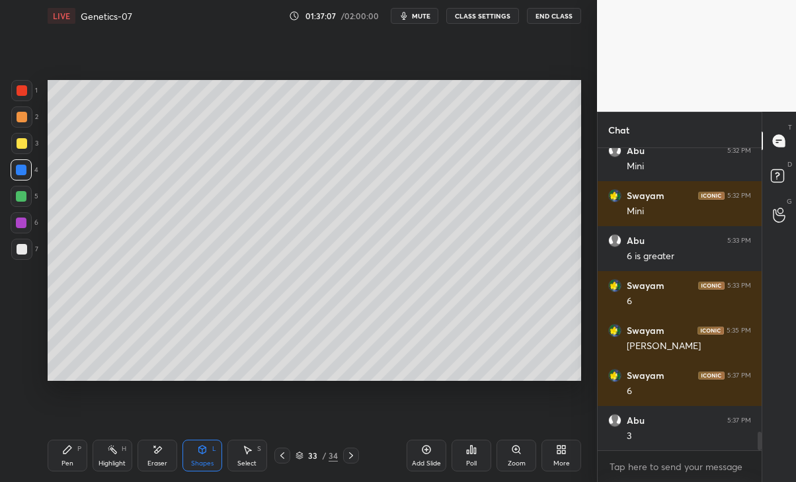
click at [155, 453] on icon at bounding box center [157, 449] width 11 height 11
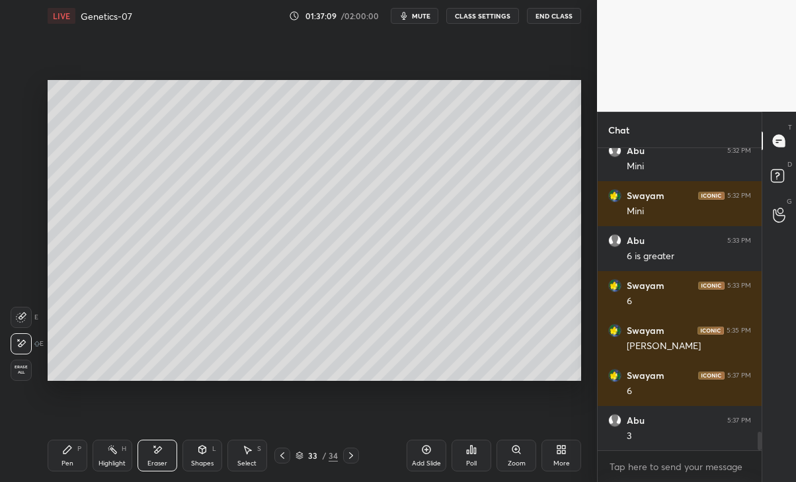
click at [60, 447] on div "Pen P" at bounding box center [68, 456] width 40 height 32
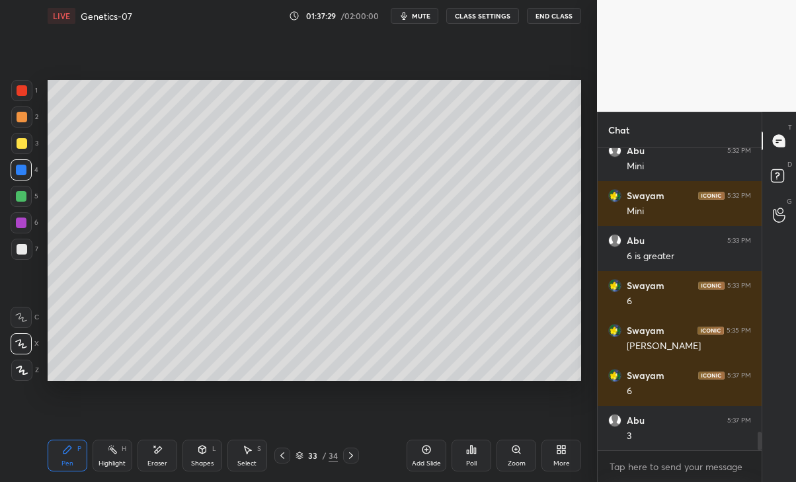
click at [156, 461] on div "Eraser" at bounding box center [157, 463] width 20 height 7
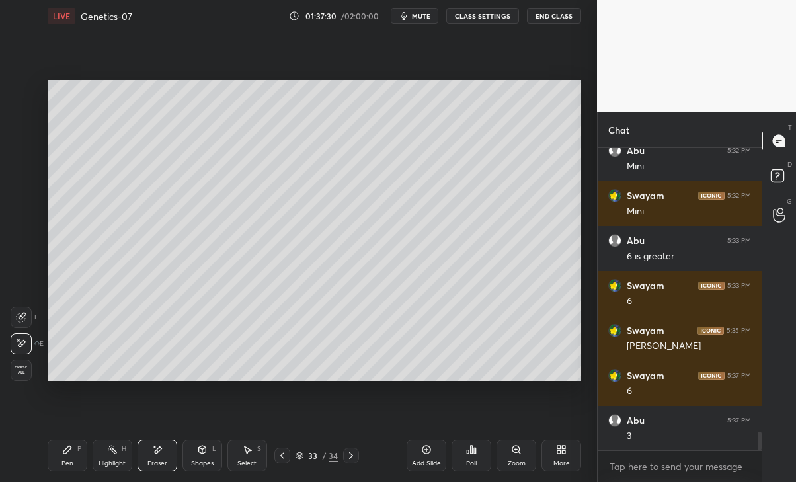
click at [71, 455] on div "Pen P" at bounding box center [68, 456] width 40 height 32
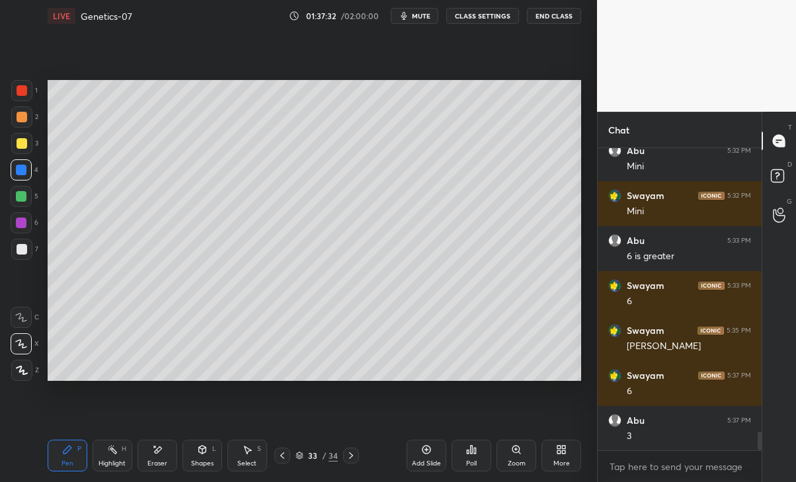
click at [277, 454] on div at bounding box center [282, 455] width 16 height 16
click at [275, 459] on div at bounding box center [282, 455] width 16 height 16
click at [272, 460] on div "31 / 34" at bounding box center [317, 455] width 180 height 16
click at [354, 455] on icon at bounding box center [351, 455] width 11 height 11
click at [353, 451] on icon at bounding box center [351, 455] width 11 height 11
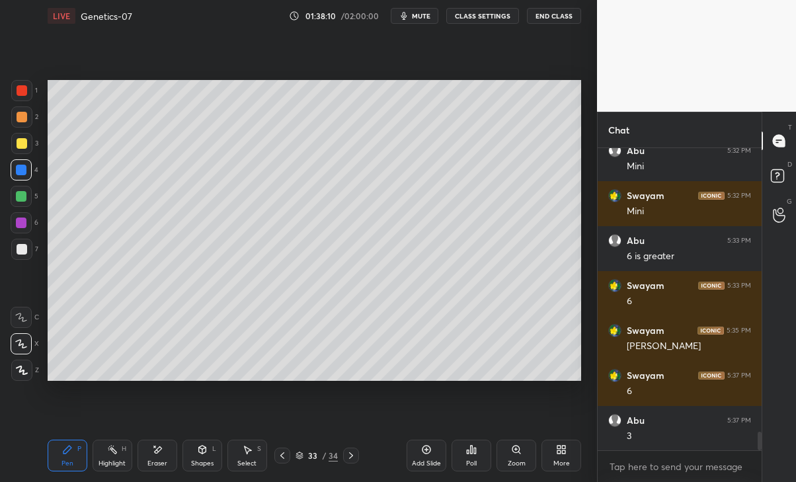
click at [22, 200] on div at bounding box center [21, 196] width 11 height 11
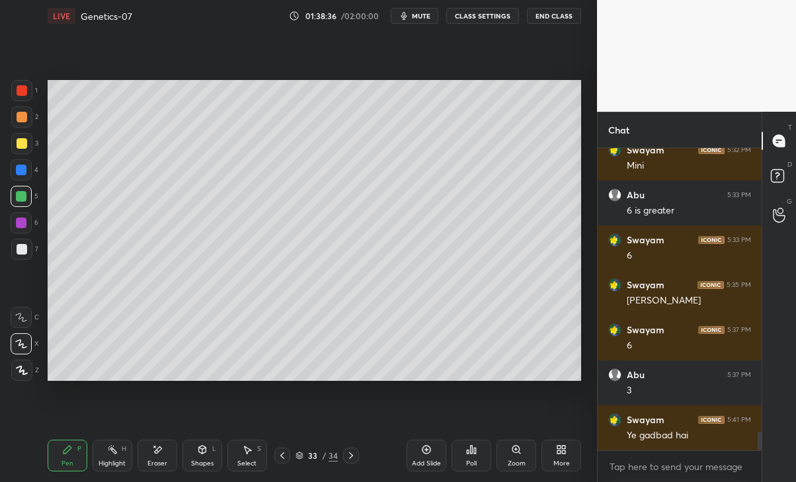
click at [278, 459] on icon at bounding box center [282, 455] width 11 height 11
click at [288, 456] on div at bounding box center [282, 455] width 16 height 16
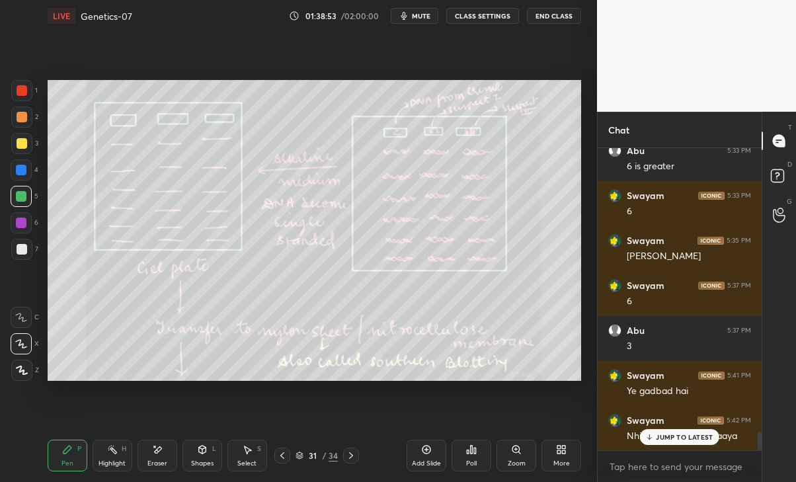
click at [662, 441] on p "JUMP TO LATEST" at bounding box center [684, 437] width 57 height 8
click at [348, 449] on div at bounding box center [351, 455] width 16 height 16
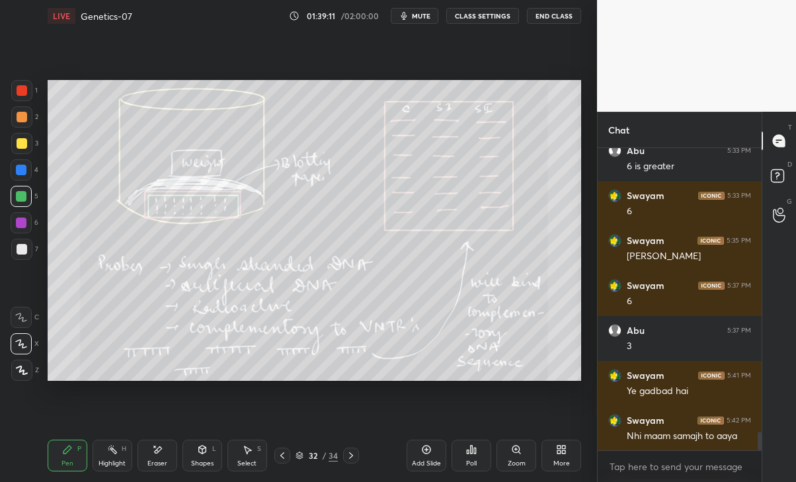
click at [349, 456] on icon at bounding box center [351, 455] width 11 height 11
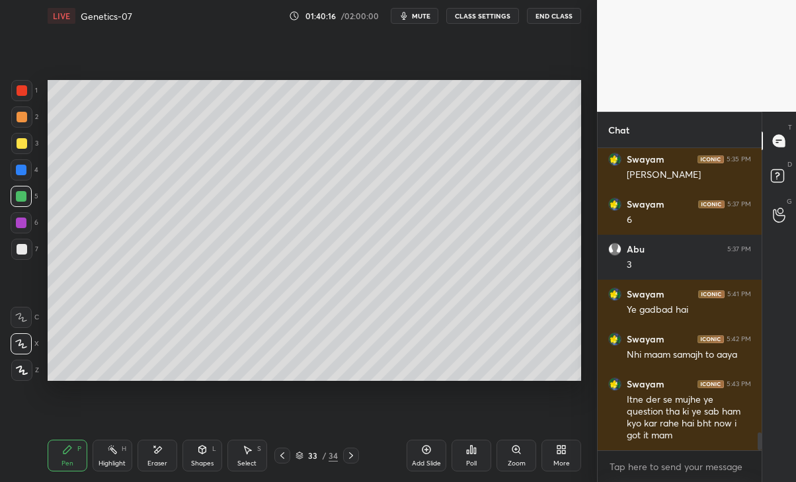
click at [282, 455] on icon at bounding box center [282, 455] width 11 height 11
click at [357, 453] on div at bounding box center [351, 455] width 16 height 16
click at [356, 450] on div at bounding box center [351, 455] width 16 height 16
click at [158, 452] on icon at bounding box center [157, 449] width 11 height 11
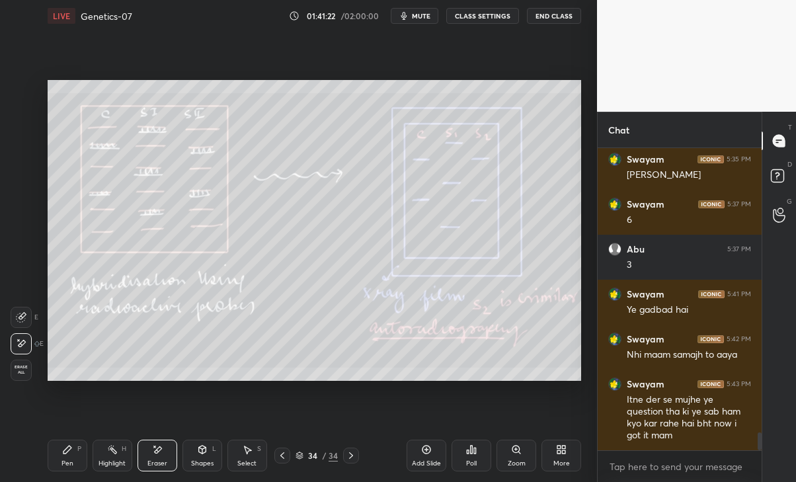
click at [67, 457] on div "Pen P" at bounding box center [68, 456] width 40 height 32
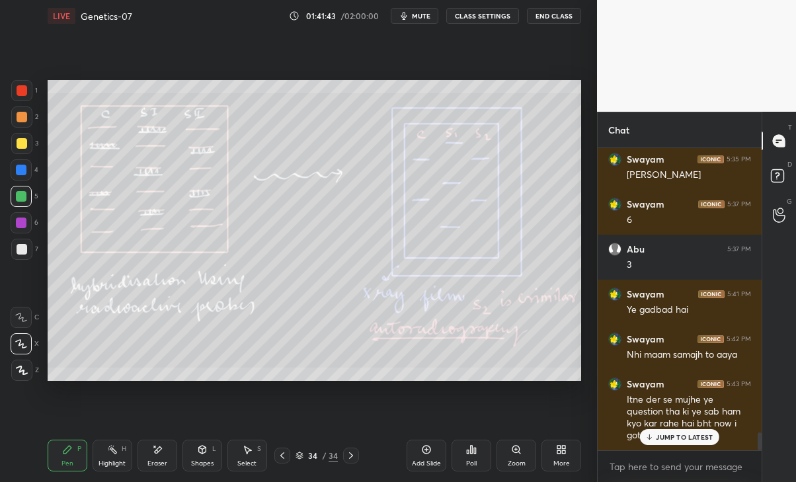
scroll to position [4834, 0]
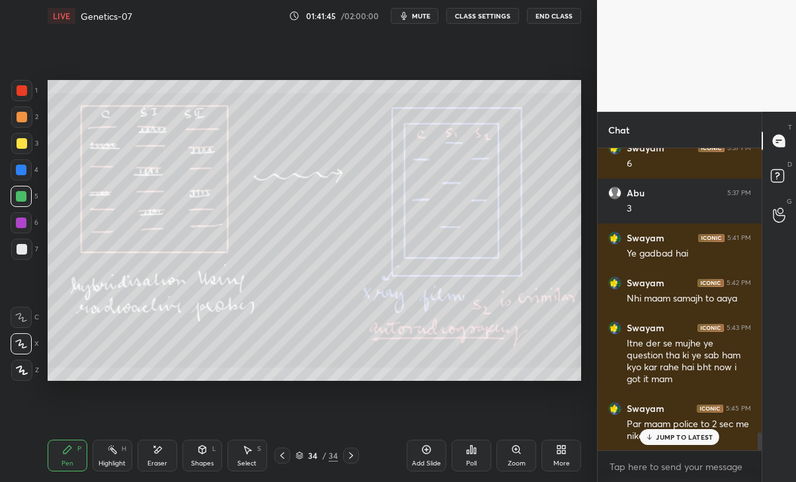
click at [691, 437] on p "JUMP TO LATEST" at bounding box center [684, 437] width 57 height 8
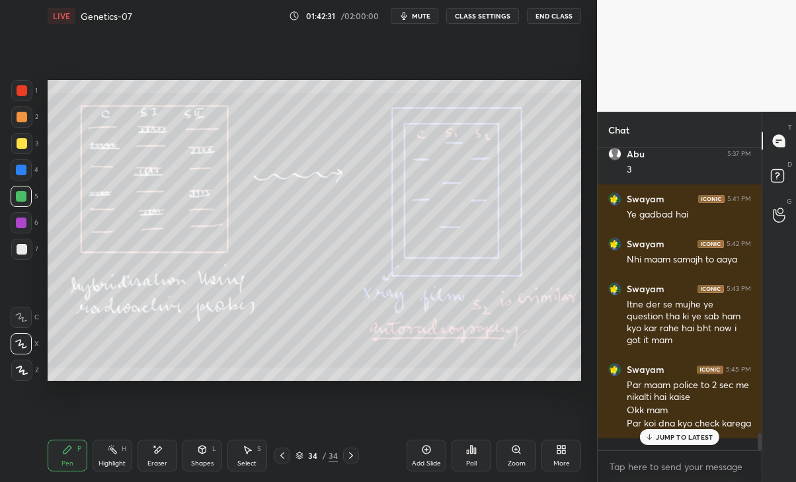
scroll to position [4930, 0]
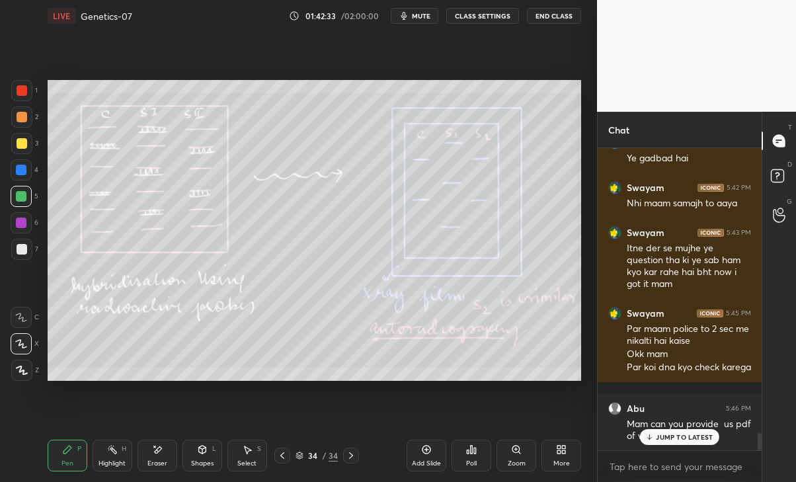
click at [663, 431] on div "JUMP TO LATEST" at bounding box center [679, 437] width 79 height 16
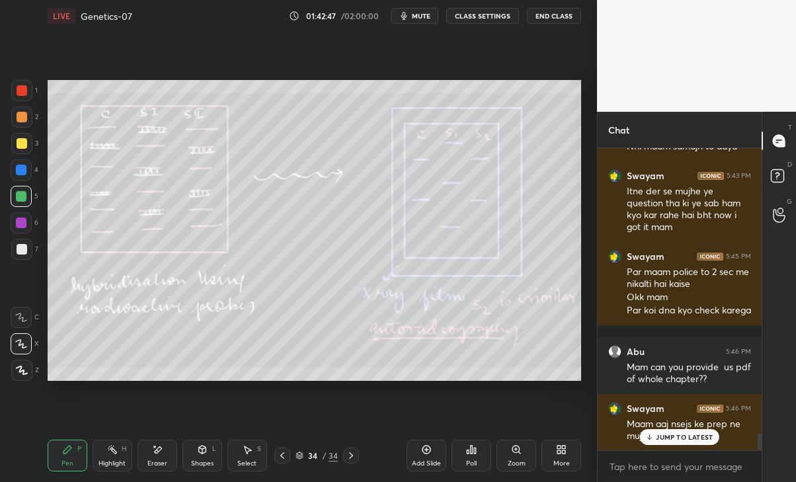
click at [303, 2] on div "LIVE Genetics-07 01:42:47 / 02:00:00 mute CLASS SETTINGS End Class" at bounding box center [315, 16] width 534 height 32
click at [282, 455] on icon at bounding box center [282, 455] width 11 height 11
click at [284, 454] on icon at bounding box center [282, 455] width 11 height 11
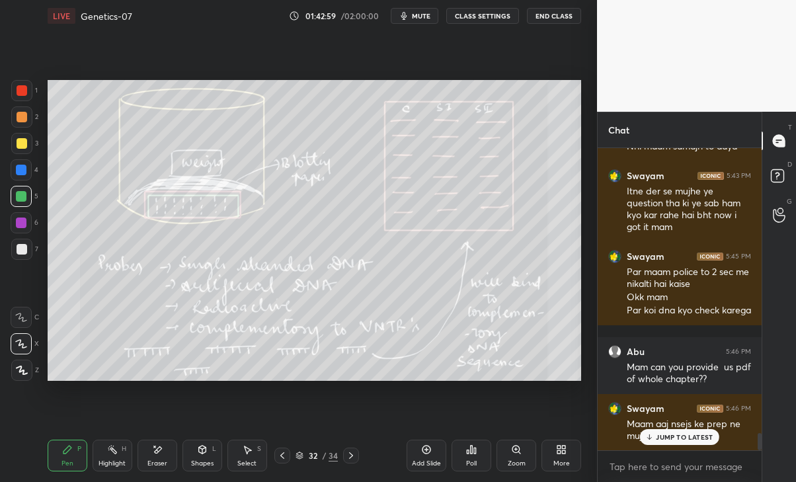
click at [351, 455] on icon at bounding box center [351, 455] width 11 height 11
click at [676, 428] on div "Maam aaj nsejs ke prep ne mujhe baachaya" at bounding box center [689, 430] width 124 height 25
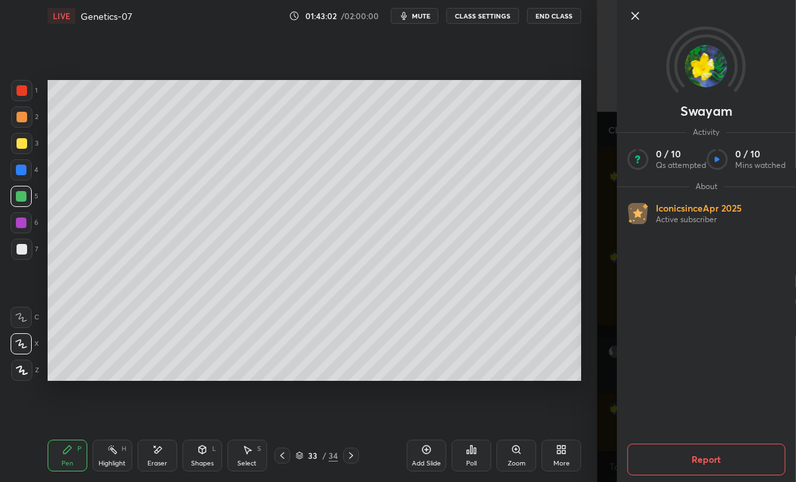
click at [582, 336] on div "Setting up your live class Poll for secs No correct answer Start poll" at bounding box center [314, 230] width 544 height 397
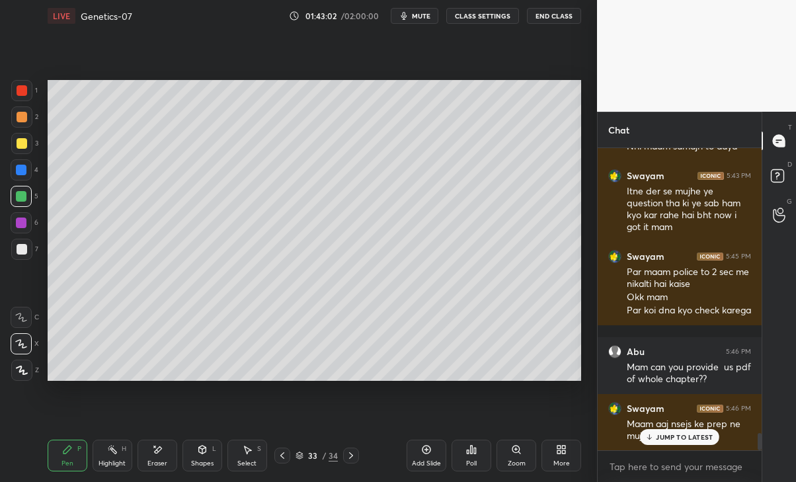
click at [659, 441] on div "JUMP TO LATEST" at bounding box center [679, 437] width 79 height 16
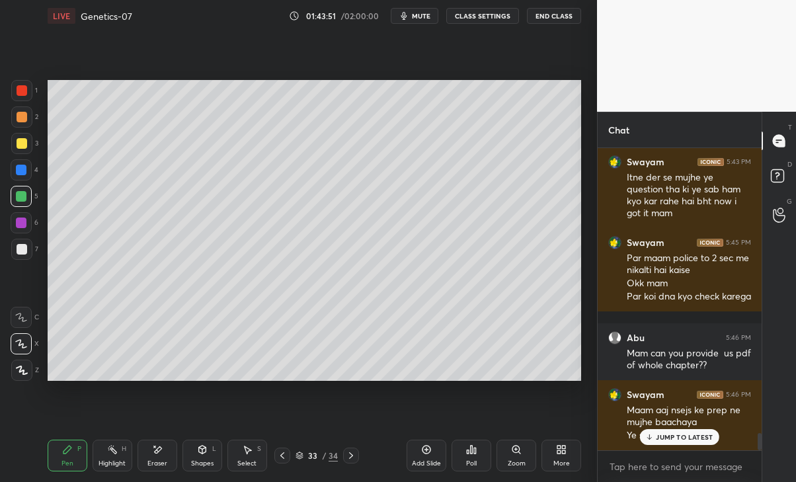
scroll to position [5057, 0]
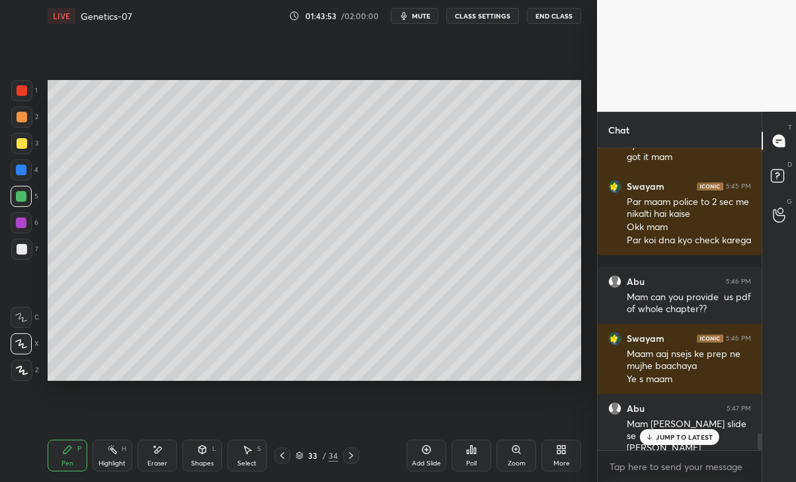
click at [693, 436] on p "JUMP TO LATEST" at bounding box center [684, 437] width 57 height 8
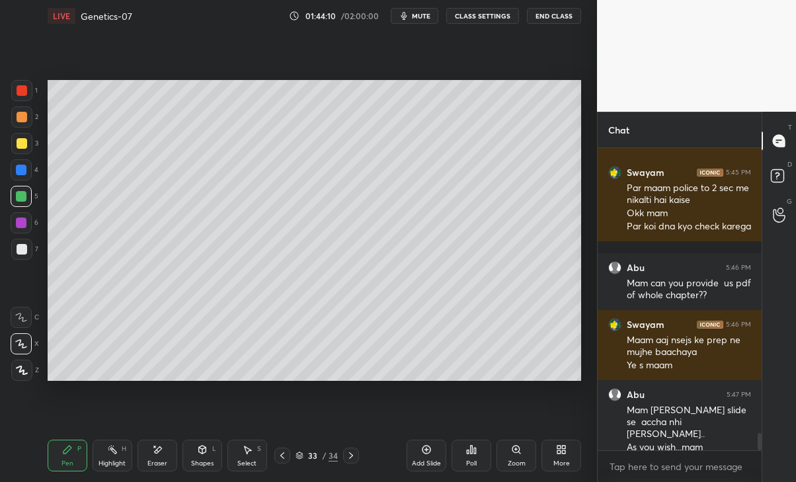
click at [279, 455] on icon at bounding box center [282, 455] width 11 height 11
click at [278, 452] on icon at bounding box center [282, 455] width 11 height 11
click at [282, 451] on icon at bounding box center [282, 455] width 11 height 11
click at [282, 455] on icon at bounding box center [282, 455] width 4 height 7
click at [279, 456] on icon at bounding box center [282, 455] width 11 height 11
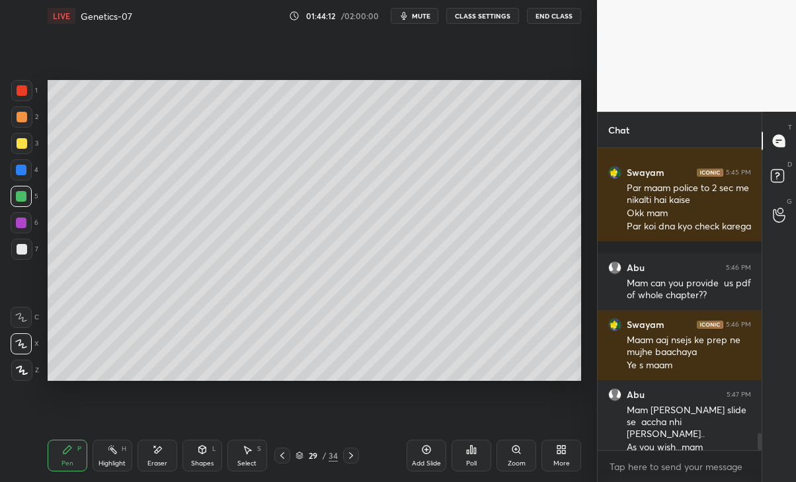
click at [278, 456] on icon at bounding box center [282, 455] width 11 height 11
click at [281, 456] on icon at bounding box center [282, 455] width 11 height 11
click at [279, 453] on icon at bounding box center [282, 455] width 11 height 11
click at [278, 455] on icon at bounding box center [282, 455] width 11 height 11
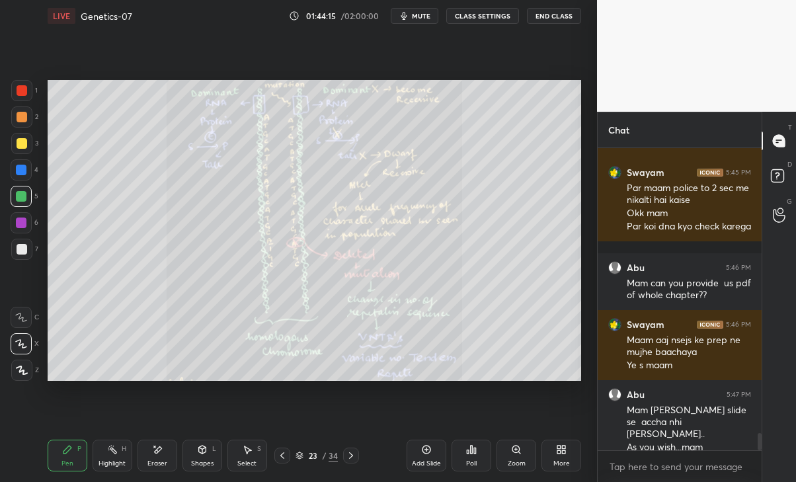
click at [278, 454] on icon at bounding box center [282, 455] width 11 height 11
click at [278, 453] on icon at bounding box center [282, 455] width 11 height 11
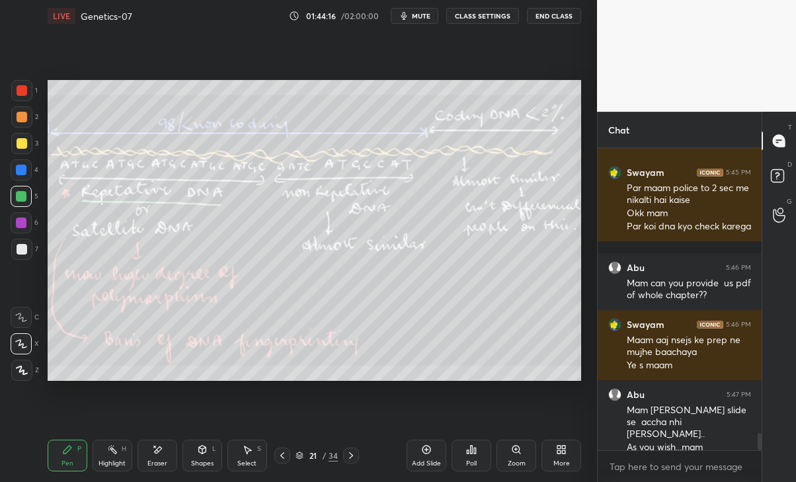
click at [278, 457] on icon at bounding box center [282, 455] width 11 height 11
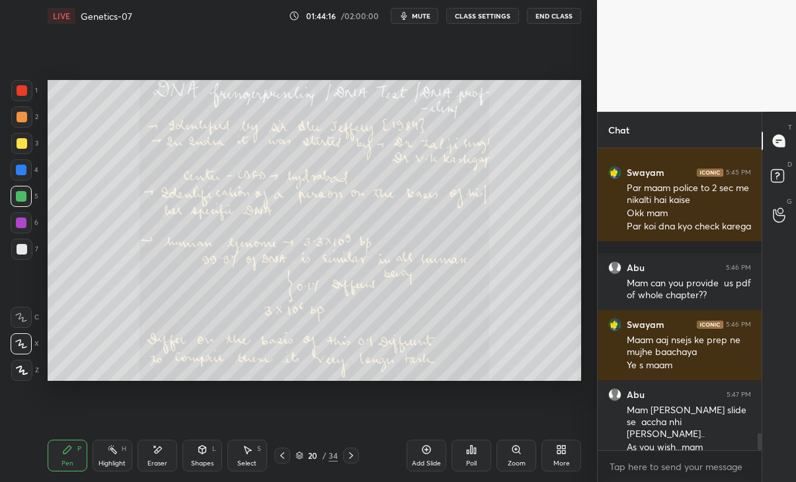
click at [278, 453] on icon at bounding box center [282, 455] width 11 height 11
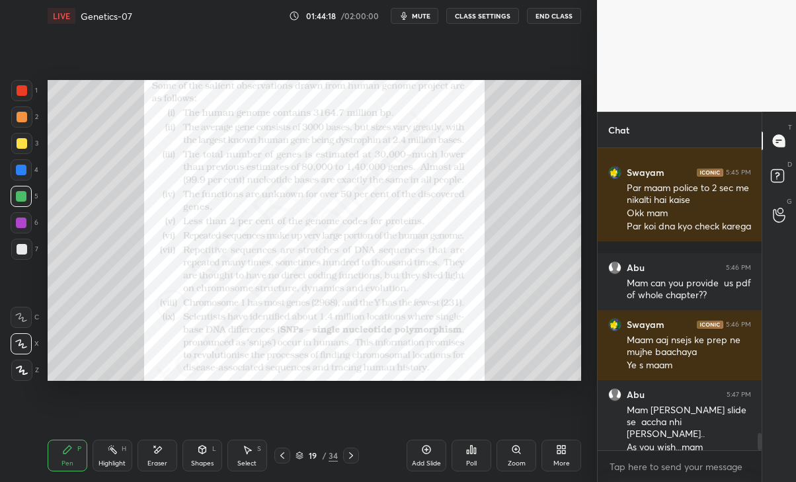
click at [281, 459] on icon at bounding box center [282, 455] width 11 height 11
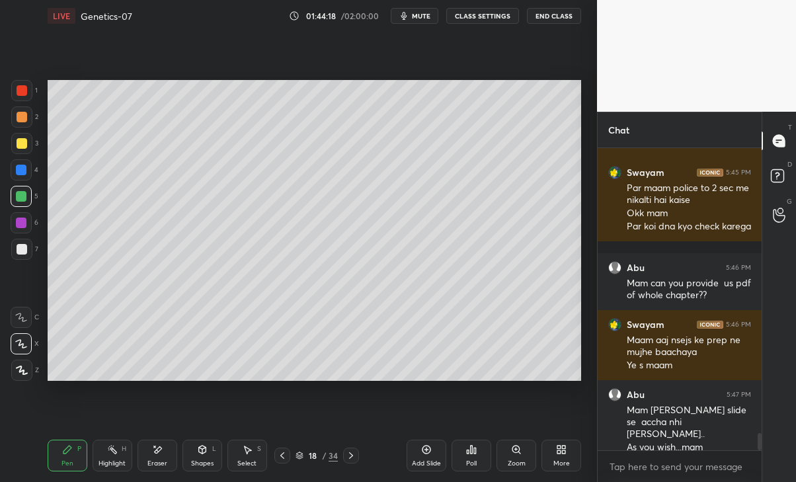
click at [276, 452] on div at bounding box center [282, 455] width 16 height 16
click at [279, 455] on icon at bounding box center [282, 455] width 11 height 11
click at [279, 457] on icon at bounding box center [282, 455] width 11 height 11
click at [280, 457] on icon at bounding box center [282, 455] width 11 height 11
click at [279, 457] on icon at bounding box center [282, 455] width 11 height 11
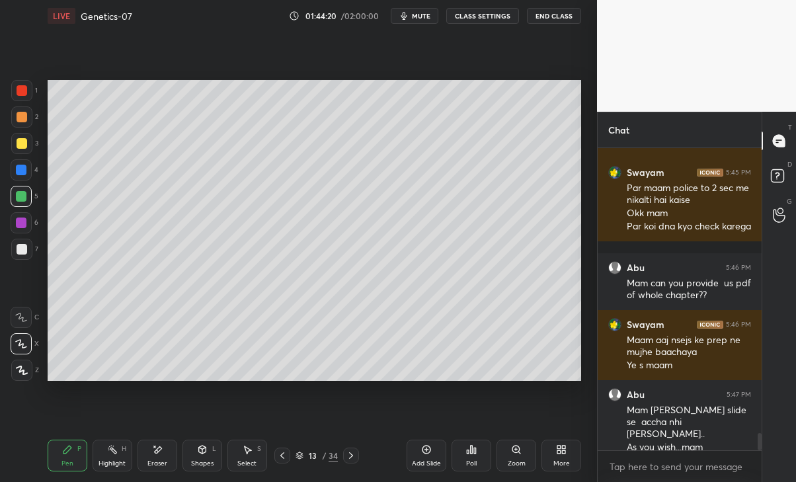
click at [279, 457] on icon at bounding box center [282, 455] width 11 height 11
click at [278, 457] on icon at bounding box center [282, 455] width 11 height 11
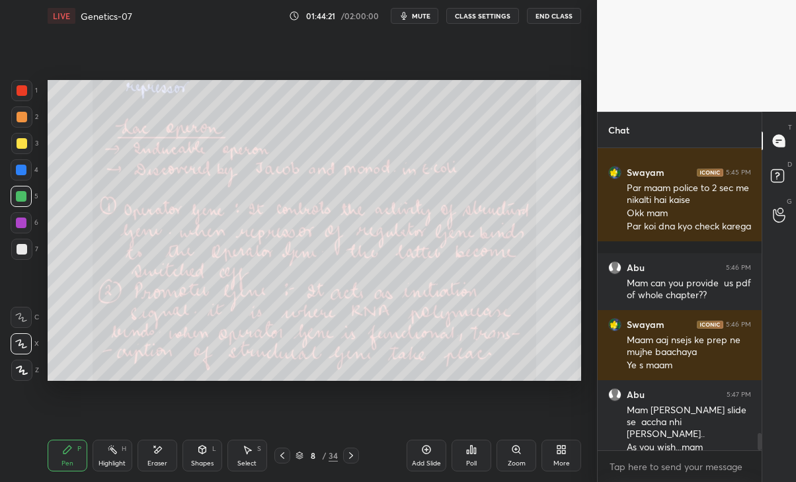
click at [279, 457] on icon at bounding box center [282, 455] width 11 height 11
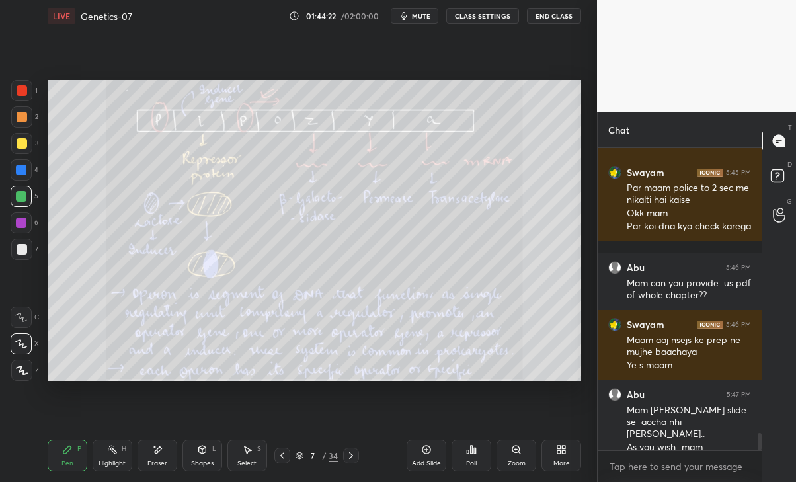
click at [279, 456] on icon at bounding box center [282, 455] width 11 height 11
click at [280, 456] on icon at bounding box center [282, 455] width 11 height 11
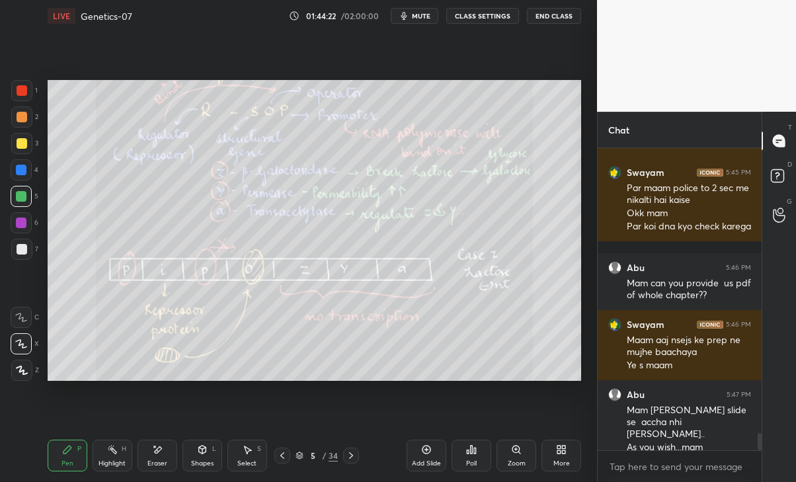
click at [279, 457] on icon at bounding box center [282, 455] width 11 height 11
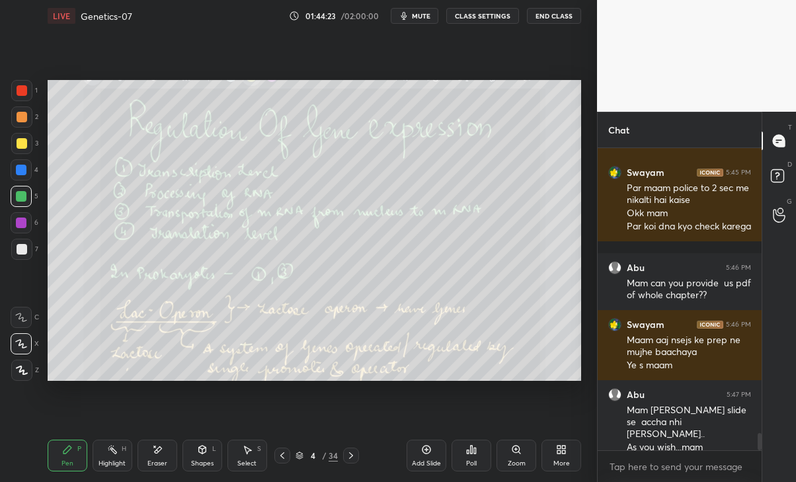
click at [280, 456] on icon at bounding box center [282, 455] width 11 height 11
click at [280, 457] on icon at bounding box center [282, 455] width 11 height 11
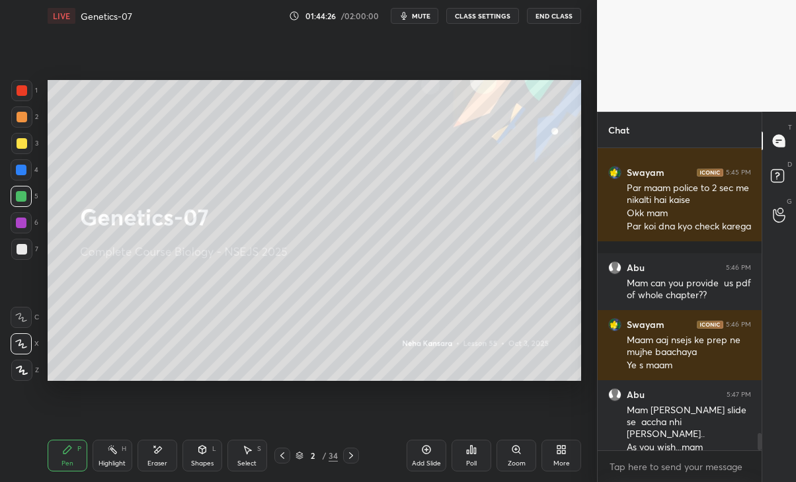
scroll to position [5083, 0]
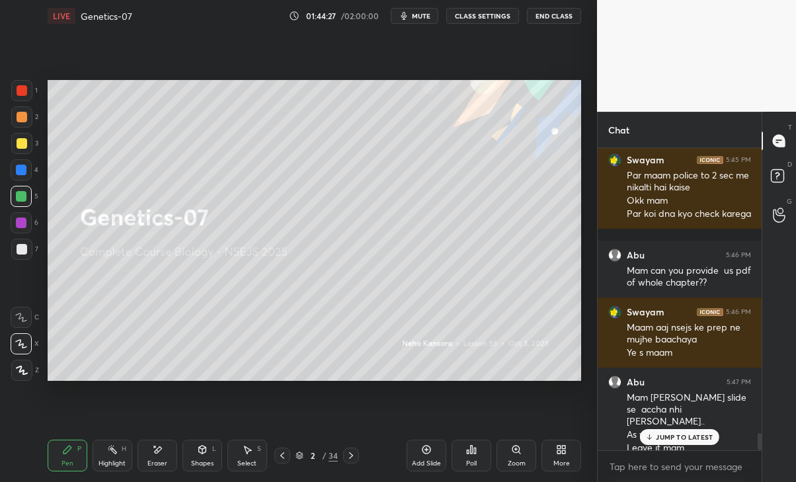
click at [673, 438] on p "JUMP TO LATEST" at bounding box center [684, 437] width 57 height 8
click at [351, 453] on icon at bounding box center [351, 455] width 11 height 11
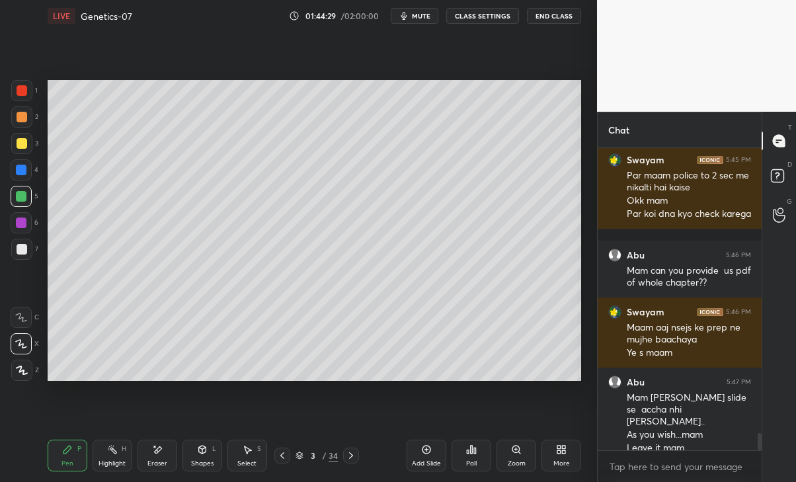
click at [350, 453] on icon at bounding box center [351, 455] width 4 height 7
click at [350, 453] on icon at bounding box center [351, 455] width 11 height 11
click at [351, 456] on icon at bounding box center [351, 455] width 11 height 11
click at [353, 455] on icon at bounding box center [351, 455] width 11 height 11
click at [356, 457] on icon at bounding box center [351, 455] width 11 height 11
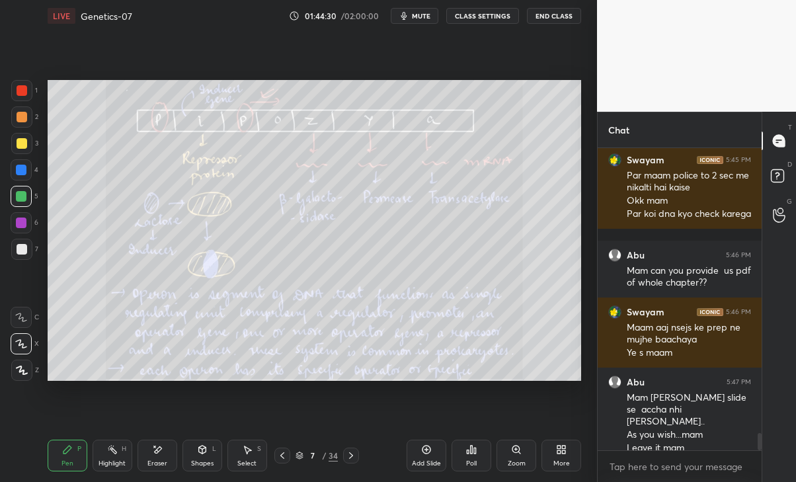
click at [354, 455] on icon at bounding box center [351, 455] width 11 height 11
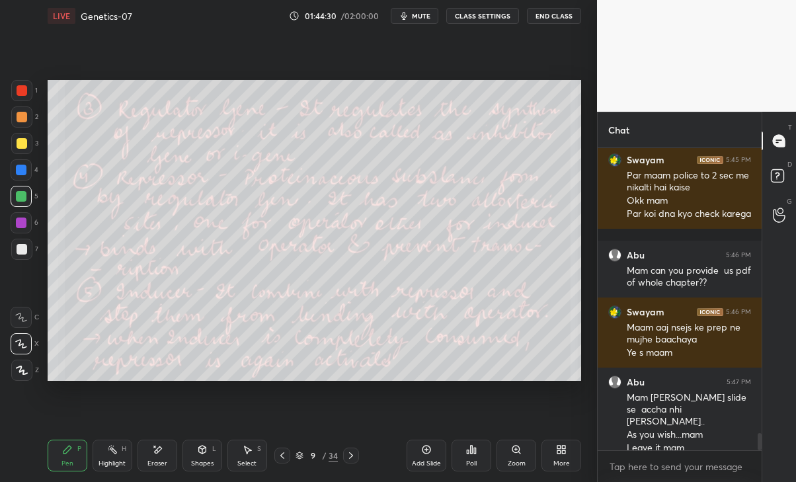
click at [354, 459] on icon at bounding box center [351, 455] width 11 height 11
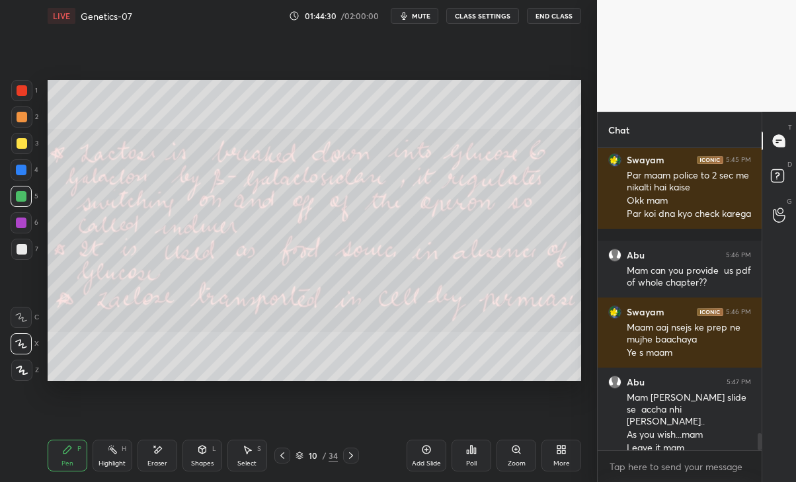
click at [354, 458] on icon at bounding box center [351, 455] width 11 height 11
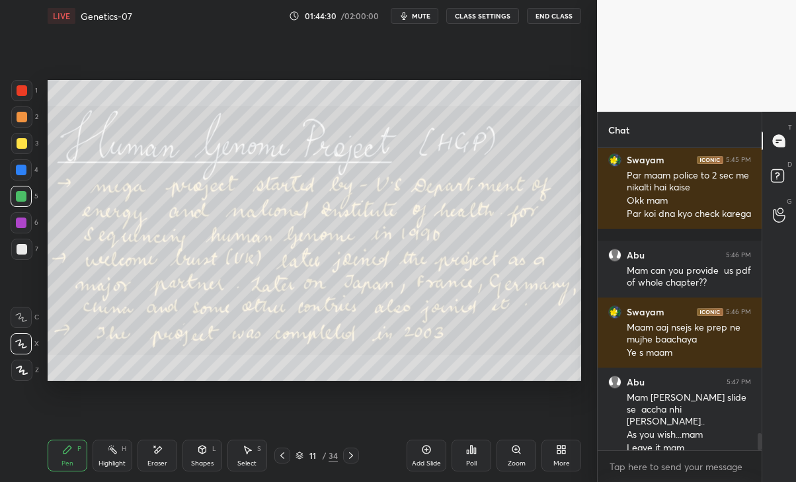
click at [356, 457] on icon at bounding box center [351, 455] width 11 height 11
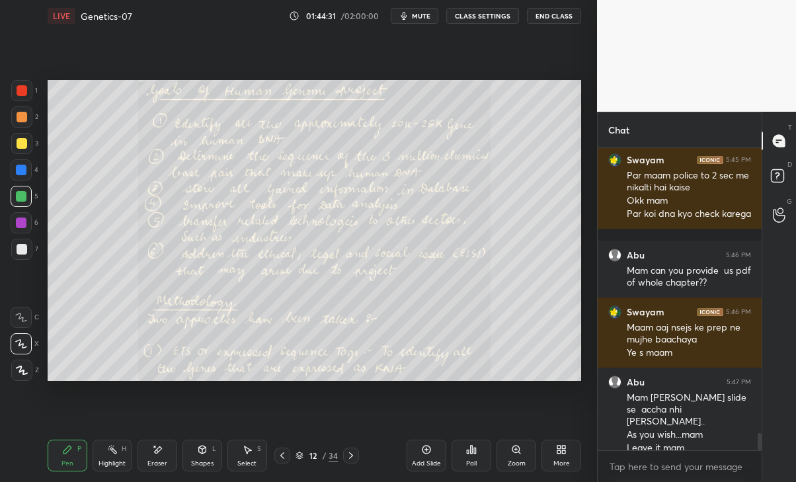
click at [356, 459] on icon at bounding box center [351, 455] width 11 height 11
click at [356, 460] on icon at bounding box center [351, 455] width 11 height 11
click at [356, 459] on icon at bounding box center [351, 455] width 11 height 11
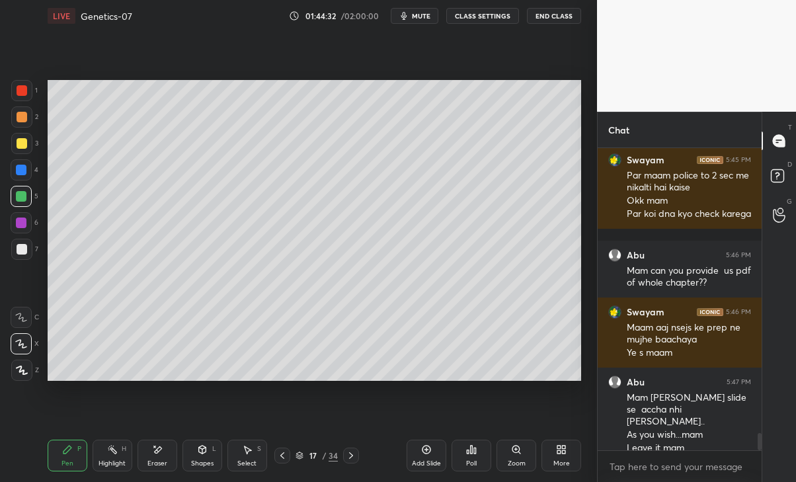
click at [356, 459] on icon at bounding box center [351, 455] width 11 height 11
click at [357, 460] on div at bounding box center [351, 455] width 16 height 16
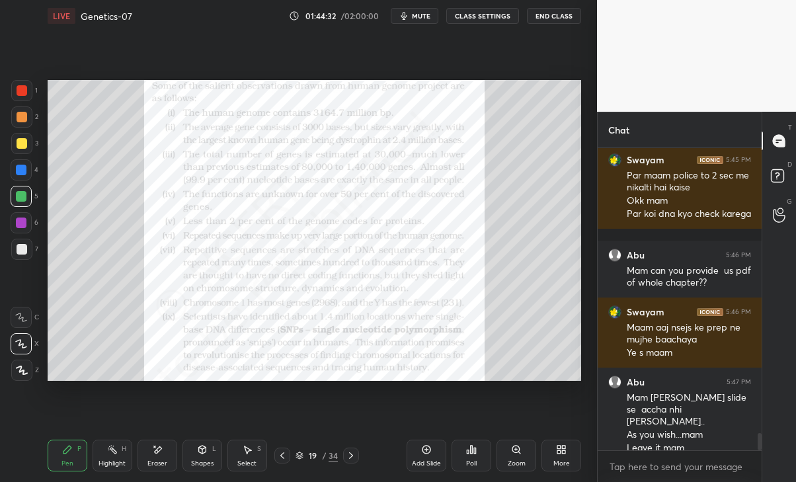
click at [356, 459] on icon at bounding box center [351, 455] width 11 height 11
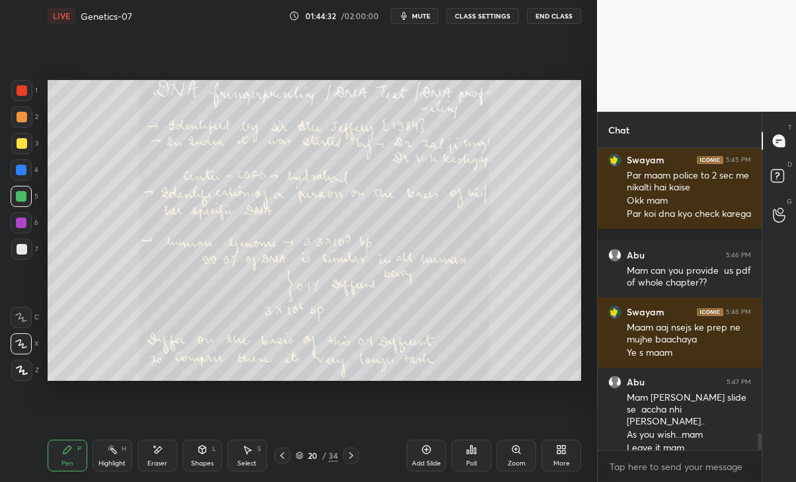
click at [355, 455] on icon at bounding box center [351, 455] width 11 height 11
click at [356, 456] on icon at bounding box center [351, 455] width 11 height 11
click at [356, 454] on icon at bounding box center [351, 455] width 11 height 11
click at [355, 455] on icon at bounding box center [351, 455] width 11 height 11
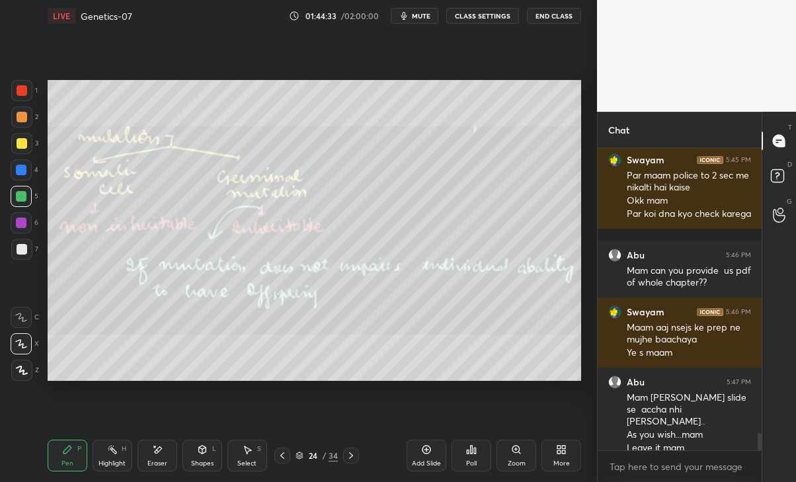
click at [356, 455] on icon at bounding box center [351, 455] width 11 height 11
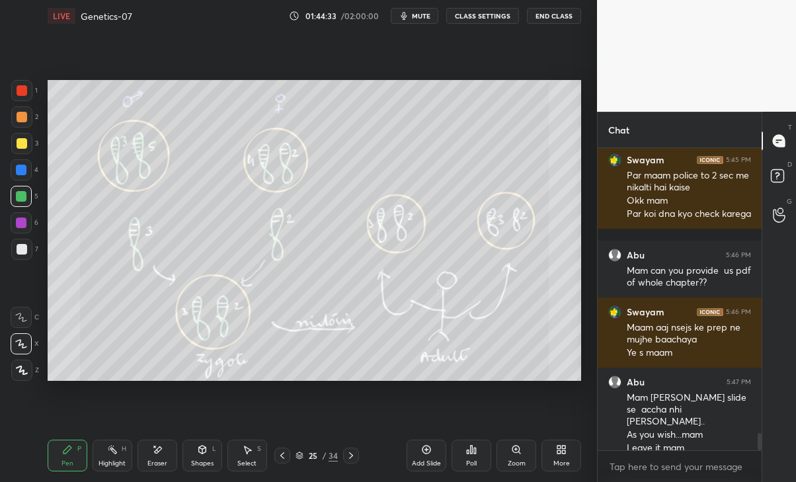
click at [356, 455] on icon at bounding box center [351, 455] width 11 height 11
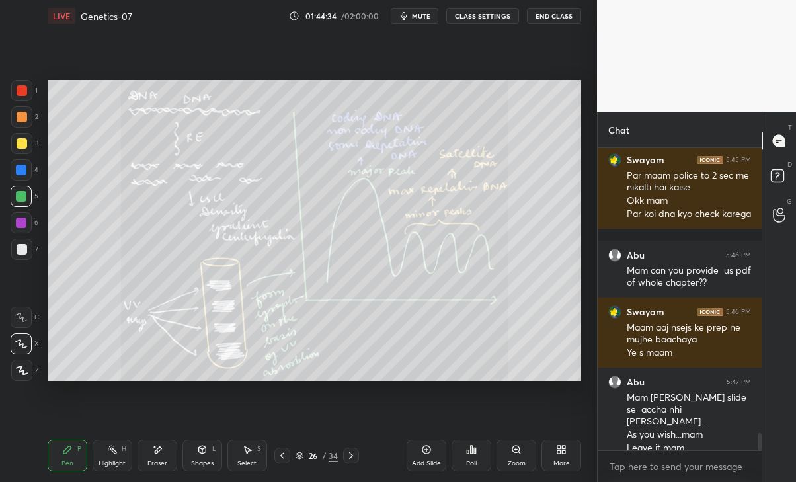
click at [355, 455] on icon at bounding box center [351, 455] width 11 height 11
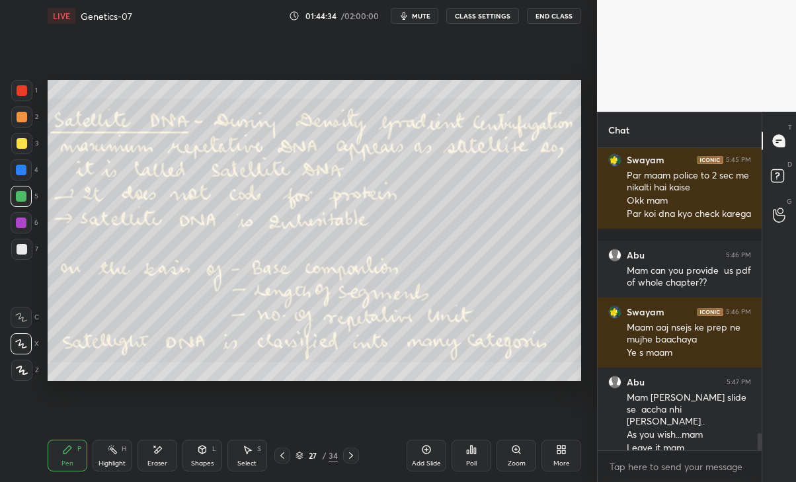
click at [355, 454] on icon at bounding box center [351, 455] width 11 height 11
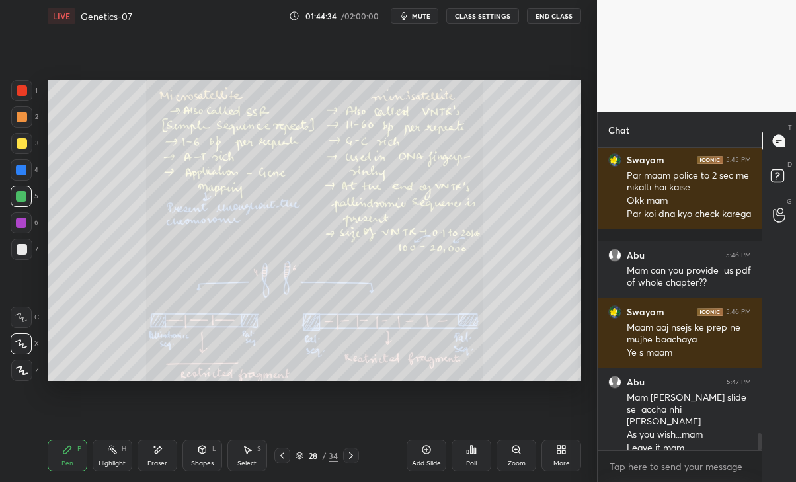
click at [355, 453] on icon at bounding box center [351, 455] width 11 height 11
click at [355, 455] on icon at bounding box center [351, 455] width 11 height 11
click at [354, 455] on icon at bounding box center [351, 455] width 11 height 11
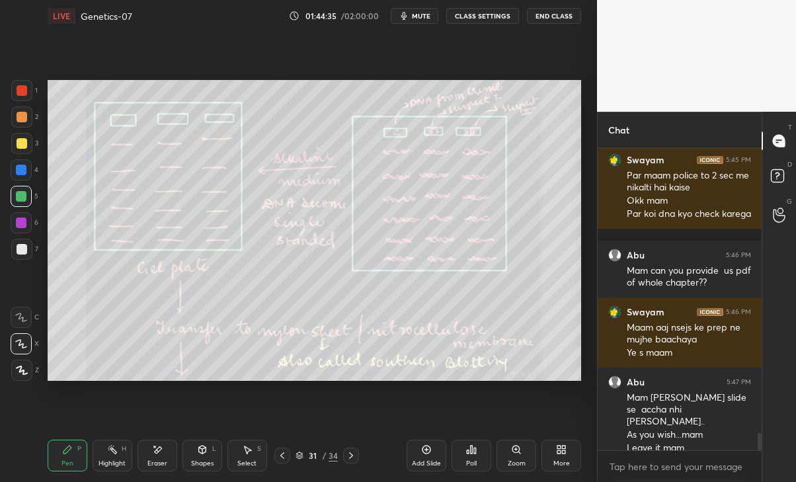
click at [353, 454] on icon at bounding box center [351, 455] width 11 height 11
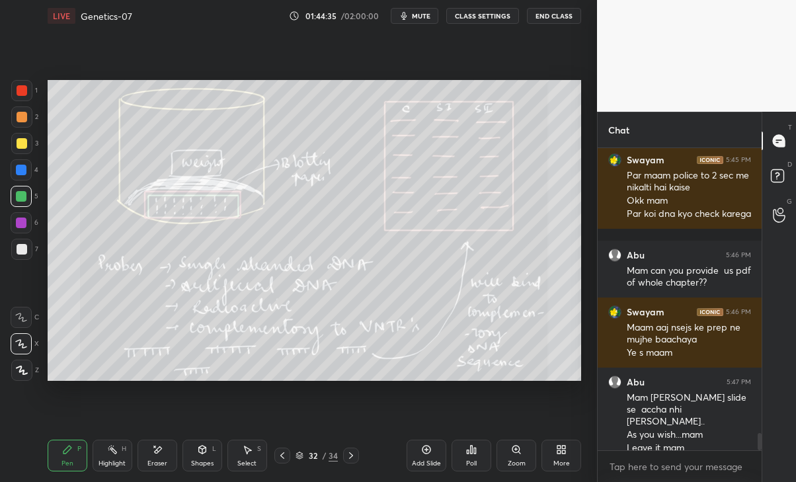
click at [352, 455] on icon at bounding box center [351, 455] width 4 height 7
click at [352, 453] on icon at bounding box center [351, 455] width 11 height 11
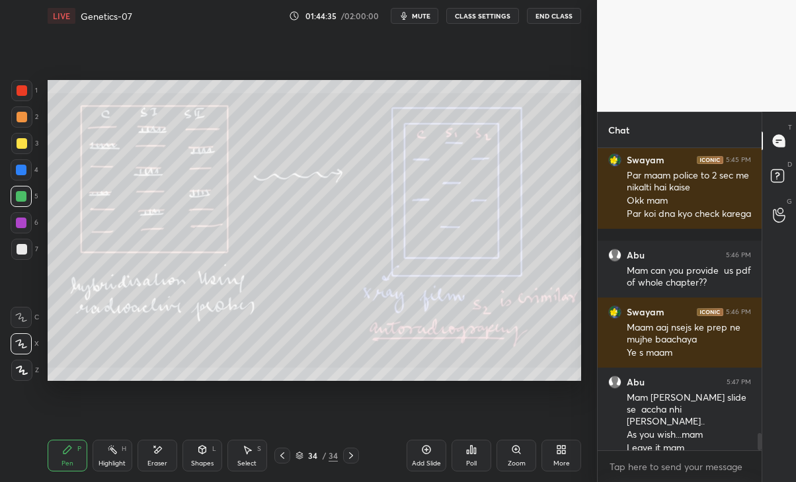
click at [352, 453] on icon at bounding box center [351, 455] width 11 height 11
click at [352, 454] on icon at bounding box center [351, 455] width 4 height 7
click at [352, 454] on icon at bounding box center [351, 455] width 11 height 11
click at [352, 453] on icon at bounding box center [351, 455] width 11 height 11
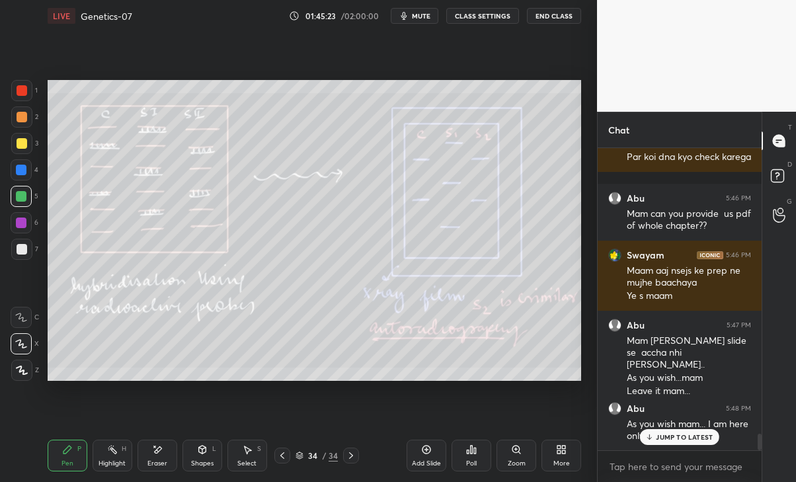
click at [680, 439] on p "JUMP TO LATEST" at bounding box center [684, 437] width 57 height 8
click at [561, 451] on icon at bounding box center [558, 451] width 3 height 3
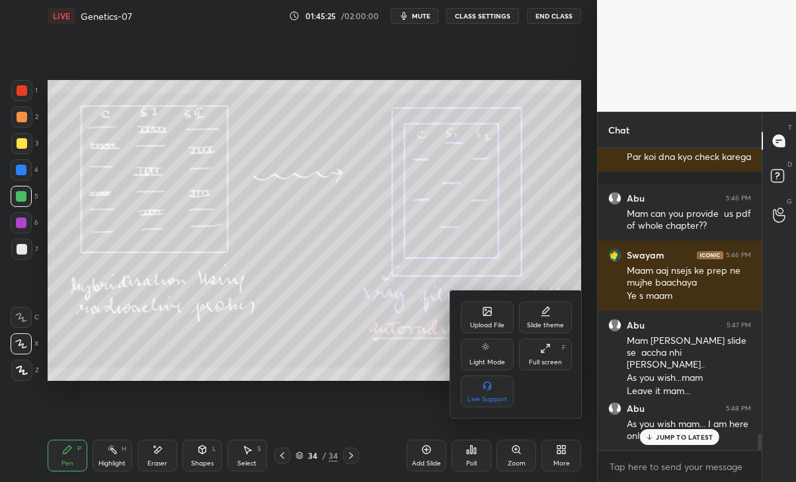
scroll to position [5256, 0]
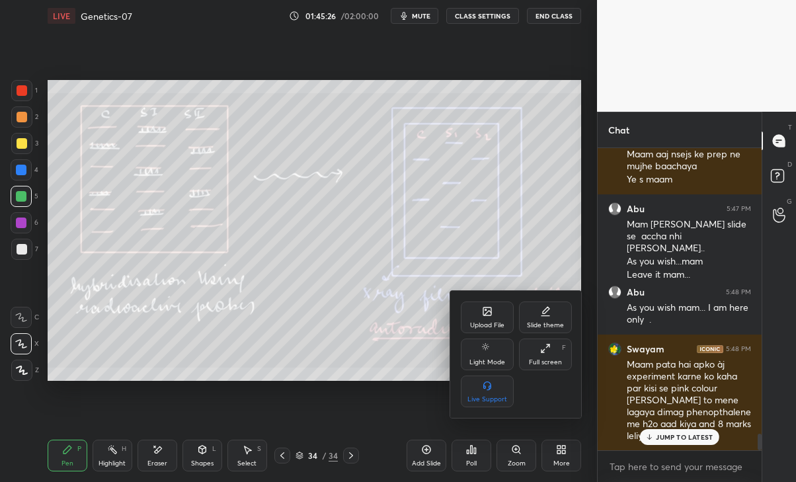
click at [480, 314] on div "Upload File" at bounding box center [487, 317] width 53 height 32
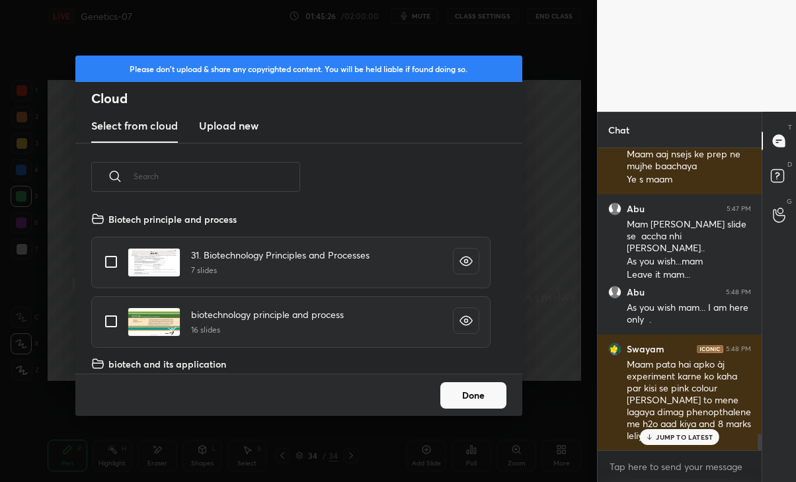
scroll to position [163, 424]
click at [701, 442] on div "JUMP TO LATEST" at bounding box center [679, 437] width 79 height 16
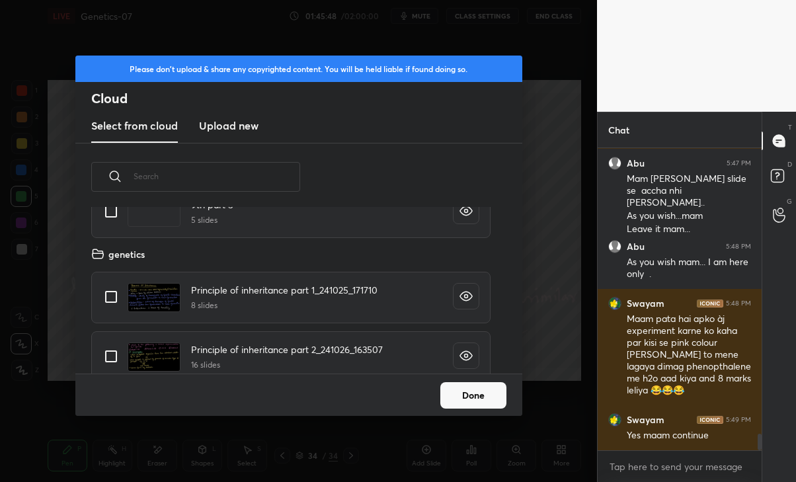
scroll to position [1822, 0]
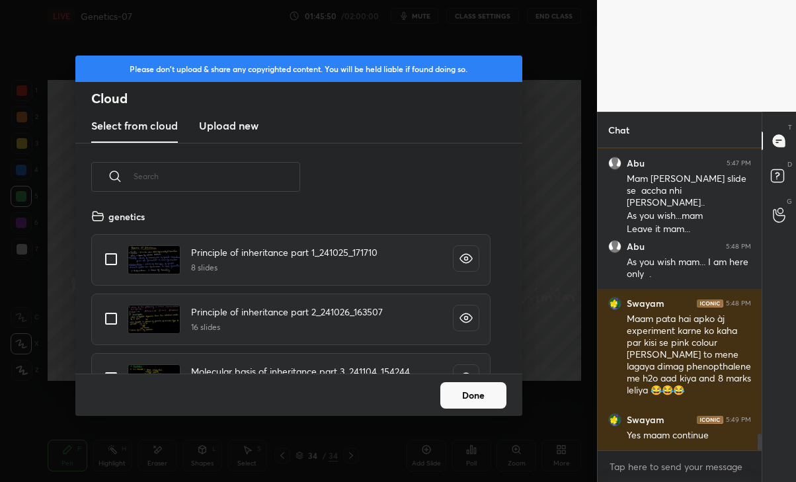
click at [453, 257] on div "grid" at bounding box center [466, 258] width 26 height 26
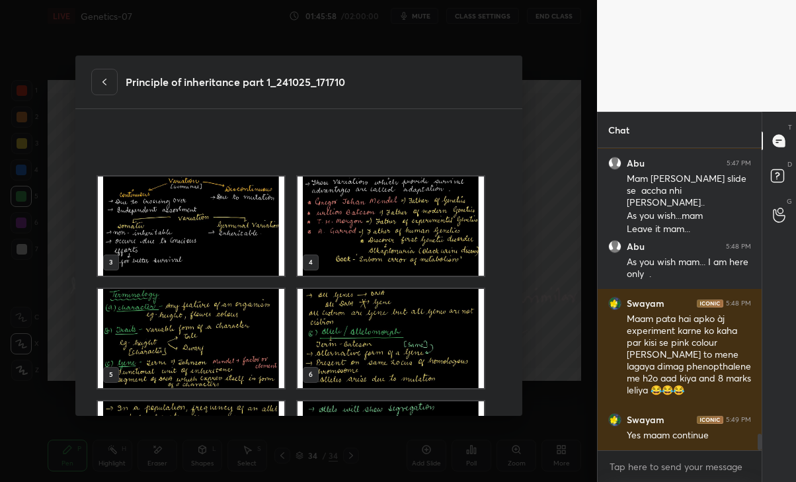
scroll to position [158, 0]
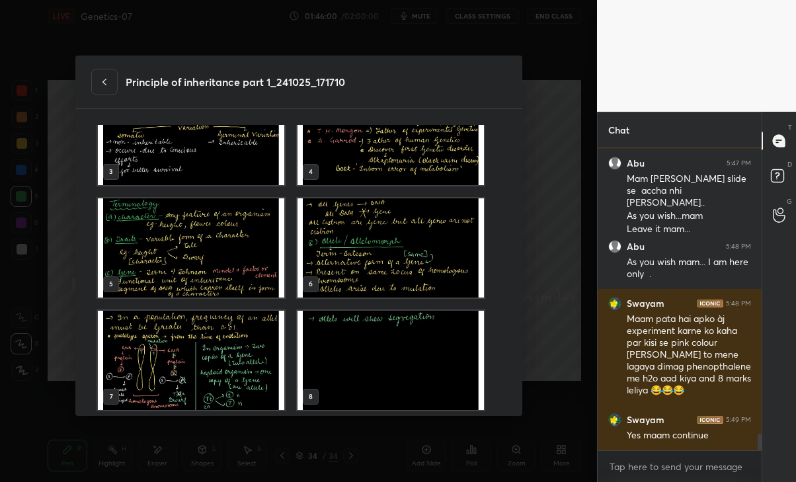
click at [99, 83] on icon at bounding box center [104, 82] width 11 height 11
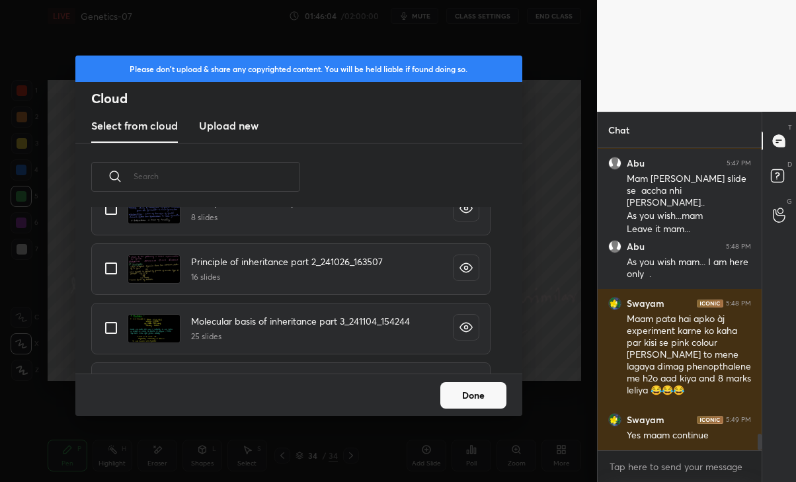
scroll to position [1870, 0]
click at [463, 279] on div "grid" at bounding box center [466, 269] width 26 height 26
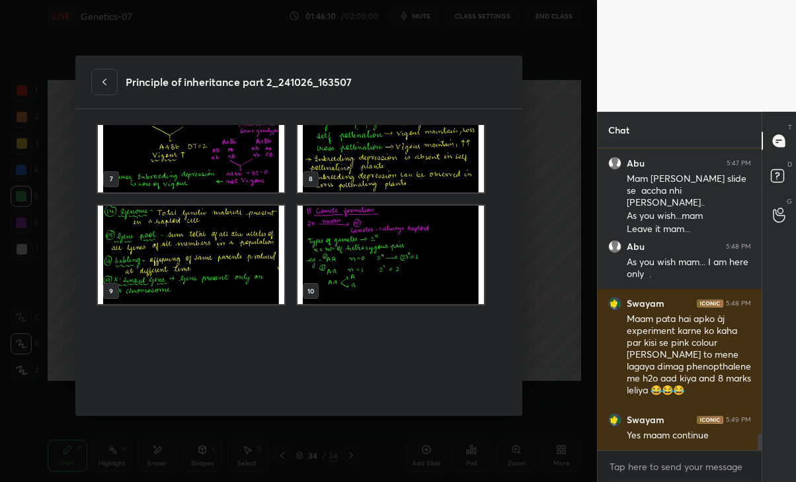
scroll to position [0, 0]
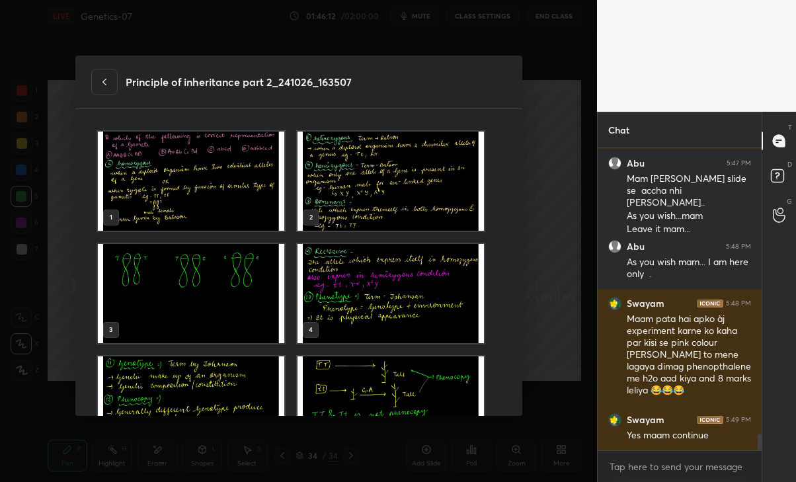
click at [105, 84] on icon at bounding box center [104, 82] width 4 height 7
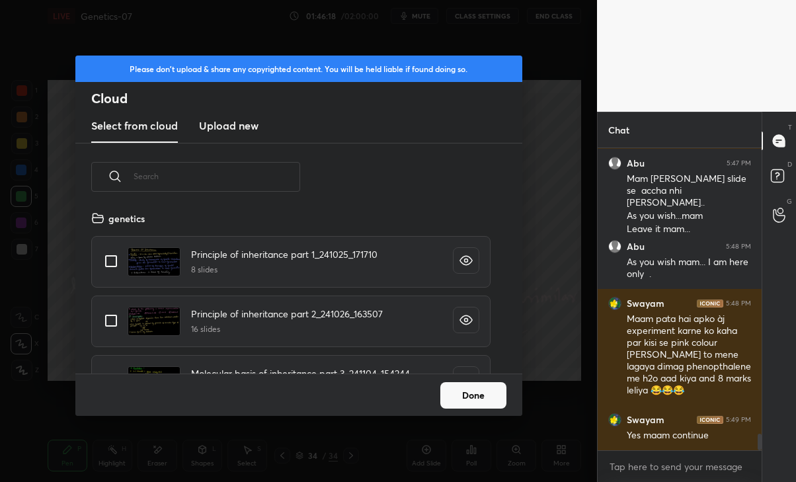
scroll to position [2363, 0]
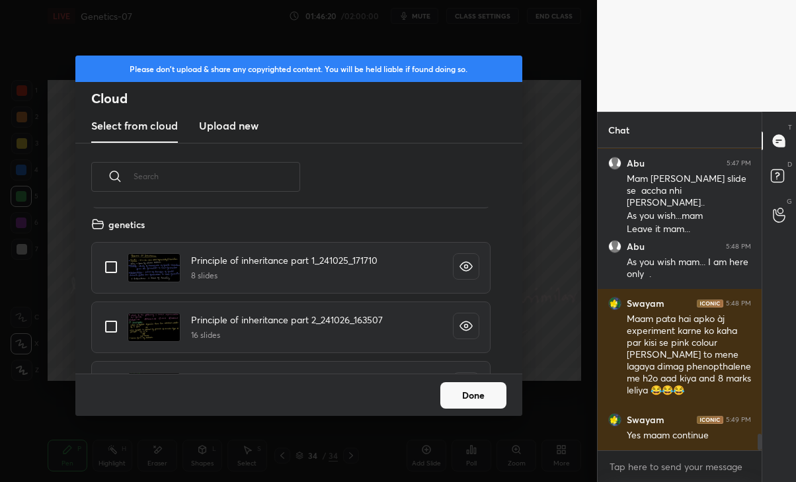
click at [463, 262] on icon "grid" at bounding box center [465, 266] width 13 height 13
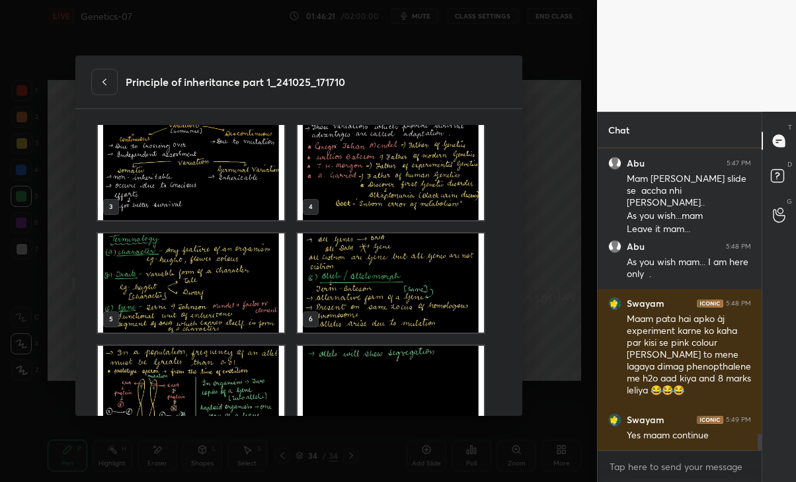
scroll to position [158, 0]
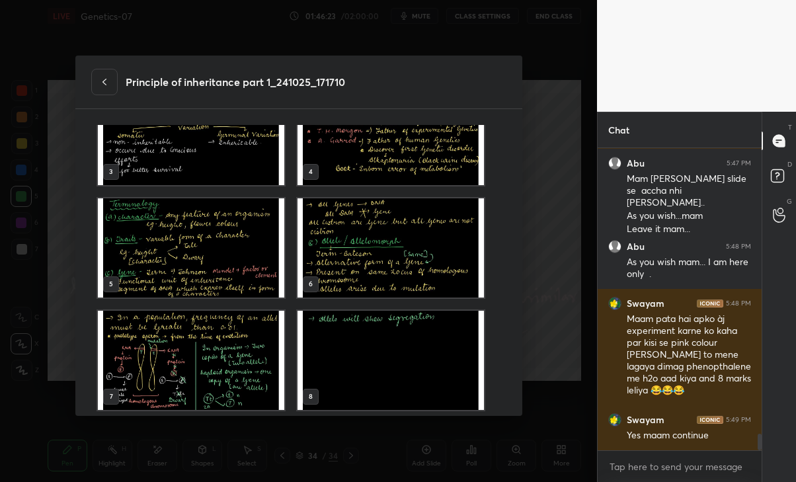
click at [106, 81] on icon at bounding box center [104, 82] width 11 height 11
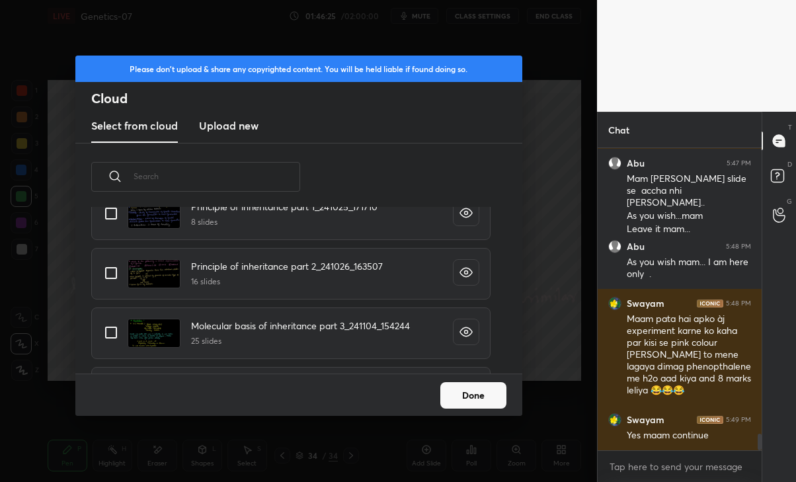
scroll to position [2417, 0]
click at [465, 270] on icon "grid" at bounding box center [465, 271] width 13 height 13
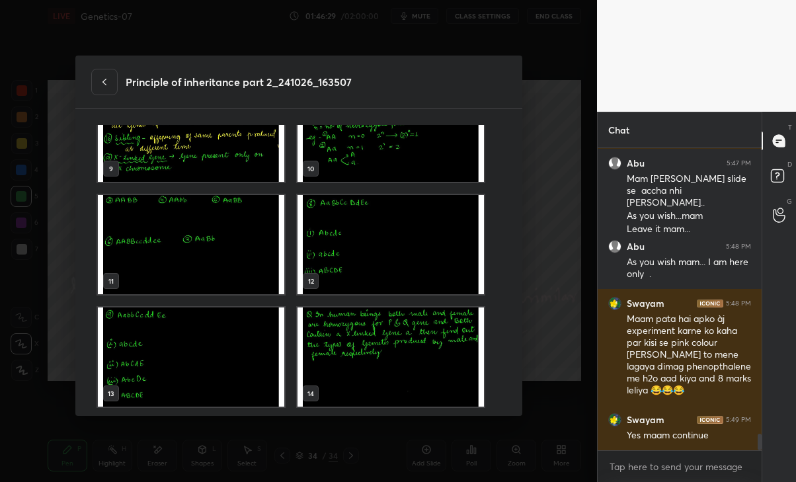
scroll to position [607, 0]
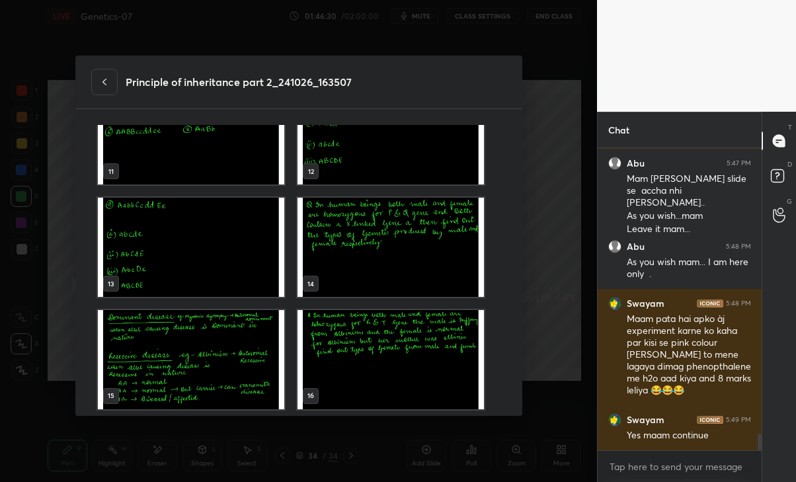
click at [106, 74] on div at bounding box center [104, 82] width 26 height 26
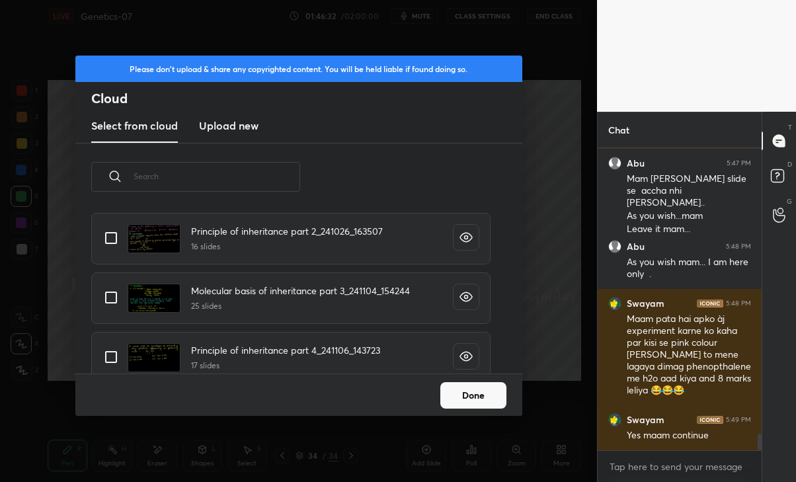
scroll to position [2452, 0]
click at [462, 297] on icon "grid" at bounding box center [465, 296] width 13 height 13
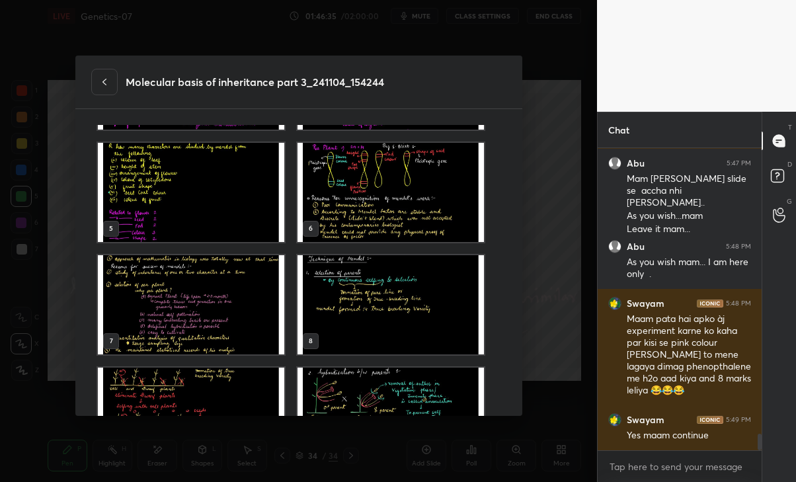
scroll to position [217, 0]
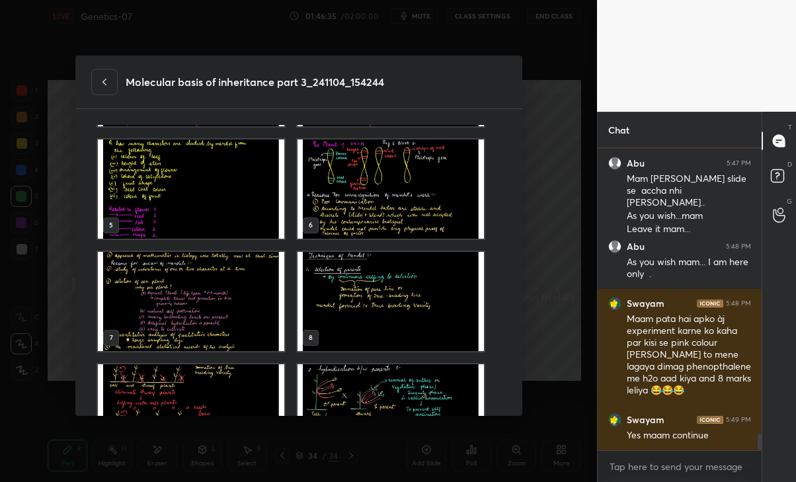
click at [105, 84] on icon at bounding box center [104, 82] width 4 height 7
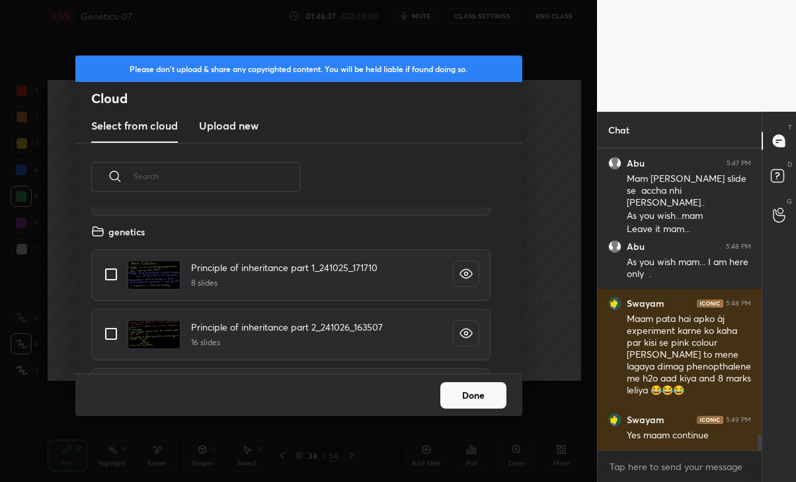
scroll to position [2355, 0]
click at [114, 280] on input "grid" at bounding box center [111, 275] width 28 height 28
checkbox input "true"
click at [468, 393] on button "Done" at bounding box center [473, 395] width 66 height 26
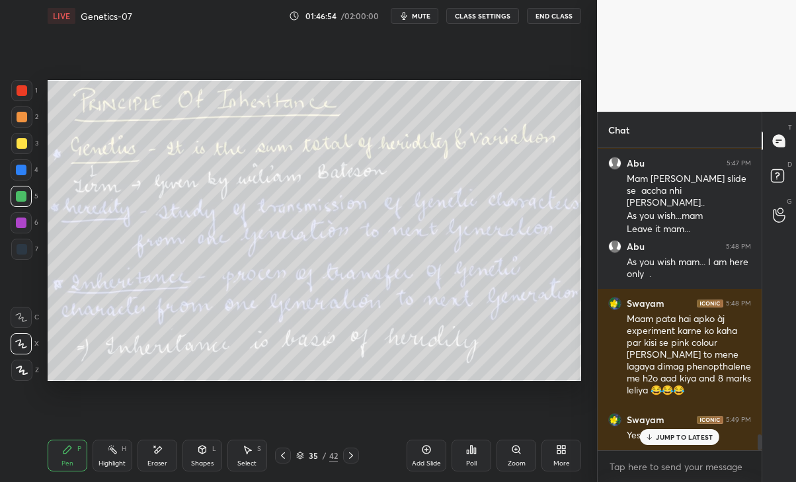
scroll to position [5346, 0]
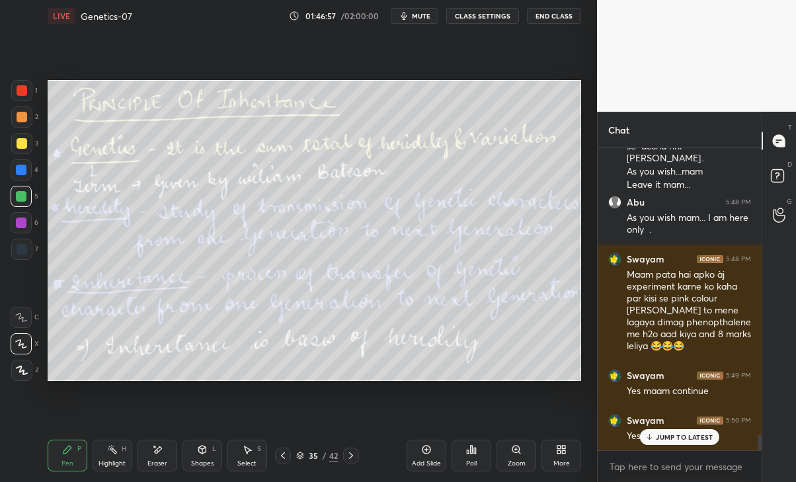
click at [358, 456] on div at bounding box center [351, 455] width 16 height 16
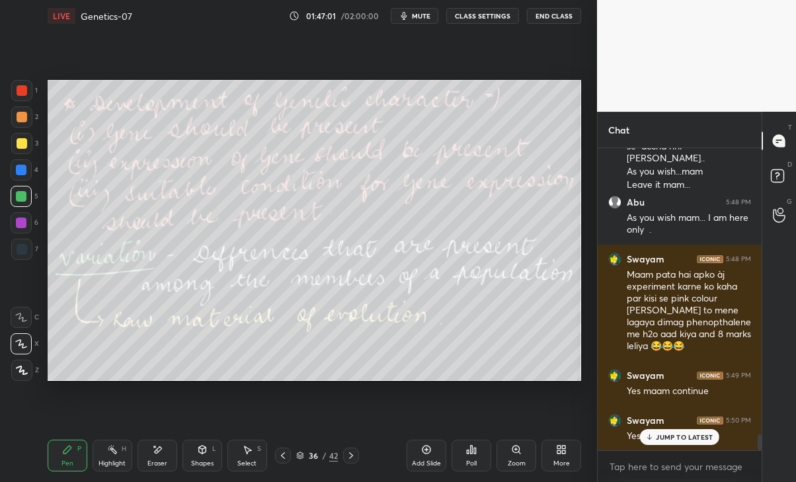
click at [351, 455] on icon at bounding box center [351, 455] width 11 height 11
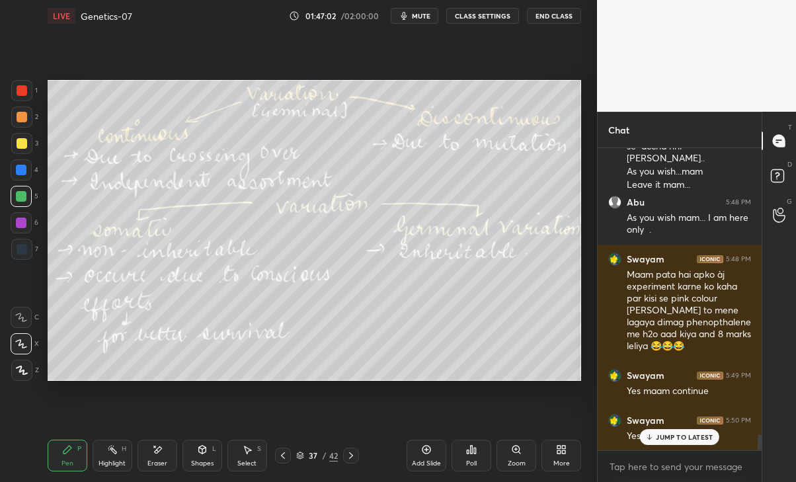
click at [358, 455] on div at bounding box center [351, 455] width 16 height 16
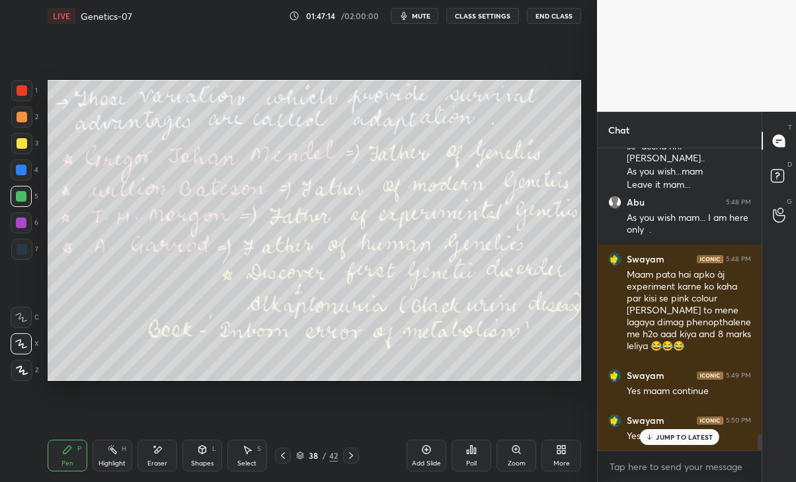
click at [24, 243] on div at bounding box center [21, 249] width 21 height 21
click at [18, 375] on div at bounding box center [21, 370] width 21 height 21
click at [19, 190] on div at bounding box center [21, 196] width 21 height 21
click at [349, 456] on icon at bounding box center [351, 455] width 11 height 11
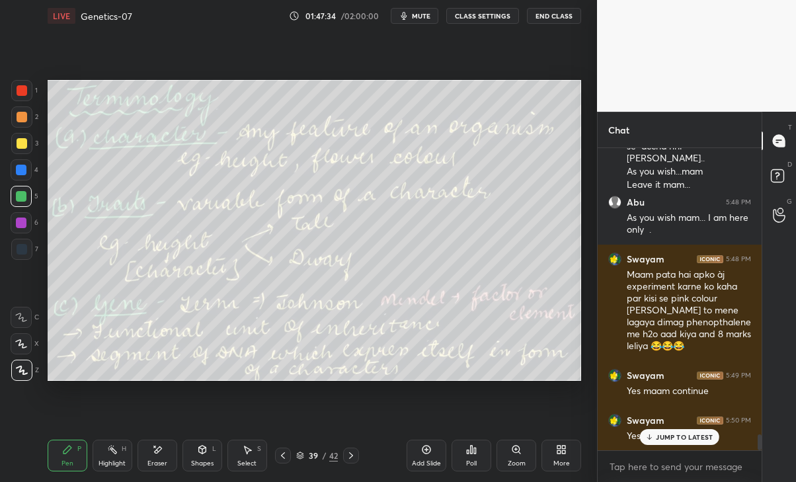
click at [350, 458] on icon at bounding box center [351, 455] width 4 height 7
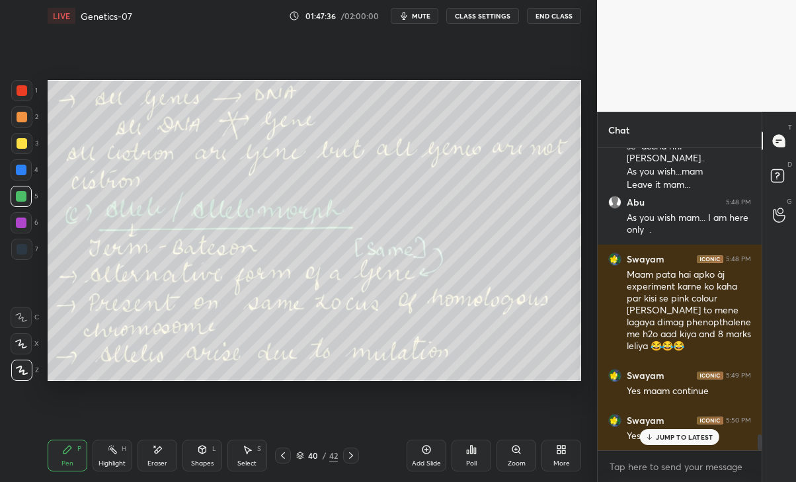
click at [350, 455] on icon at bounding box center [351, 455] width 11 height 11
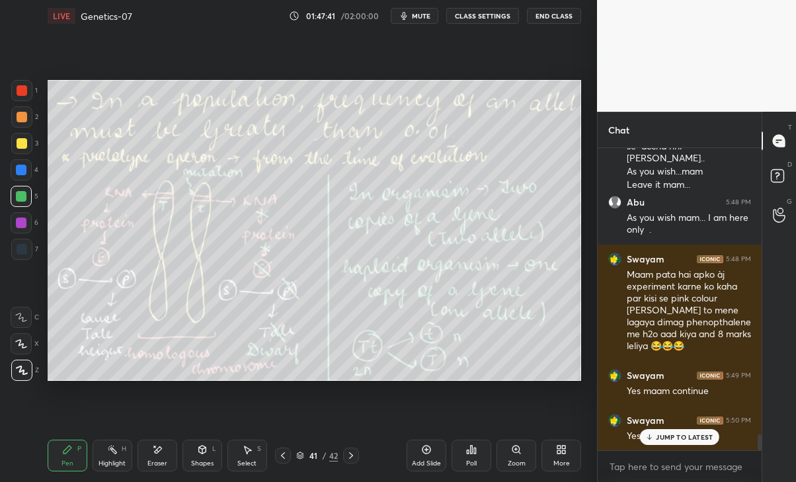
click at [352, 454] on icon at bounding box center [351, 455] width 4 height 7
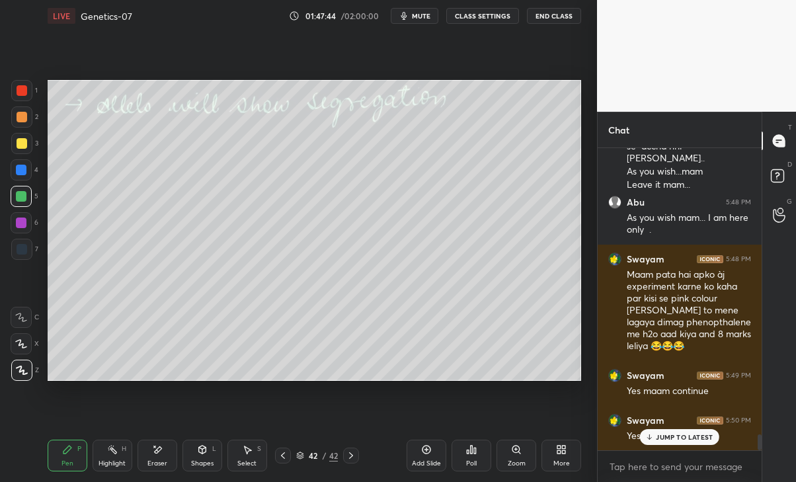
scroll to position [5404, 0]
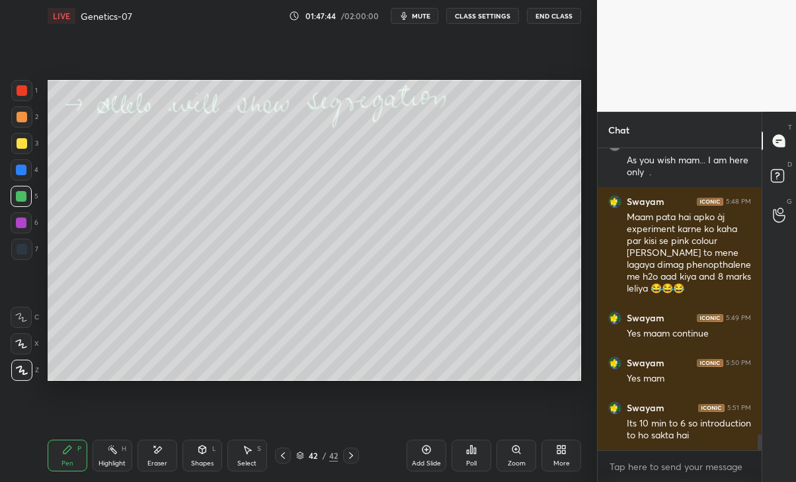
click at [288, 455] on icon at bounding box center [283, 455] width 11 height 11
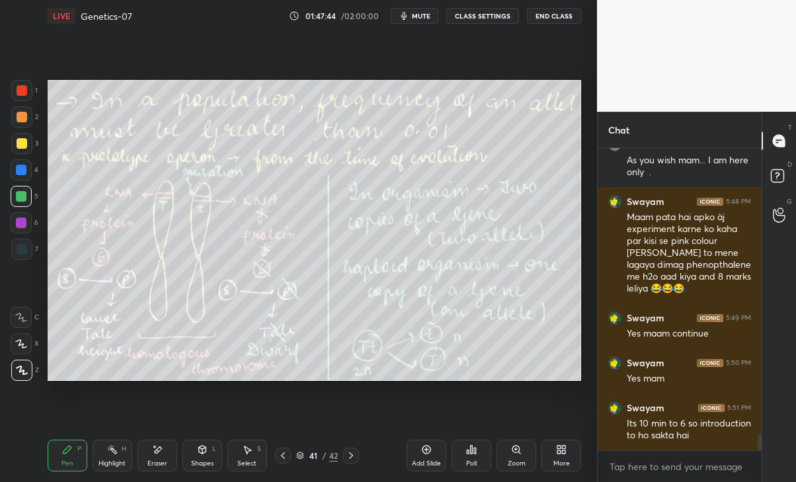
click at [282, 458] on icon at bounding box center [283, 455] width 11 height 11
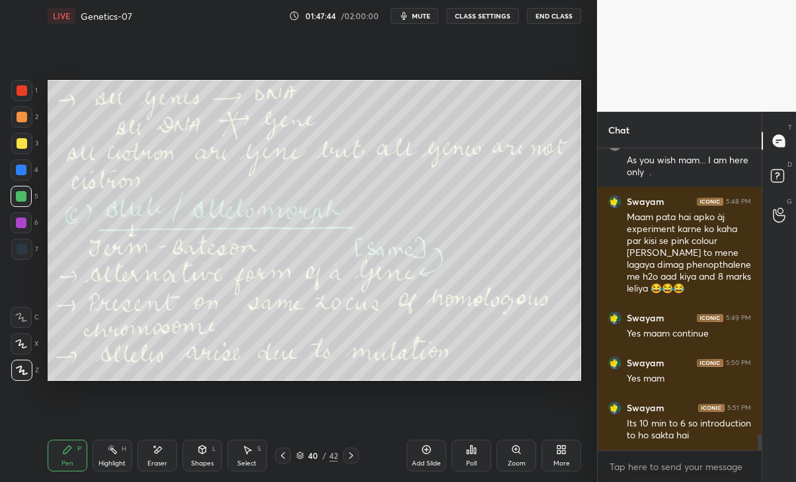
click at [281, 458] on icon at bounding box center [283, 455] width 11 height 11
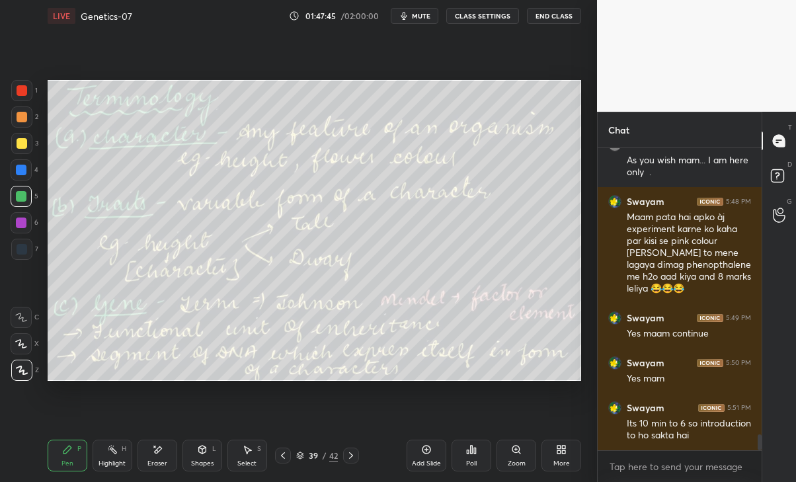
click at [281, 459] on icon at bounding box center [283, 455] width 11 height 11
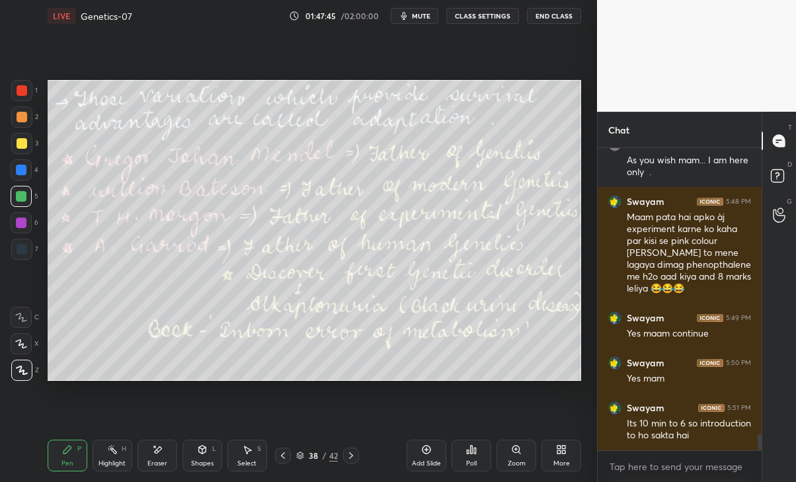
click at [280, 459] on icon at bounding box center [283, 455] width 11 height 11
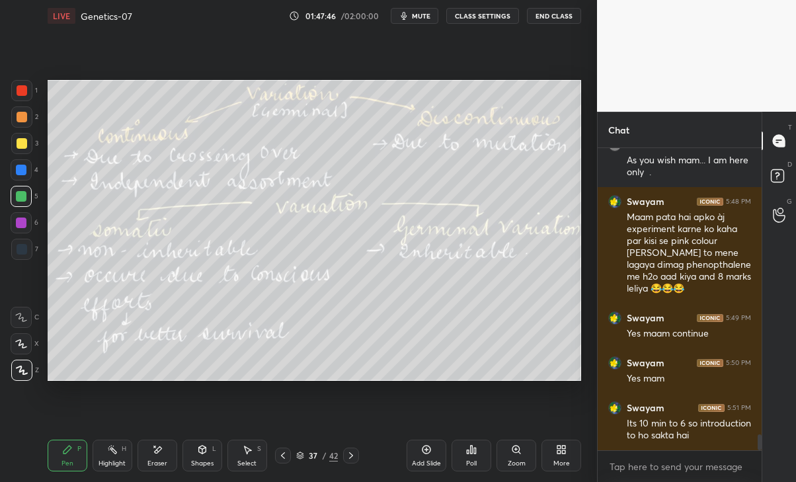
click at [280, 459] on icon at bounding box center [283, 455] width 11 height 11
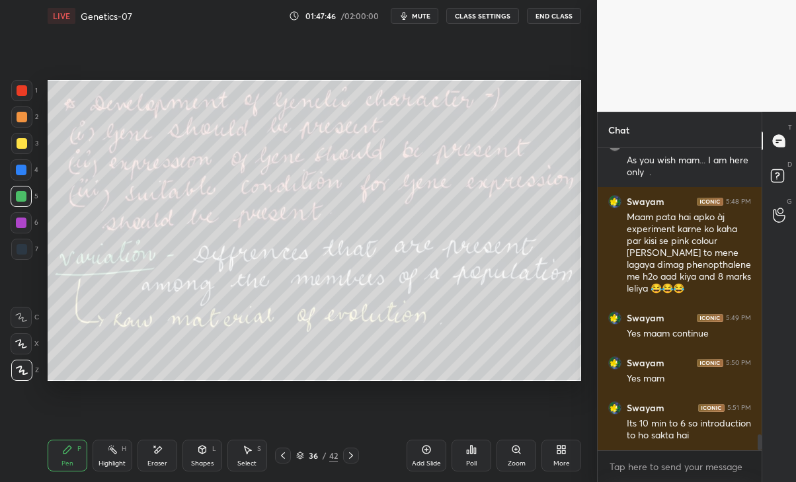
click at [283, 457] on icon at bounding box center [283, 455] width 4 height 7
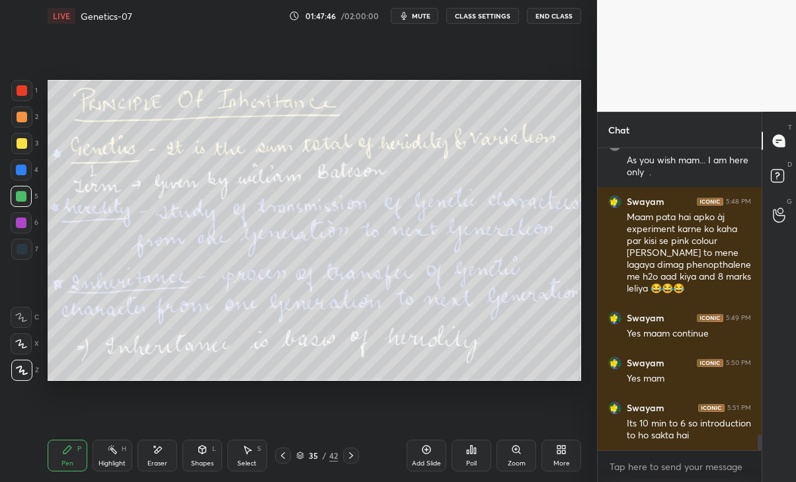
click at [282, 455] on icon at bounding box center [283, 455] width 11 height 11
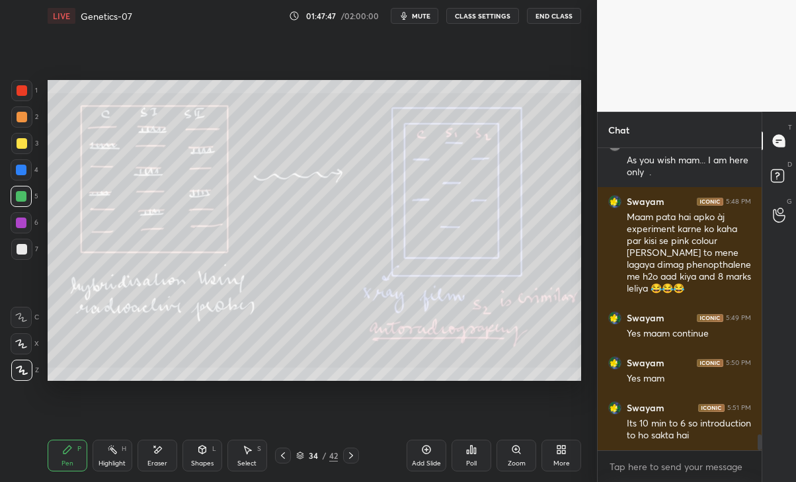
click at [355, 455] on icon at bounding box center [351, 455] width 11 height 11
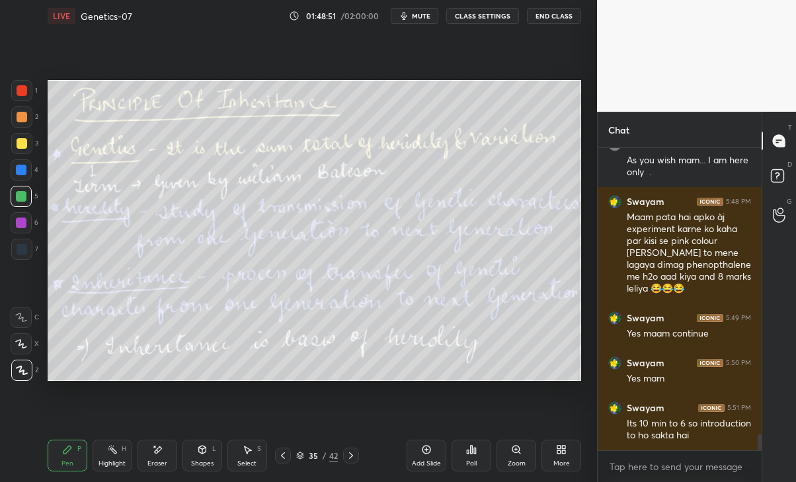
click at [353, 453] on icon at bounding box center [351, 455] width 11 height 11
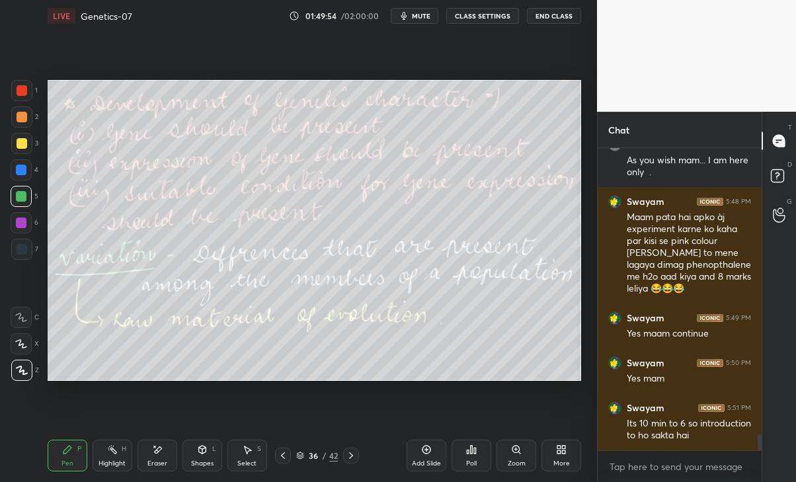
click at [351, 455] on icon at bounding box center [351, 455] width 11 height 11
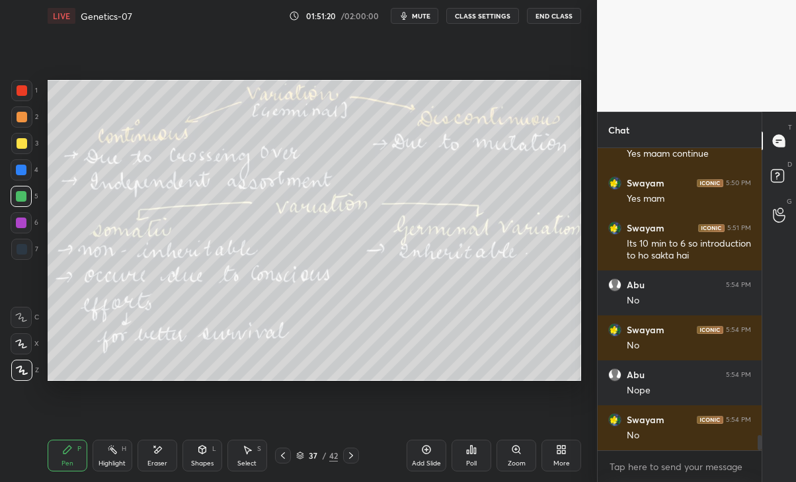
scroll to position [5640, 0]
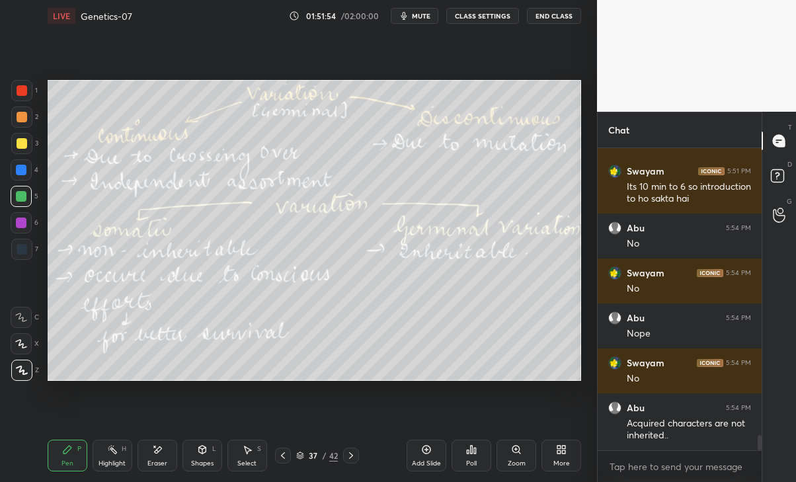
click at [358, 461] on div at bounding box center [351, 455] width 16 height 16
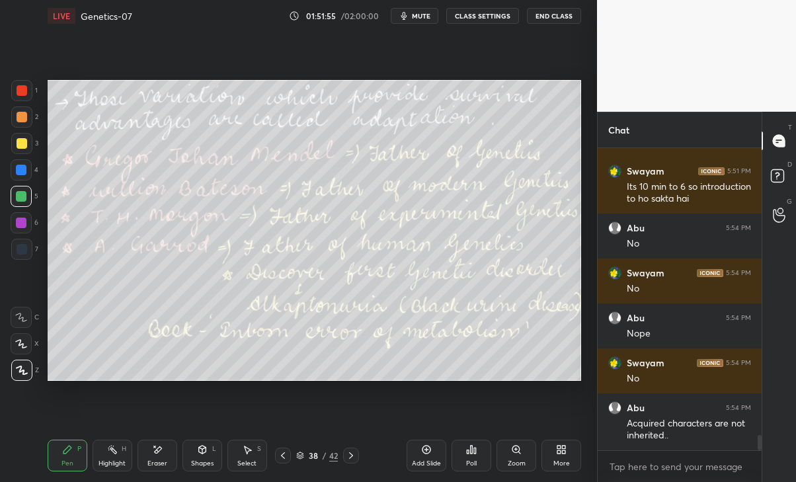
click at [277, 457] on div at bounding box center [283, 455] width 16 height 16
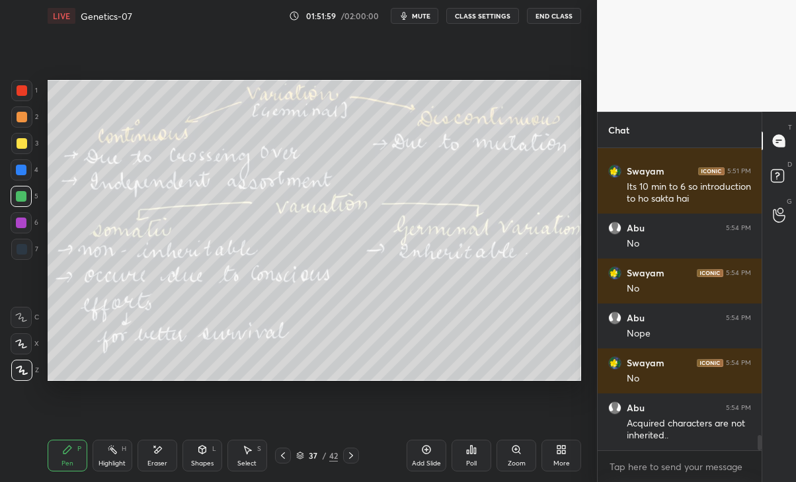
click at [356, 447] on div at bounding box center [351, 455] width 16 height 16
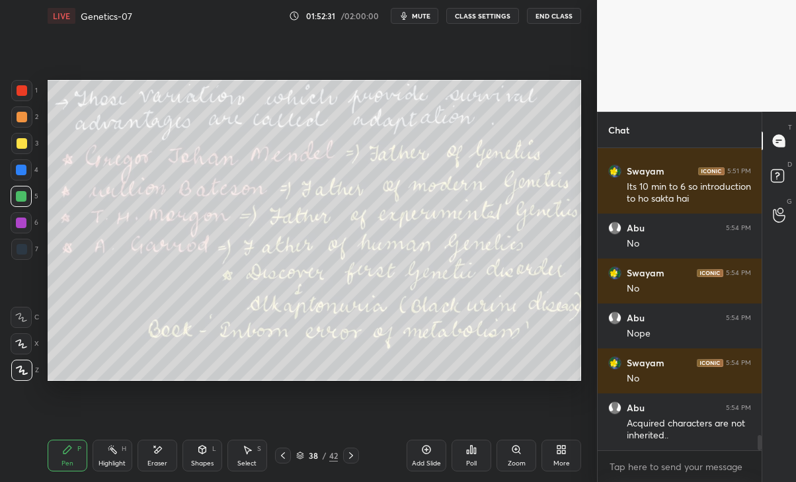
click at [346, 447] on div at bounding box center [351, 455] width 16 height 16
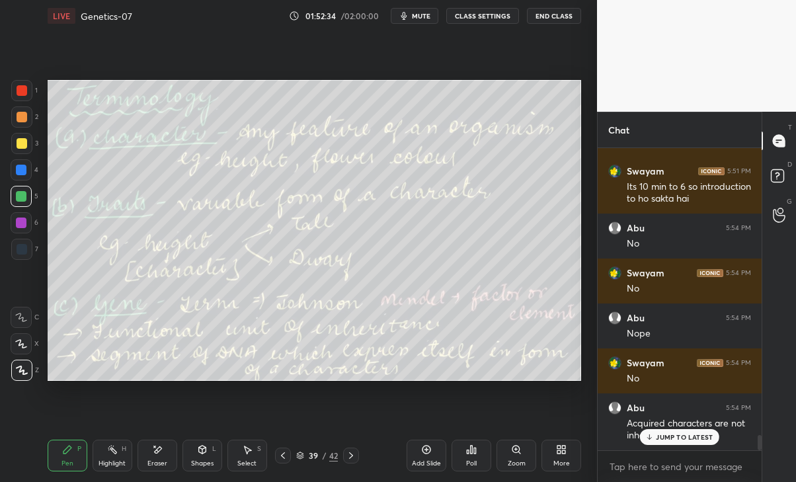
scroll to position [5684, 0]
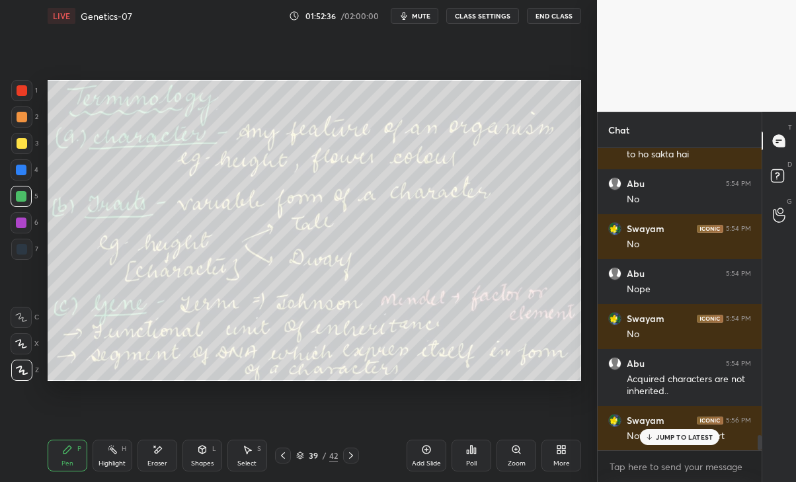
click at [679, 436] on p "JUMP TO LATEST" at bounding box center [684, 437] width 57 height 8
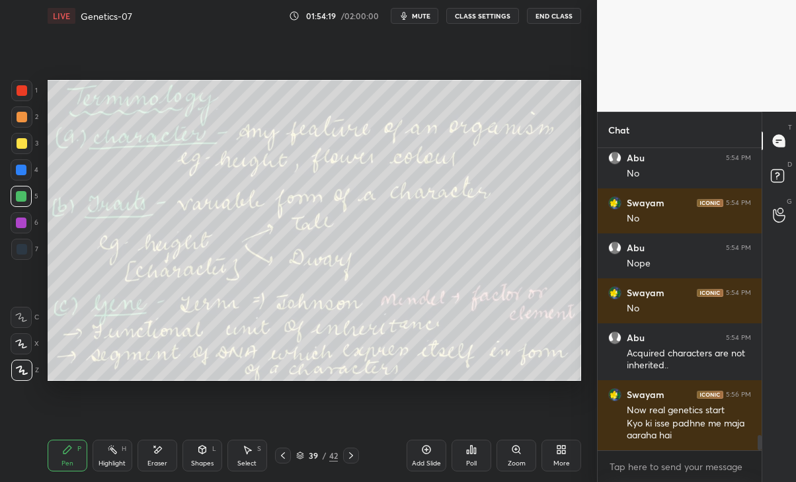
click at [349, 454] on icon at bounding box center [351, 455] width 11 height 11
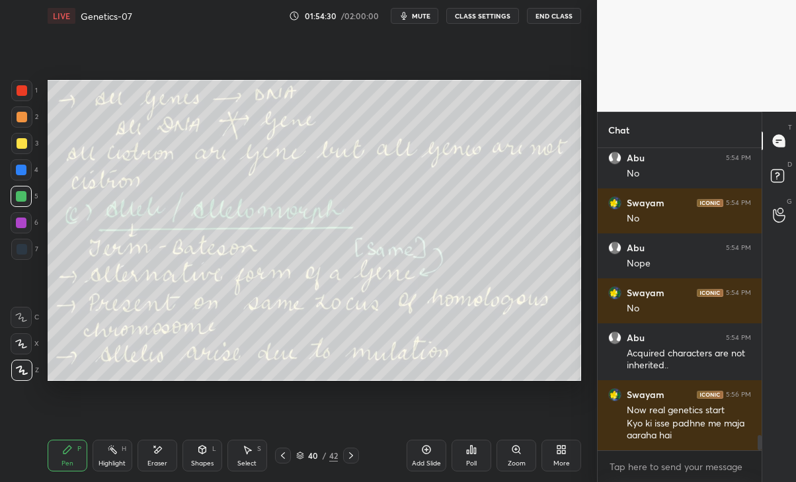
scroll to position [5755, 0]
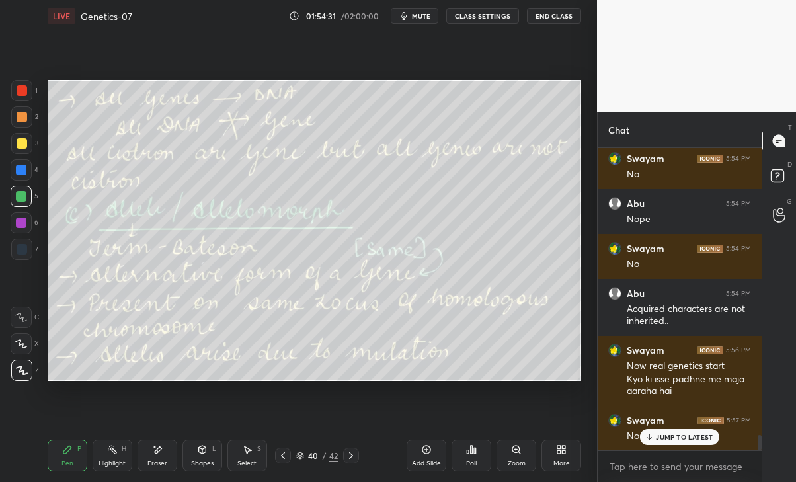
click at [693, 442] on div "JUMP TO LATEST" at bounding box center [679, 437] width 79 height 16
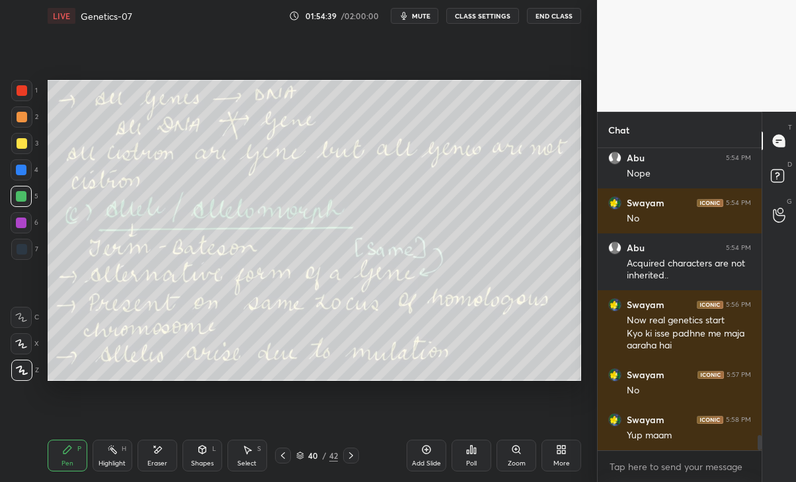
click at [352, 450] on icon at bounding box center [351, 455] width 11 height 11
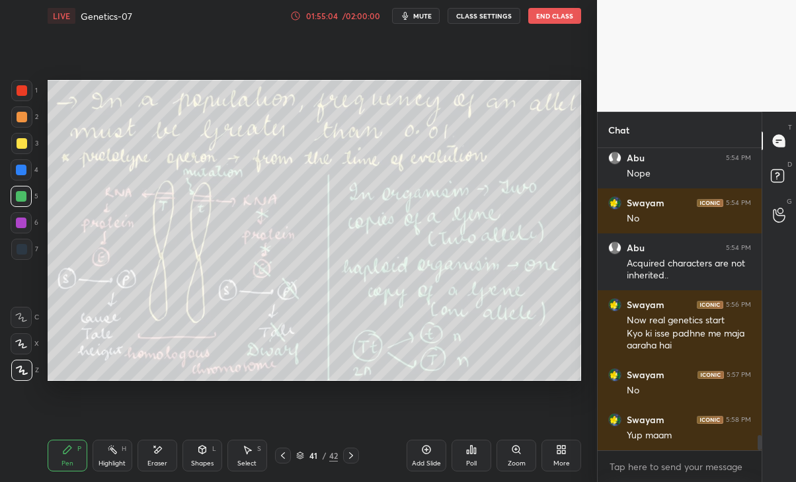
click at [280, 455] on icon at bounding box center [283, 455] width 11 height 11
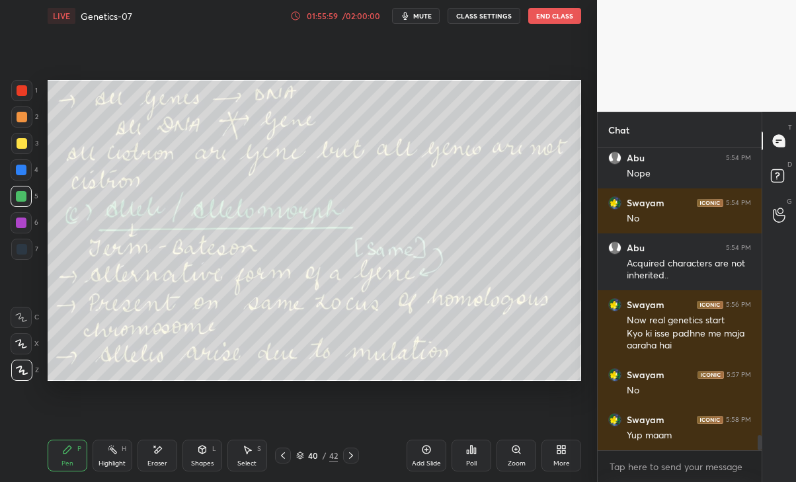
click at [351, 458] on icon at bounding box center [351, 455] width 11 height 11
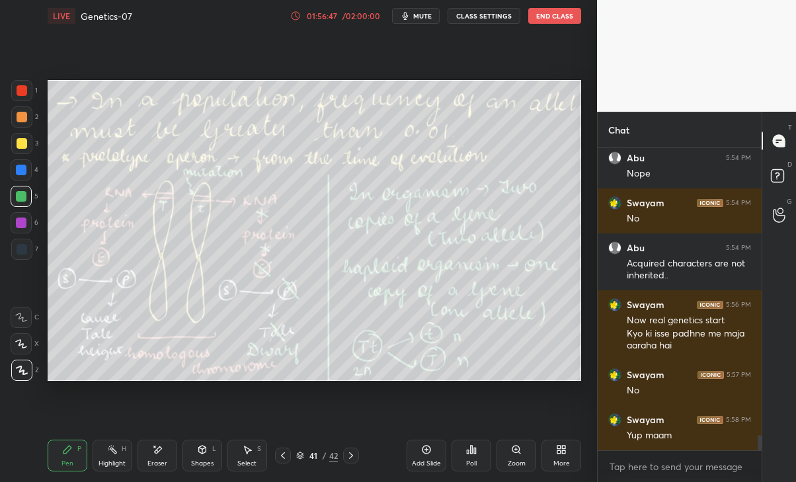
scroll to position [5844, 0]
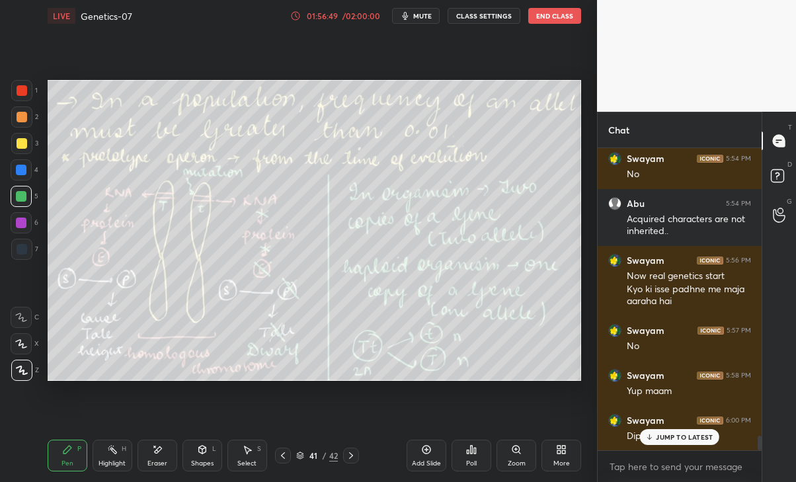
click at [679, 427] on div "Diploid" at bounding box center [689, 435] width 124 height 16
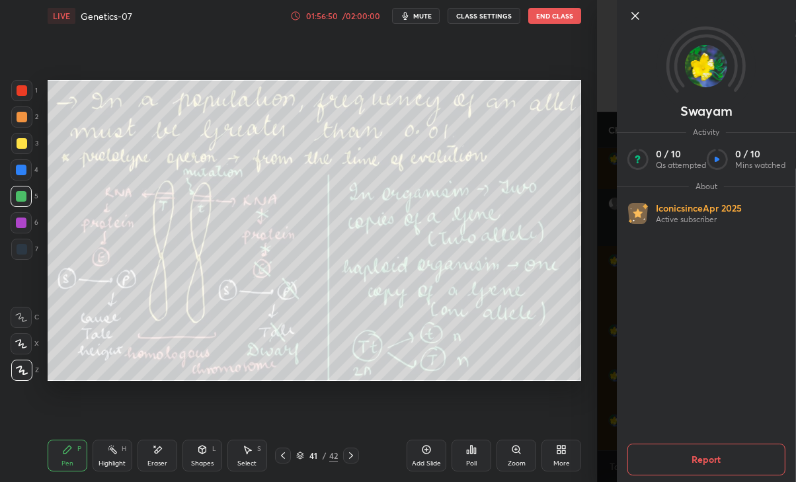
click at [528, 391] on div "Setting up your live class Poll for secs No correct answer Start poll" at bounding box center [314, 230] width 544 height 397
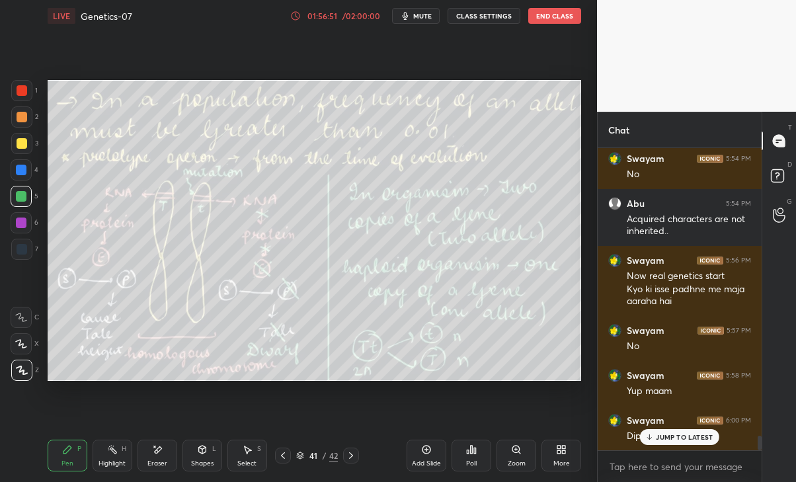
click at [675, 447] on div "Swayam 6:00 PM Diploid" at bounding box center [680, 428] width 164 height 45
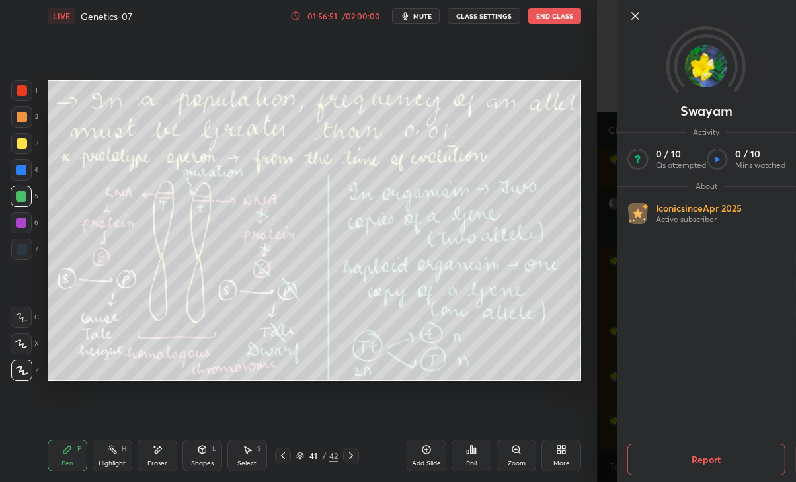
click at [551, 381] on div "Setting up your live class Poll for secs No correct answer Start poll" at bounding box center [314, 230] width 544 height 397
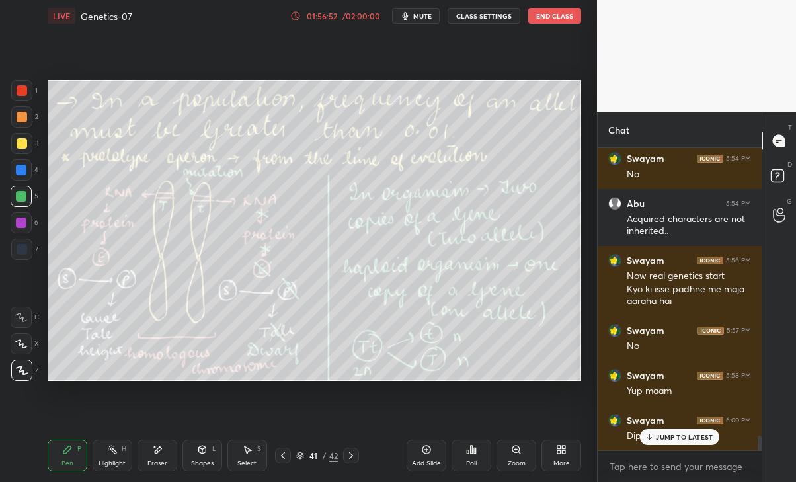
click at [637, 428] on div "Diploid" at bounding box center [689, 435] width 124 height 16
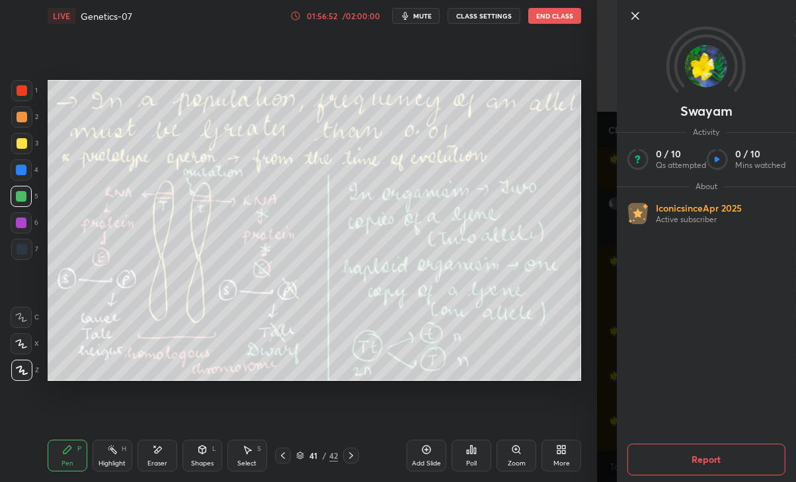
click at [568, 418] on div "Setting up your live class Poll for secs No correct answer Start poll" at bounding box center [314, 230] width 544 height 397
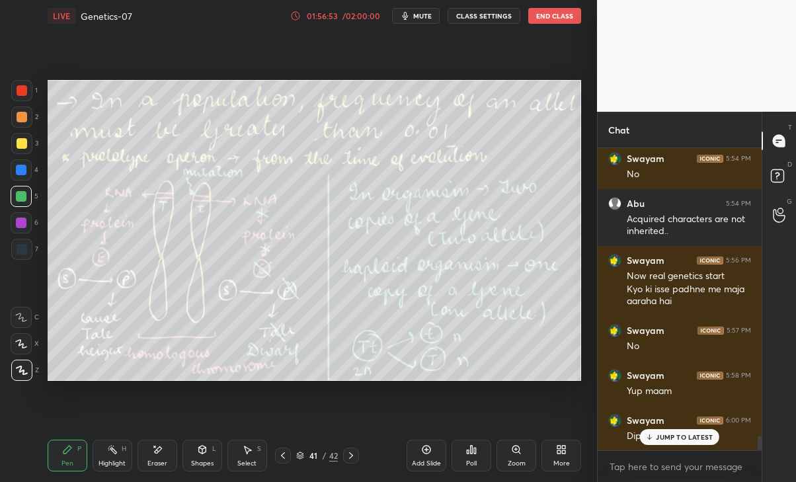
click at [653, 438] on icon at bounding box center [649, 437] width 9 height 8
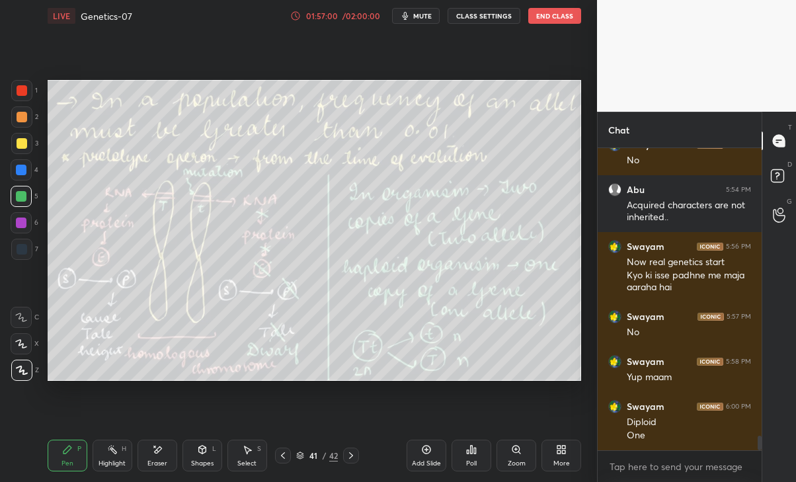
scroll to position [5903, 0]
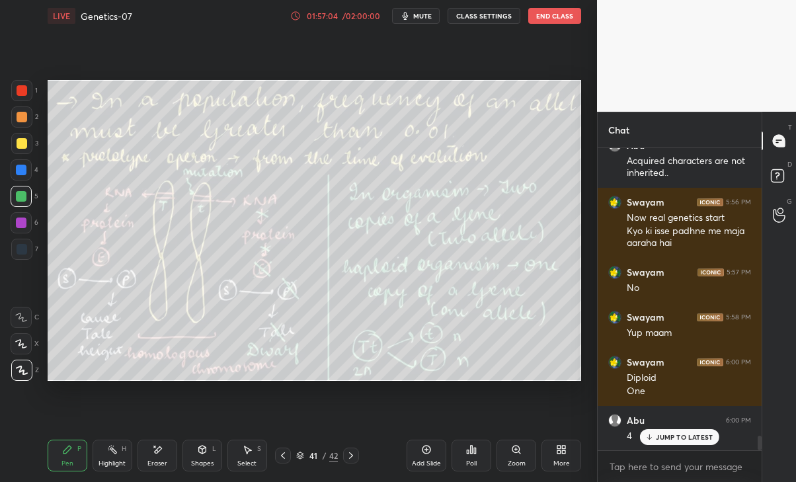
click at [352, 461] on div at bounding box center [351, 455] width 16 height 16
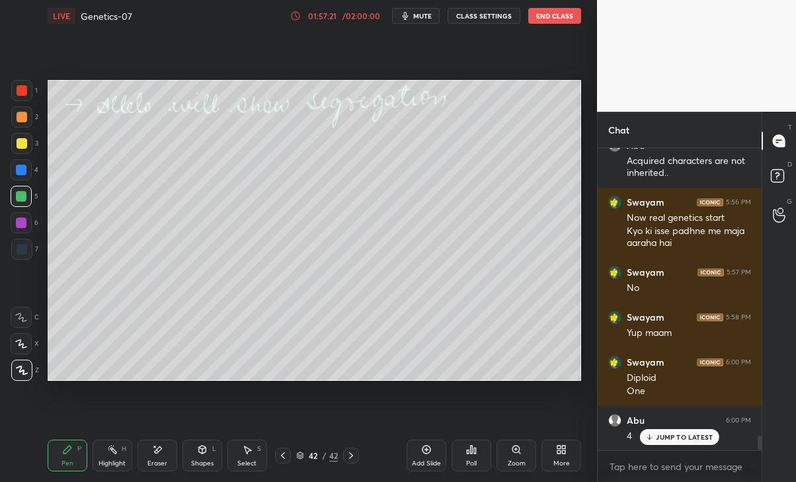
scroll to position [5948, 0]
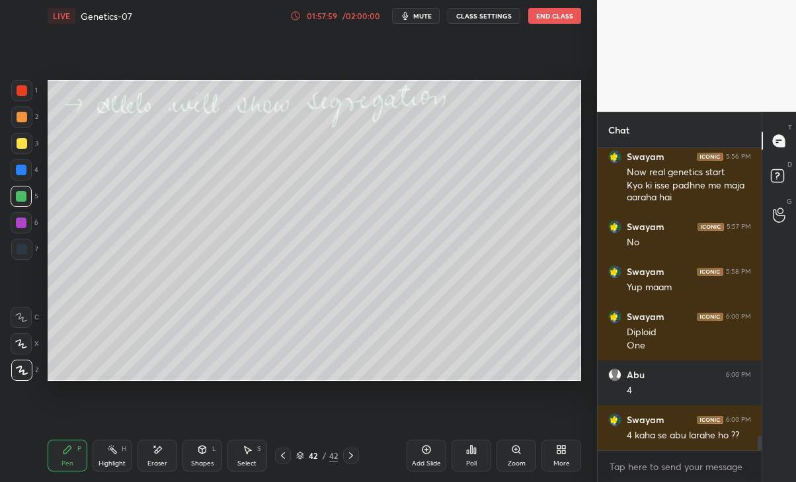
click at [344, 19] on div "/ 02:00:00" at bounding box center [360, 16] width 41 height 8
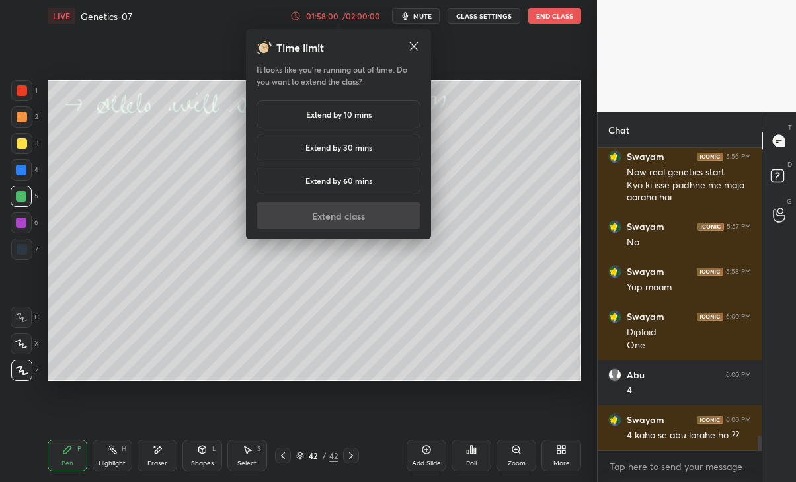
click at [346, 114] on h5 "Extend by 10 mins" at bounding box center [338, 114] width 65 height 12
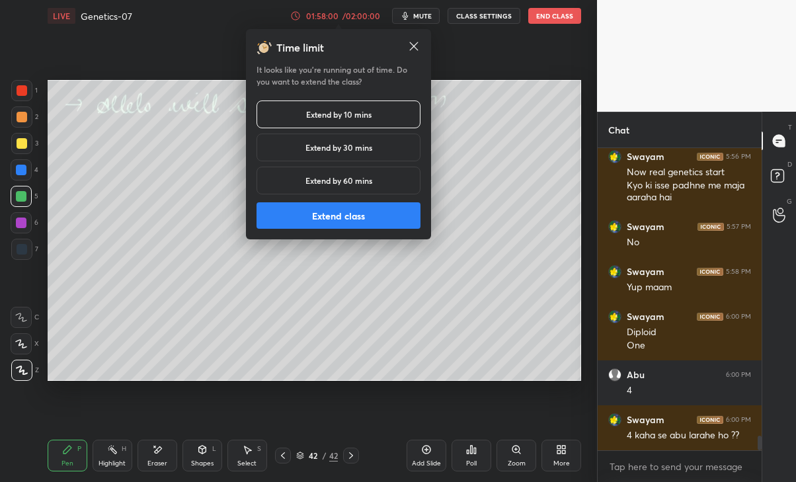
click at [331, 217] on button "Extend class" at bounding box center [338, 215] width 164 height 26
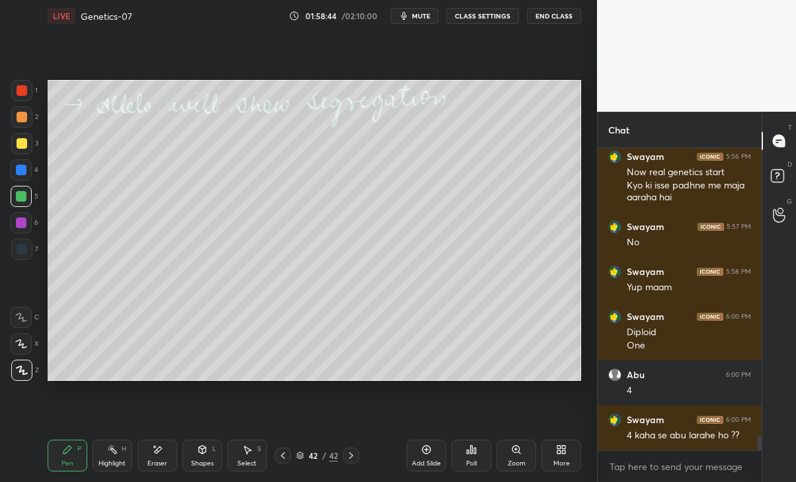
click at [169, 465] on div "Eraser" at bounding box center [157, 456] width 40 height 32
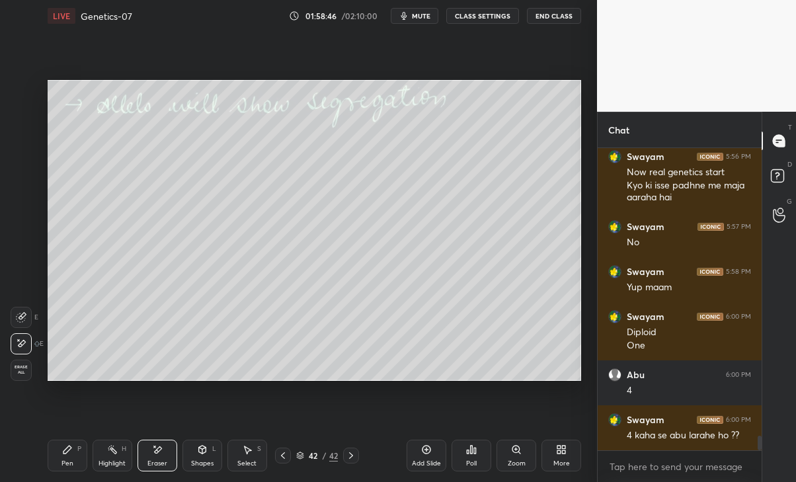
click at [71, 462] on div "Pen" at bounding box center [67, 463] width 12 height 7
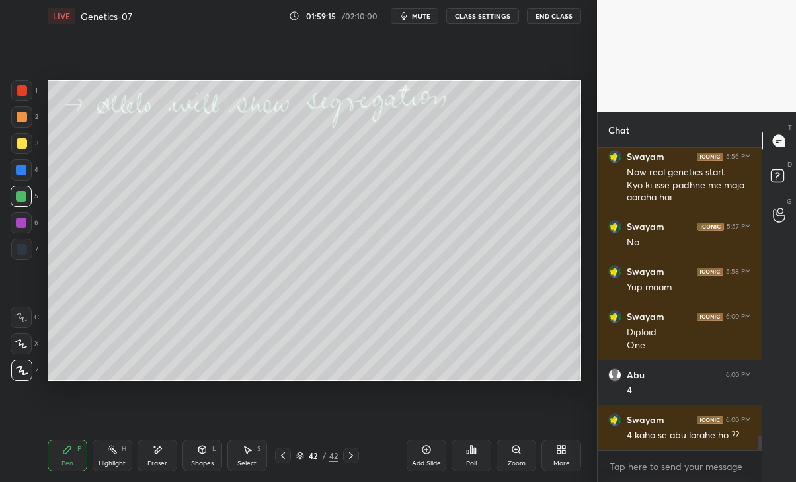
click at [144, 455] on div "Eraser" at bounding box center [157, 456] width 40 height 32
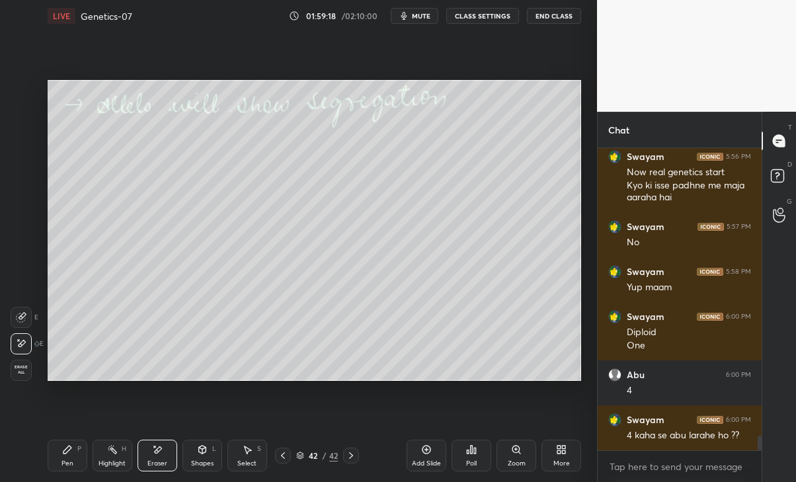
click at [55, 465] on div "Pen P" at bounding box center [68, 456] width 40 height 32
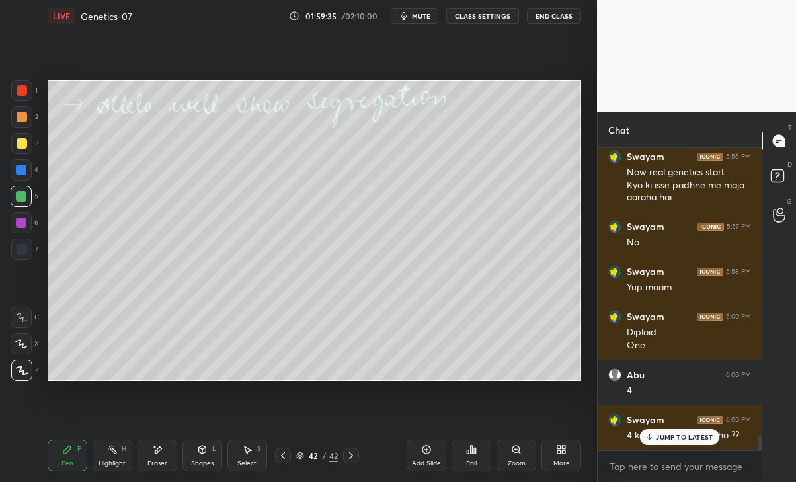
scroll to position [5992, 0]
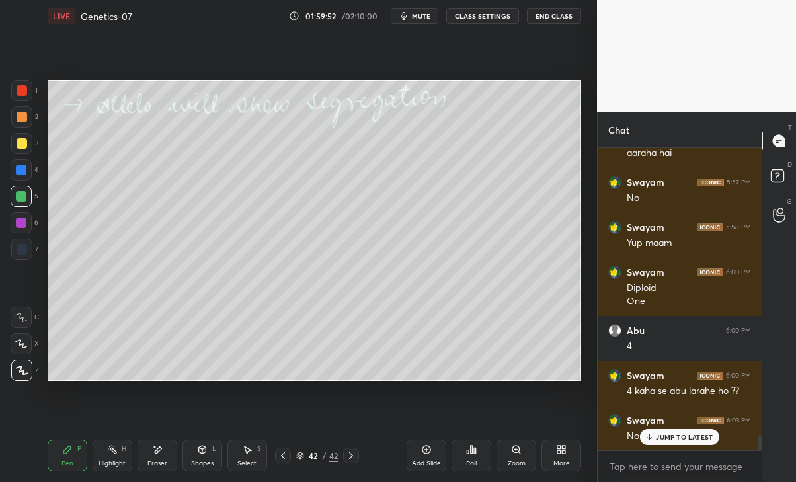
click at [660, 436] on p "JUMP TO LATEST" at bounding box center [684, 437] width 57 height 8
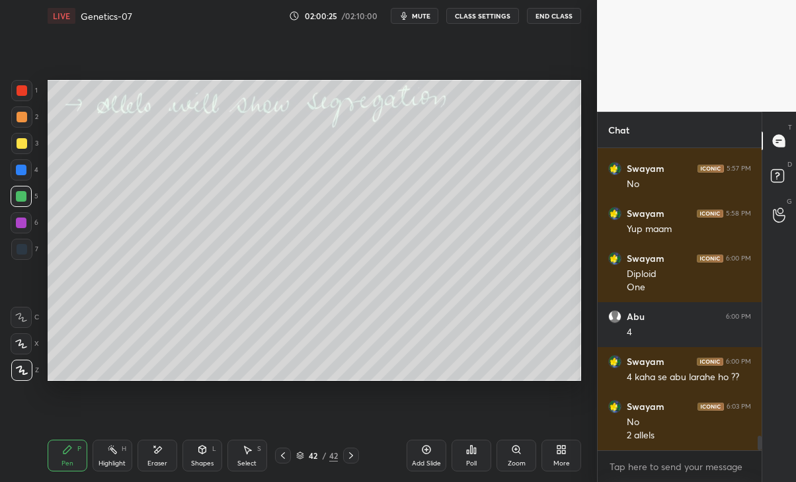
click at [102, 457] on div "Highlight H" at bounding box center [113, 456] width 40 height 32
click at [145, 450] on div "Eraser" at bounding box center [157, 456] width 40 height 32
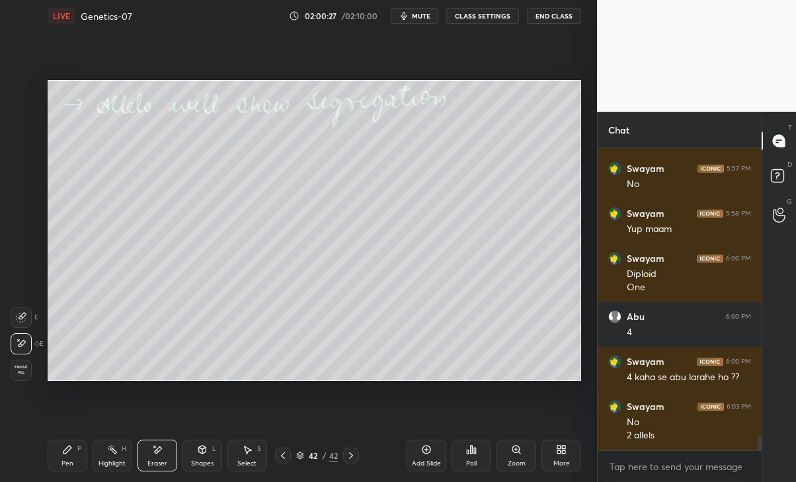
click at [22, 366] on span "Erase all" at bounding box center [21, 369] width 20 height 9
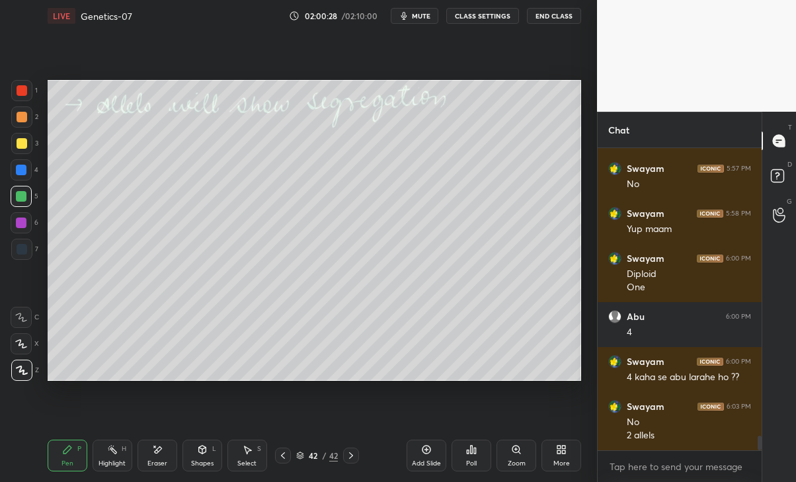
click at [283, 458] on icon at bounding box center [283, 455] width 11 height 11
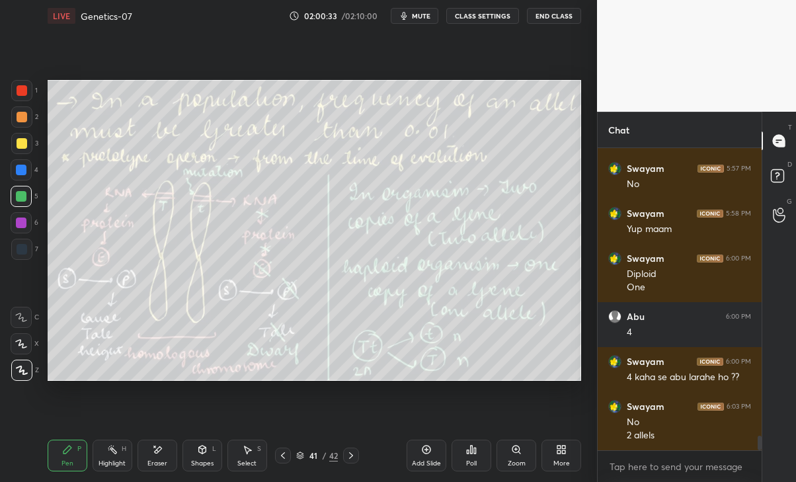
click at [348, 457] on icon at bounding box center [351, 455] width 11 height 11
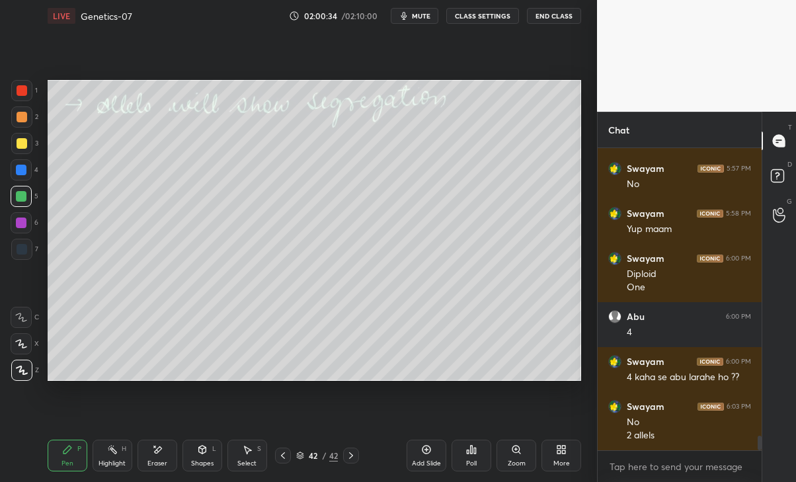
click at [281, 453] on icon at bounding box center [283, 455] width 11 height 11
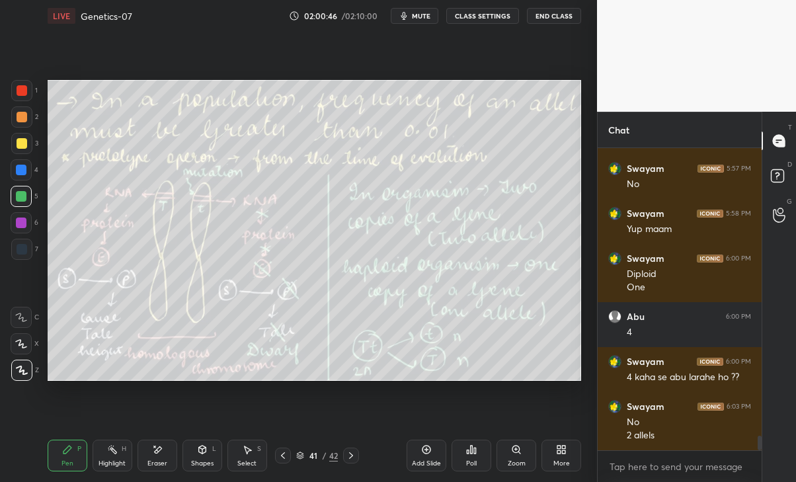
click at [353, 455] on icon at bounding box center [351, 455] width 11 height 11
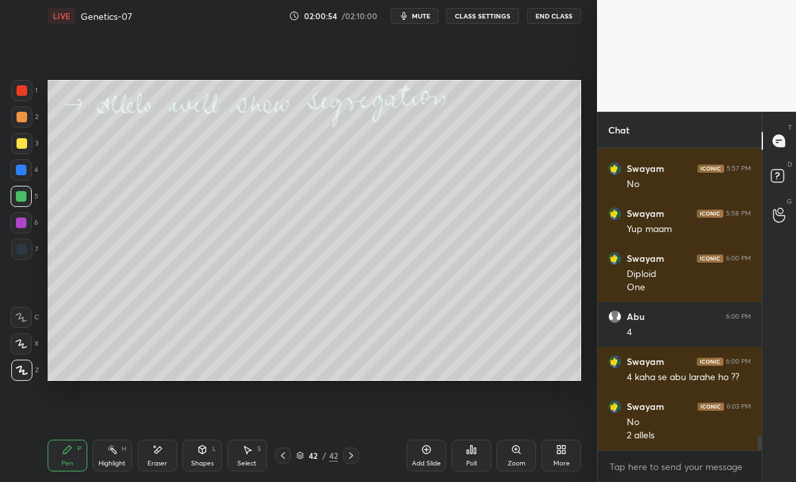
click at [151, 463] on div "Eraser" at bounding box center [157, 463] width 20 height 7
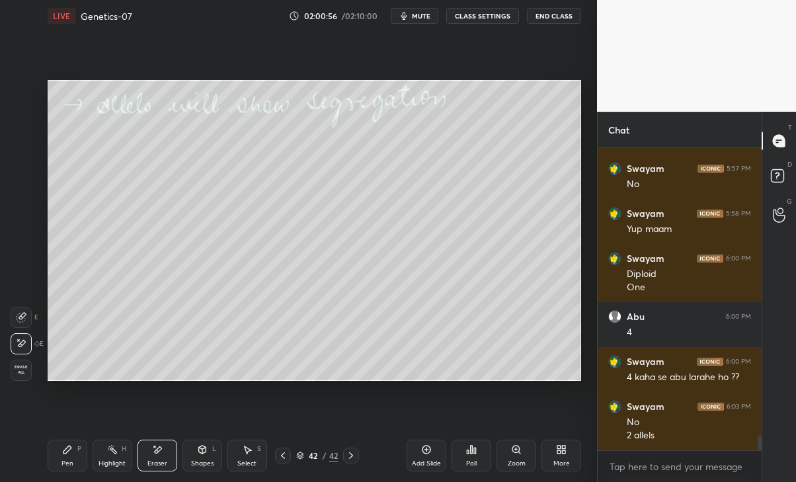
click at [56, 457] on div "Pen P" at bounding box center [68, 456] width 40 height 32
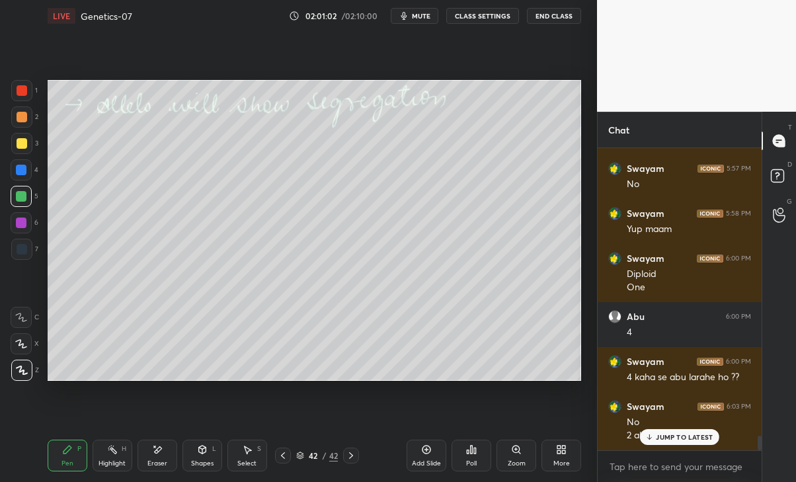
scroll to position [6051, 0]
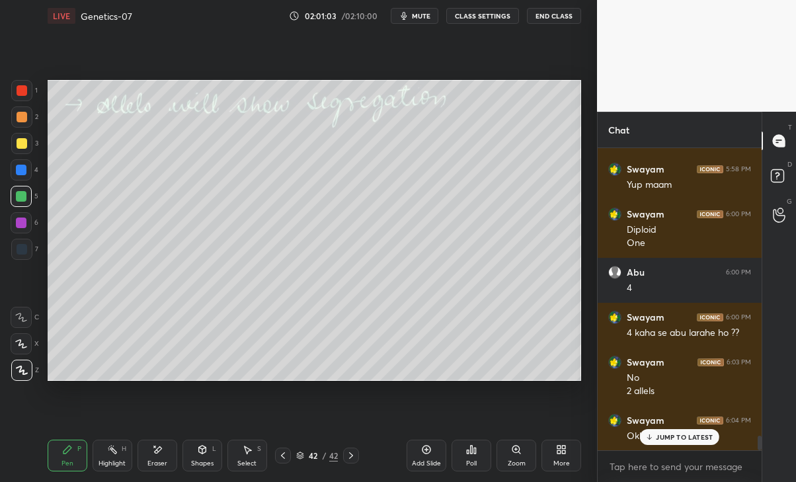
click at [689, 447] on div "Swayam 6:04 PM Okk maam" at bounding box center [680, 428] width 164 height 45
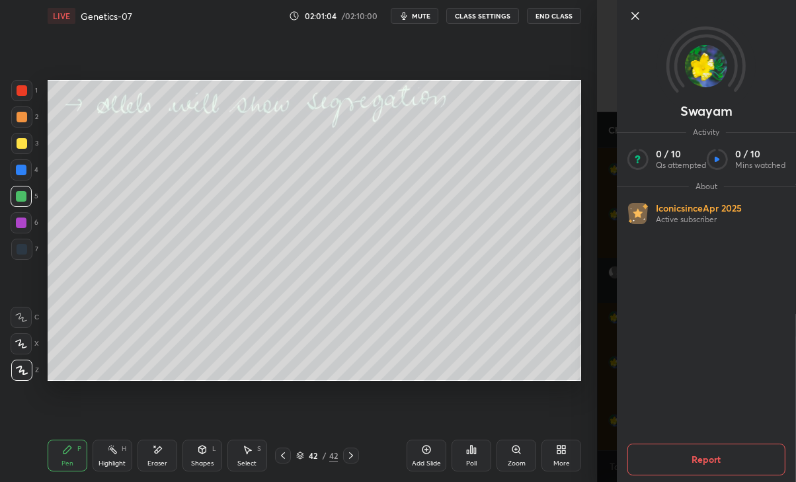
click at [569, 418] on div "Setting up your live class Poll for secs No correct answer Start poll" at bounding box center [314, 230] width 544 height 397
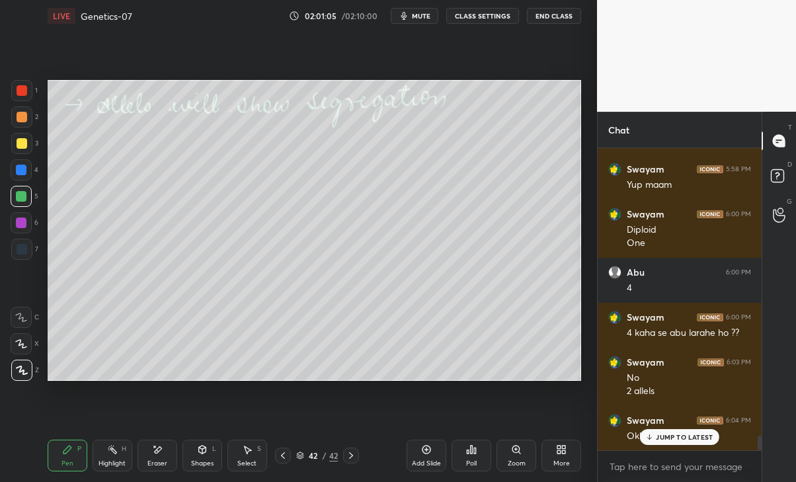
click at [662, 433] on p "JUMP TO LATEST" at bounding box center [684, 437] width 57 height 8
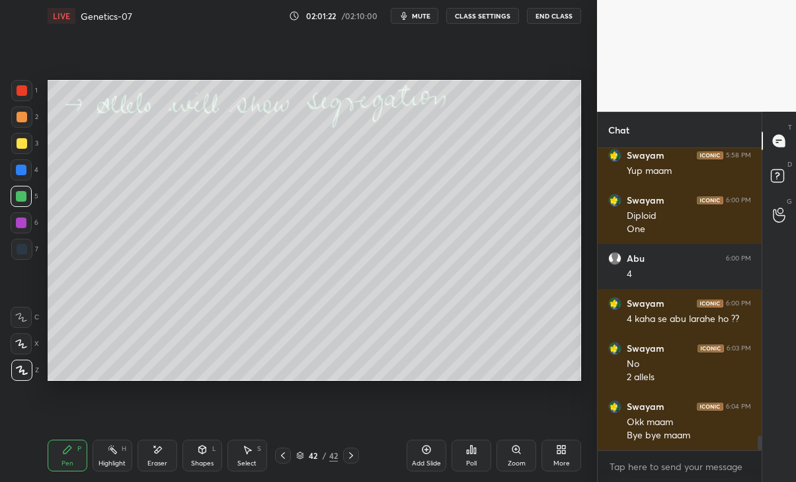
click at [556, 9] on button "End Class" at bounding box center [554, 16] width 54 height 16
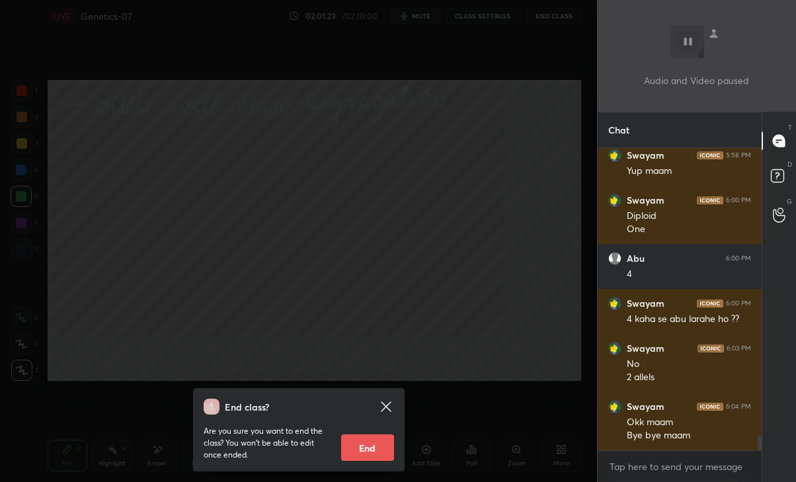
scroll to position [6109, 0]
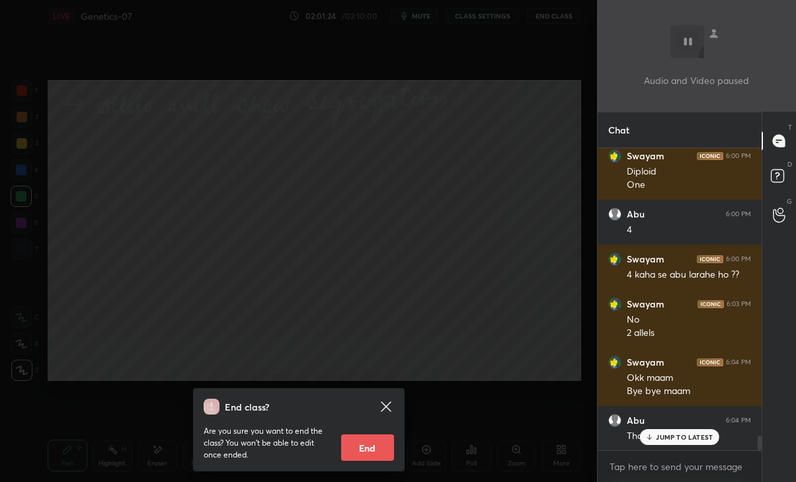
click at [671, 447] on div "Abu 6:04 PM Thank you mam" at bounding box center [680, 428] width 164 height 45
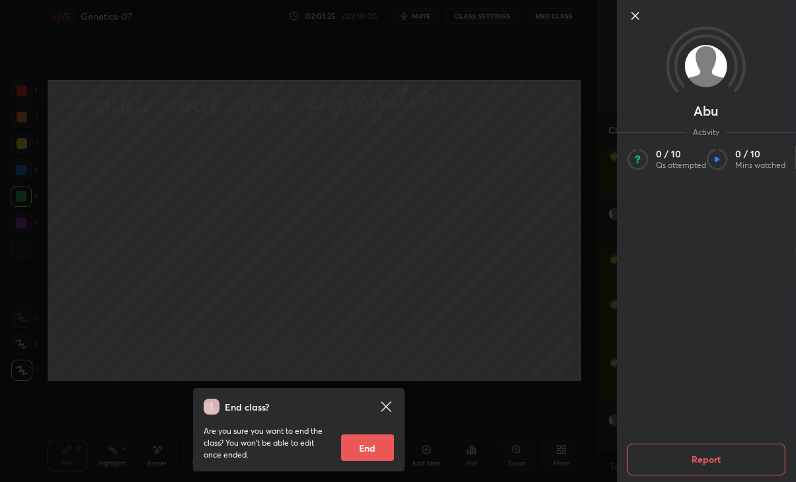
click at [493, 364] on div "End class? Are you sure you want to end the class? You won’t be able to edit on…" at bounding box center [298, 241] width 597 height 482
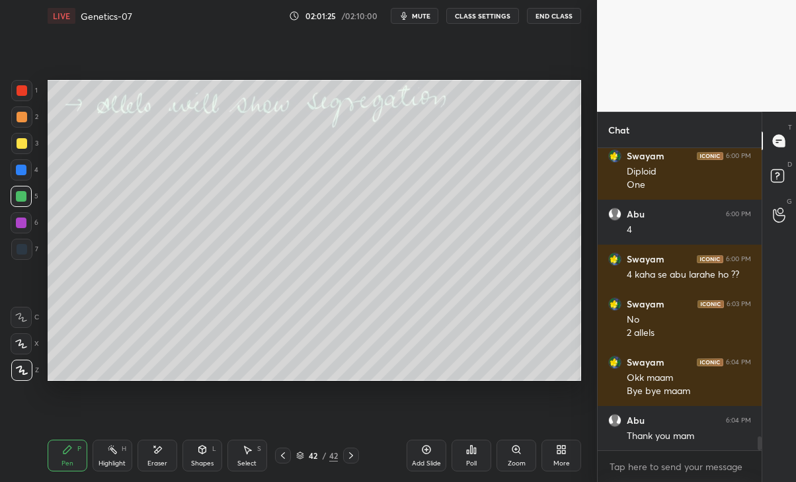
scroll to position [6154, 0]
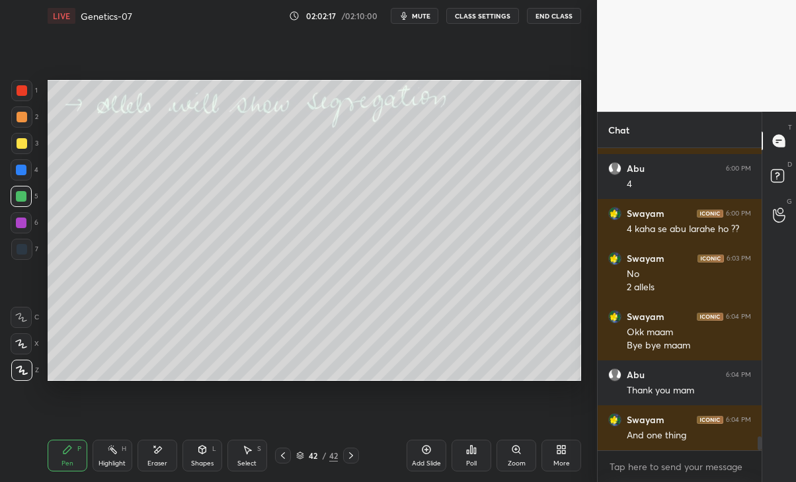
click at [566, 11] on button "End Class" at bounding box center [554, 16] width 54 height 16
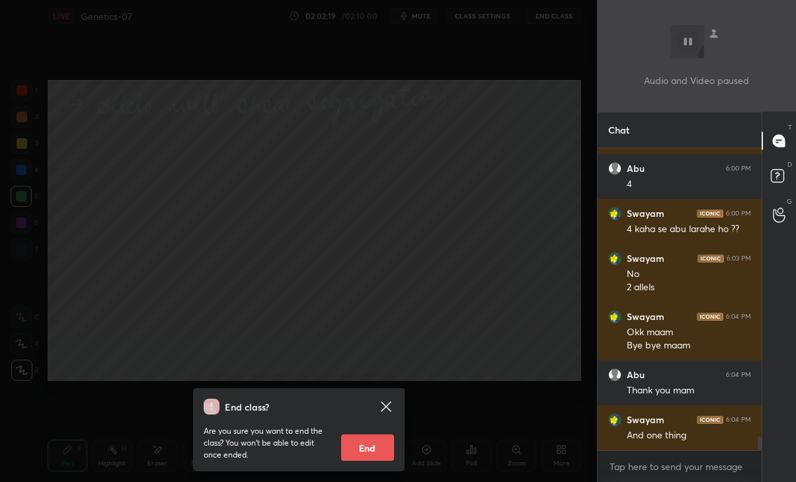
click at [387, 449] on button "End" at bounding box center [367, 447] width 53 height 26
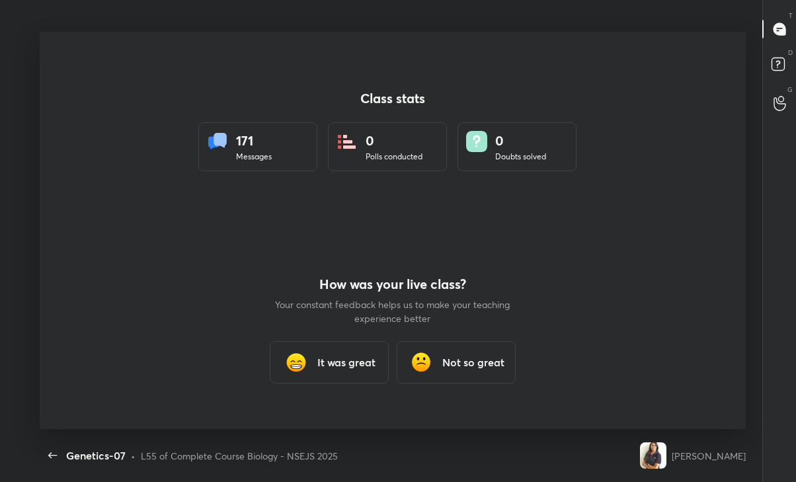
scroll to position [397, 785]
click at [63, 451] on button "button" at bounding box center [53, 455] width 26 height 26
